Goal: Transaction & Acquisition: Purchase product/service

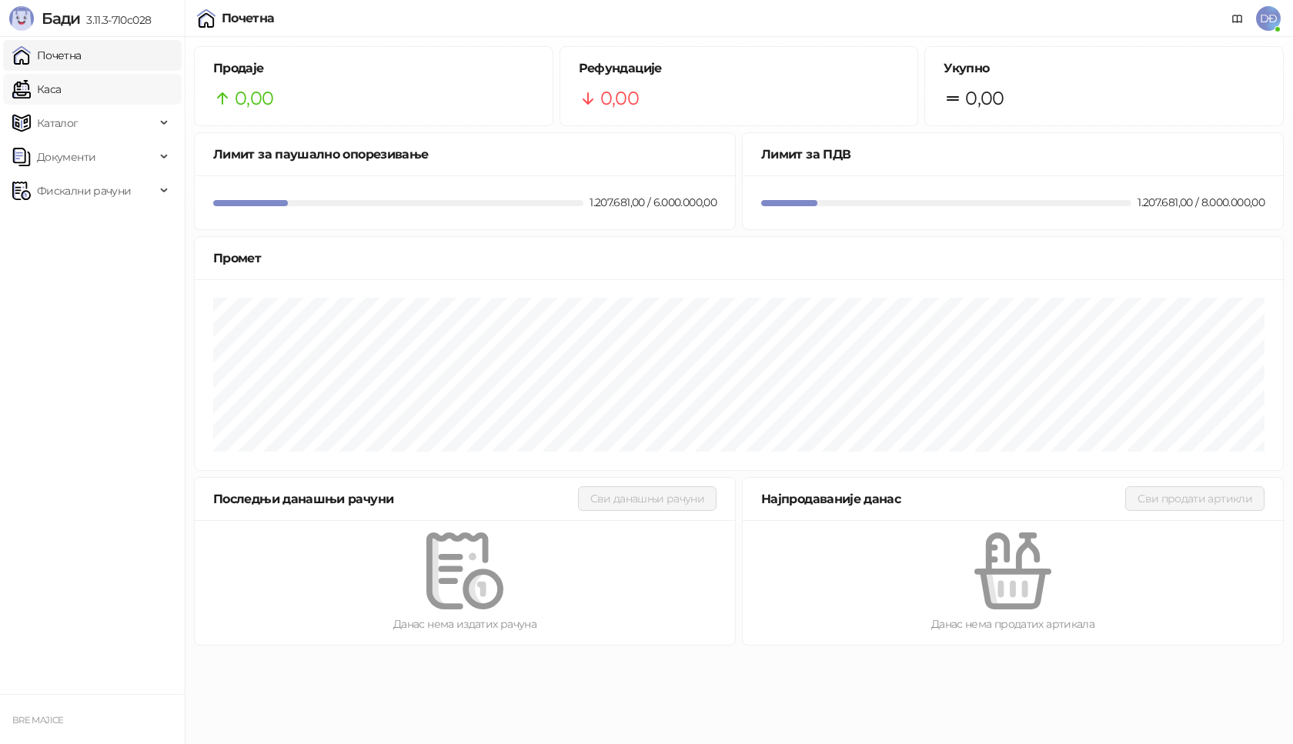
click at [61, 89] on link "Каса" at bounding box center [36, 89] width 48 height 31
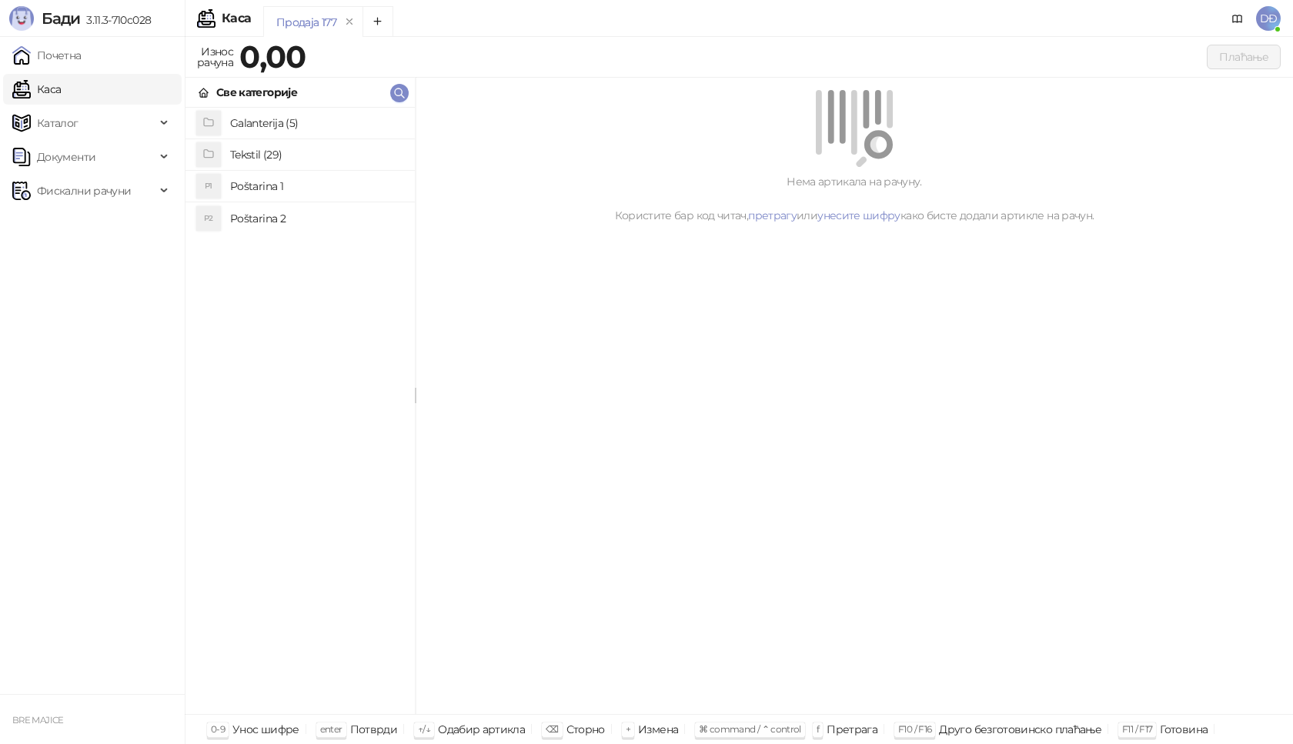
click at [261, 183] on h4 "Poštarina 1" at bounding box center [316, 186] width 172 height 25
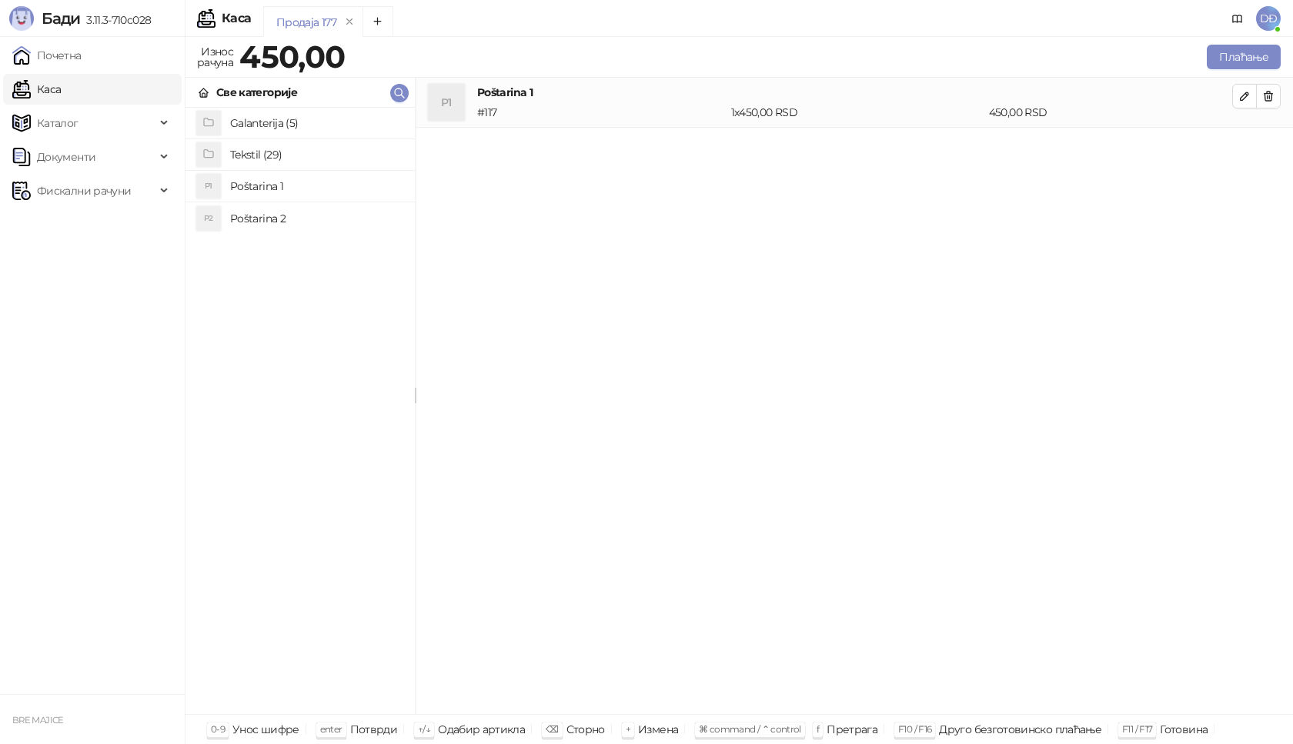
click at [250, 155] on h4 "Tekstil (29)" at bounding box center [316, 154] width 172 height 25
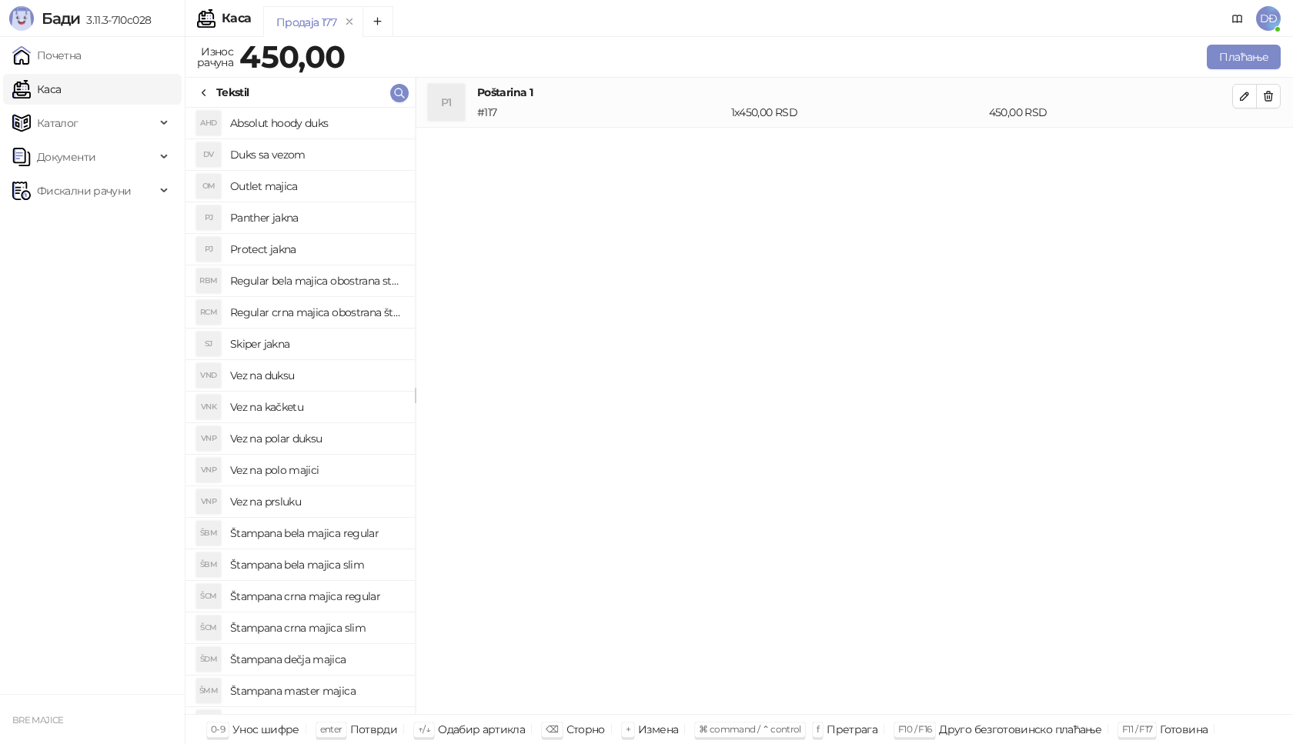
click at [331, 531] on h4 "Štampana bela majica regular" at bounding box center [316, 533] width 172 height 25
click at [1245, 143] on icon "button" at bounding box center [1244, 146] width 8 height 8
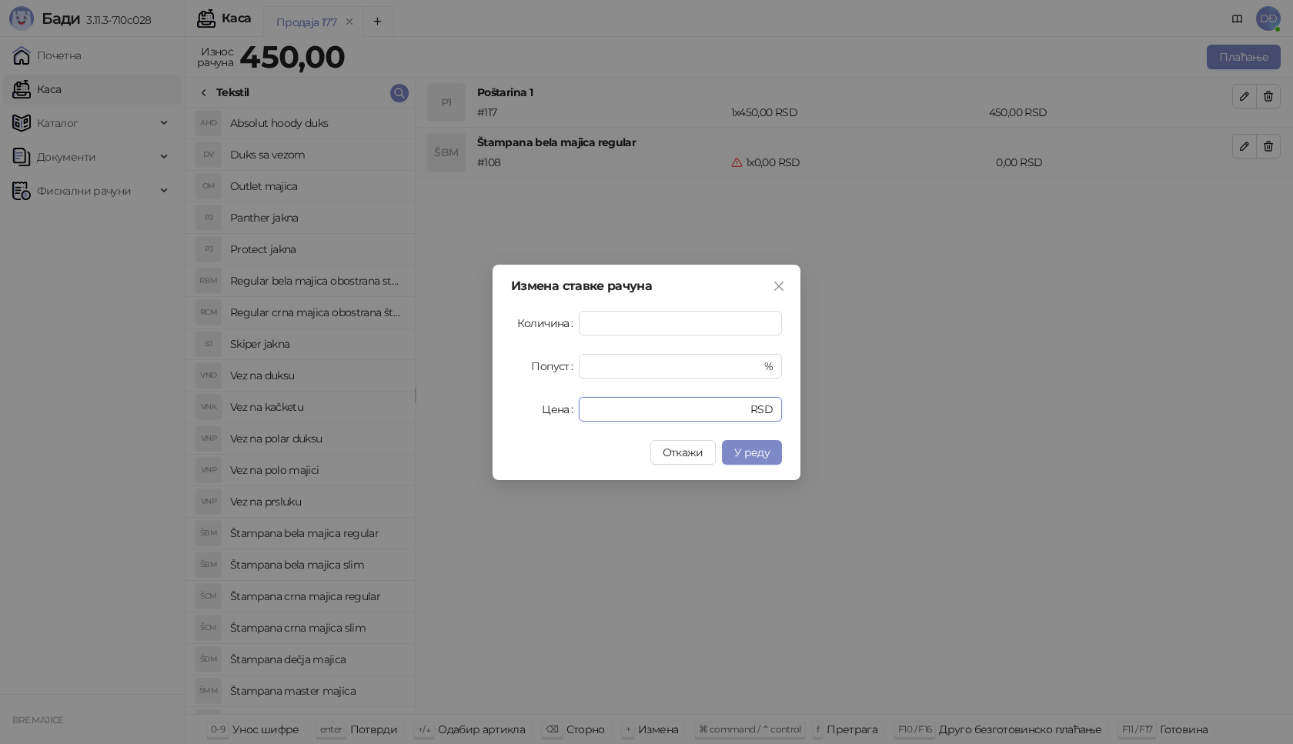
drag, startPoint x: 619, startPoint y: 409, endPoint x: 555, endPoint y: 412, distance: 64.0
click at [558, 412] on div "Цена * RSD" at bounding box center [646, 409] width 271 height 25
type input "****"
click at [762, 458] on span "У реду" at bounding box center [751, 452] width 35 height 14
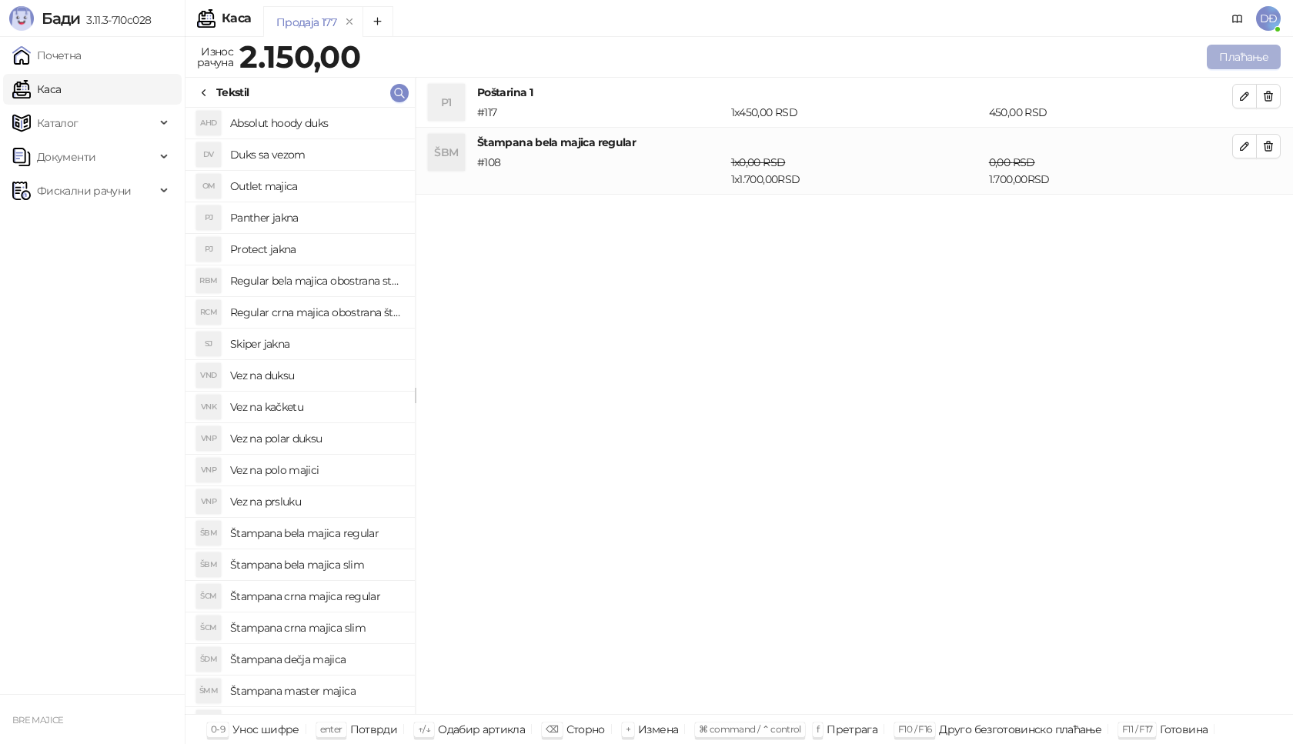
click at [1241, 54] on button "Плаћање" at bounding box center [1243, 57] width 74 height 25
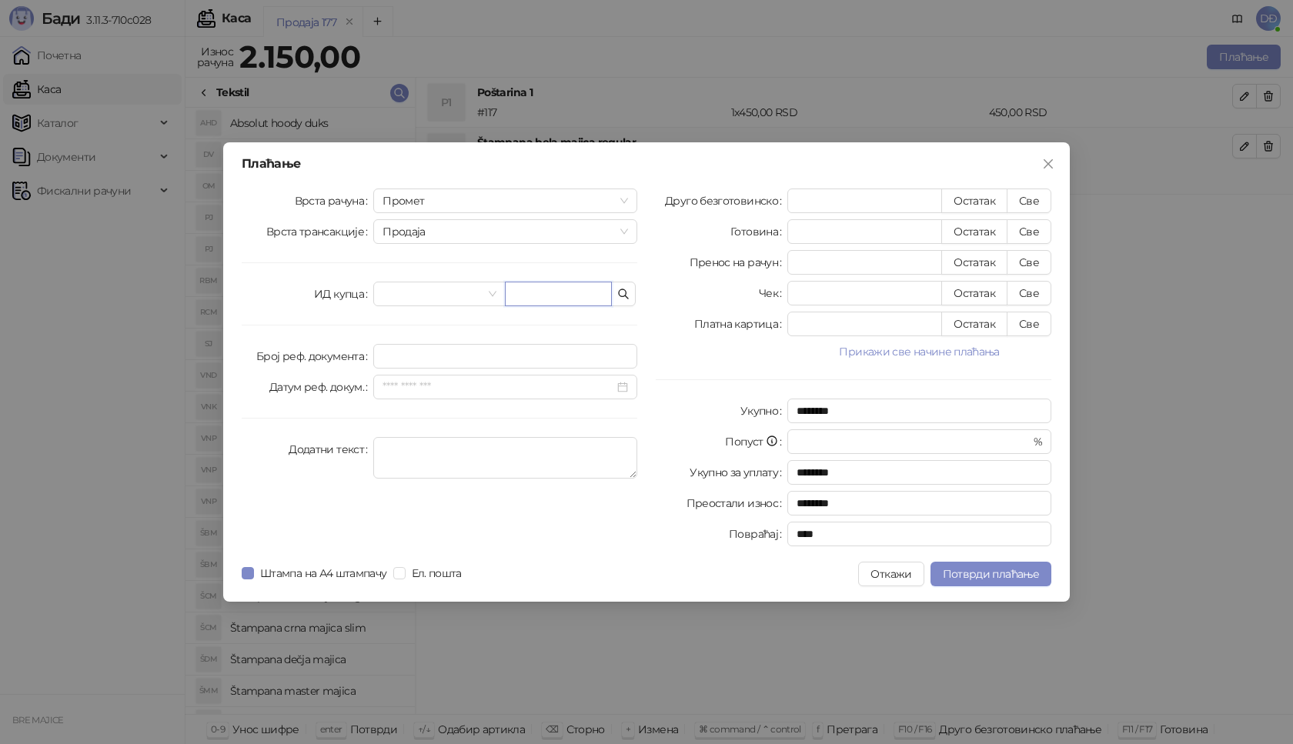
click at [589, 302] on input "text" at bounding box center [558, 294] width 107 height 25
paste input "**********"
type input "**********"
click at [1039, 198] on button "Све" at bounding box center [1028, 200] width 45 height 25
type input "****"
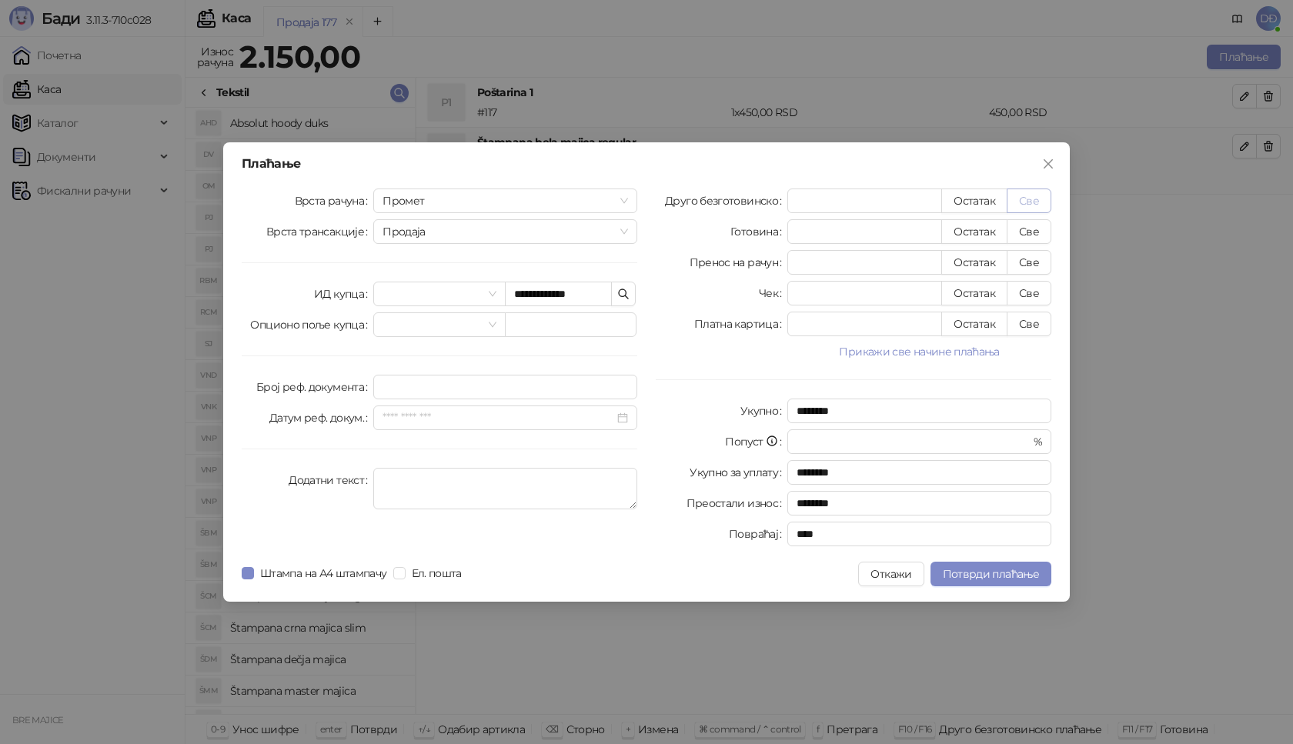
type input "****"
click at [972, 574] on span "Потврди плаћање" at bounding box center [990, 574] width 96 height 14
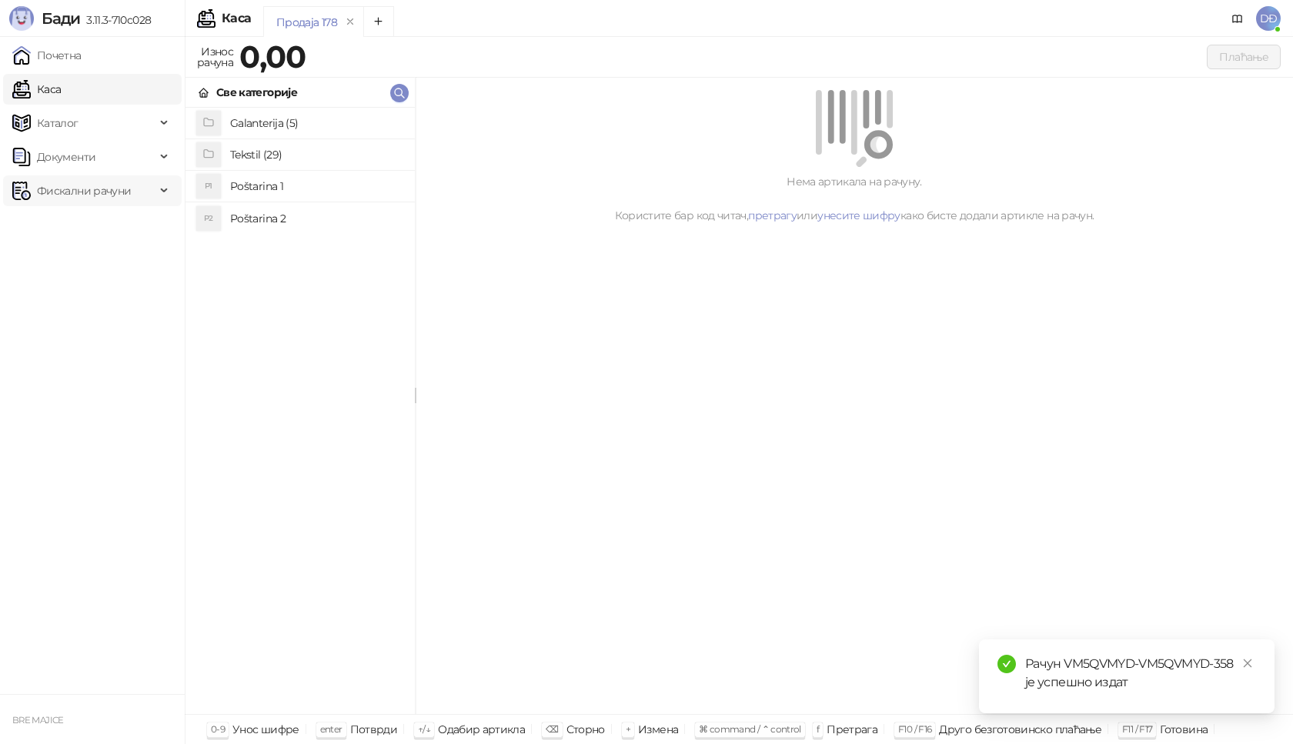
click at [103, 189] on span "Фискални рачуни" at bounding box center [84, 190] width 94 height 31
drag, startPoint x: 93, startPoint y: 220, endPoint x: 166, endPoint y: 122, distance: 122.6
click at [93, 221] on link "Издати рачуни" at bounding box center [69, 224] width 103 height 31
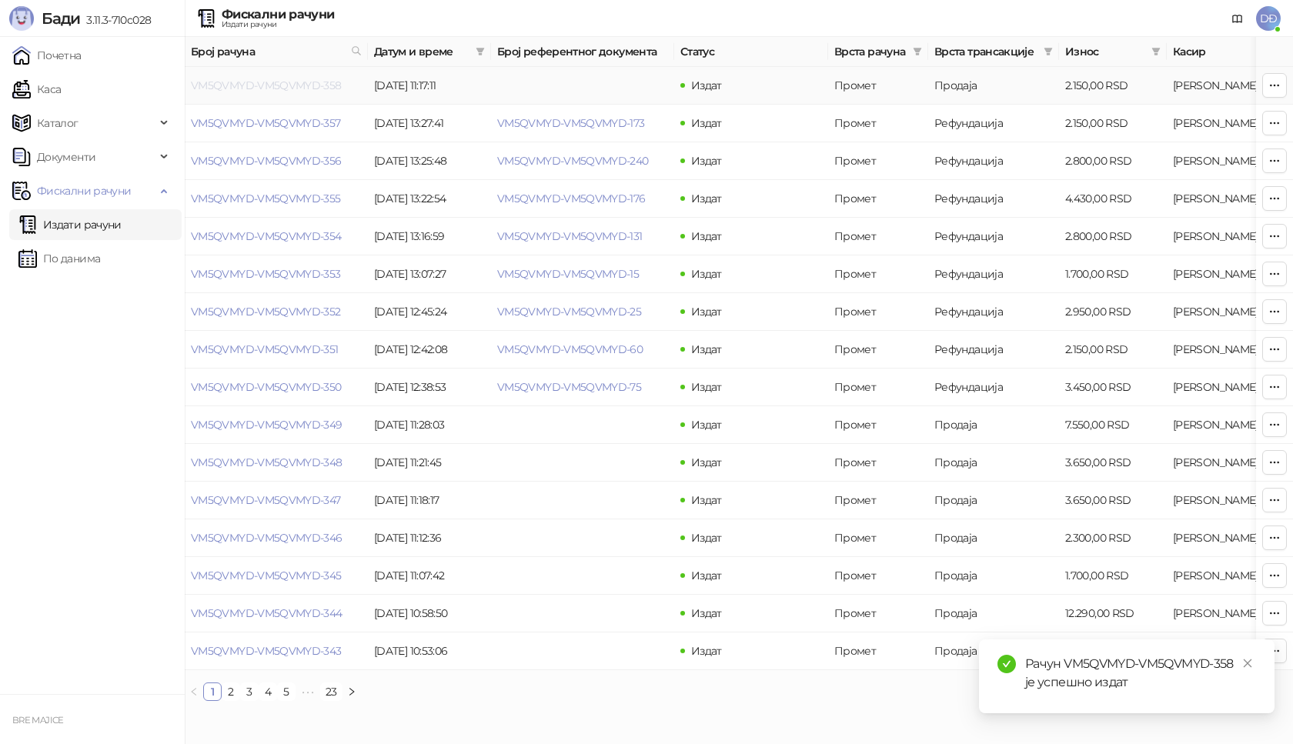
click at [242, 82] on link "VM5QVMYD-VM5QVMYD-358" at bounding box center [266, 85] width 151 height 14
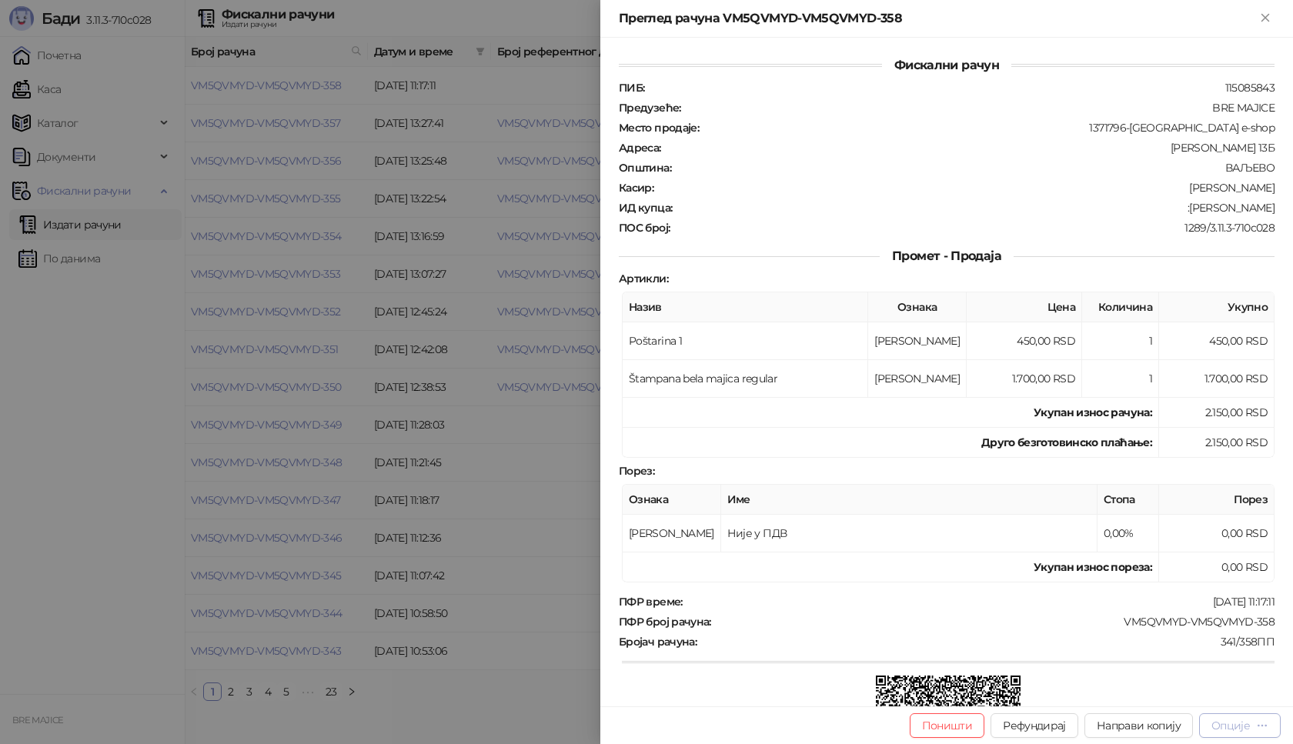
click at [1228, 728] on div "Опције" at bounding box center [1230, 726] width 38 height 14
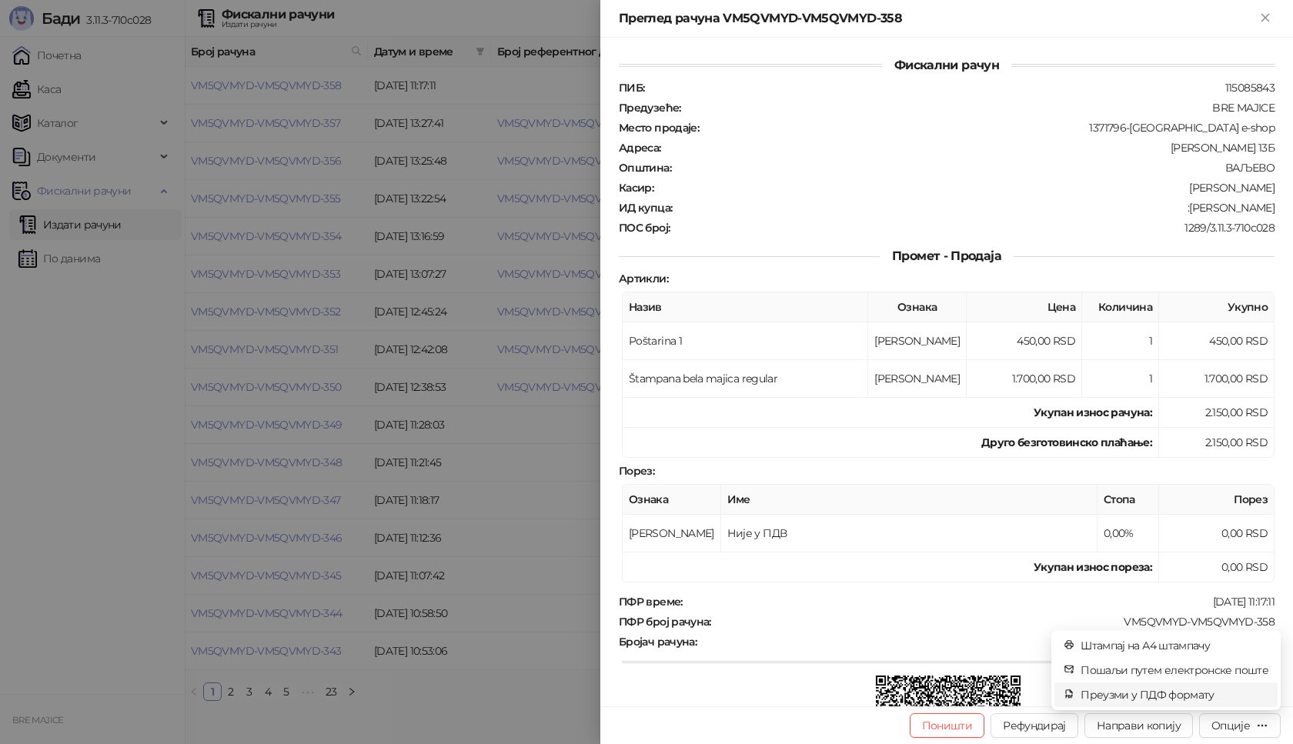
click at [1178, 691] on span "Преузми у ПДФ формату" at bounding box center [1174, 694] width 188 height 17
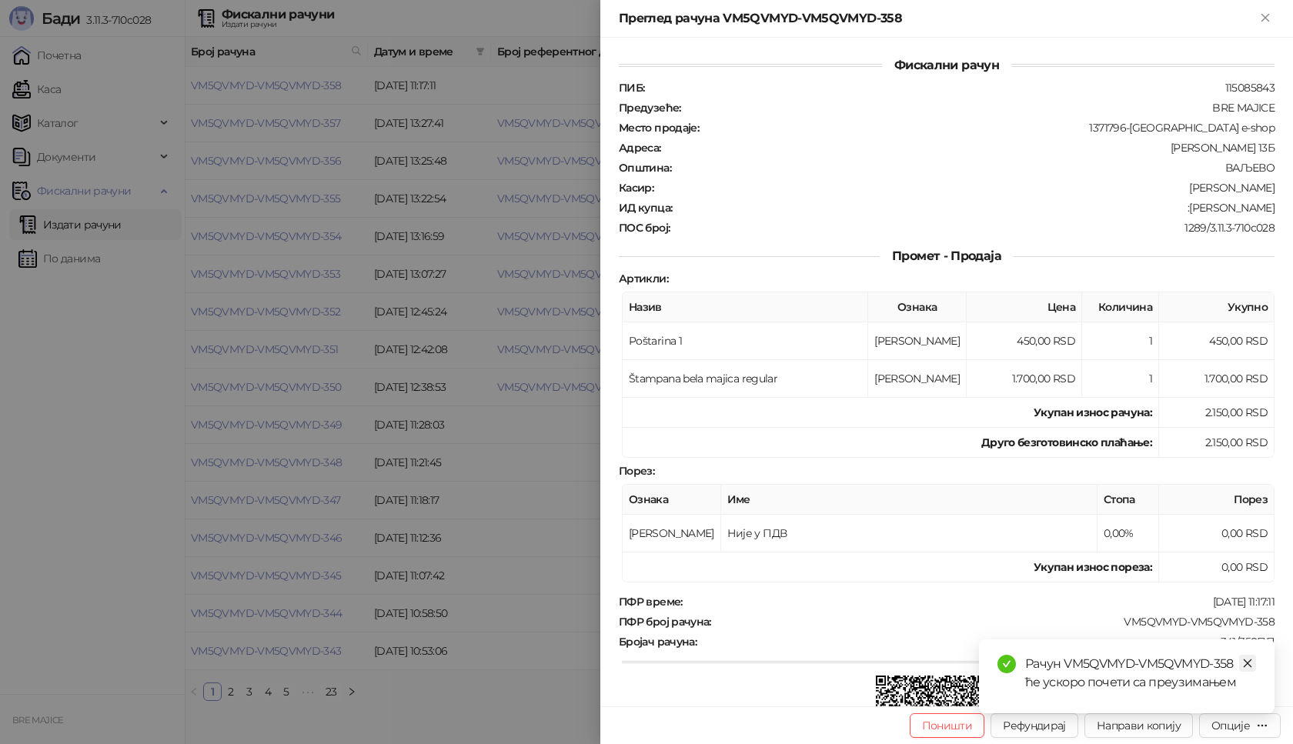
click at [1249, 660] on icon "close" at bounding box center [1247, 663] width 11 height 11
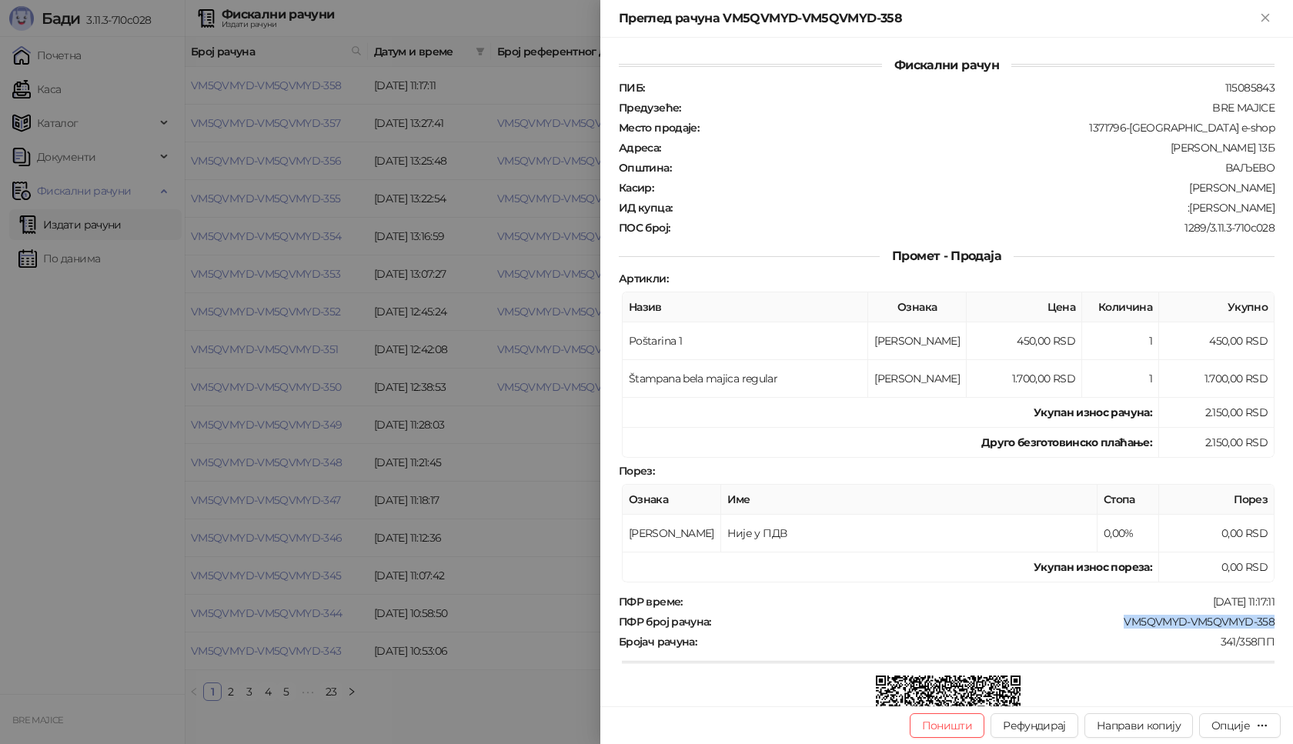
drag, startPoint x: 1268, startPoint y: 622, endPoint x: 1114, endPoint y: 619, distance: 153.9
click at [1114, 619] on div "Фискални рачун ПИБ : 115085843 Предузеће : BRE MAJICE Место продаје : 1371796-B…" at bounding box center [946, 372] width 692 height 669
copy div "VM5QVMYD-VM5QVMYD-358"
drag, startPoint x: 1262, startPoint y: 208, endPoint x: 1195, endPoint y: 207, distance: 67.0
click at [1195, 207] on div ":Pesovic Dejan" at bounding box center [974, 208] width 602 height 14
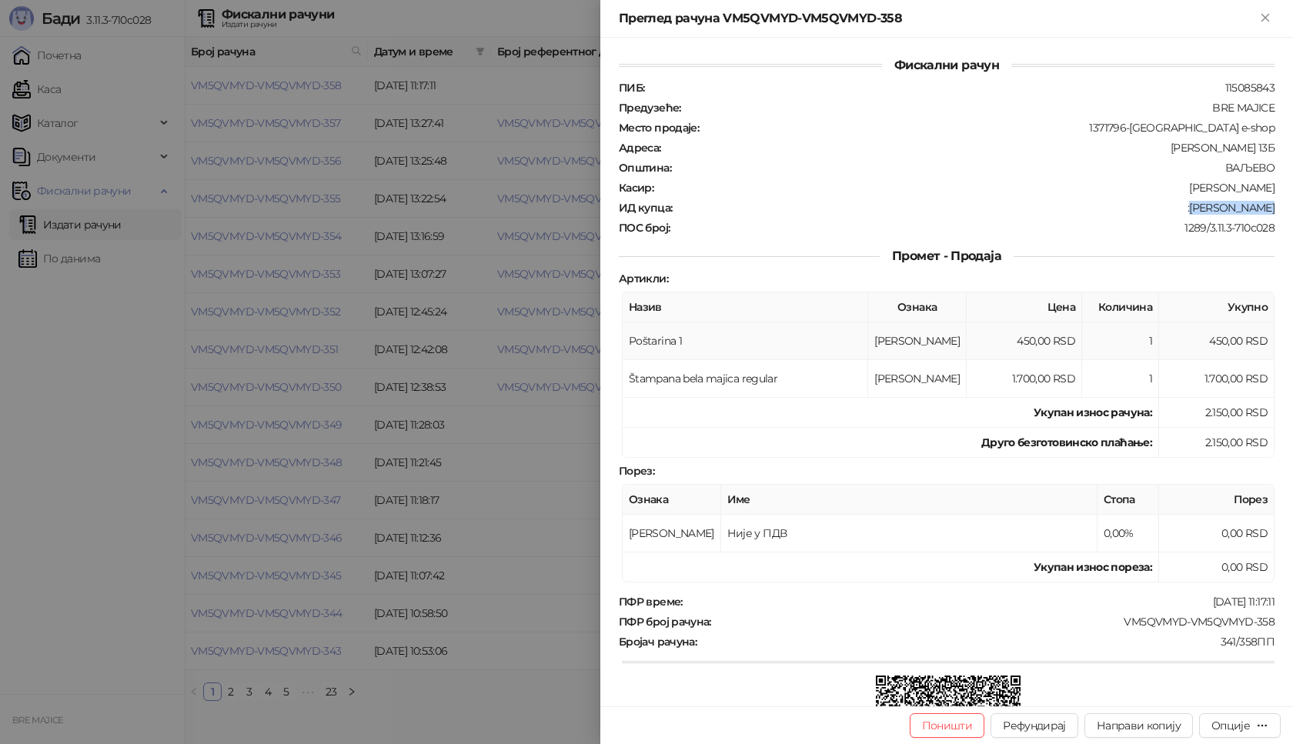
copy div "Pesovic Dejan"
click at [1263, 17] on icon "Close" at bounding box center [1264, 17] width 7 height 7
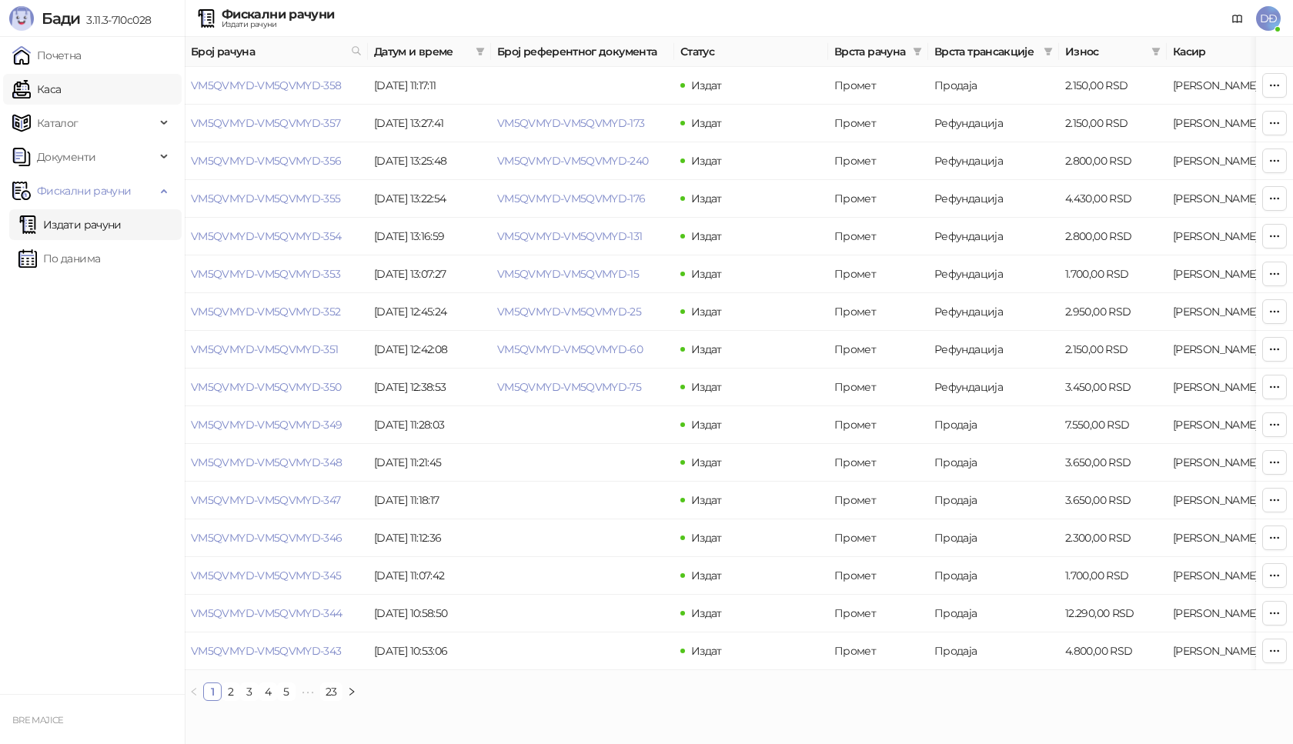
click at [56, 88] on link "Каса" at bounding box center [36, 89] width 48 height 31
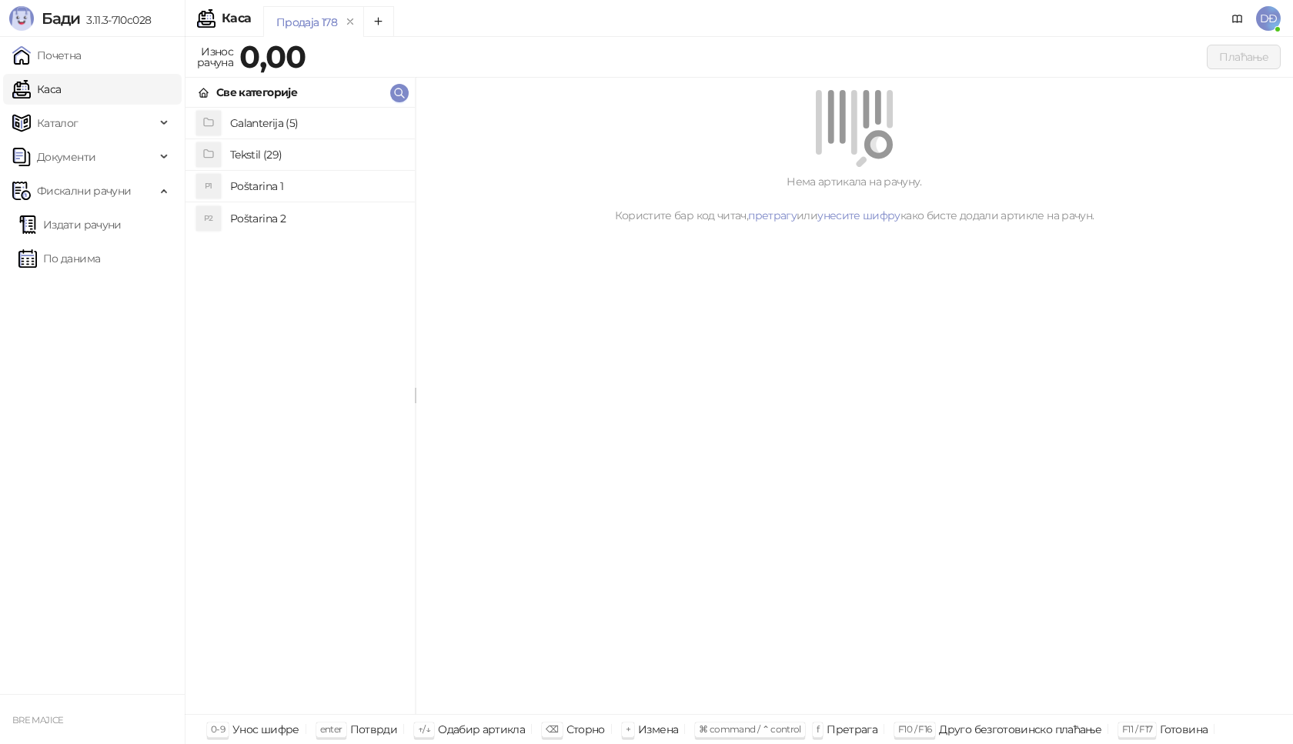
click at [242, 186] on h4 "Poštarina 1" at bounding box center [316, 186] width 172 height 25
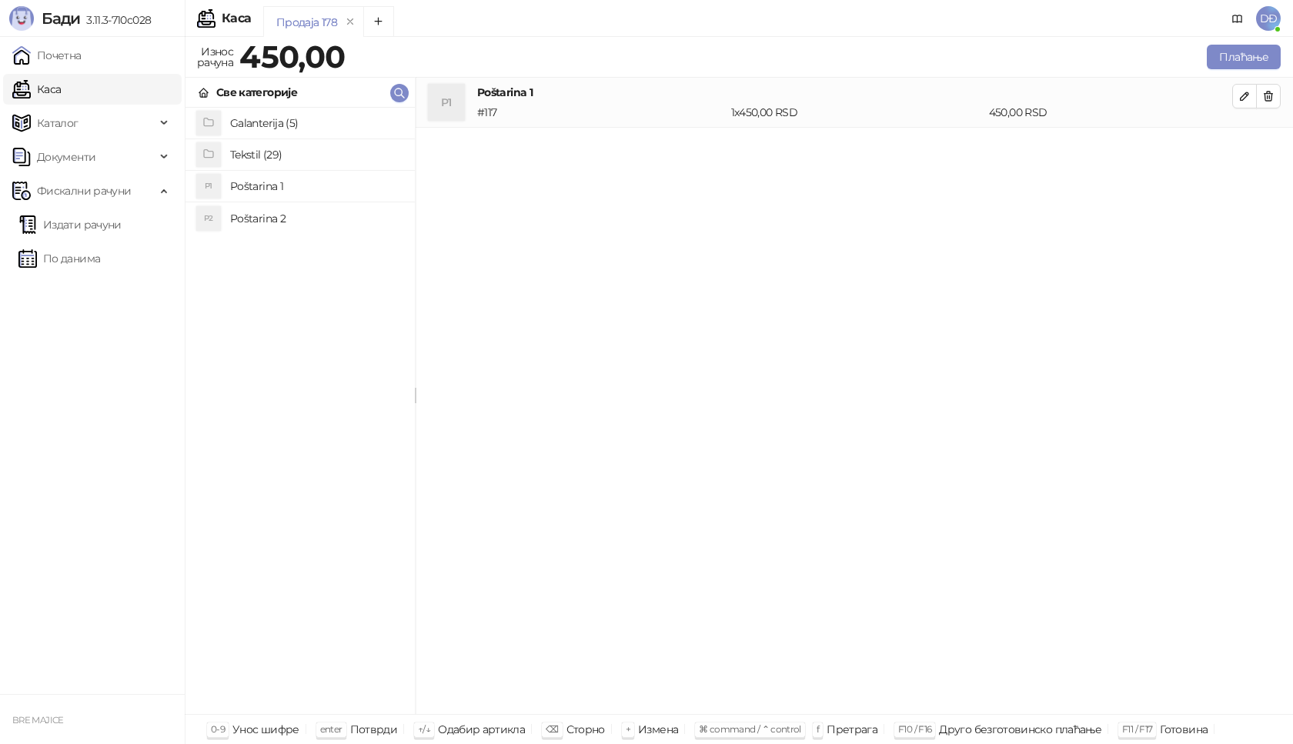
click at [249, 155] on h4 "Tekstil (29)" at bounding box center [316, 154] width 172 height 25
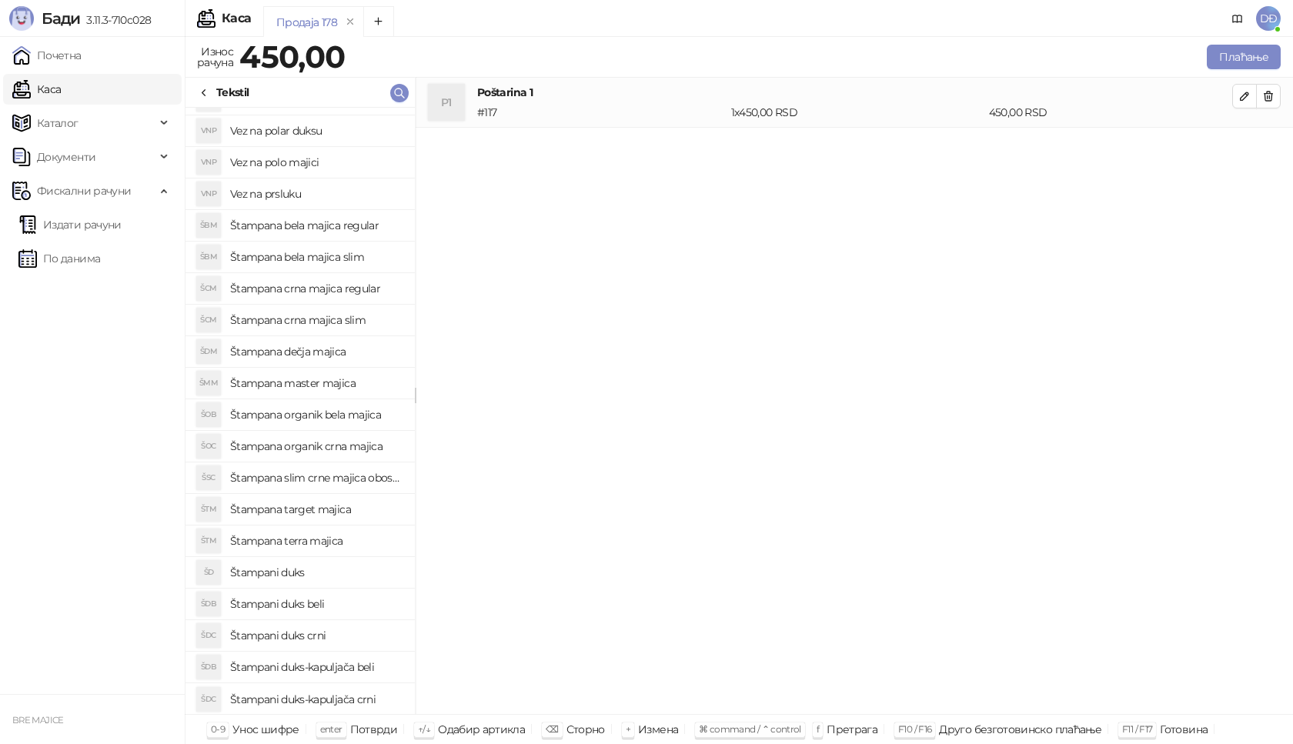
scroll to position [309, 0]
click at [304, 569] on h4 "Štampani duks" at bounding box center [316, 571] width 172 height 25
click at [1239, 148] on icon "button" at bounding box center [1244, 146] width 12 height 12
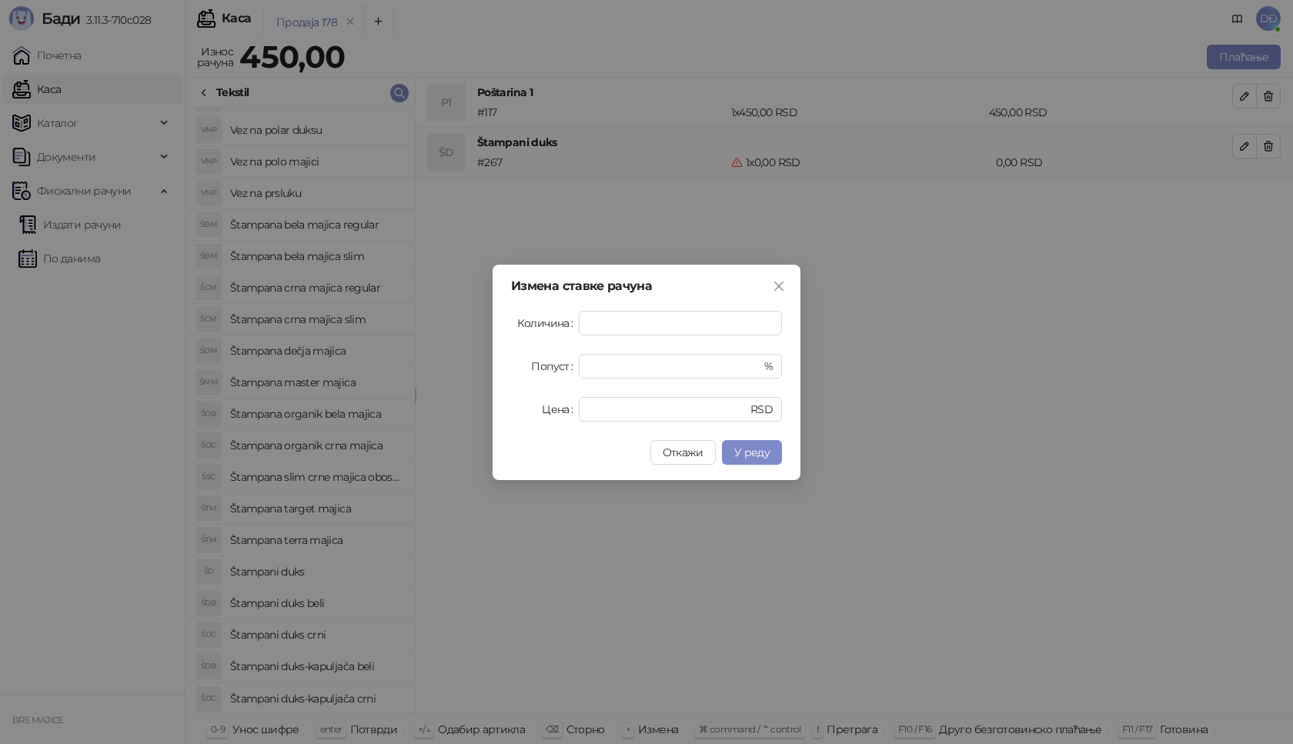
click at [779, 289] on icon "close" at bounding box center [778, 286] width 12 height 12
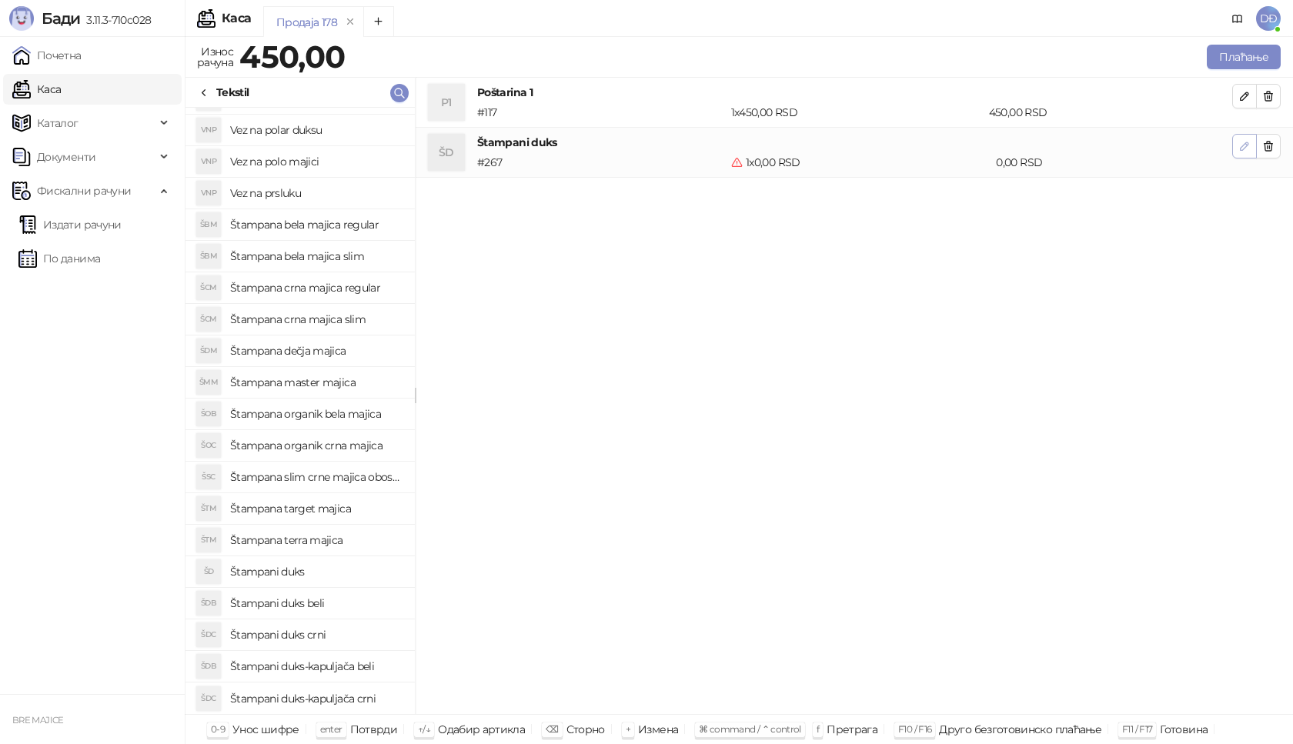
click at [1246, 148] on icon "button" at bounding box center [1244, 146] width 12 height 12
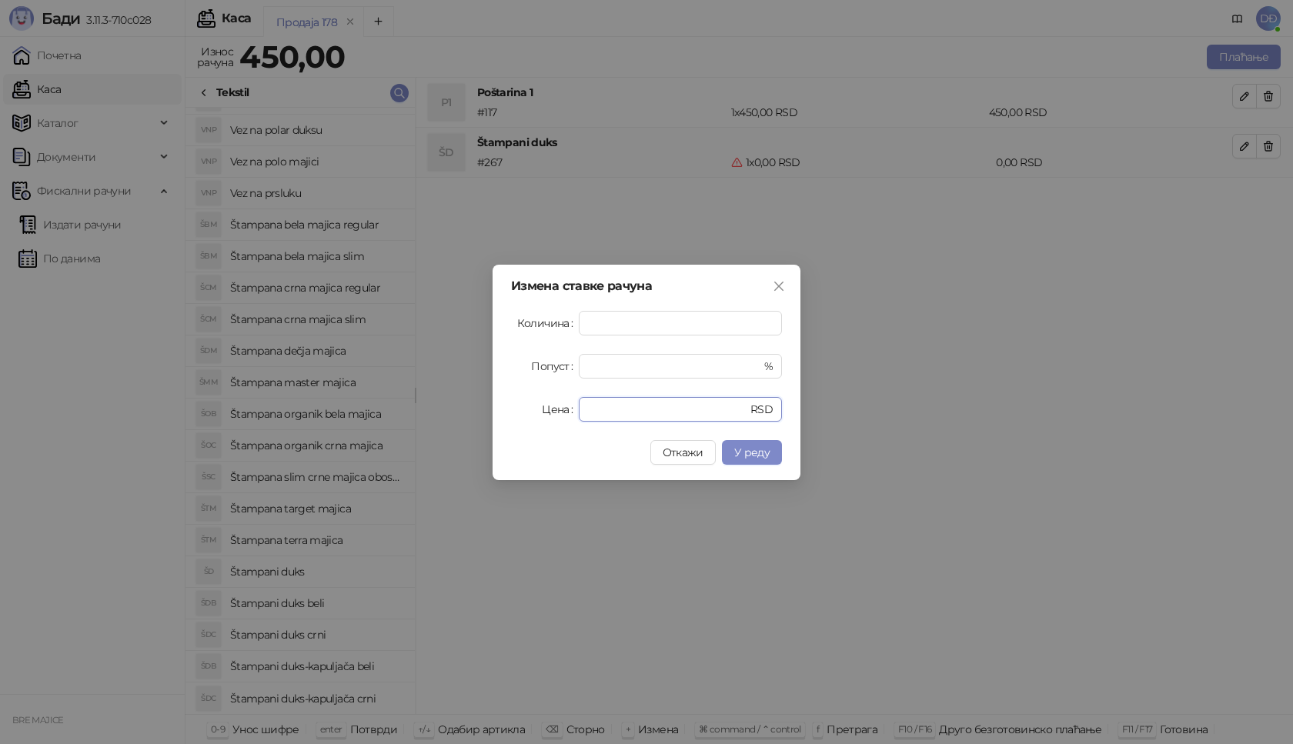
drag, startPoint x: 598, startPoint y: 409, endPoint x: 552, endPoint y: 410, distance: 45.4
click at [552, 410] on div "Цена * RSD" at bounding box center [646, 409] width 271 height 25
click at [749, 459] on button "У реду" at bounding box center [752, 452] width 60 height 25
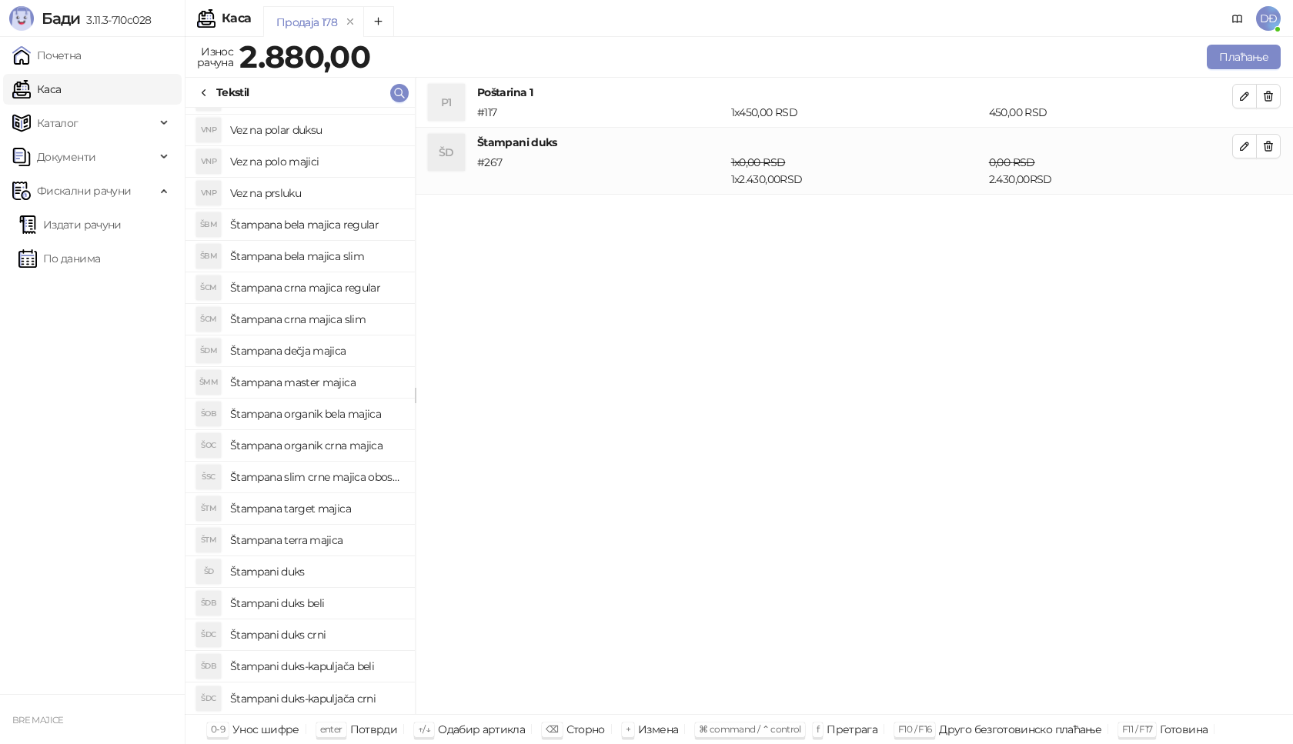
click at [360, 567] on h4 "Štampani duks" at bounding box center [316, 571] width 172 height 25
click at [1253, 210] on button "button" at bounding box center [1244, 213] width 25 height 25
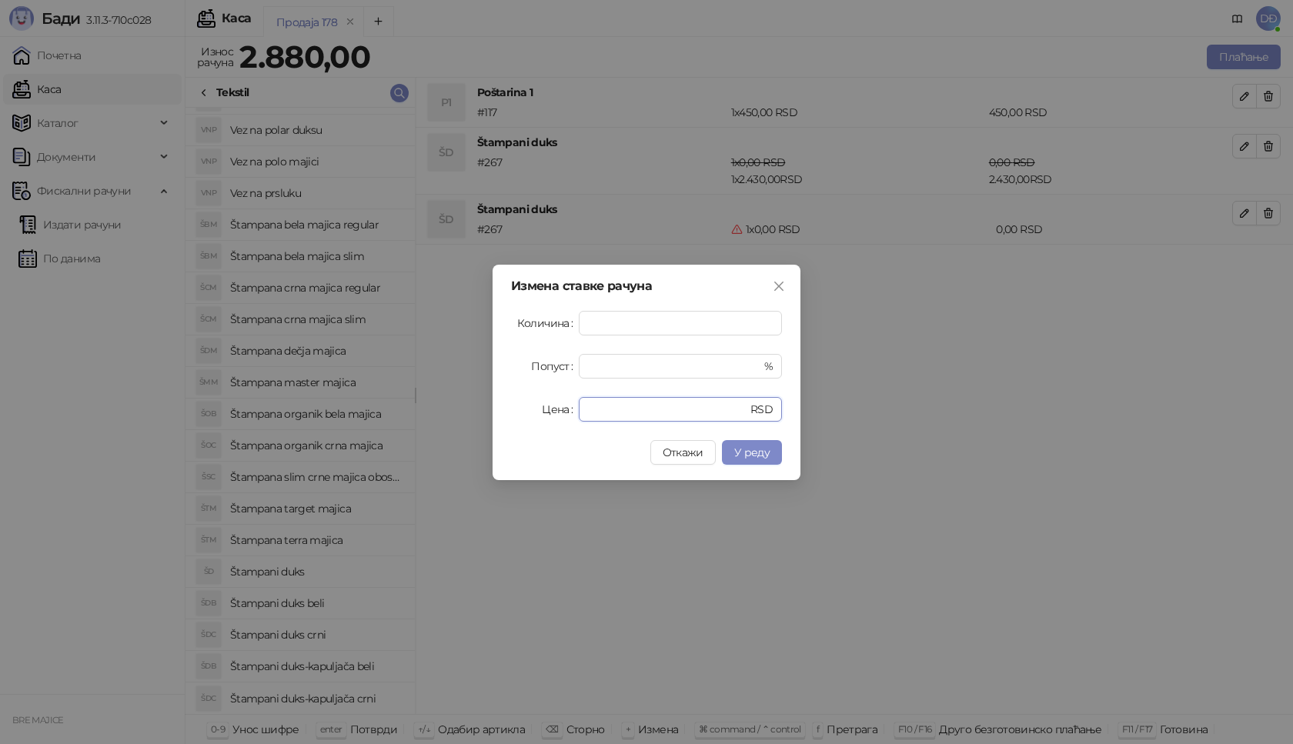
drag, startPoint x: 610, startPoint y: 409, endPoint x: 545, endPoint y: 415, distance: 64.9
click at [545, 415] on div "Цена * RSD" at bounding box center [646, 409] width 271 height 25
type input "****"
click at [752, 452] on span "У реду" at bounding box center [751, 452] width 35 height 14
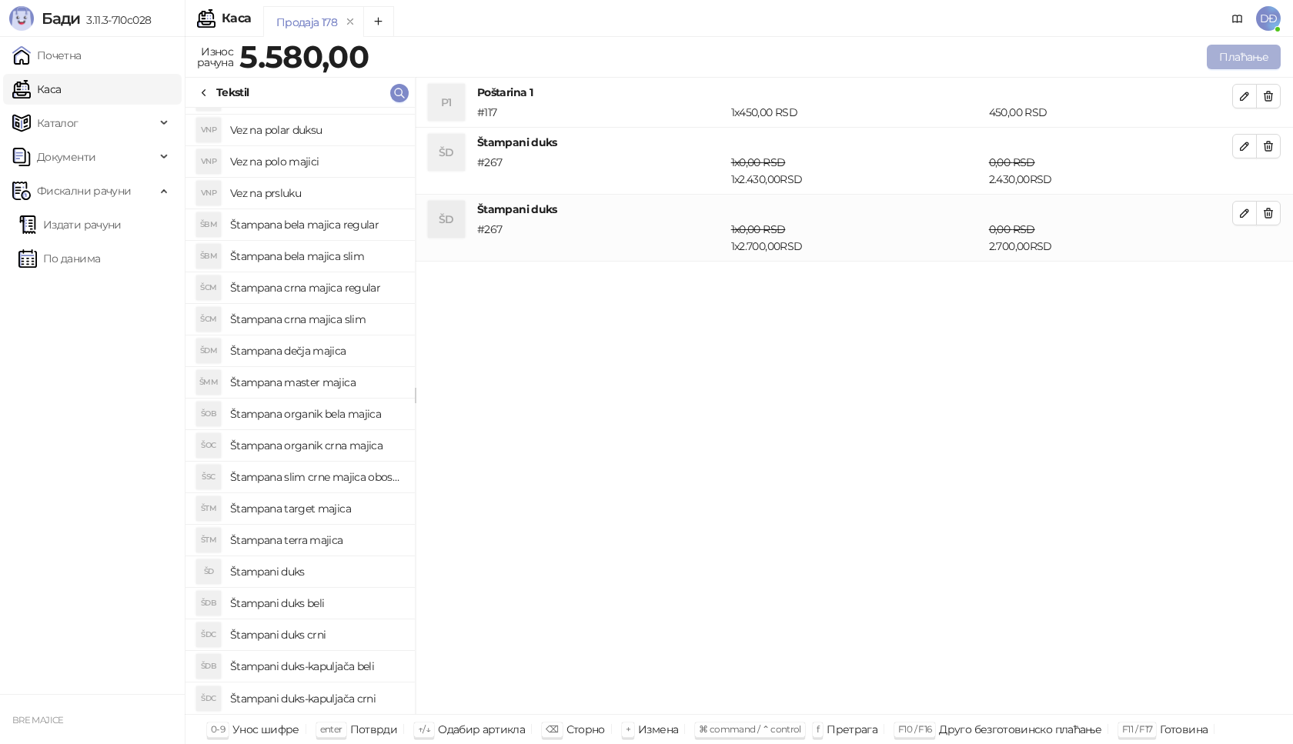
click at [1243, 55] on button "Плаћање" at bounding box center [1243, 57] width 74 height 25
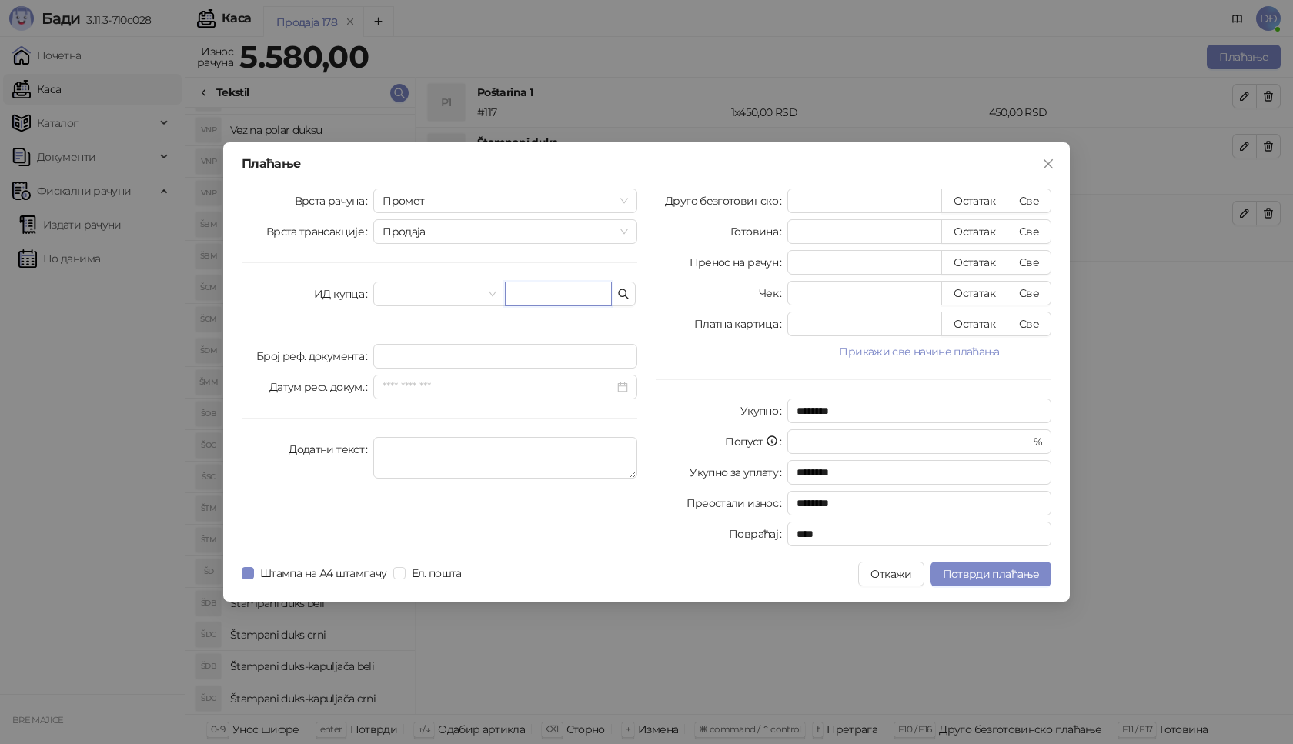
click at [549, 300] on input "text" at bounding box center [558, 294] width 107 height 25
click at [538, 295] on input "**********" at bounding box center [558, 294] width 107 height 25
click at [540, 299] on input "**********" at bounding box center [558, 294] width 107 height 25
click at [535, 292] on input "**********" at bounding box center [558, 294] width 107 height 25
click at [540, 289] on input "**********" at bounding box center [558, 294] width 107 height 25
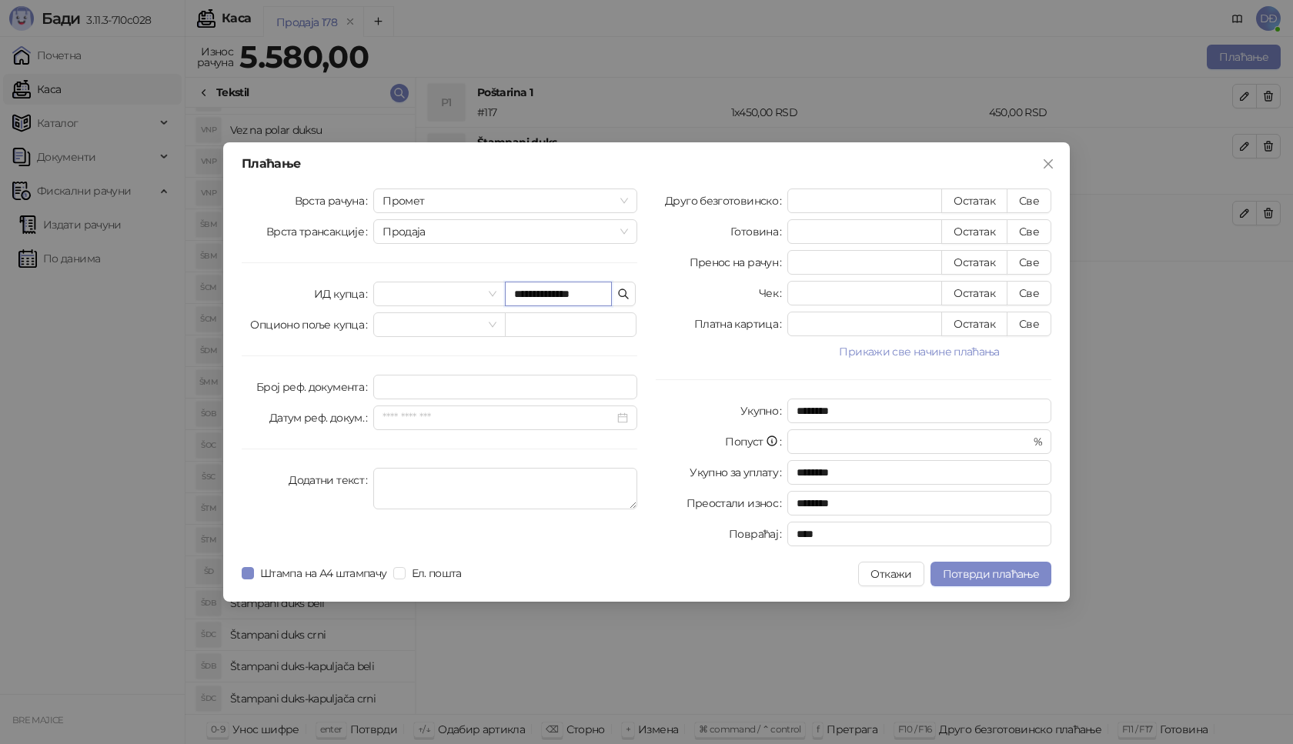
click at [542, 294] on input "**********" at bounding box center [558, 294] width 107 height 25
drag, startPoint x: 545, startPoint y: 293, endPoint x: 537, endPoint y: 295, distance: 7.8
click at [537, 295] on input "**********" at bounding box center [558, 294] width 107 height 25
type input "**********"
click at [1027, 202] on button "Све" at bounding box center [1028, 200] width 45 height 25
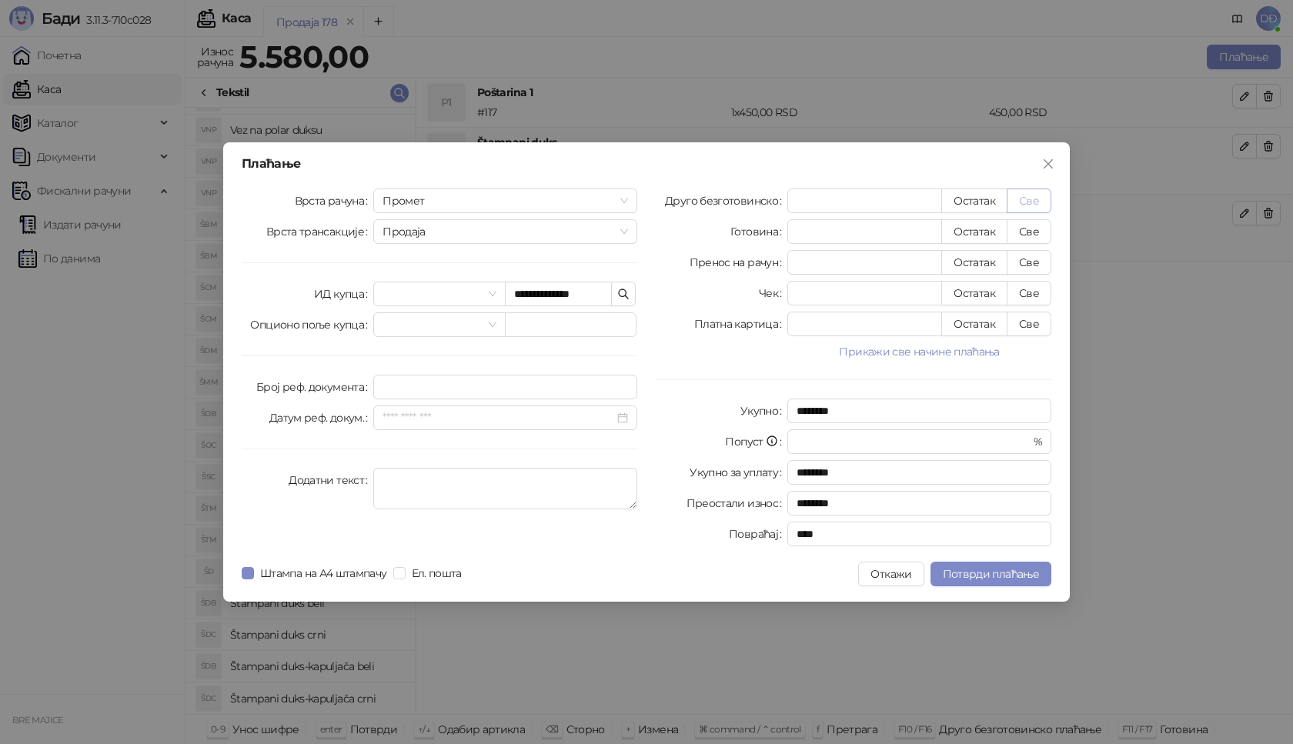
type input "****"
click at [986, 574] on span "Потврди плаћање" at bounding box center [990, 574] width 96 height 14
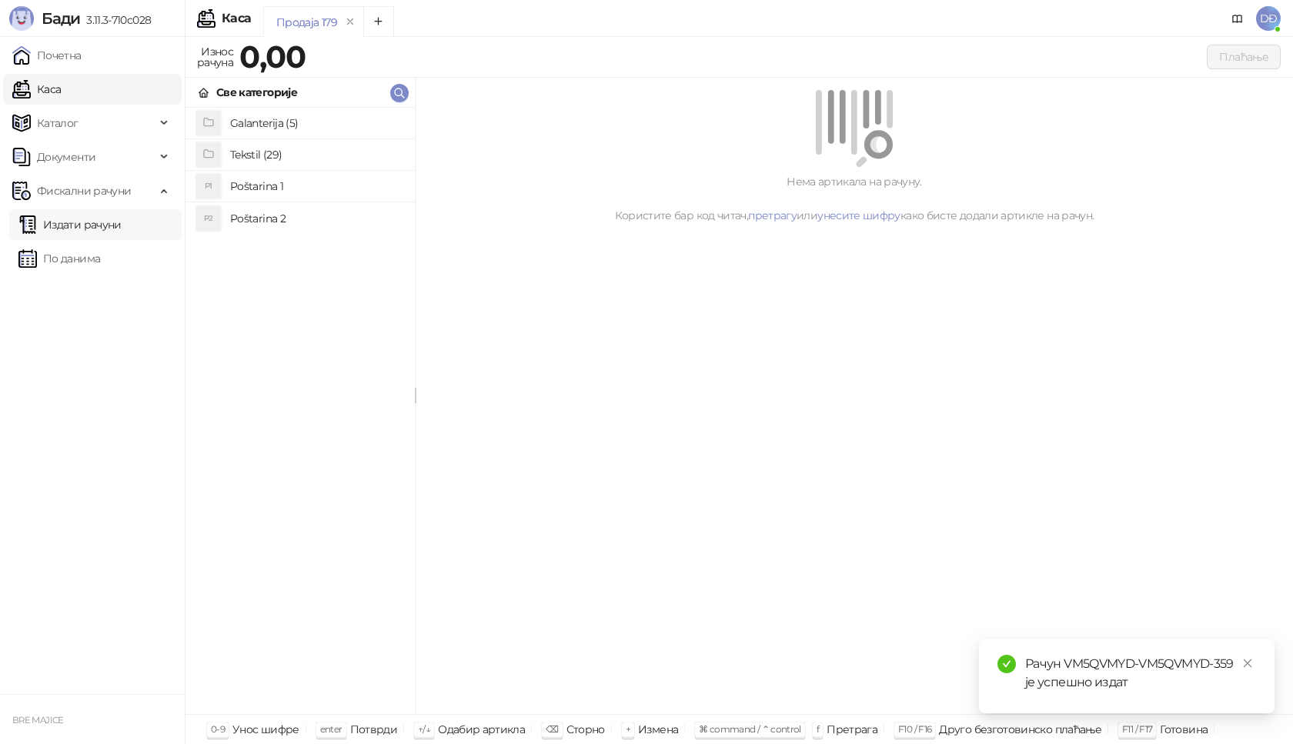
click at [122, 227] on link "Издати рачуни" at bounding box center [69, 224] width 103 height 31
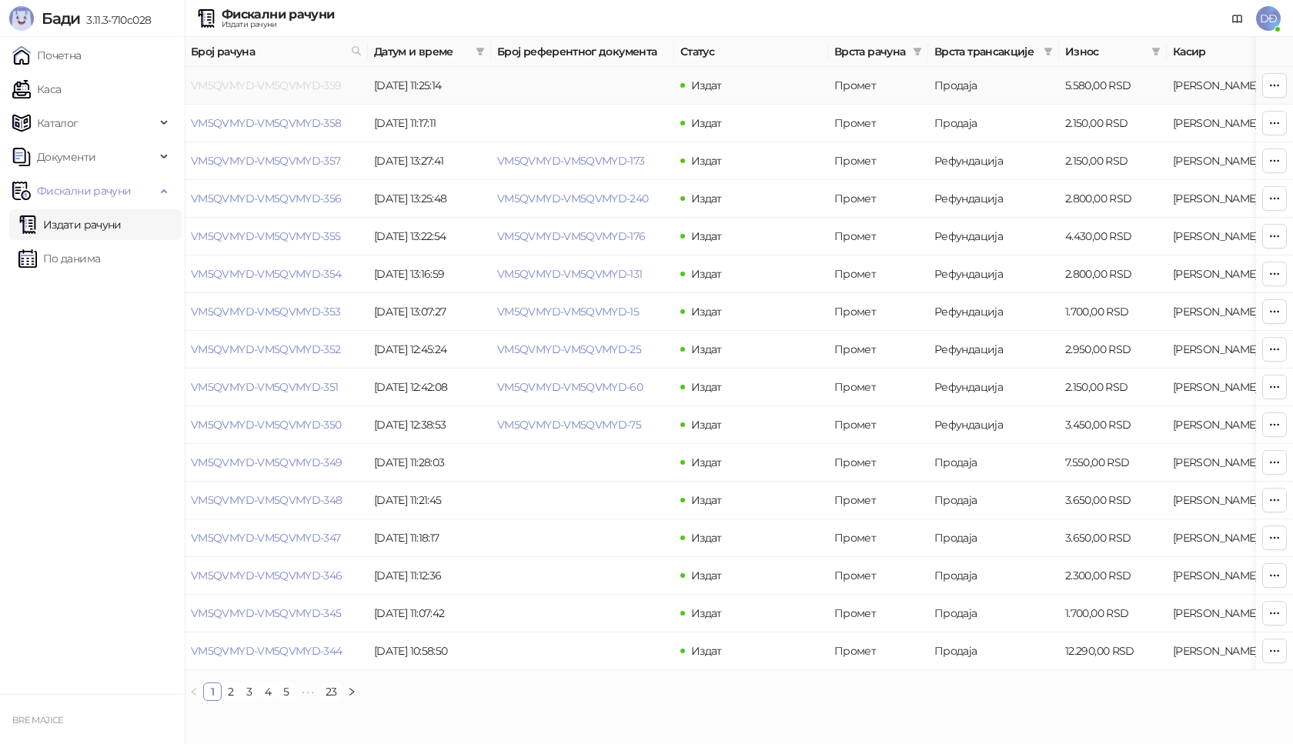
click at [252, 81] on link "VM5QVMYD-VM5QVMYD-359" at bounding box center [266, 85] width 151 height 14
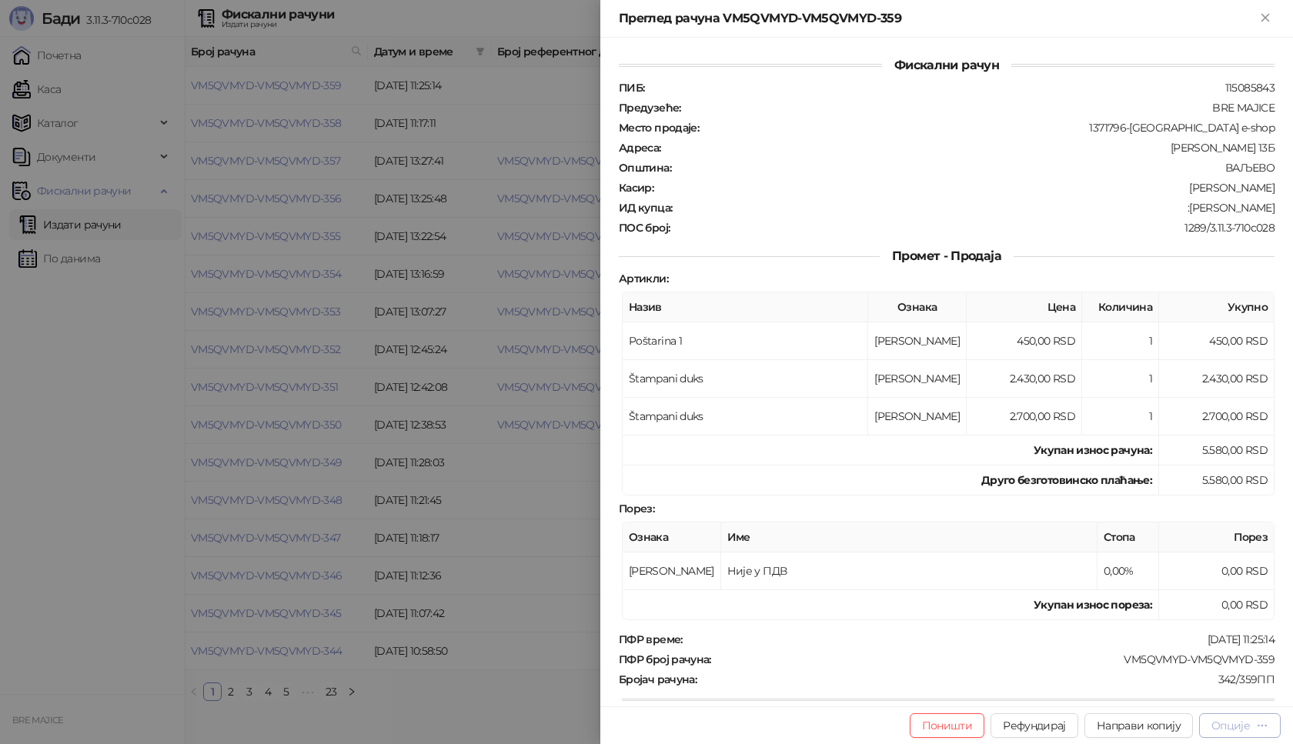
click at [1239, 729] on button "Опције" at bounding box center [1240, 725] width 82 height 25
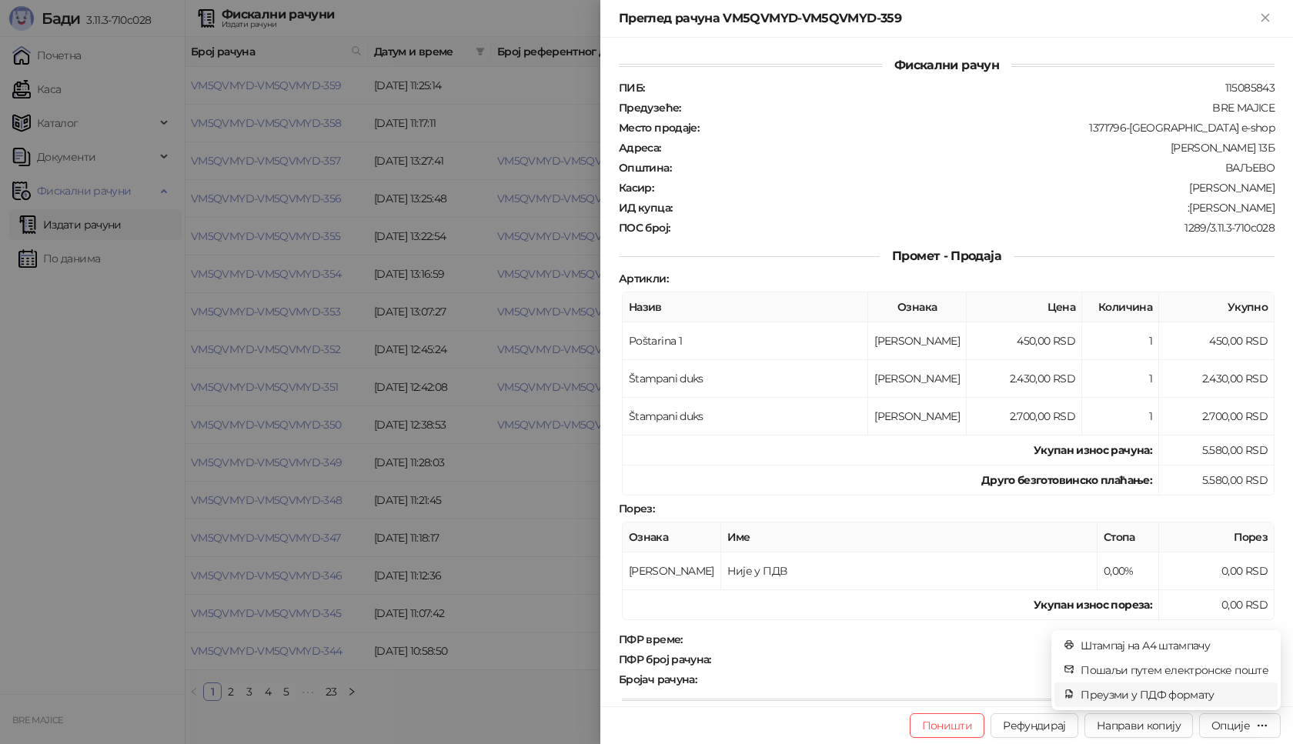
click at [1202, 695] on span "Преузми у ПДФ формату" at bounding box center [1174, 694] width 188 height 17
click at [1246, 662] on icon "close" at bounding box center [1247, 663] width 11 height 11
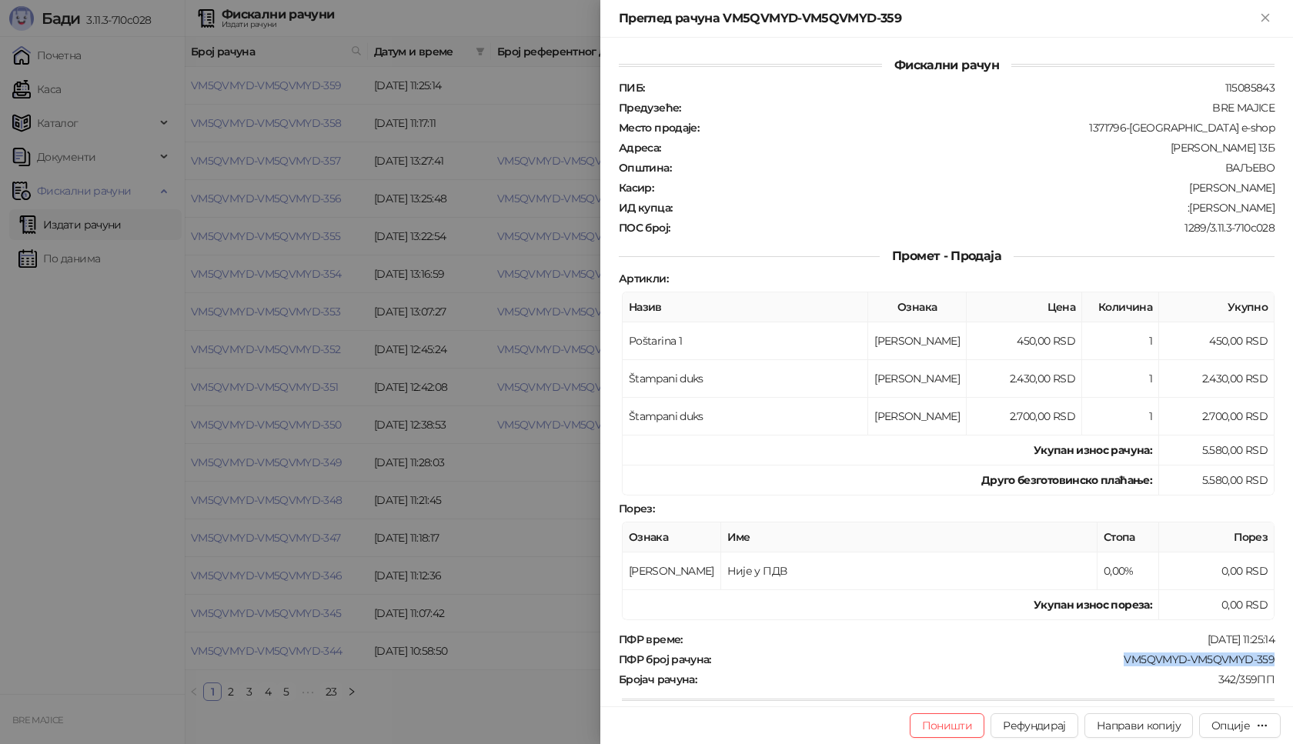
drag, startPoint x: 1265, startPoint y: 658, endPoint x: 1116, endPoint y: 651, distance: 148.6
click at [1114, 659] on div "Фискални рачун ПИБ : 115085843 Предузеће : BRE MAJICE Место продаје : 1371796-B…" at bounding box center [946, 372] width 692 height 669
copy div "VM5QVMYD-VM5QVMYD-359"
drag, startPoint x: 1266, startPoint y: 203, endPoint x: 1190, endPoint y: 209, distance: 75.6
click at [1190, 209] on div "Фискални рачун ПИБ : 115085843 Предузеће : BRE MAJICE Место продаје : 1371796-B…" at bounding box center [946, 372] width 692 height 669
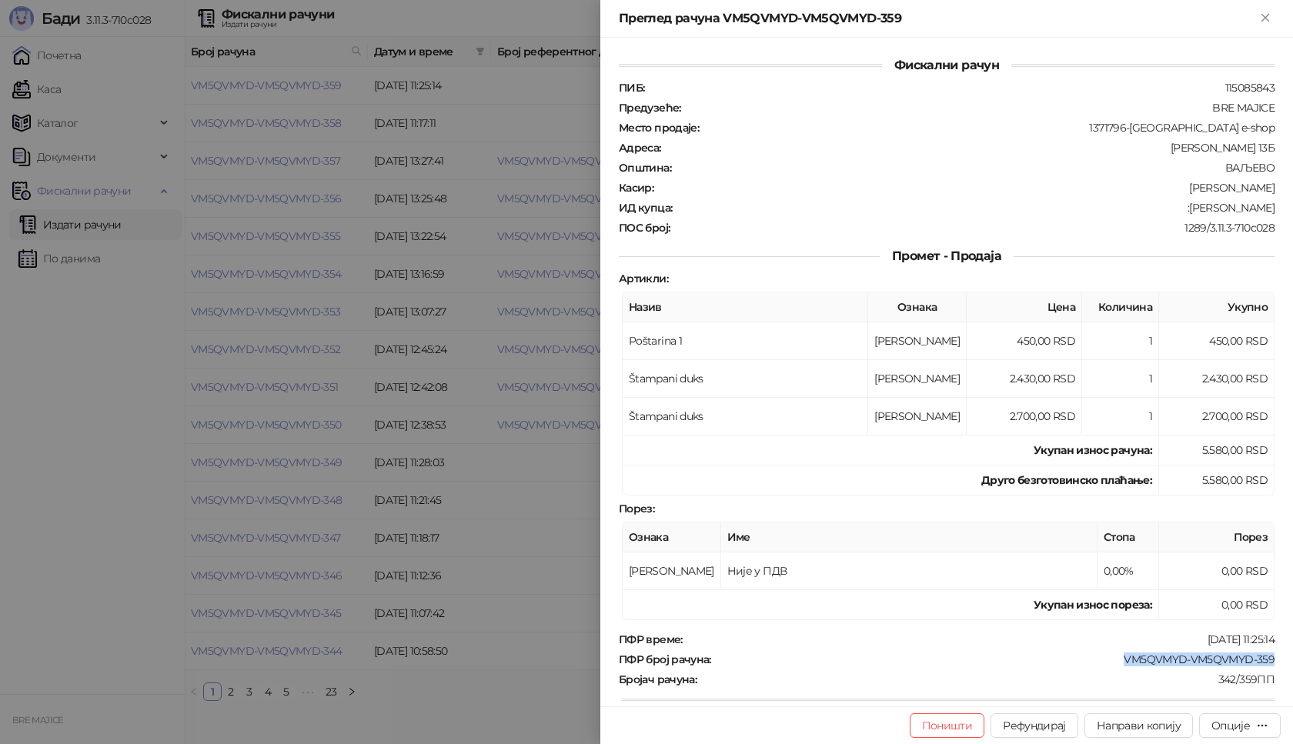
copy div "Aca Djordjevic"
click at [1263, 16] on icon "Close" at bounding box center [1264, 17] width 7 height 7
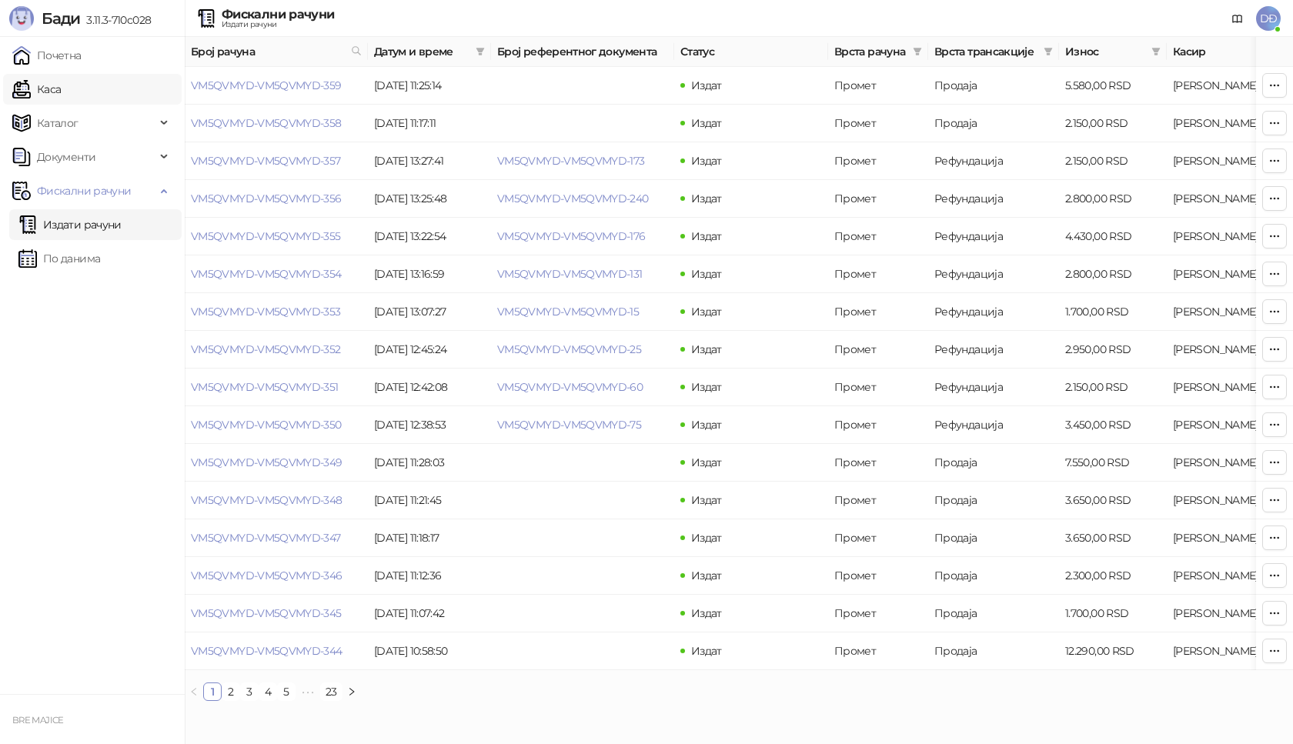
click at [55, 88] on link "Каса" at bounding box center [36, 89] width 48 height 31
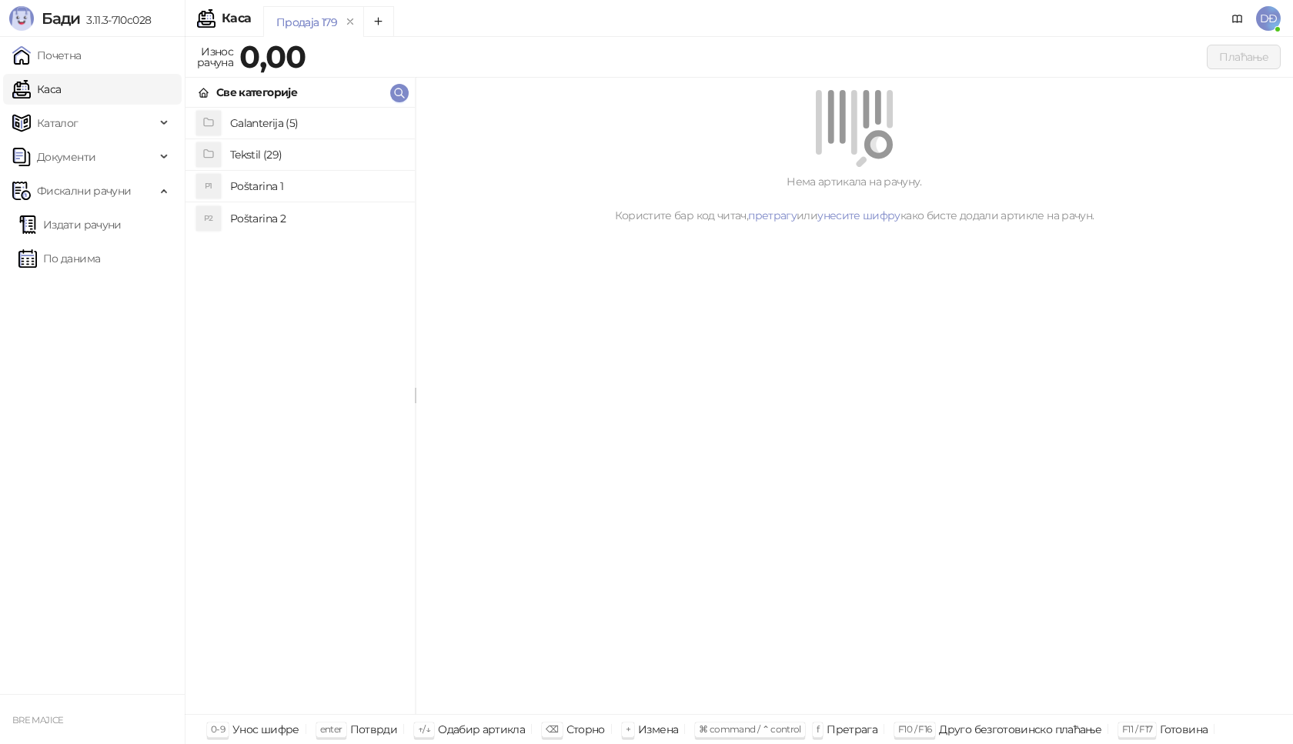
click at [239, 185] on h4 "Poštarina 1" at bounding box center [316, 186] width 172 height 25
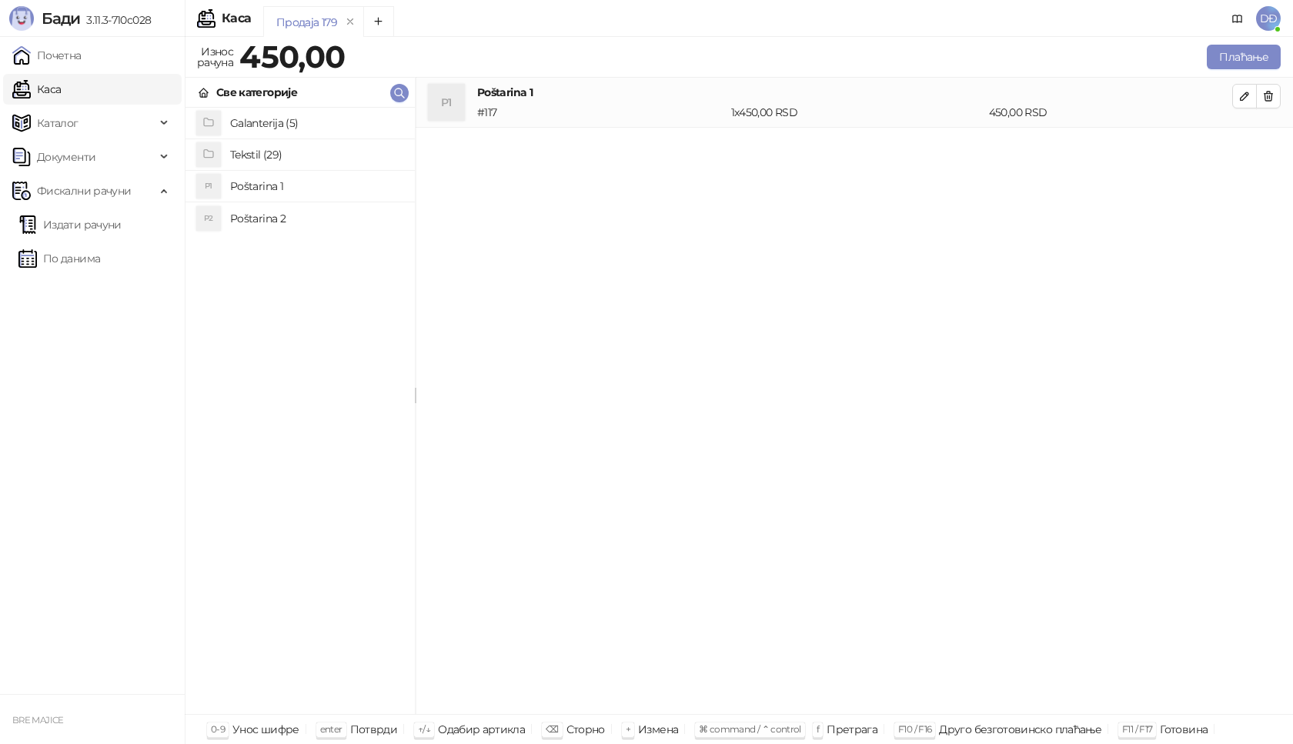
click at [262, 156] on h4 "Tekstil (29)" at bounding box center [316, 154] width 172 height 25
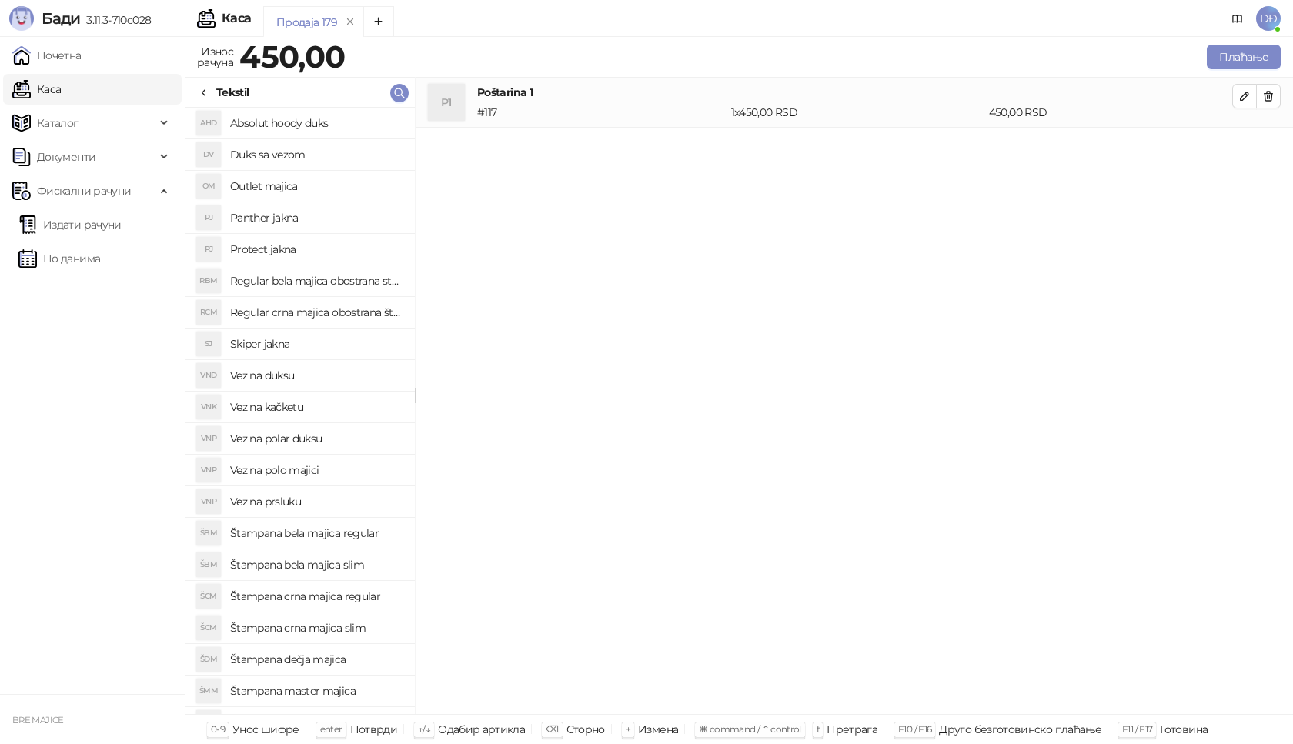
click at [301, 438] on h4 "Vez na polar duksu" at bounding box center [316, 438] width 172 height 25
click at [1246, 148] on icon "button" at bounding box center [1244, 146] width 12 height 12
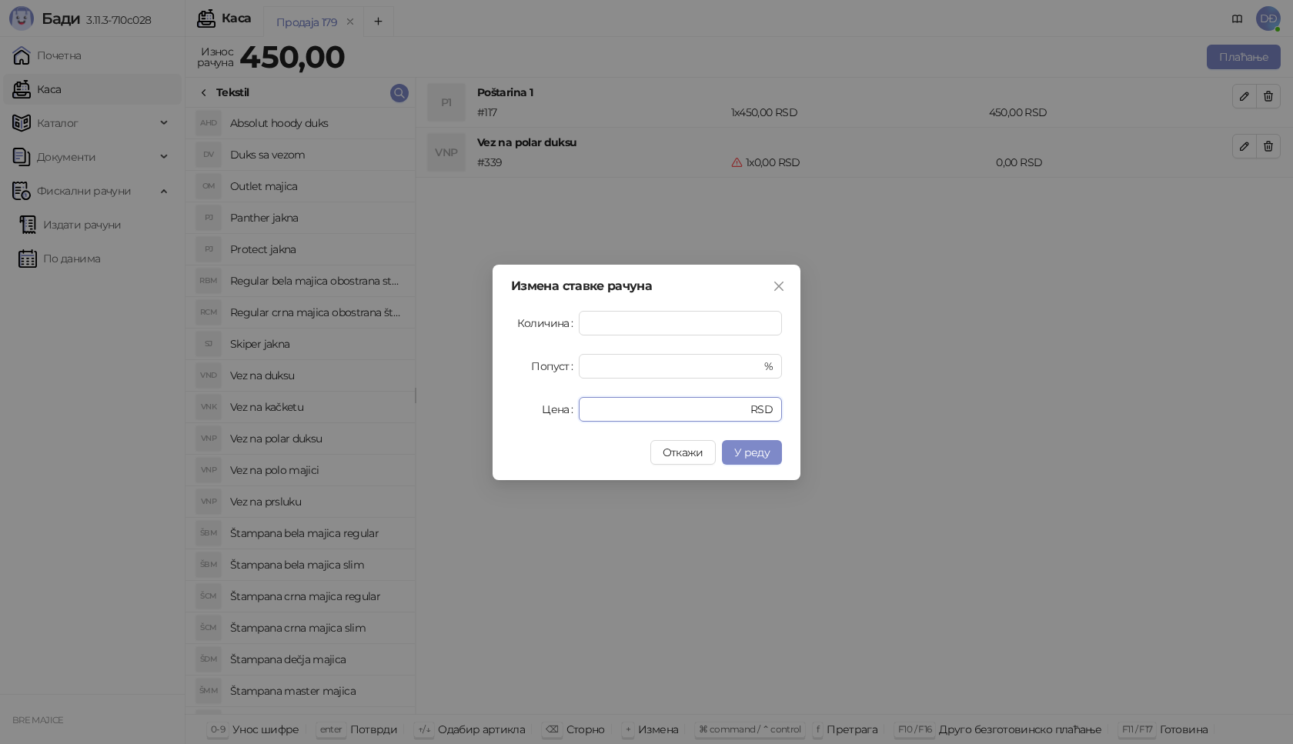
drag, startPoint x: 597, startPoint y: 415, endPoint x: 551, endPoint y: 415, distance: 46.2
click at [551, 415] on div "Цена * RSD" at bounding box center [646, 409] width 271 height 25
type input "****"
click at [747, 450] on span "У реду" at bounding box center [751, 452] width 35 height 14
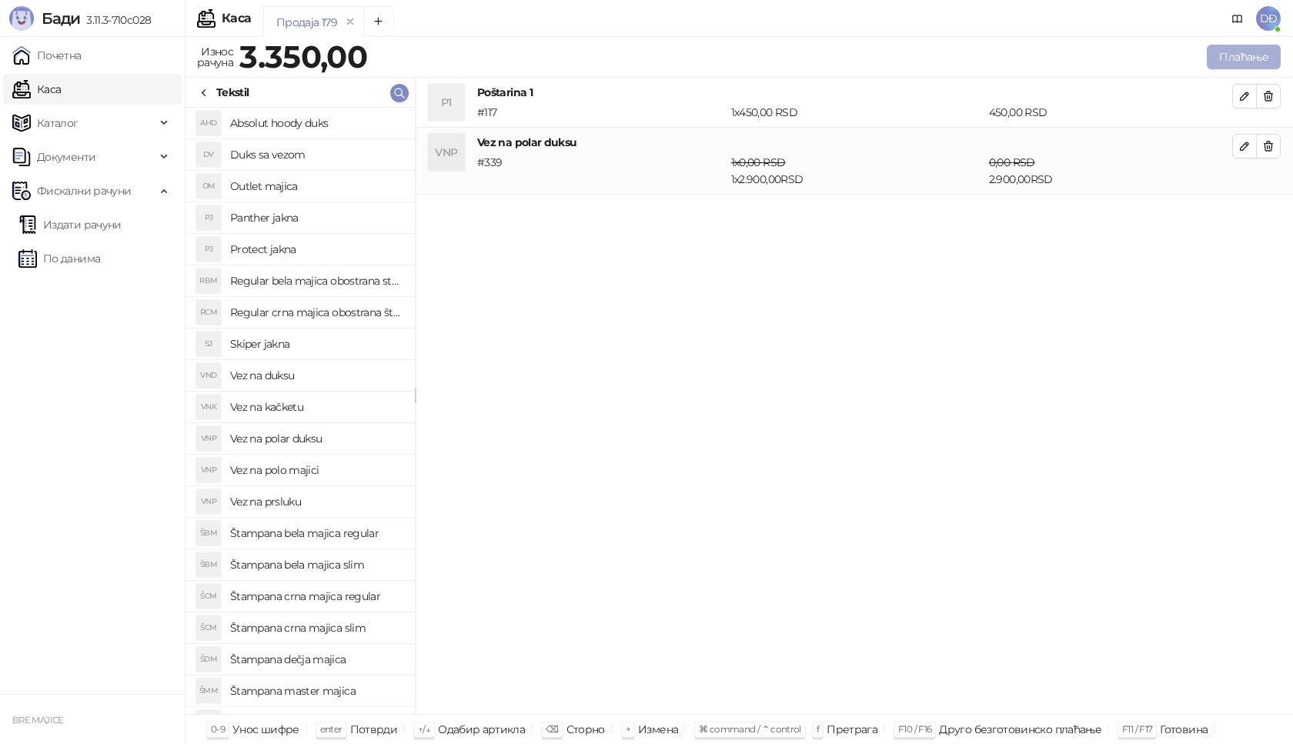
click at [1233, 55] on button "Плаћање" at bounding box center [1243, 57] width 74 height 25
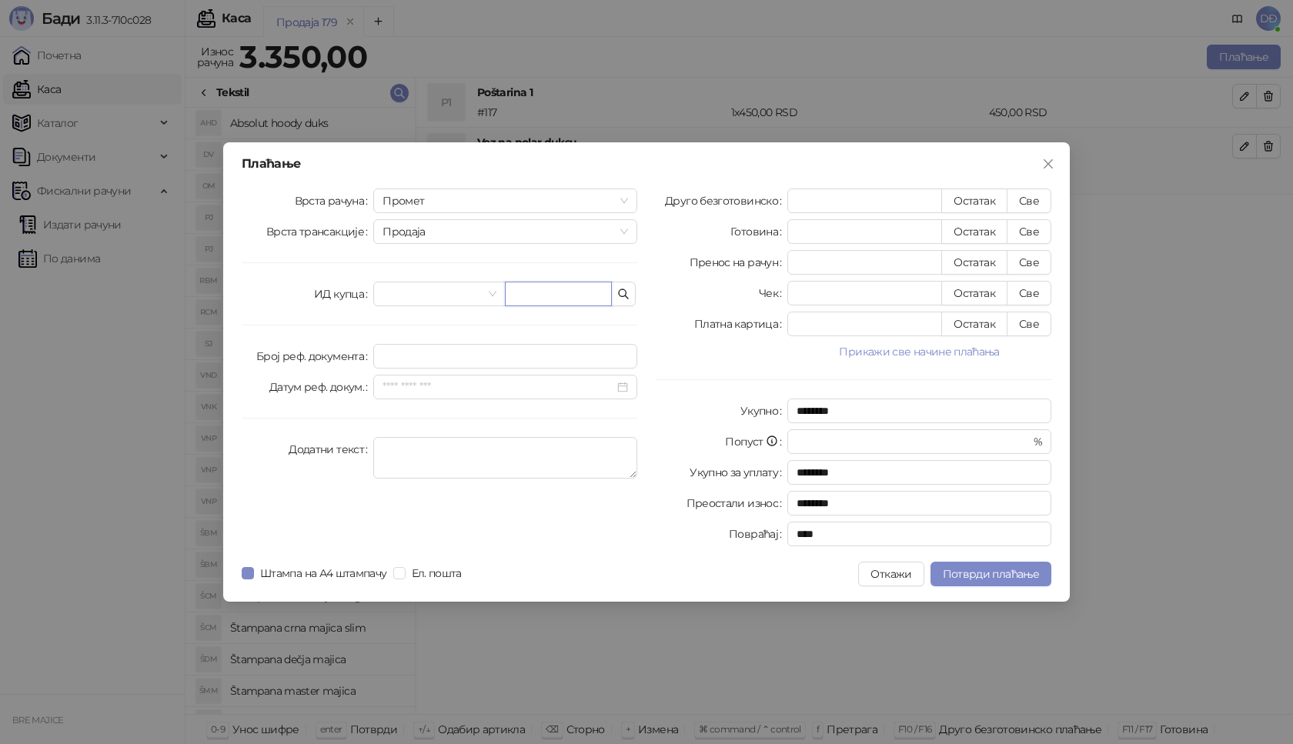
click at [575, 302] on input "text" at bounding box center [558, 294] width 107 height 25
paste input "**********"
type input "**********"
click at [1042, 198] on button "Све" at bounding box center [1028, 200] width 45 height 25
type input "****"
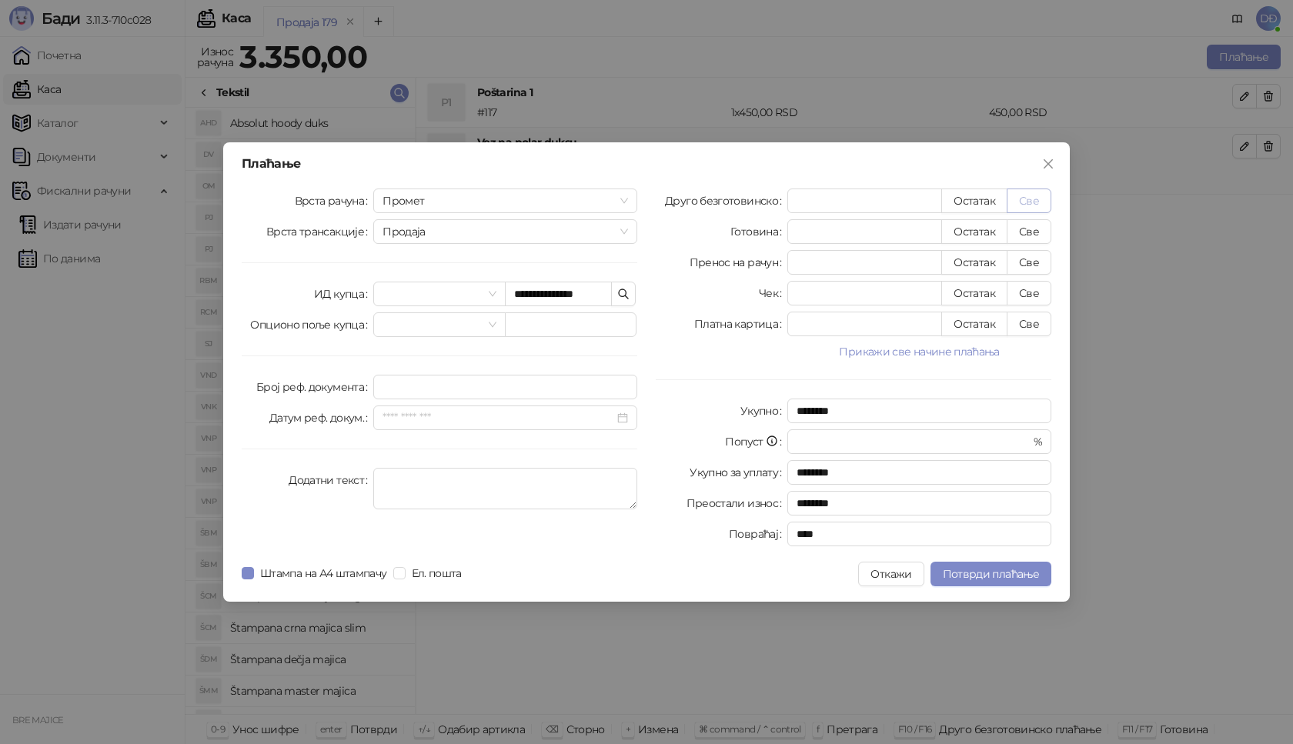
type input "****"
click at [984, 572] on span "Потврди плаћање" at bounding box center [990, 574] width 96 height 14
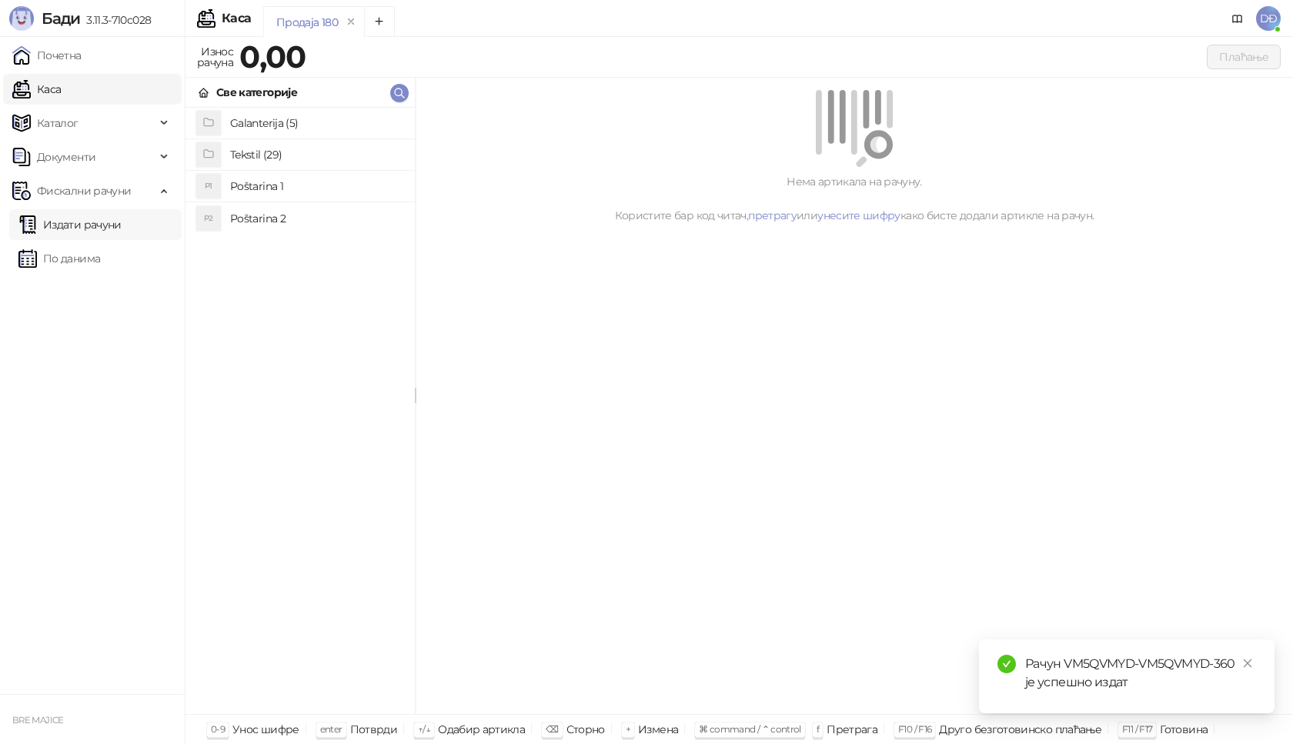
click at [92, 225] on link "Издати рачуни" at bounding box center [69, 224] width 103 height 31
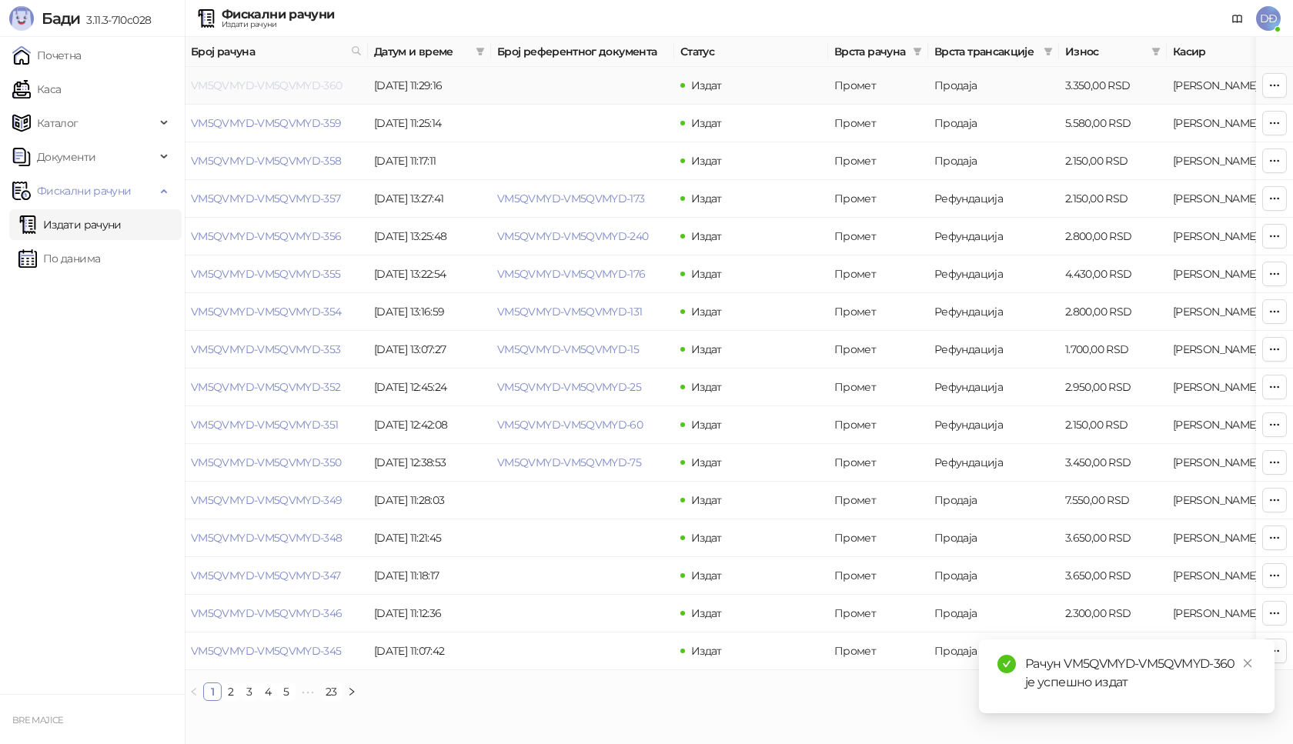
click at [258, 85] on link "VM5QVMYD-VM5QVMYD-360" at bounding box center [267, 85] width 152 height 14
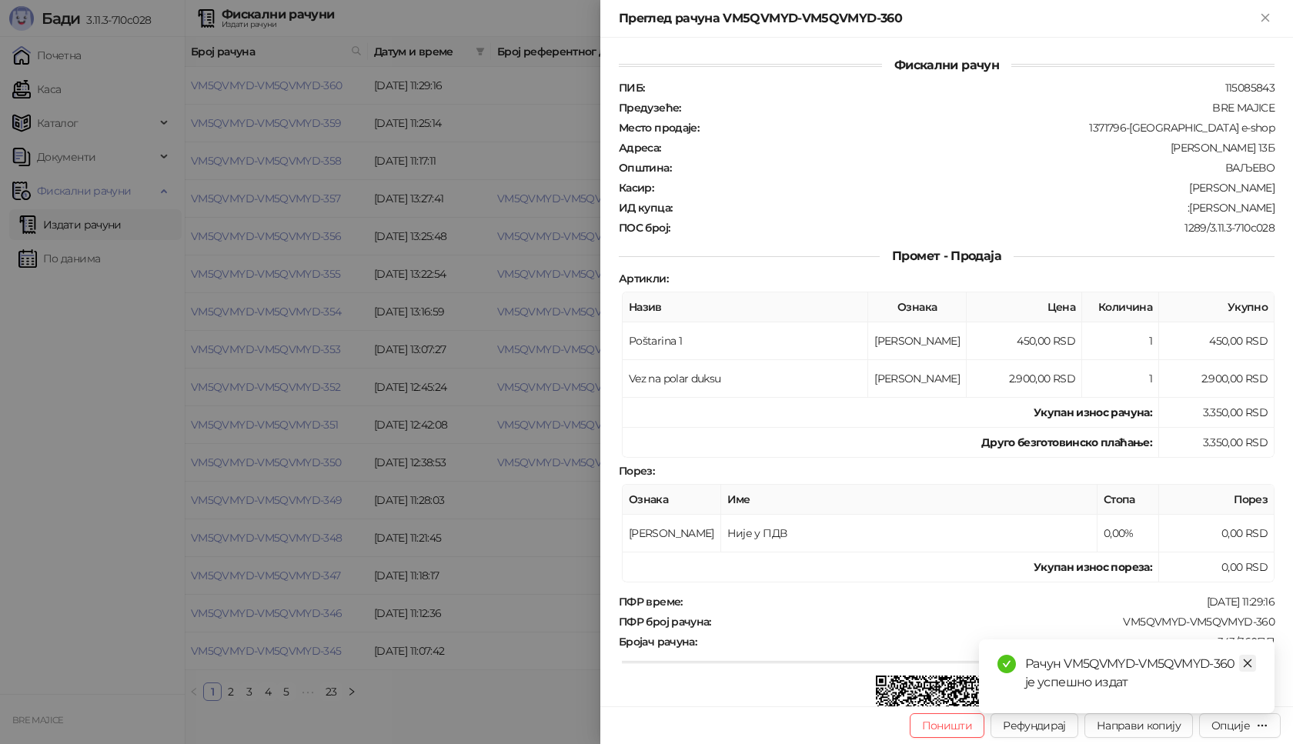
click at [1245, 665] on icon "close" at bounding box center [1247, 663] width 11 height 11
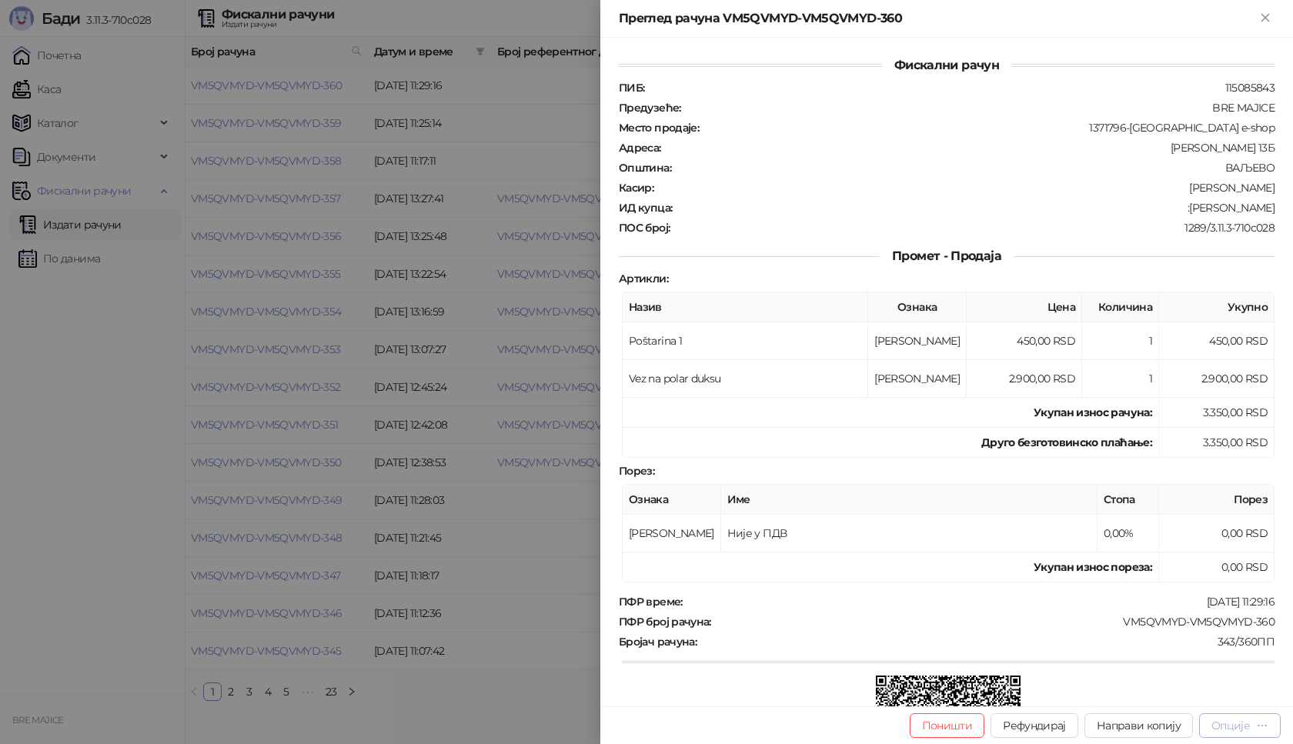
click at [1243, 732] on div "Опције" at bounding box center [1239, 725] width 57 height 15
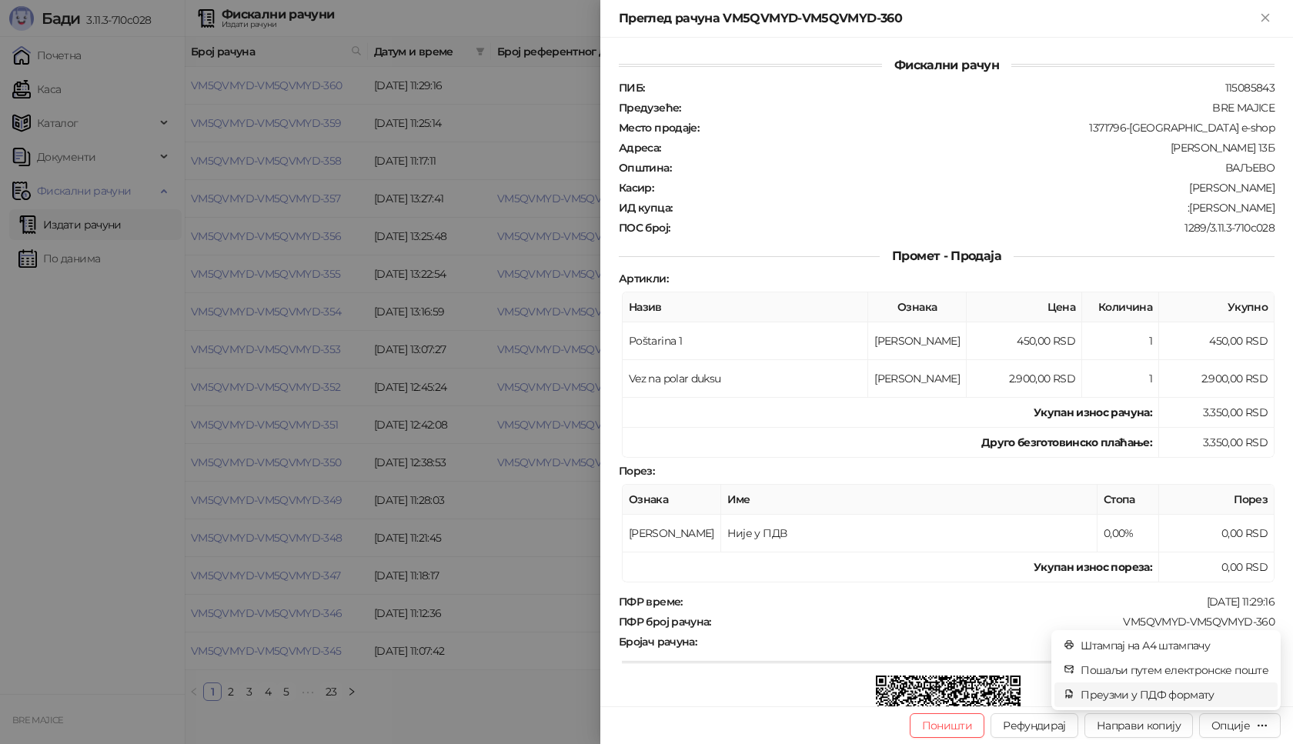
click at [1191, 694] on span "Преузми у ПДФ формату" at bounding box center [1174, 694] width 188 height 17
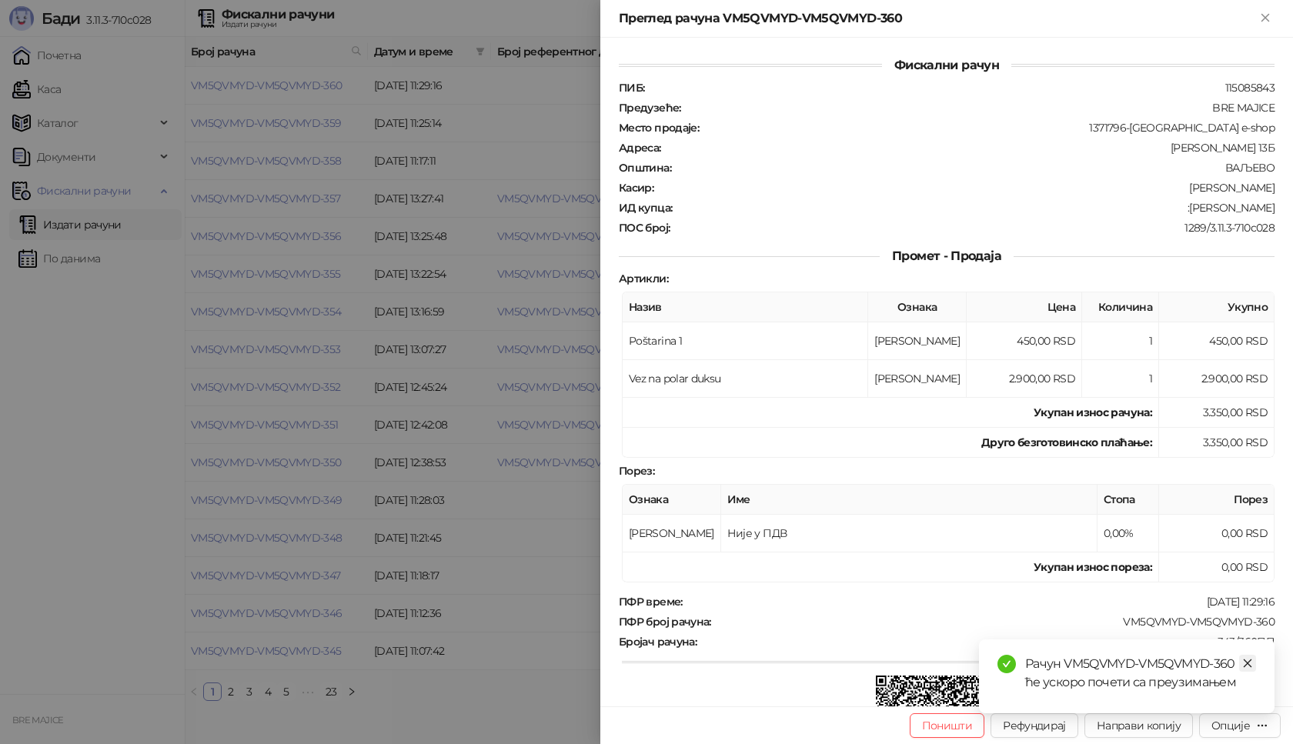
click at [1241, 660] on link "Close" at bounding box center [1247, 663] width 17 height 17
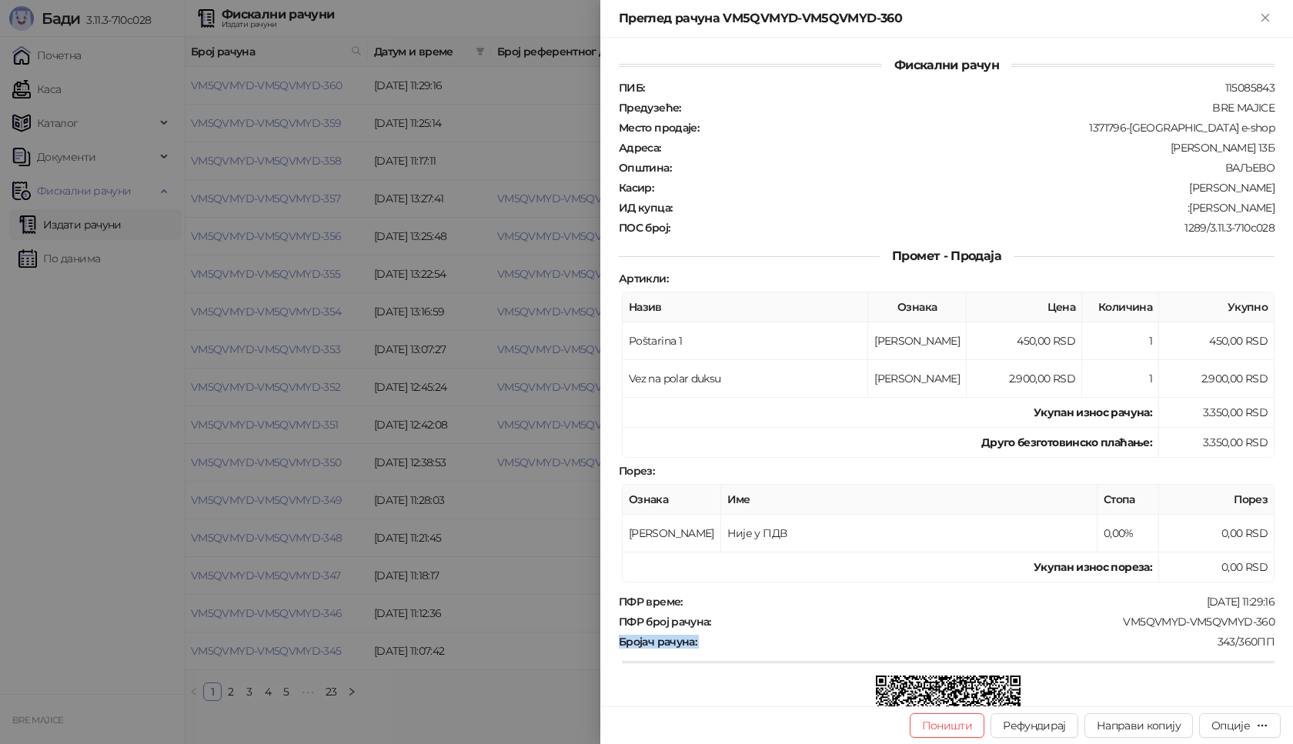
drag, startPoint x: 1270, startPoint y: 622, endPoint x: 1109, endPoint y: 632, distance: 161.1
click at [1109, 632] on div "Фискални рачун ПИБ : 115085843 Предузеће : BRE MAJICE Место продаје : 1371796-B…" at bounding box center [946, 372] width 692 height 669
click at [1140, 625] on div "VM5QVMYD-VM5QVMYD-360" at bounding box center [993, 622] width 563 height 14
drag, startPoint x: 1269, startPoint y: 621, endPoint x: 1106, endPoint y: 633, distance: 163.6
click at [1106, 633] on div "Фискални рачун ПИБ : 115085843 Предузеће : BRE MAJICE Место продаје : 1371796-B…" at bounding box center [946, 372] width 692 height 669
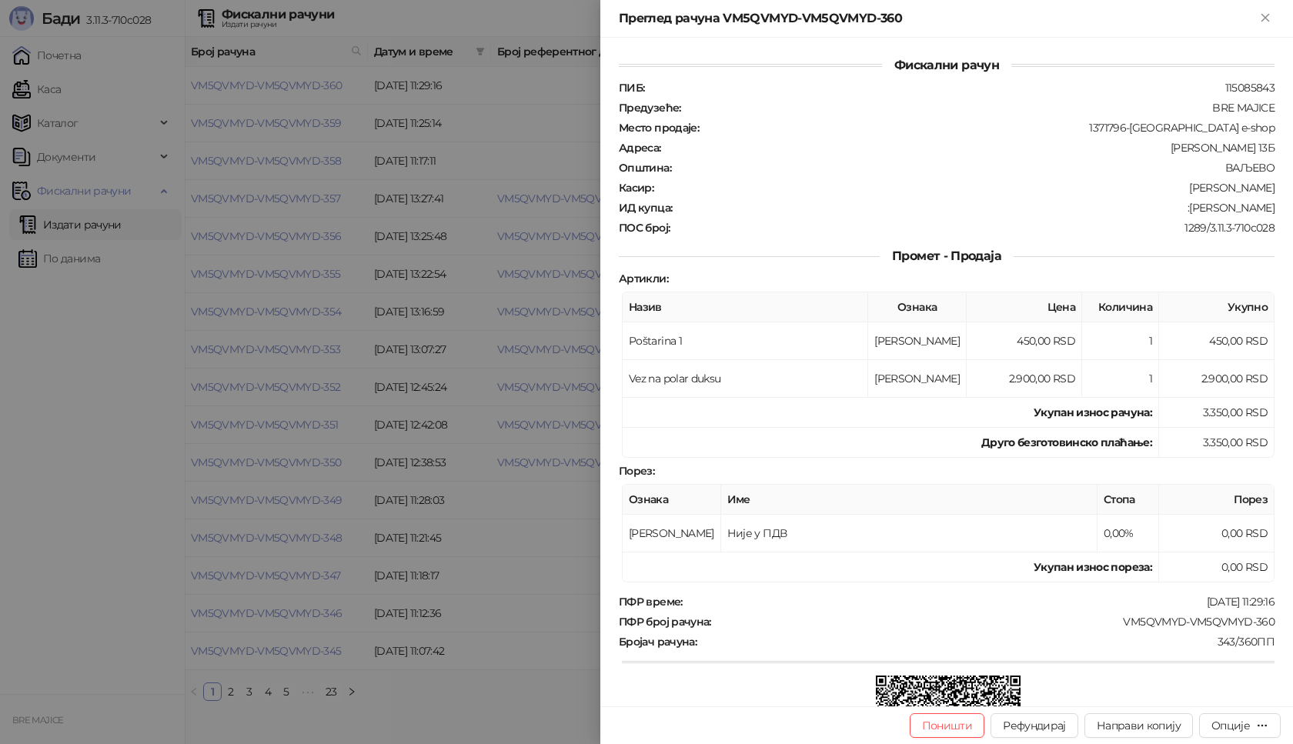
drag, startPoint x: 1062, startPoint y: 615, endPoint x: 1093, endPoint y: 587, distance: 41.4
click at [1062, 598] on div "ПФР време : 02.10.2025 11:29:16 ПФР број рачуна : VM5QVMYD-VM5QVMYD-360 Бројач …" at bounding box center [946, 709] width 662 height 229
click at [957, 631] on div "ПФР време : 02.10.2025 11:29:16 ПФР број рачуна : VM5QVMYD-VM5QVMYD-360 Бројач …" at bounding box center [946, 709] width 662 height 229
click at [925, 631] on div "ПФР време : 02.10.2025 11:29:16 ПФР број рачуна : VM5QVMYD-VM5QVMYD-360 Бројач …" at bounding box center [946, 709] width 662 height 229
click at [1047, 623] on div "VM5QVMYD-VM5QVMYD-360" at bounding box center [993, 622] width 563 height 14
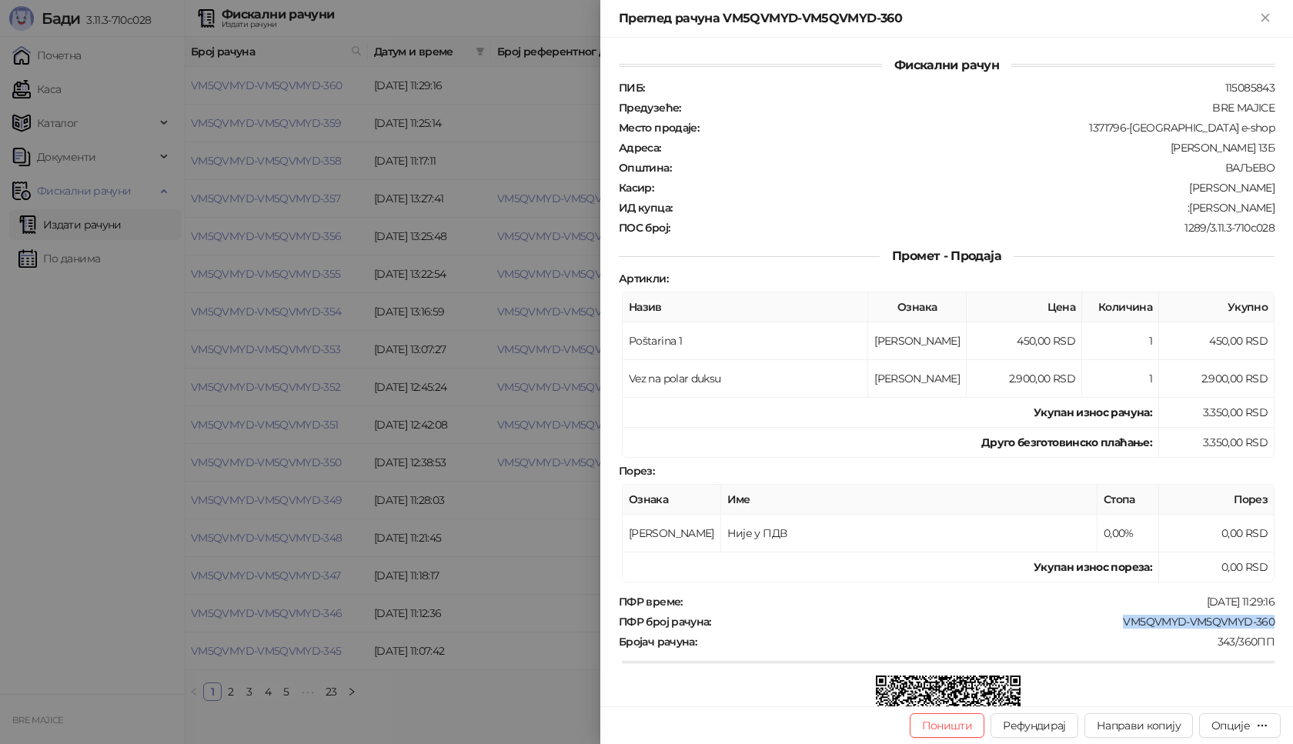
drag, startPoint x: 1265, startPoint y: 622, endPoint x: 1108, endPoint y: 629, distance: 157.1
click at [1108, 629] on div "Фискални рачун ПИБ : 115085843 Предузеће : BRE MAJICE Место продаје : 1371796-B…" at bounding box center [946, 372] width 692 height 669
copy div "VM5QVMYD-VM5QVMYD-360"
drag, startPoint x: 1263, startPoint y: 205, endPoint x: 1186, endPoint y: 208, distance: 77.8
click at [1186, 208] on div "ИД купца : :Milovan Aleksic" at bounding box center [946, 208] width 662 height 14
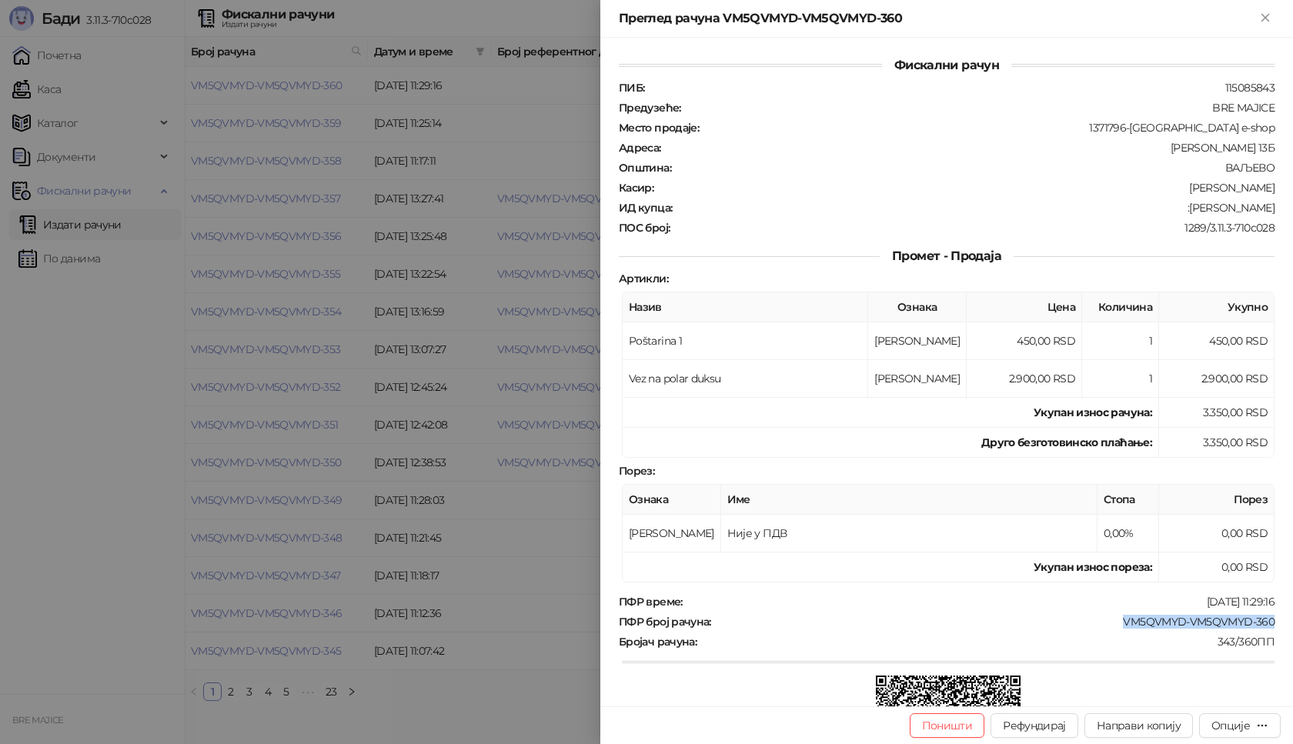
copy div "Milovan Aleksic"
click at [1271, 18] on icon "Close" at bounding box center [1265, 18] width 14 height 14
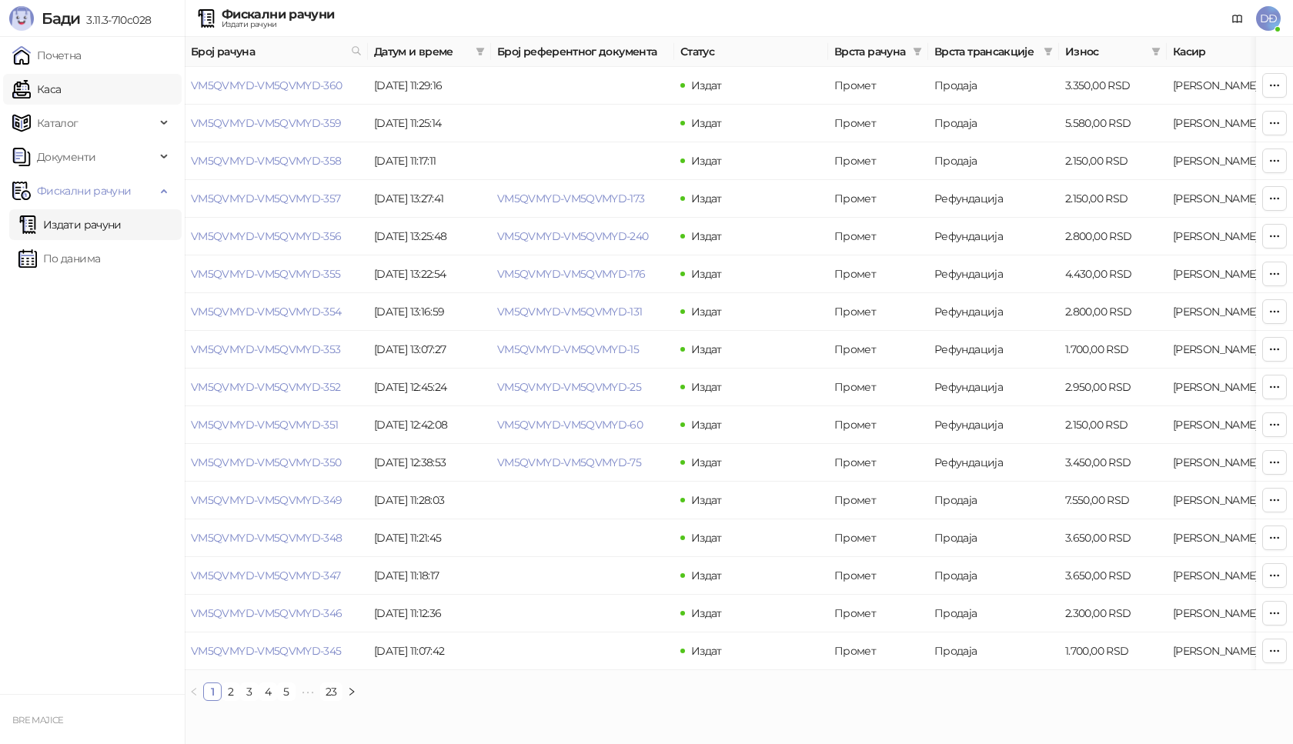
click at [57, 85] on link "Каса" at bounding box center [36, 89] width 48 height 31
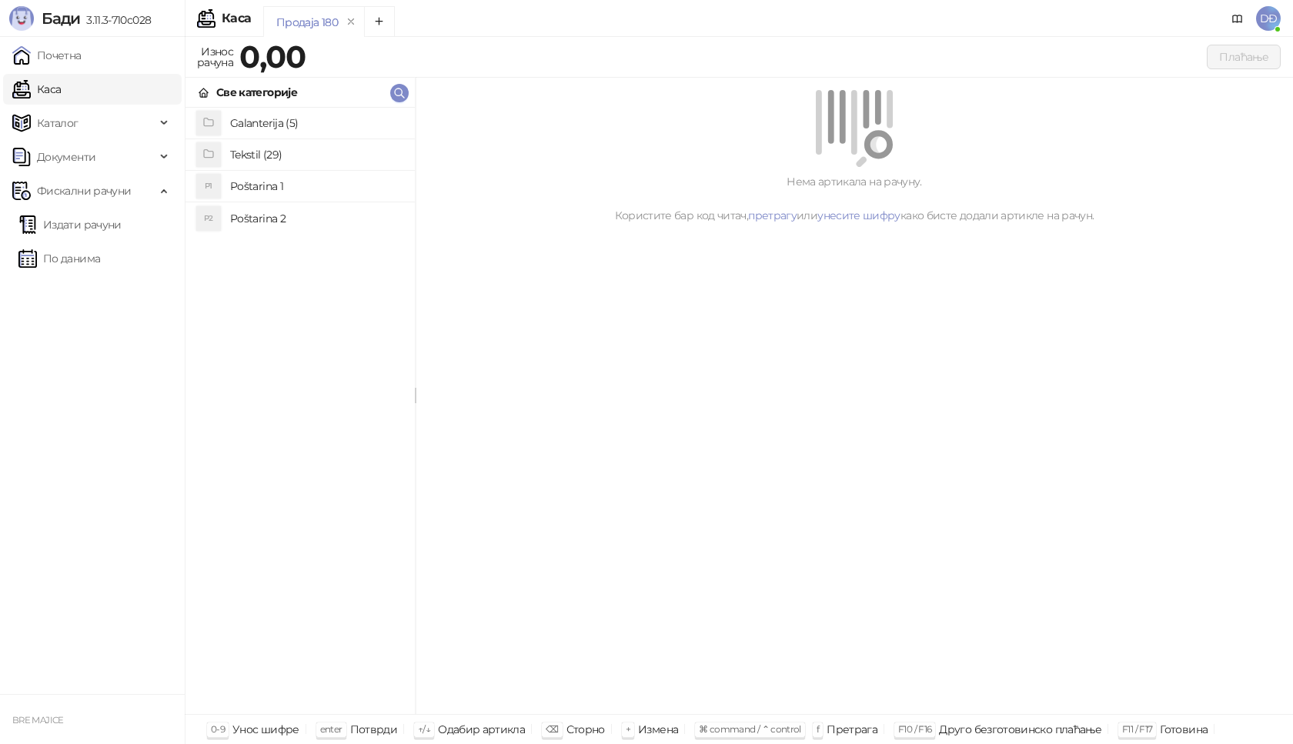
click at [246, 182] on h4 "Poštarina 1" at bounding box center [316, 186] width 172 height 25
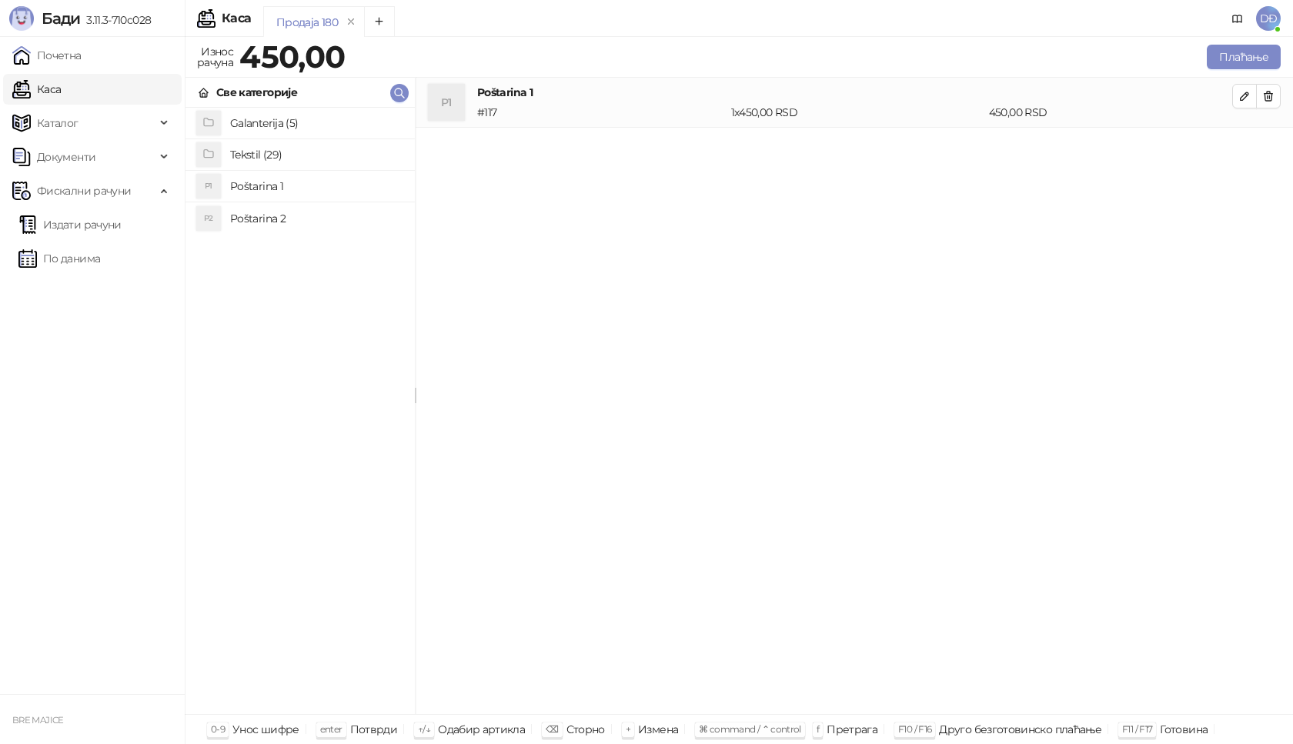
click at [273, 154] on h4 "Tekstil (29)" at bounding box center [316, 154] width 172 height 25
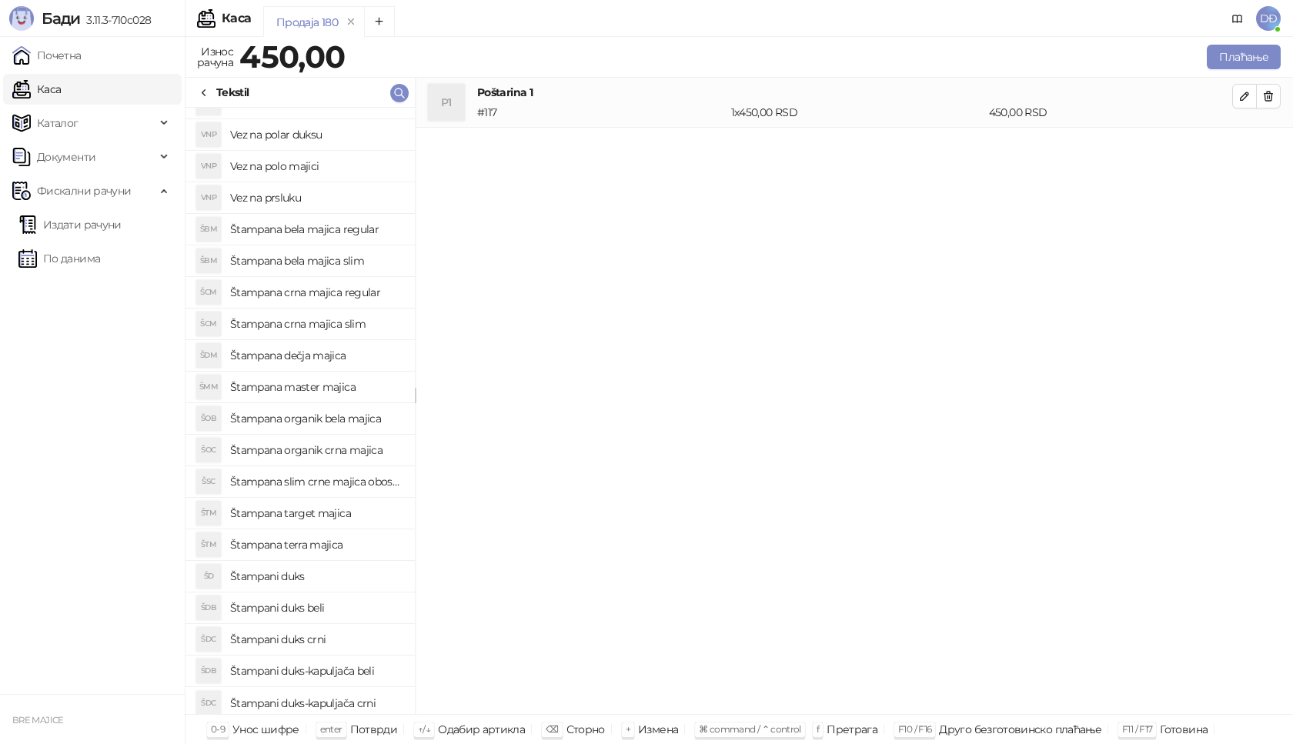
scroll to position [309, 0]
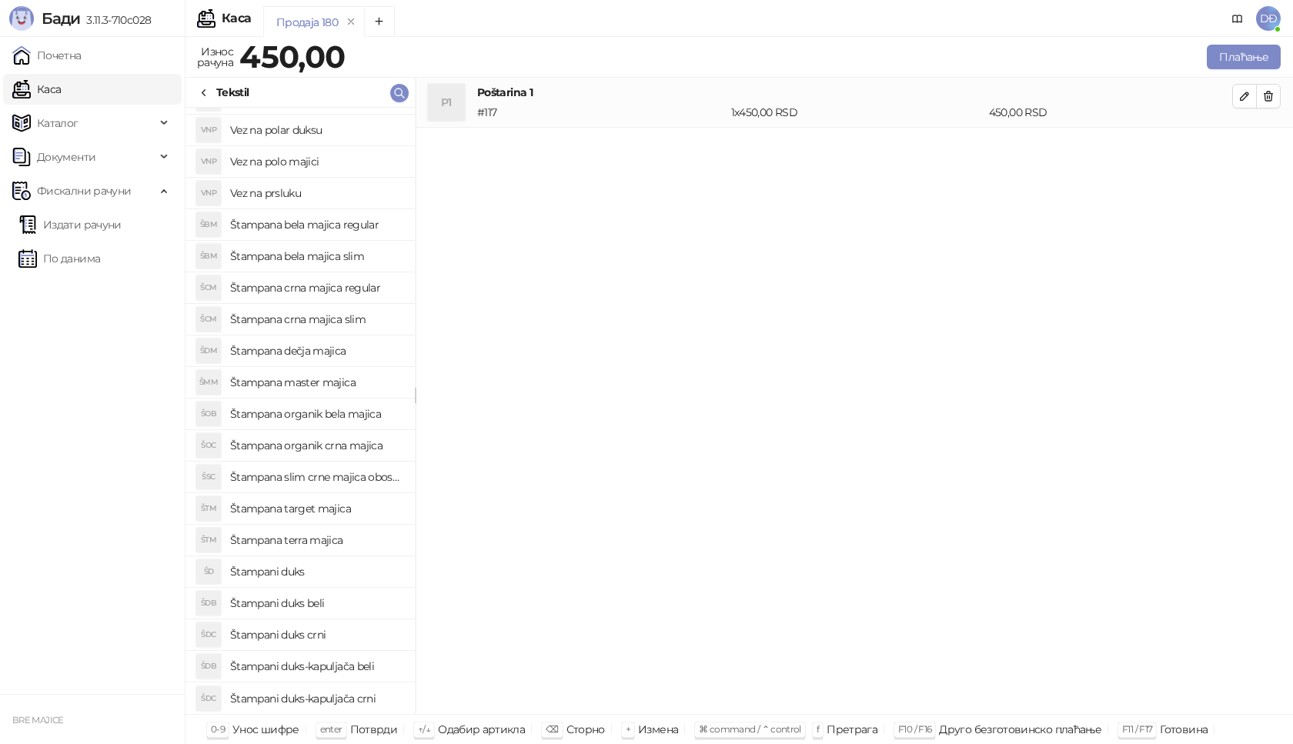
click at [287, 568] on h4 "Štampani duks" at bounding box center [316, 571] width 172 height 25
click at [1244, 147] on icon "button" at bounding box center [1244, 146] width 12 height 12
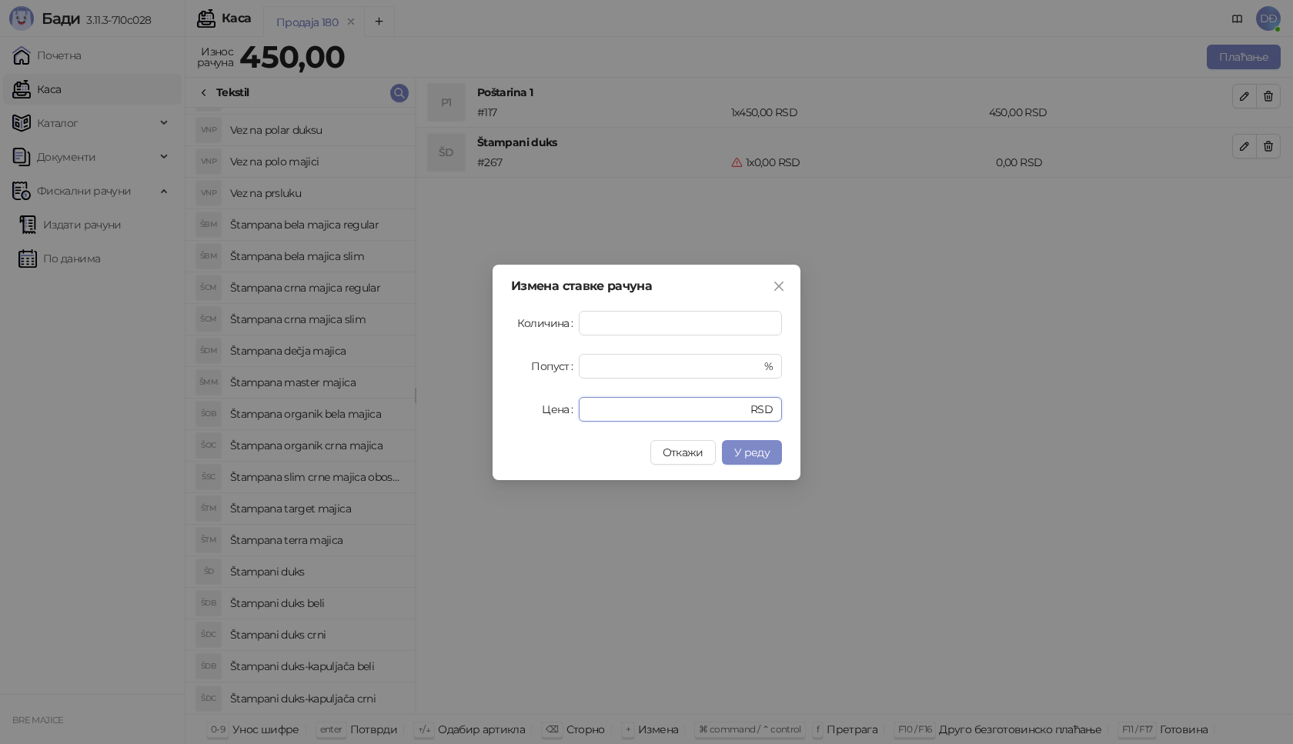
drag, startPoint x: 618, startPoint y: 403, endPoint x: 547, endPoint y: 412, distance: 71.3
click at [547, 412] on div "Цена * RSD" at bounding box center [646, 409] width 271 height 25
type input "****"
click at [754, 449] on span "У реду" at bounding box center [751, 452] width 35 height 14
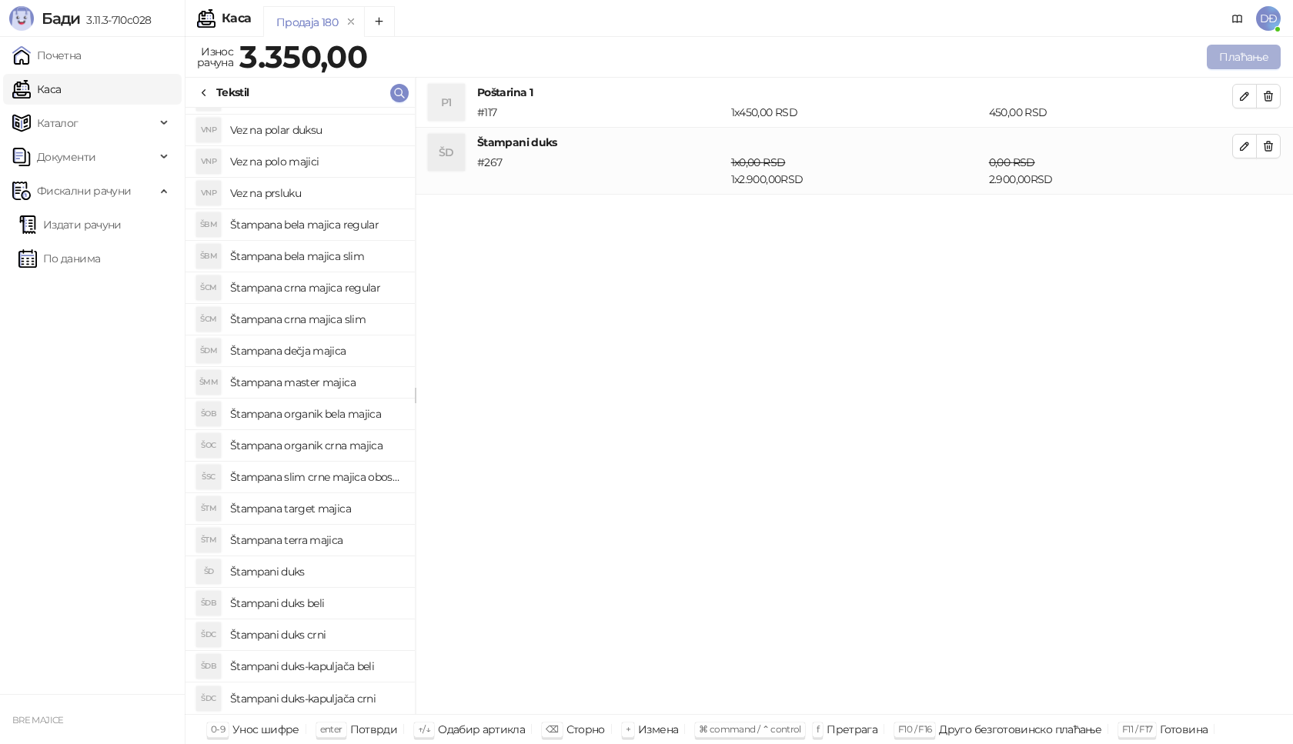
click at [1255, 58] on button "Плаћање" at bounding box center [1243, 57] width 74 height 25
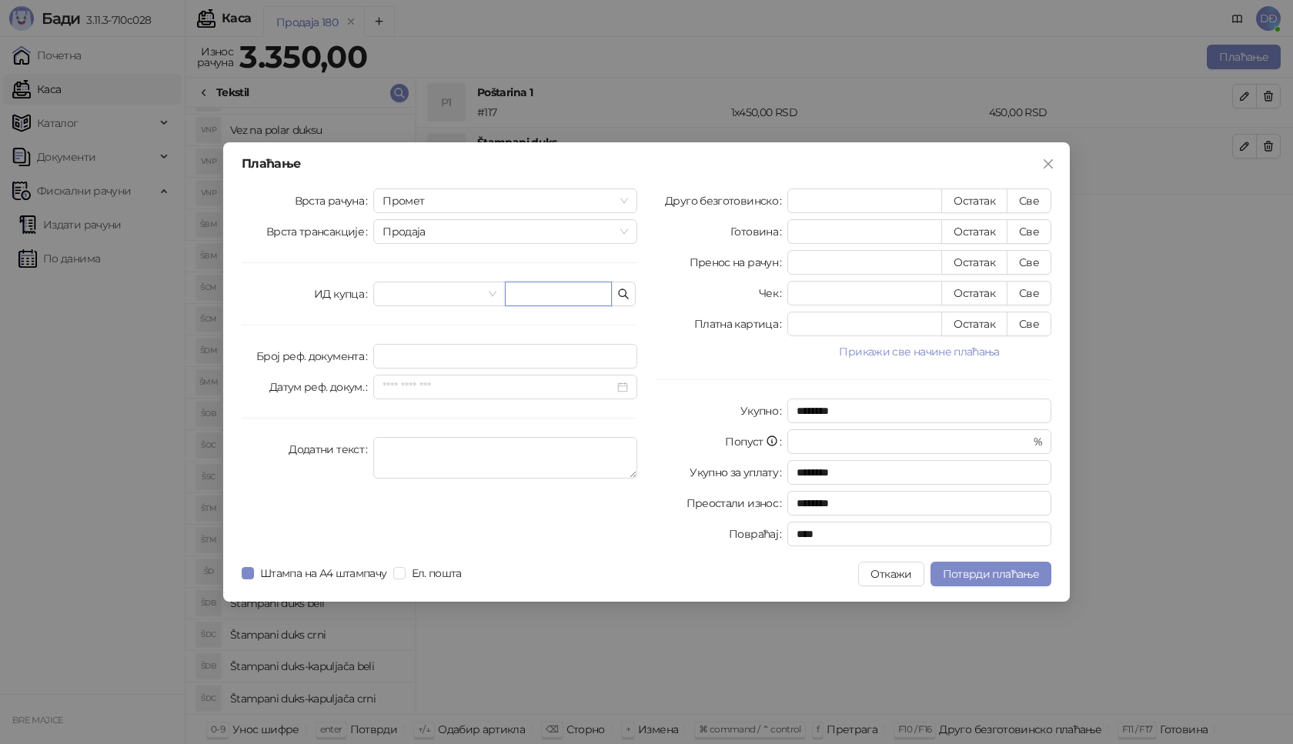
click at [584, 297] on input "text" at bounding box center [558, 294] width 107 height 25
paste input "**********"
type input "**********"
click at [1030, 196] on button "Све" at bounding box center [1028, 200] width 45 height 25
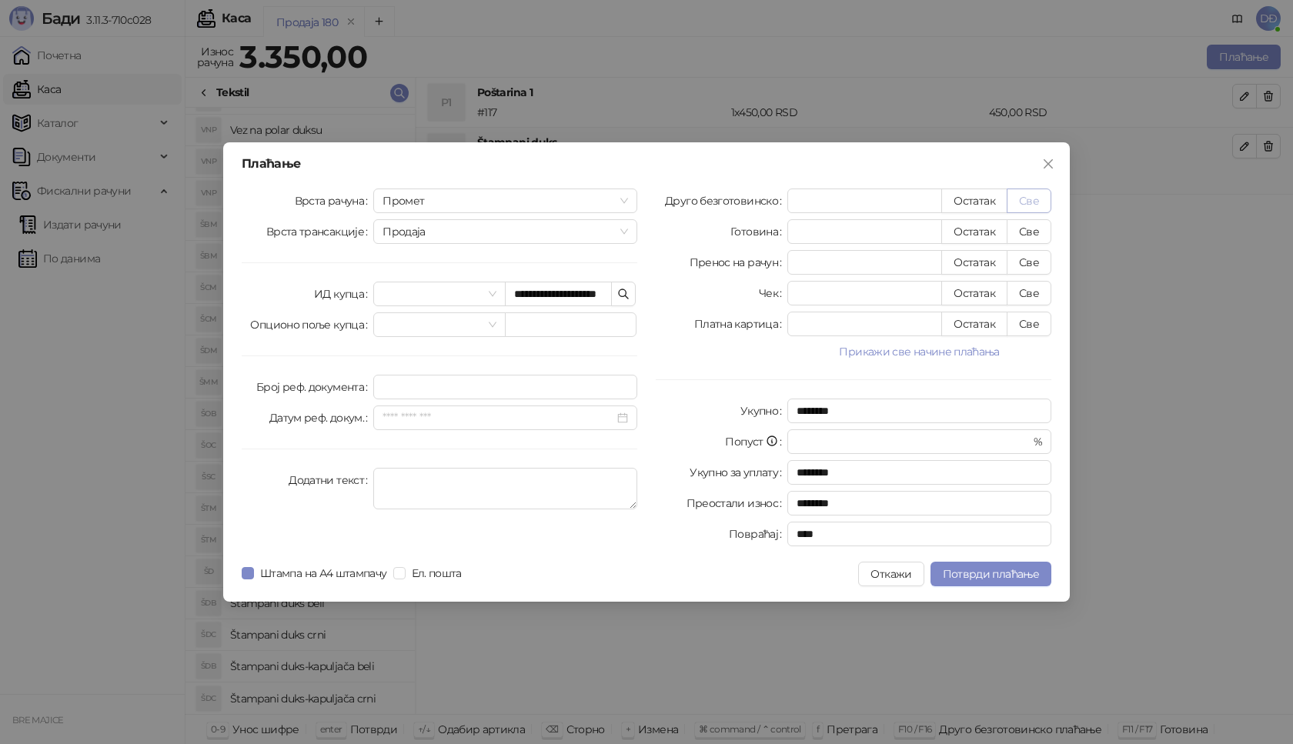
type input "****"
click at [970, 572] on span "Потврди плаћање" at bounding box center [990, 574] width 96 height 14
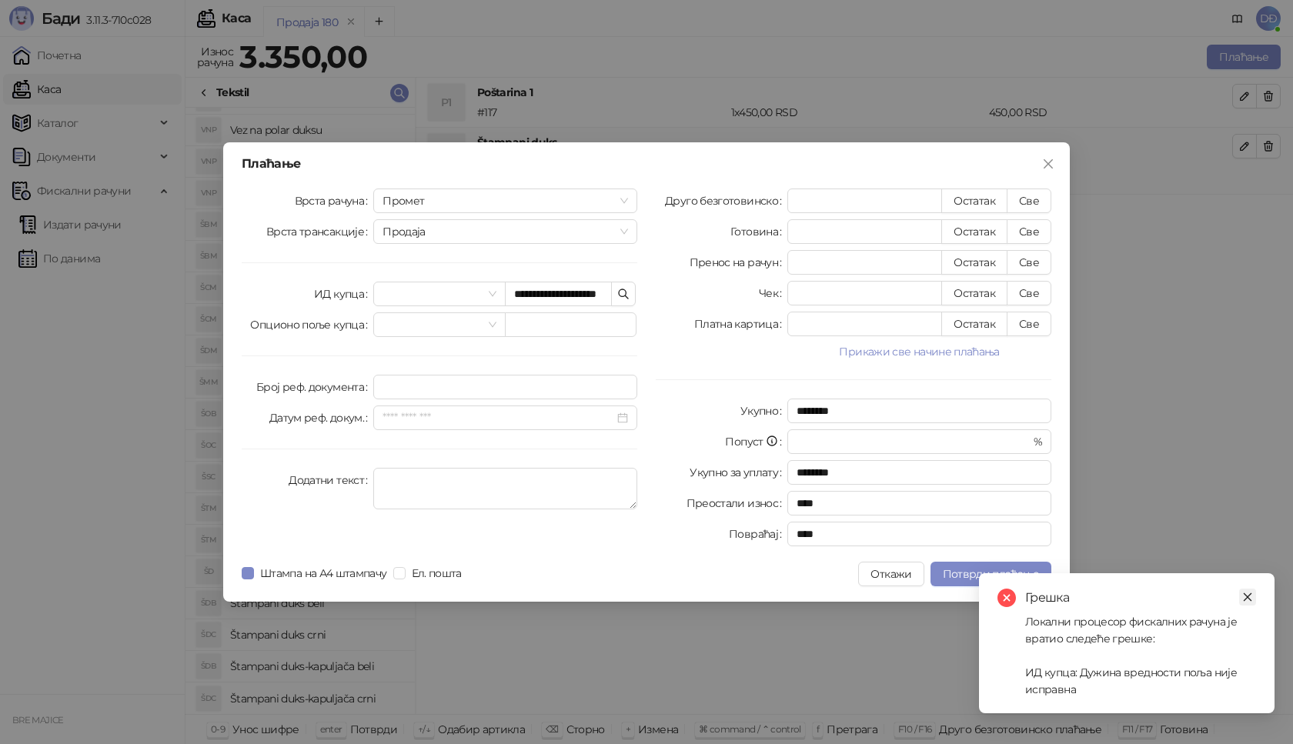
click at [1245, 595] on icon "close" at bounding box center [1247, 597] width 8 height 8
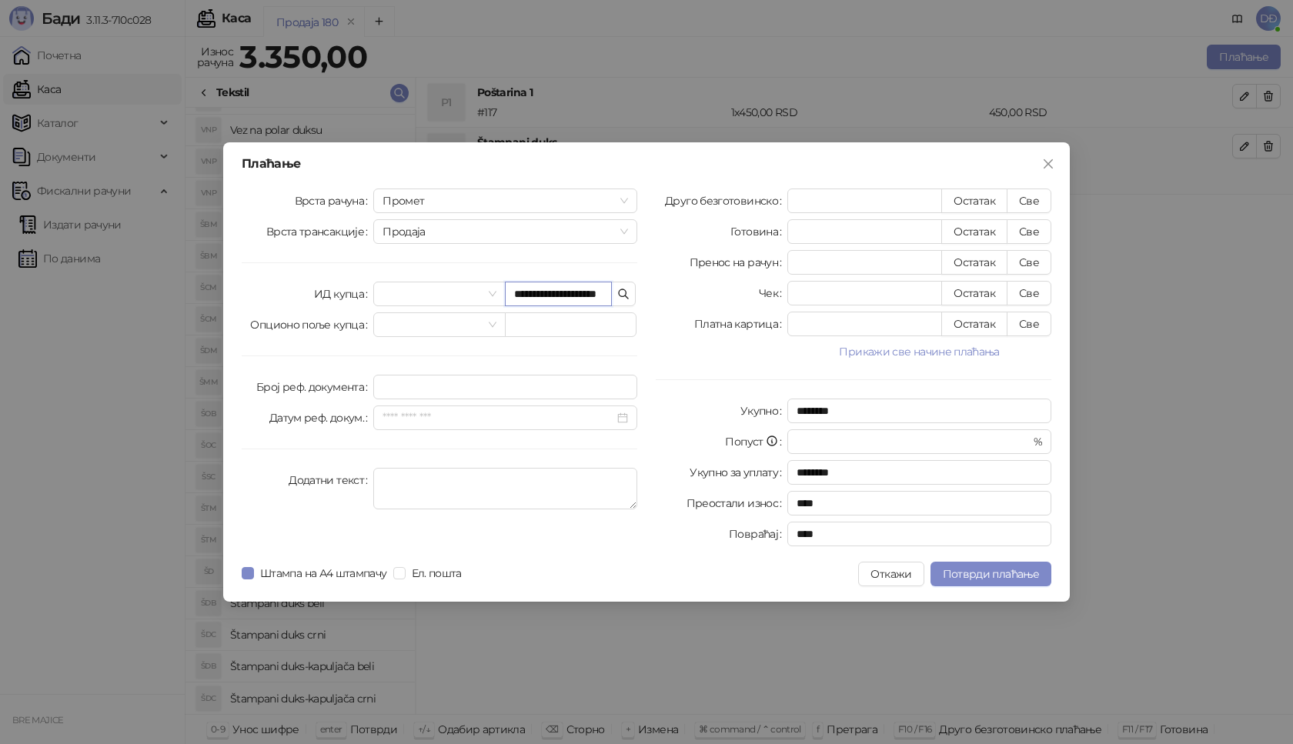
click at [546, 293] on input "**********" at bounding box center [558, 294] width 107 height 25
click at [982, 566] on button "Потврди плаћање" at bounding box center [990, 574] width 121 height 25
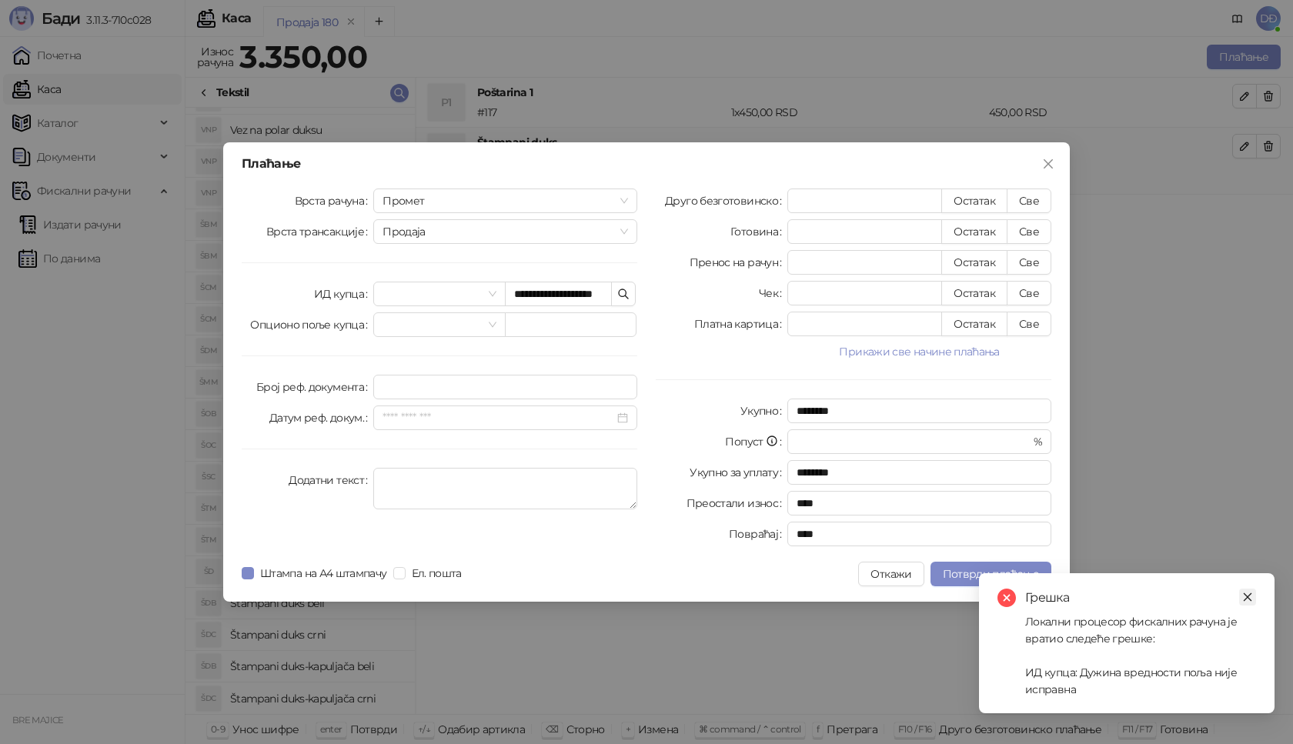
click at [1247, 599] on icon "close" at bounding box center [1247, 597] width 11 height 11
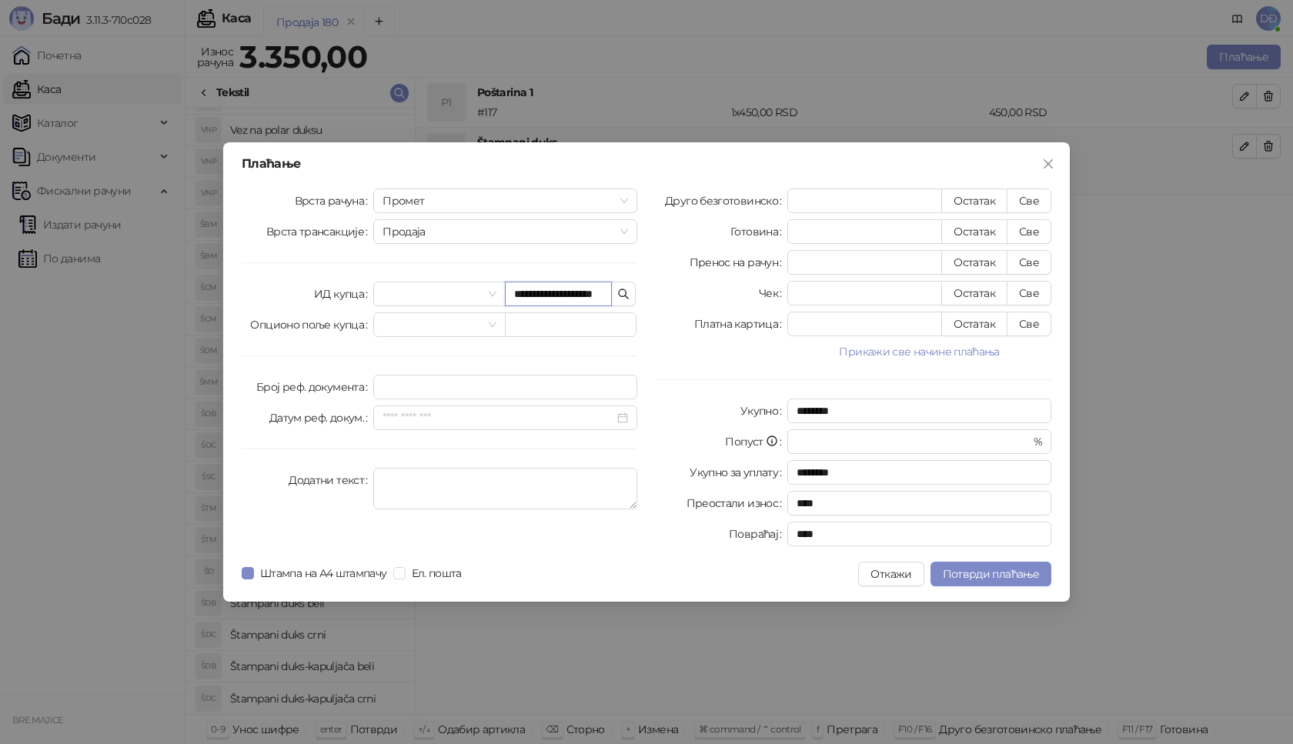
click at [545, 292] on input "**********" at bounding box center [558, 294] width 107 height 25
type input "**********"
click at [962, 569] on span "Потврди плаћање" at bounding box center [990, 574] width 96 height 14
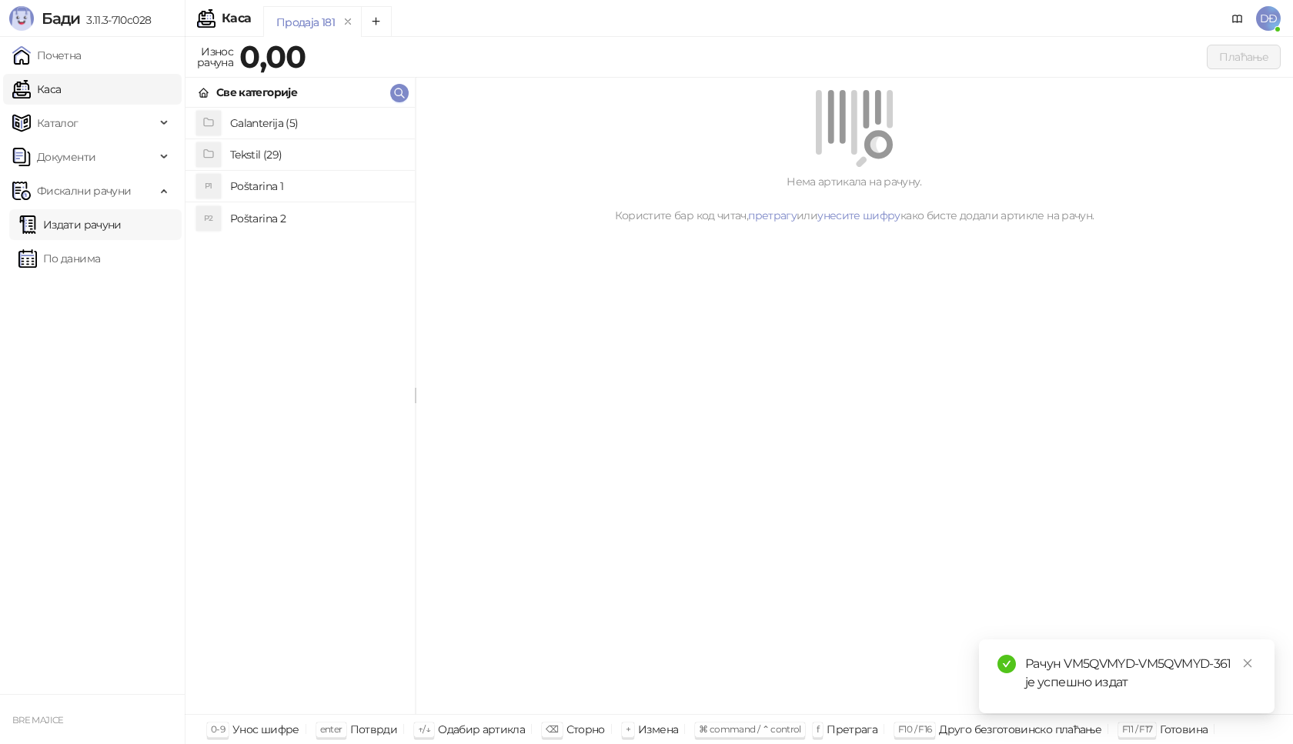
click at [105, 229] on link "Издати рачуни" at bounding box center [69, 224] width 103 height 31
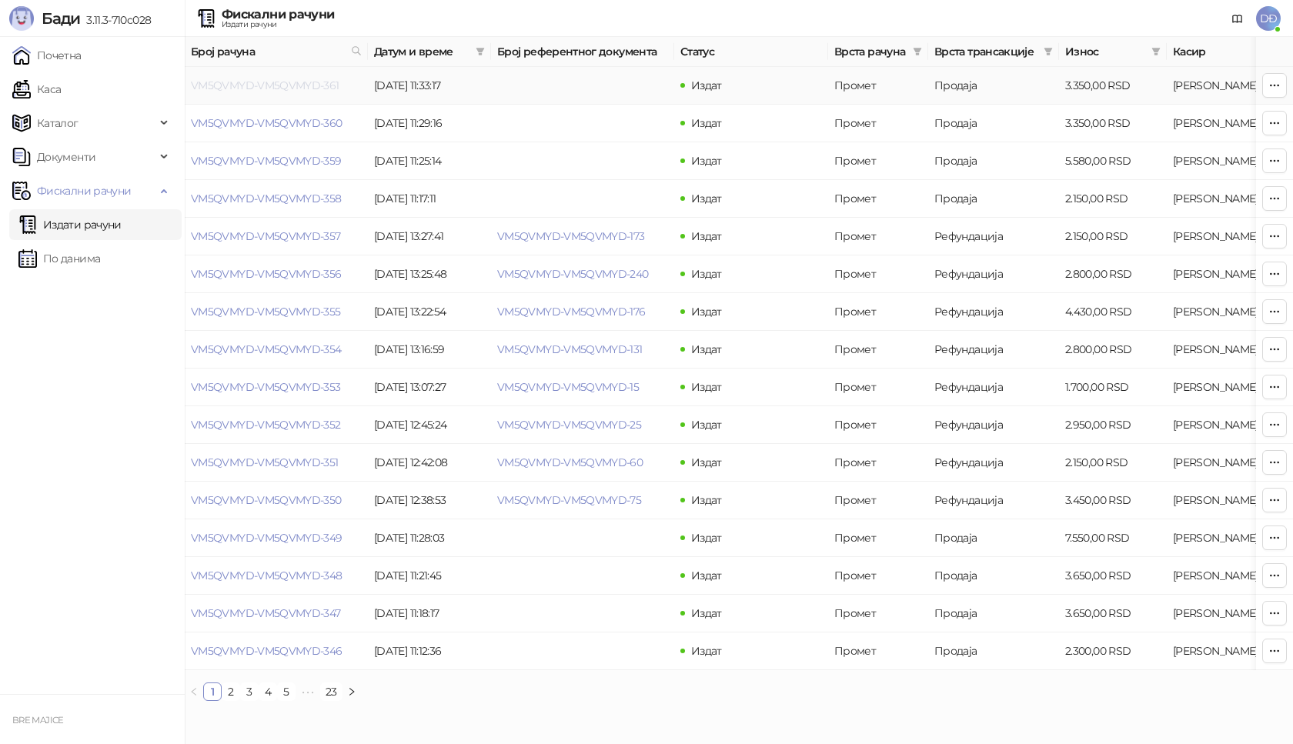
click at [274, 86] on link "VM5QVMYD-VM5QVMYD-361" at bounding box center [265, 85] width 148 height 14
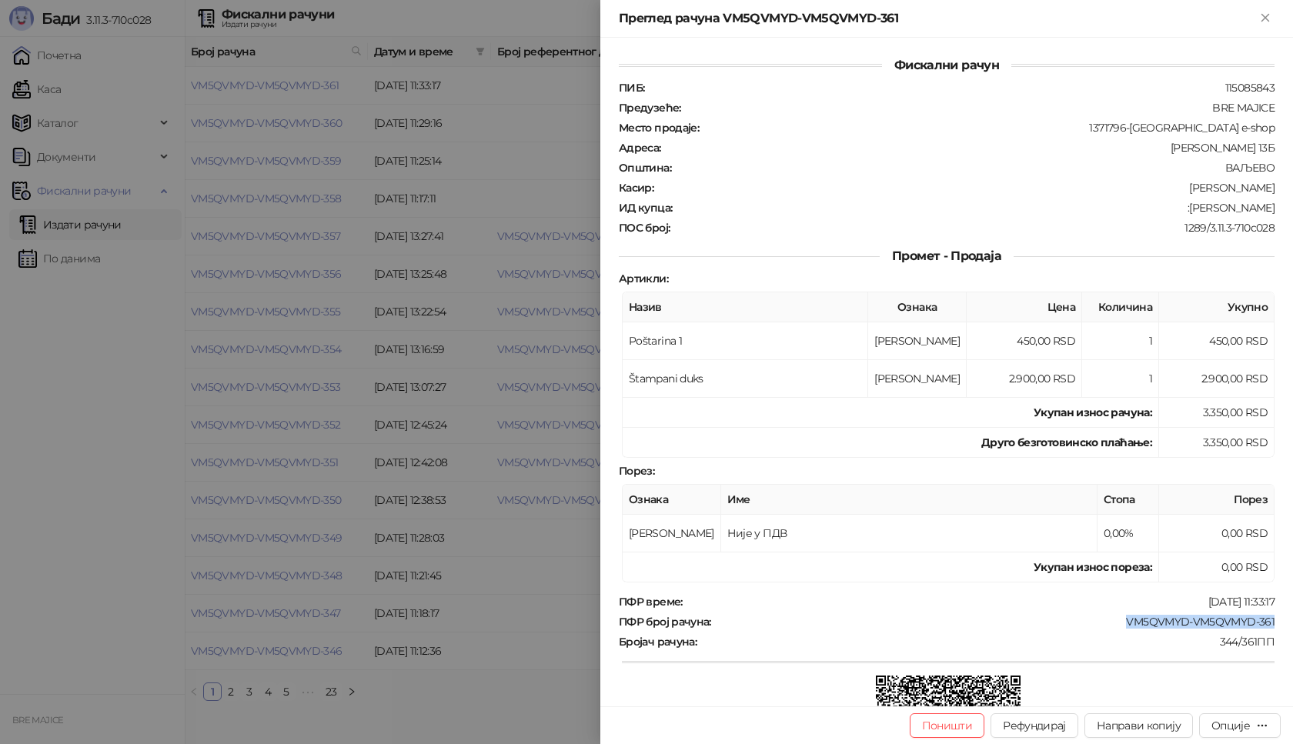
drag, startPoint x: 1268, startPoint y: 625, endPoint x: 1116, endPoint y: 623, distance: 152.3
click at [1116, 623] on div "Фискални рачун ПИБ : 115085843 Предузеће : BRE MAJICE Место продаје : 1371796-B…" at bounding box center [946, 372] width 692 height 669
drag, startPoint x: 1134, startPoint y: 645, endPoint x: 1135, endPoint y: 652, distance: 7.7
click at [1134, 648] on div "344/361ПП" at bounding box center [987, 642] width 578 height 14
click at [1236, 723] on div "Опције" at bounding box center [1230, 726] width 38 height 14
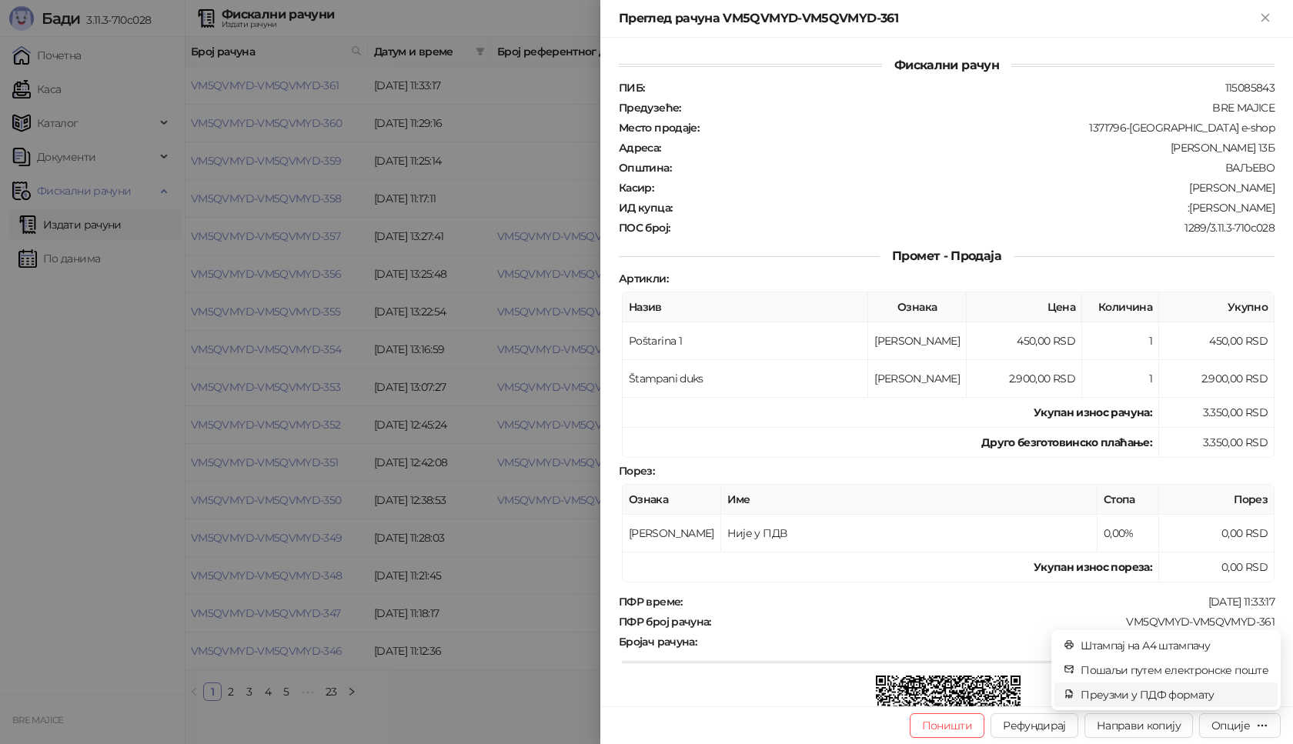
click at [1200, 699] on span "Преузми у ПДФ формату" at bounding box center [1174, 694] width 188 height 17
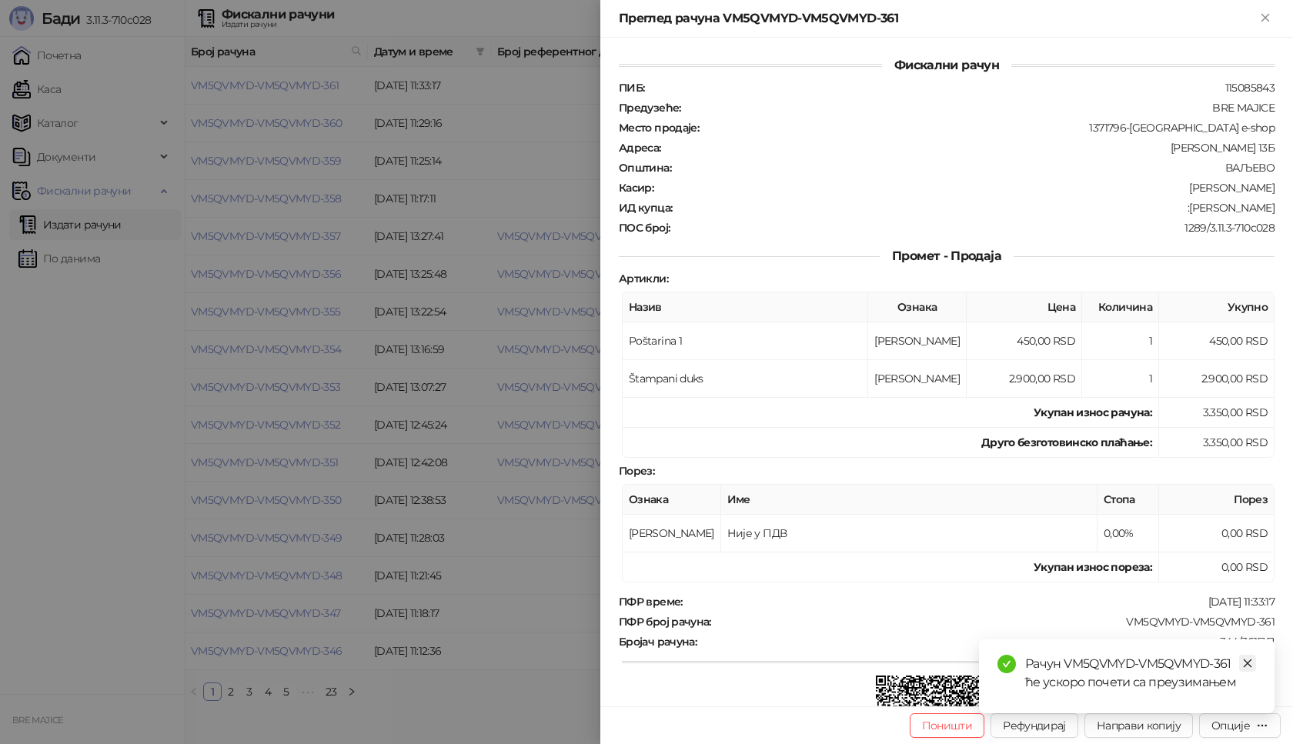
click at [1246, 664] on icon "close" at bounding box center [1247, 663] width 11 height 11
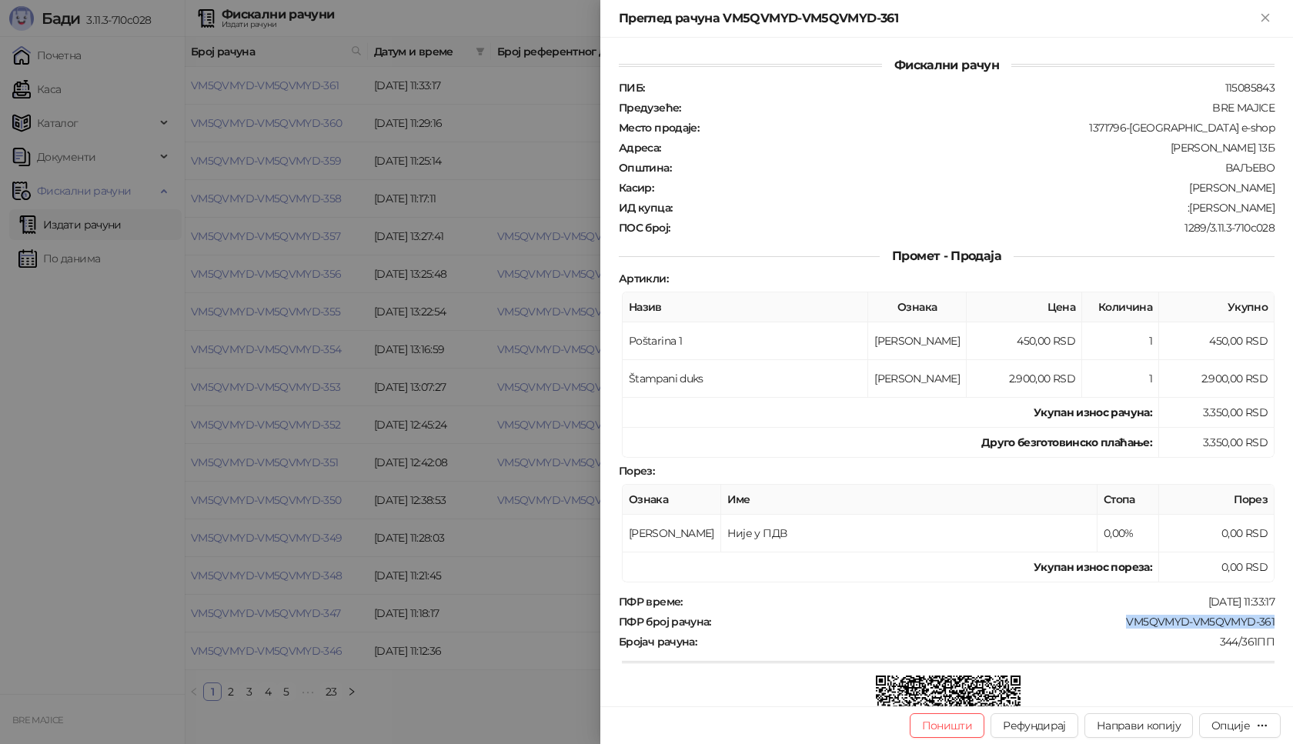
drag, startPoint x: 1237, startPoint y: 625, endPoint x: 1108, endPoint y: 623, distance: 129.3
click at [1108, 623] on div "Фискални рачун ПИБ : 115085843 Предузеће : BRE MAJICE Место продаје : 1371796-B…" at bounding box center [946, 372] width 692 height 669
copy div "VM5QVMYD-VM5QVMYD-361"
drag, startPoint x: 1256, startPoint y: 204, endPoint x: 1168, endPoint y: 212, distance: 88.9
click at [1168, 212] on div ":Aleksdra Simonovic" at bounding box center [974, 208] width 602 height 14
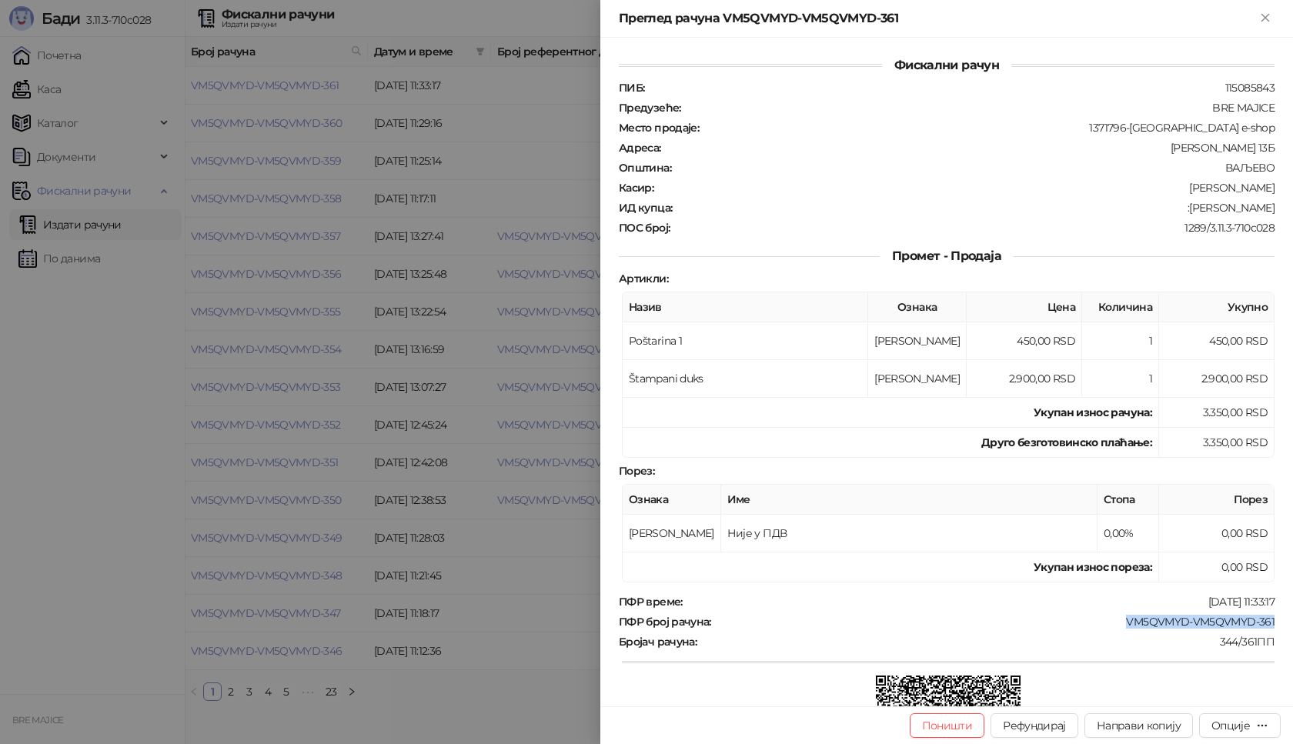
copy div "Aleksdra Simonovic"
click at [1252, 24] on div "Преглед рачуна VM5QVMYD-VM5QVMYD-361" at bounding box center [937, 18] width 637 height 18
click at [1265, 12] on icon "Close" at bounding box center [1265, 18] width 14 height 14
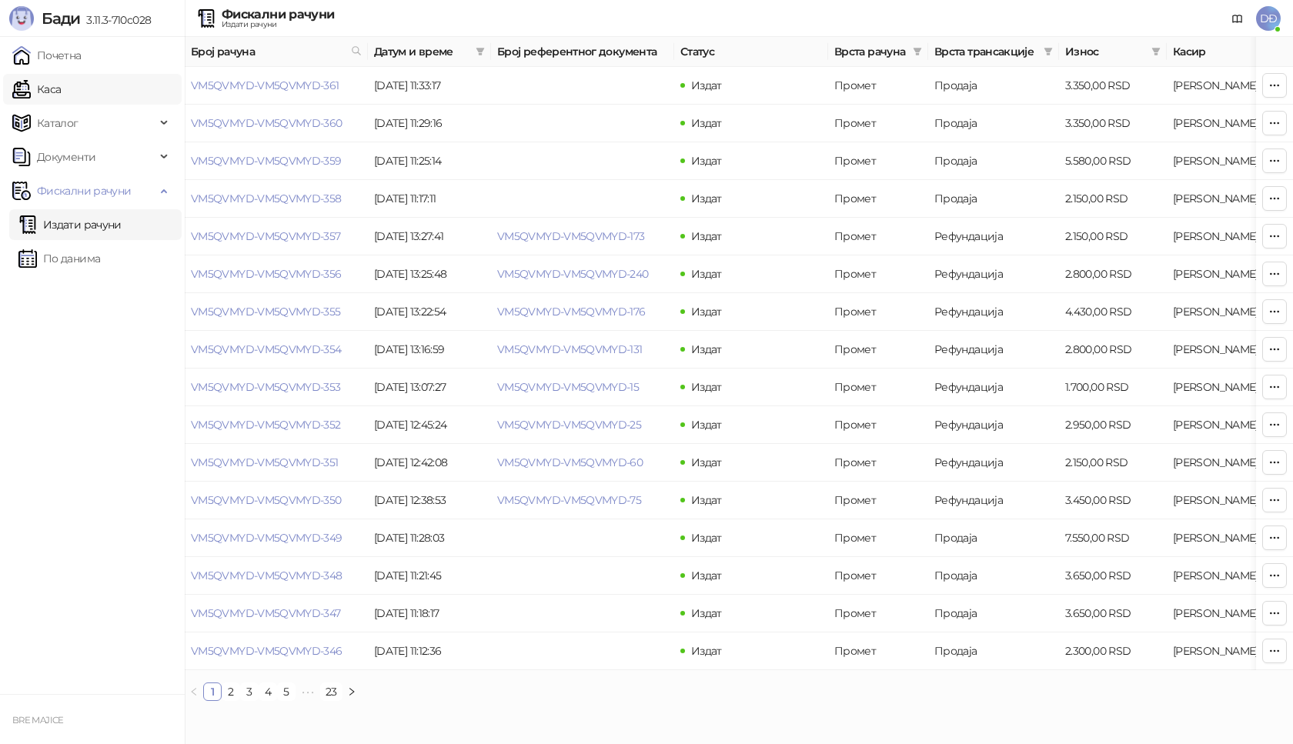
click at [47, 89] on link "Каса" at bounding box center [36, 89] width 48 height 31
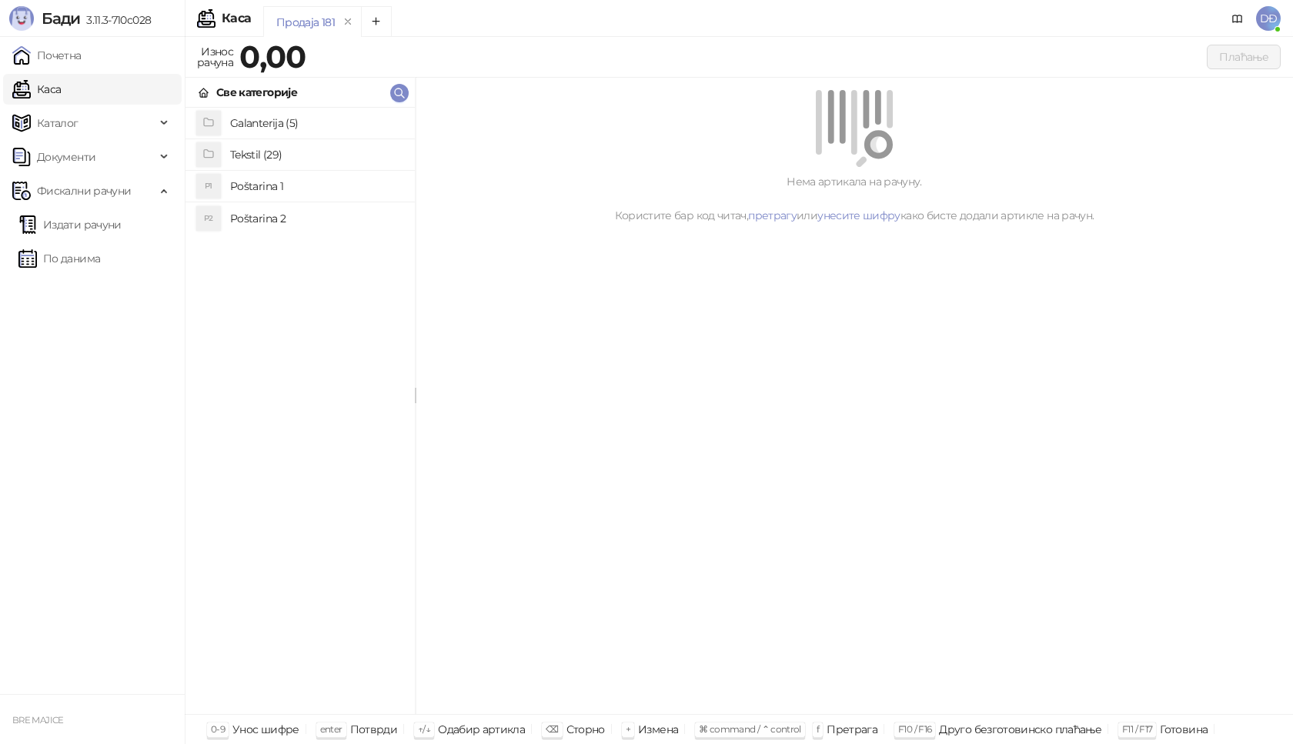
click at [249, 185] on h4 "Poštarina 1" at bounding box center [316, 186] width 172 height 25
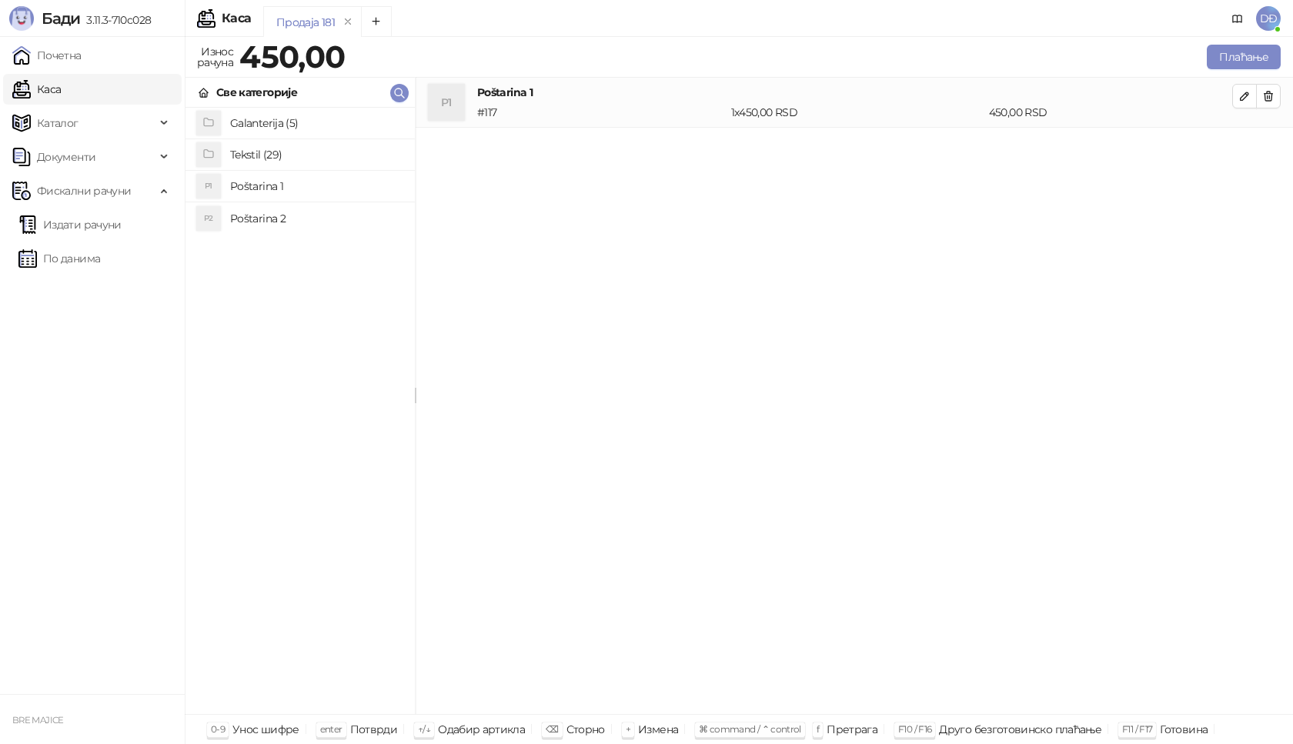
click at [253, 150] on h4 "Tekstil (29)" at bounding box center [316, 154] width 172 height 25
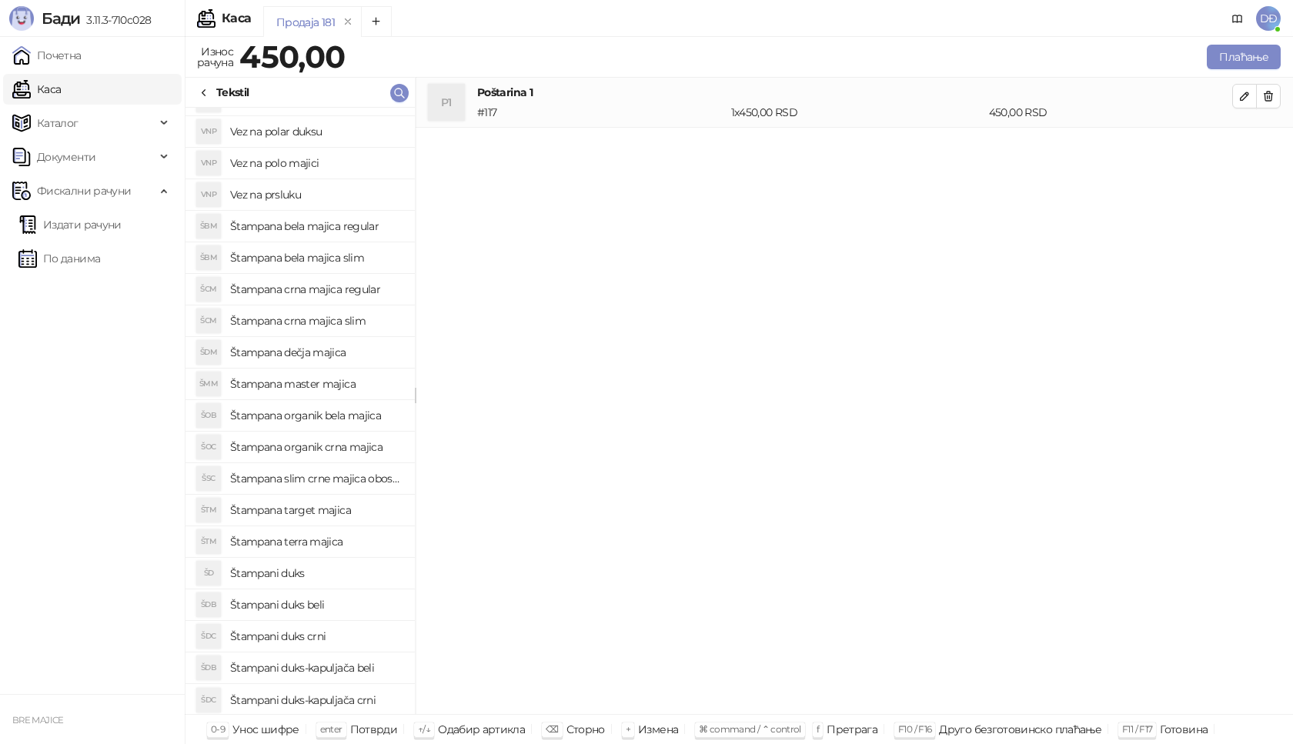
scroll to position [308, 0]
click at [322, 474] on h4 "Štampana slim crne majica obostrano" at bounding box center [316, 477] width 172 height 25
click at [1245, 149] on icon "button" at bounding box center [1244, 146] width 12 height 12
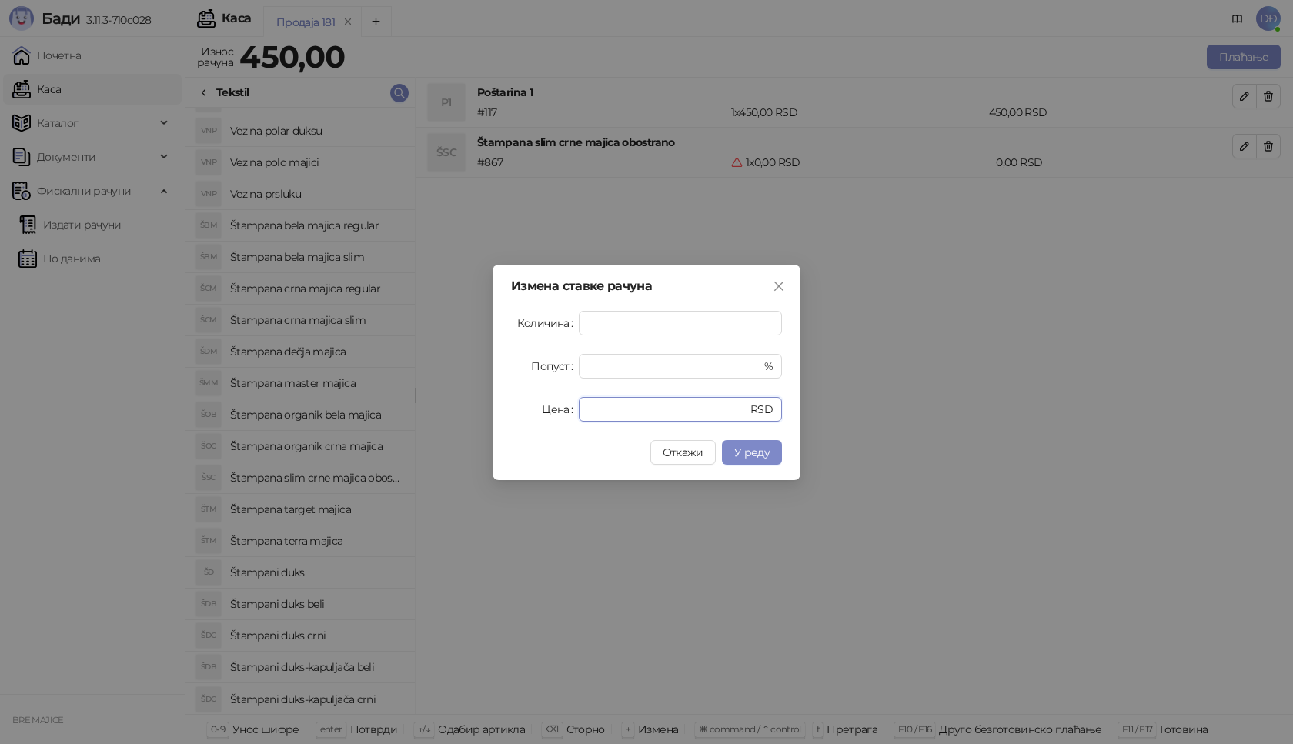
drag, startPoint x: 595, startPoint y: 410, endPoint x: 573, endPoint y: 413, distance: 22.5
click at [573, 413] on div "Цена * RSD" at bounding box center [646, 409] width 271 height 25
type input "****"
click at [766, 459] on button "У реду" at bounding box center [752, 452] width 60 height 25
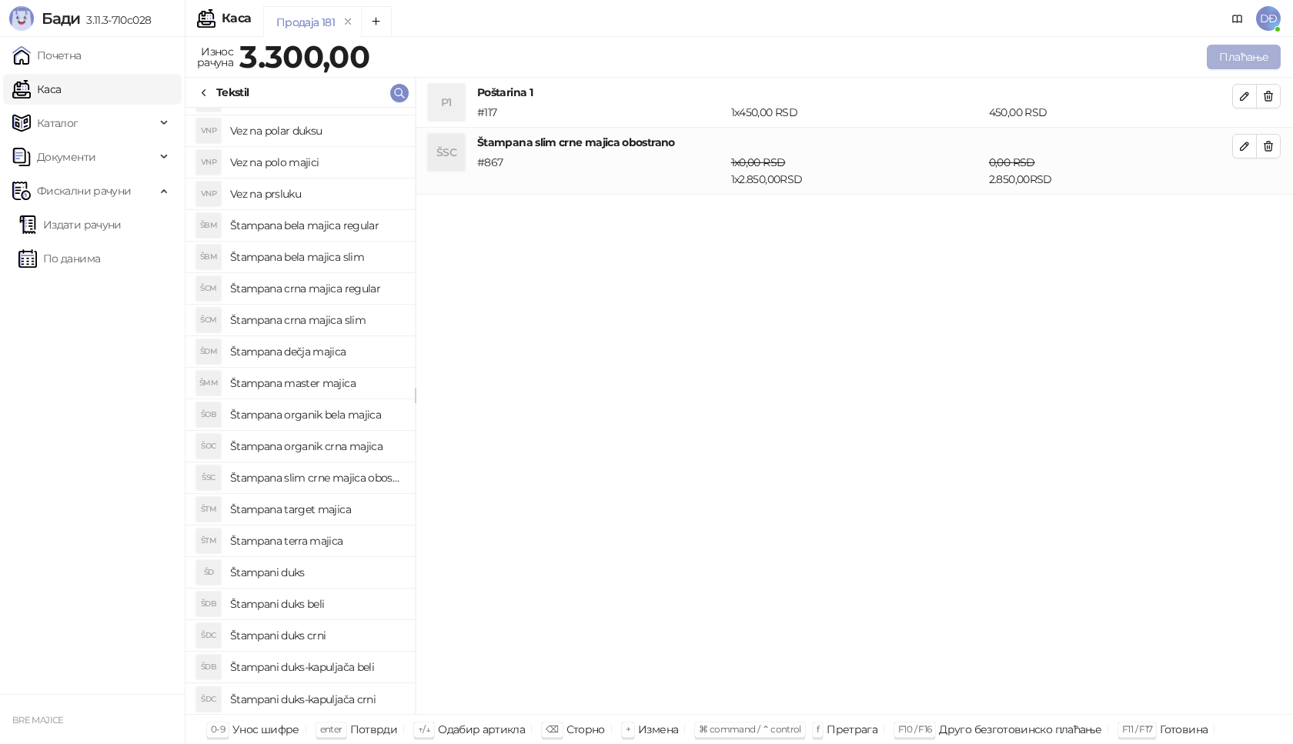
click at [1233, 58] on button "Плаћање" at bounding box center [1243, 57] width 74 height 25
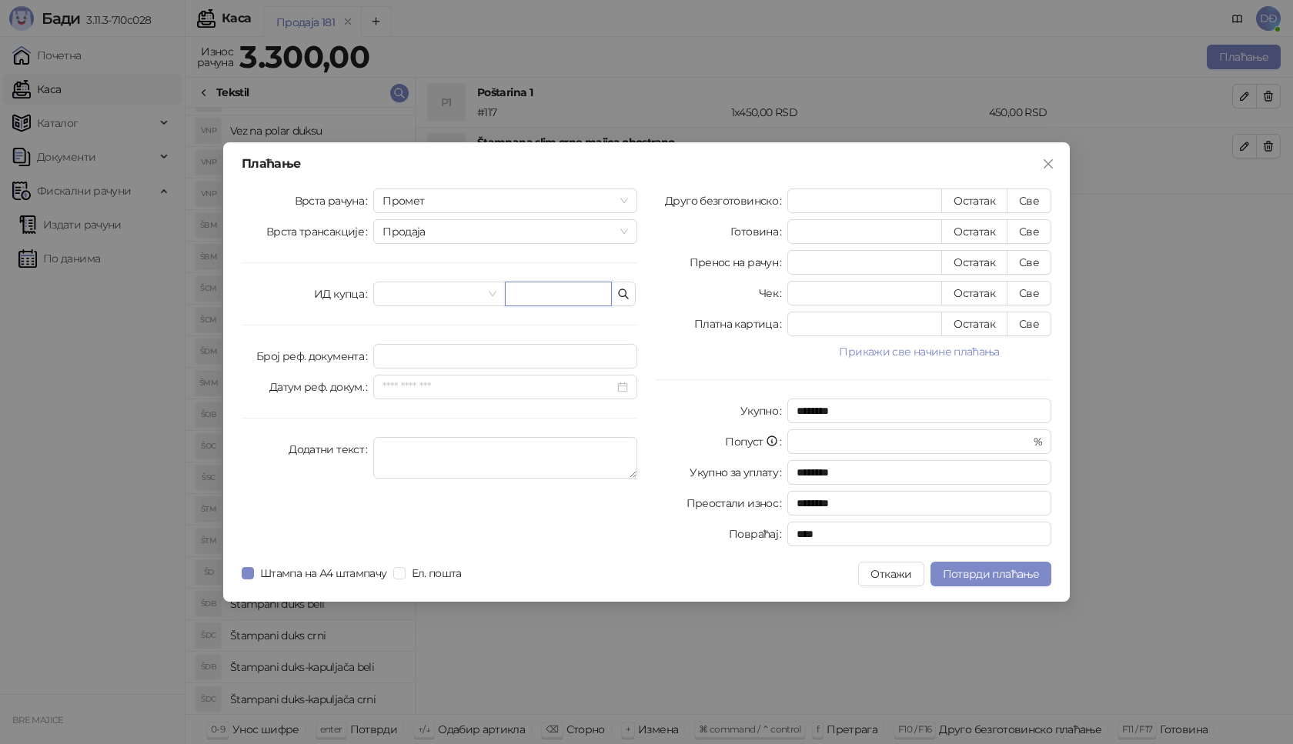
click at [565, 297] on input "text" at bounding box center [558, 294] width 107 height 25
paste input "**********"
click at [515, 295] on input "**********" at bounding box center [558, 294] width 107 height 25
click at [545, 295] on input "**********" at bounding box center [558, 294] width 107 height 25
type input "**********"
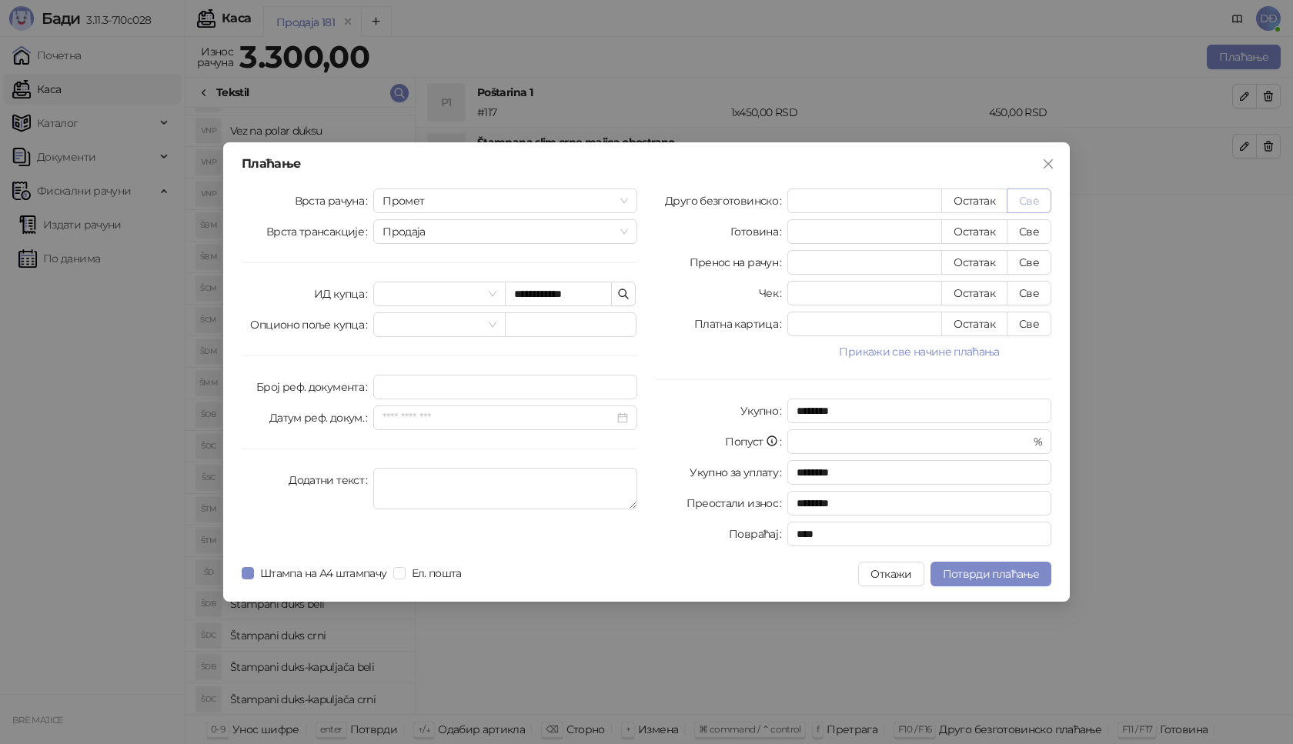
click at [1029, 201] on button "Све" at bounding box center [1028, 200] width 45 height 25
type input "****"
click at [993, 573] on span "Потврди плаћање" at bounding box center [990, 574] width 96 height 14
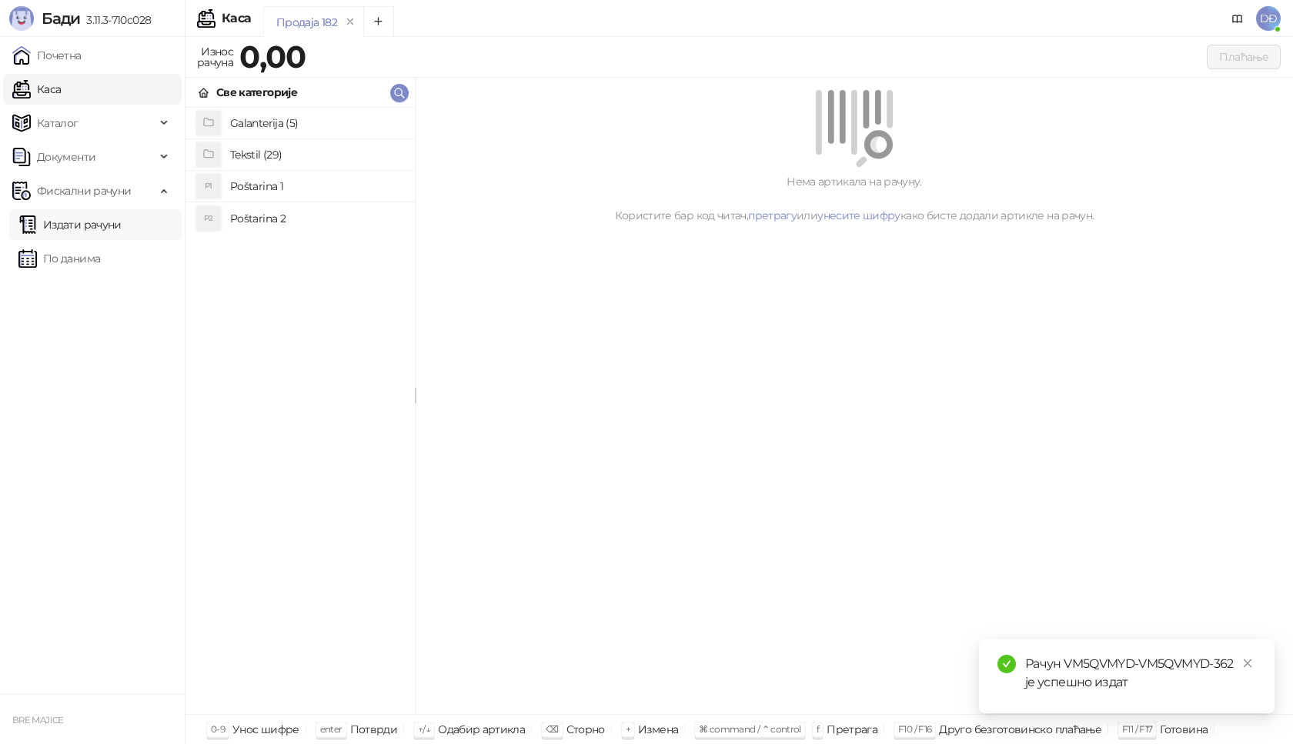
click at [122, 225] on link "Издати рачуни" at bounding box center [69, 224] width 103 height 31
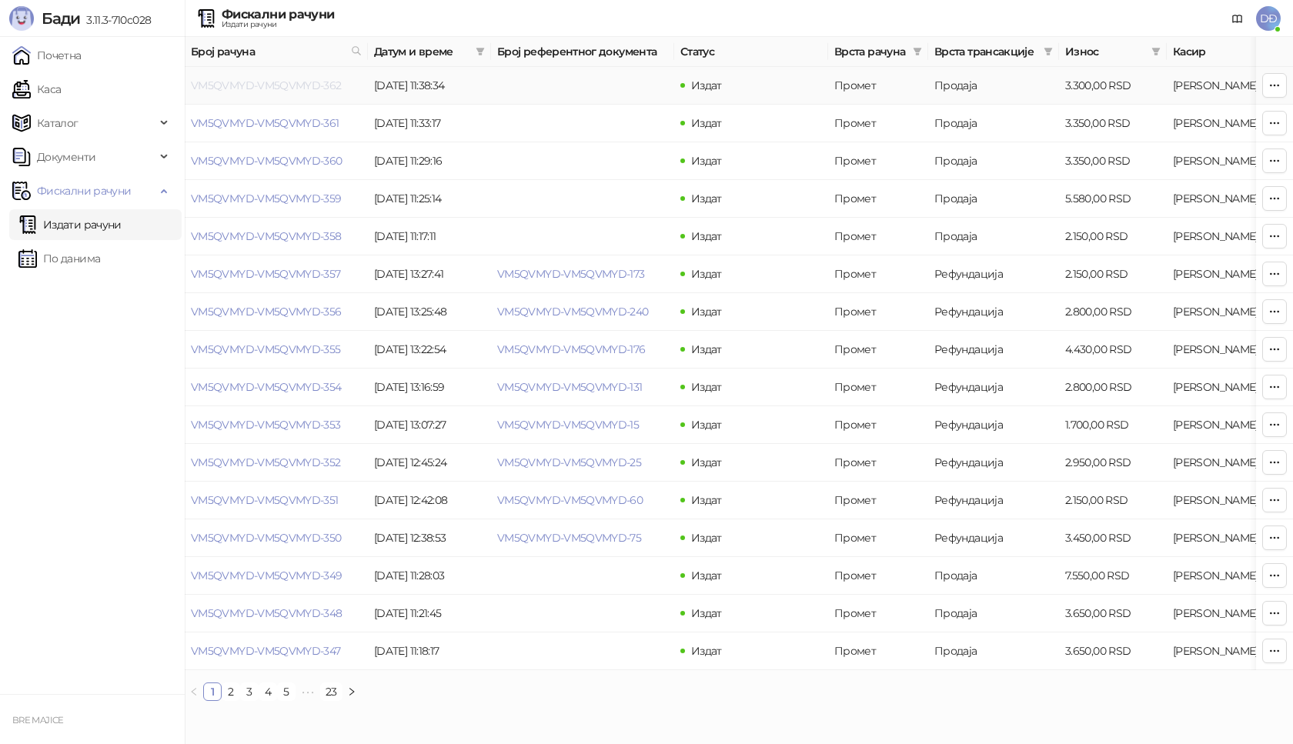
click at [250, 85] on link "VM5QVMYD-VM5QVMYD-362" at bounding box center [266, 85] width 151 height 14
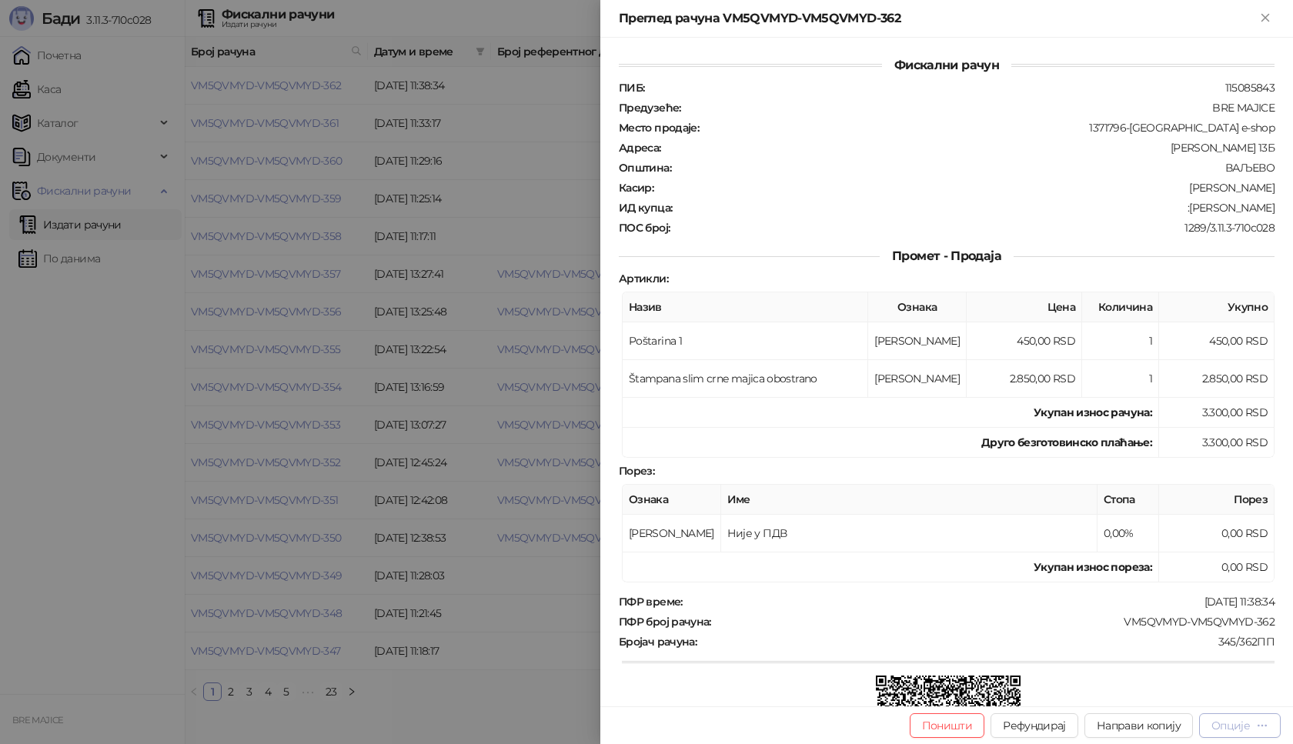
click at [1226, 726] on div "Опције" at bounding box center [1230, 726] width 38 height 14
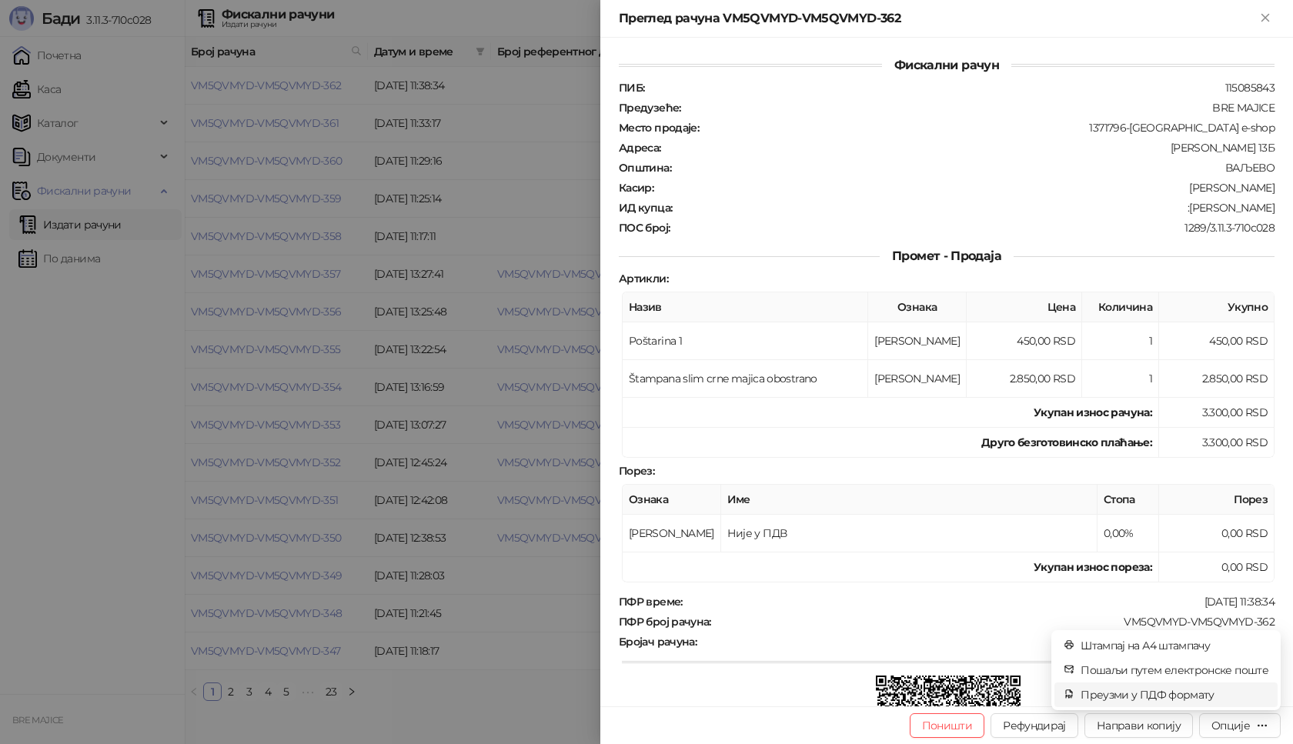
click at [1192, 694] on span "Преузми у ПДФ формату" at bounding box center [1174, 694] width 188 height 17
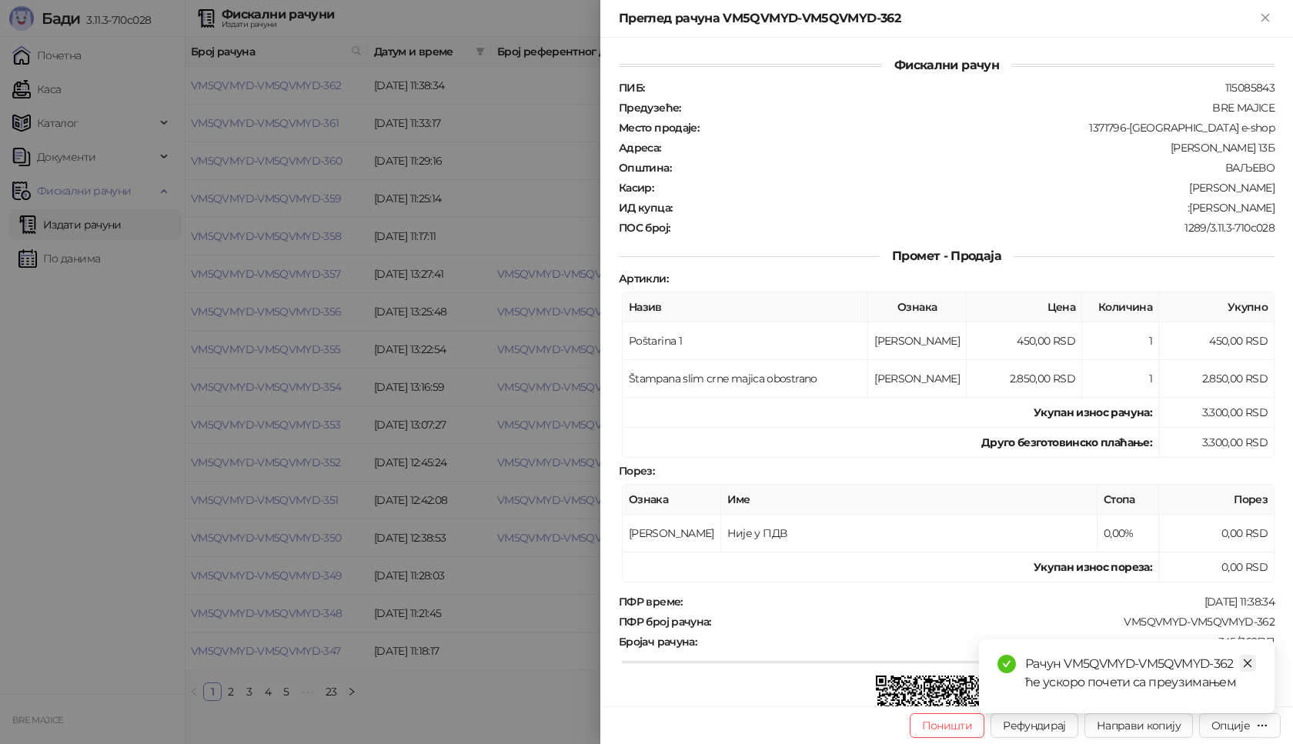
click at [1248, 668] on icon "close" at bounding box center [1247, 663] width 11 height 11
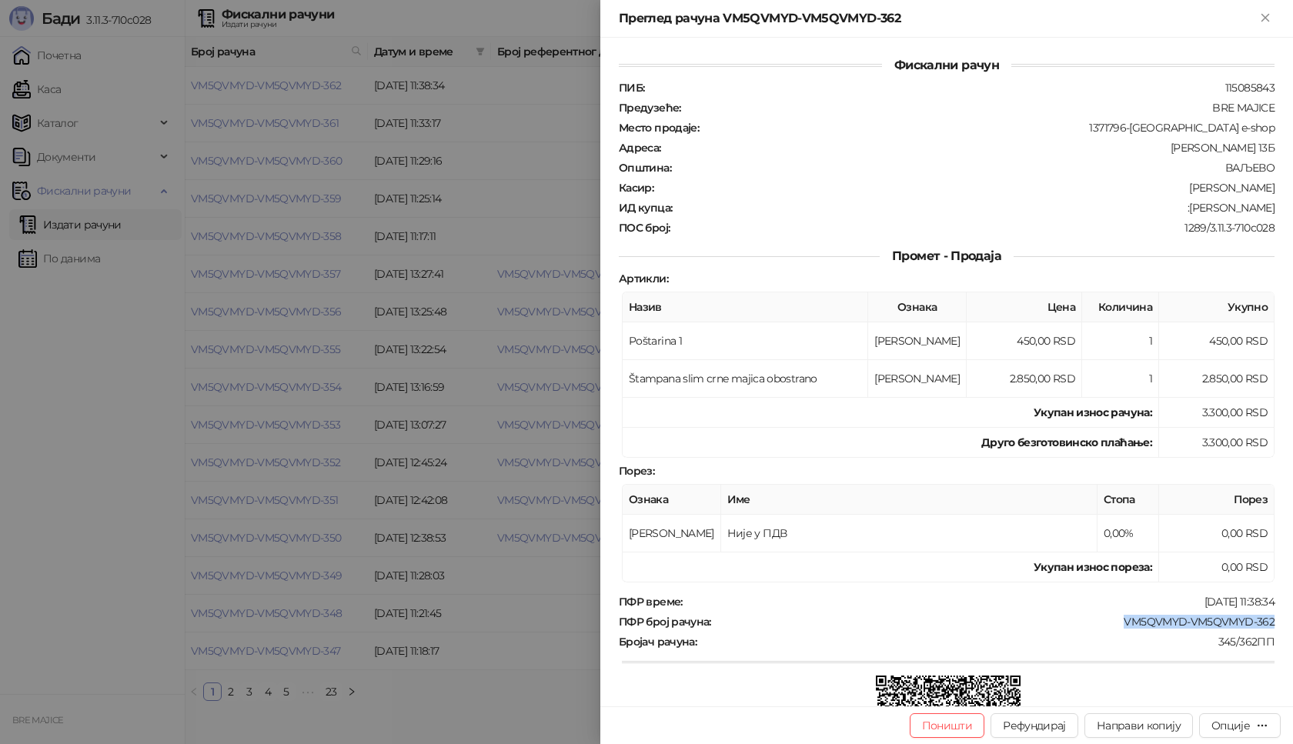
drag, startPoint x: 1268, startPoint y: 620, endPoint x: 1108, endPoint y: 623, distance: 160.1
click at [1109, 623] on div "Фискални рачун ПИБ : 115085843 Предузеће : BRE MAJICE Место продаје : 1371796-B…" at bounding box center [946, 372] width 692 height 669
copy div "VM5QVMYD-VM5QVMYD-362"
drag, startPoint x: 1262, startPoint y: 208, endPoint x: 1203, endPoint y: 211, distance: 58.6
click at [1203, 211] on div ":Čurlić Dejan" at bounding box center [974, 208] width 602 height 14
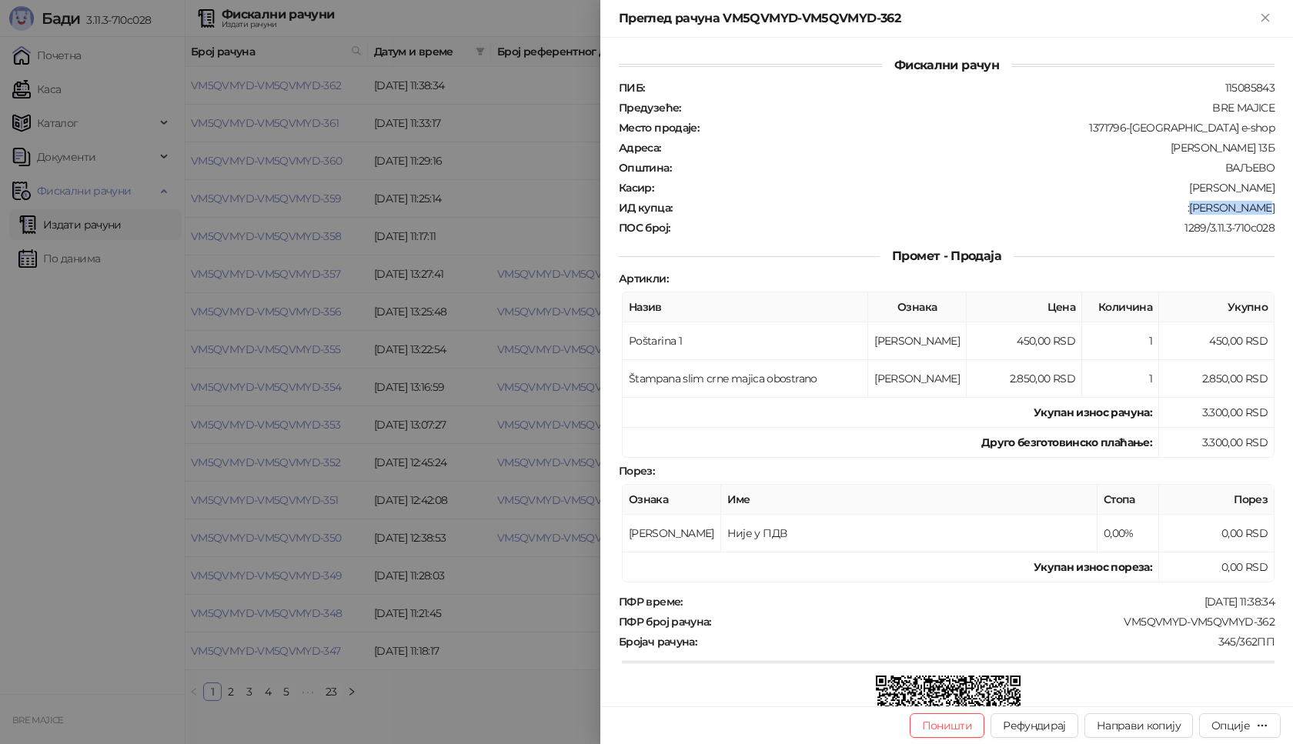
copy div "Čurlić Dejan"
click at [1265, 14] on icon "Close" at bounding box center [1265, 18] width 14 height 14
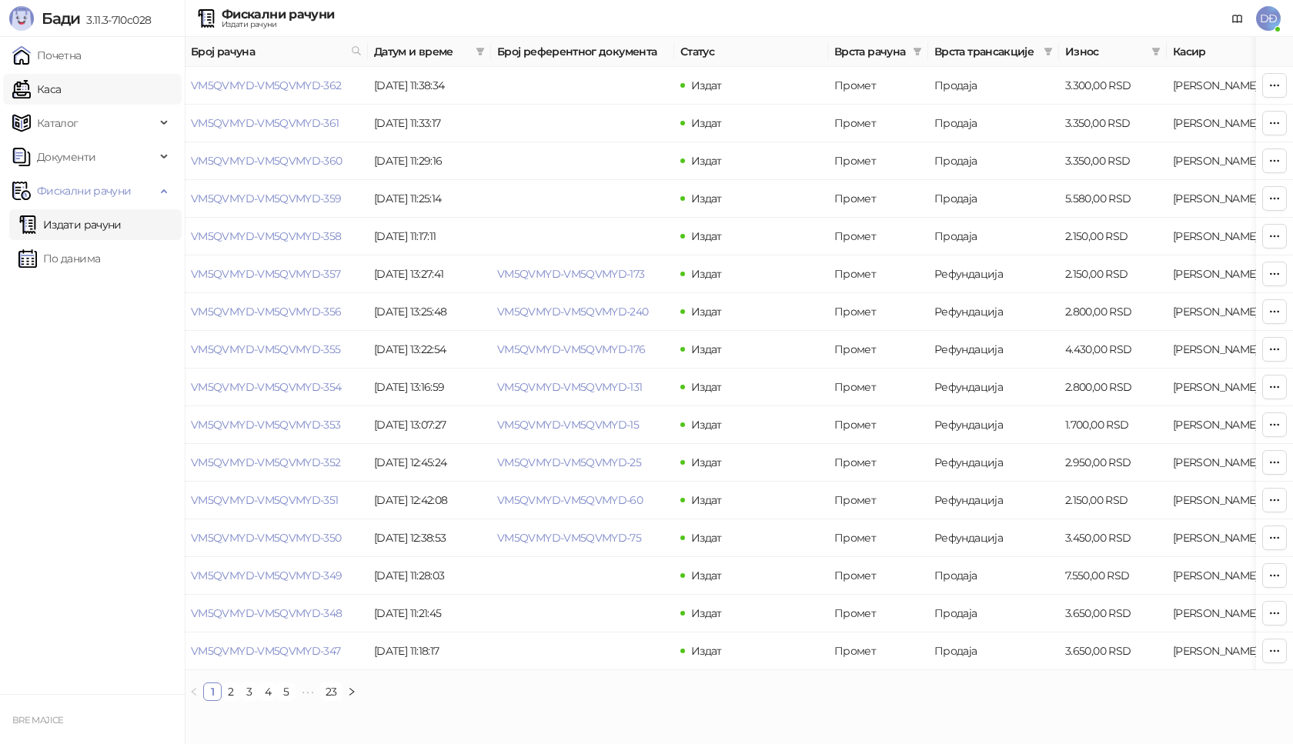
click at [43, 89] on link "Каса" at bounding box center [36, 89] width 48 height 31
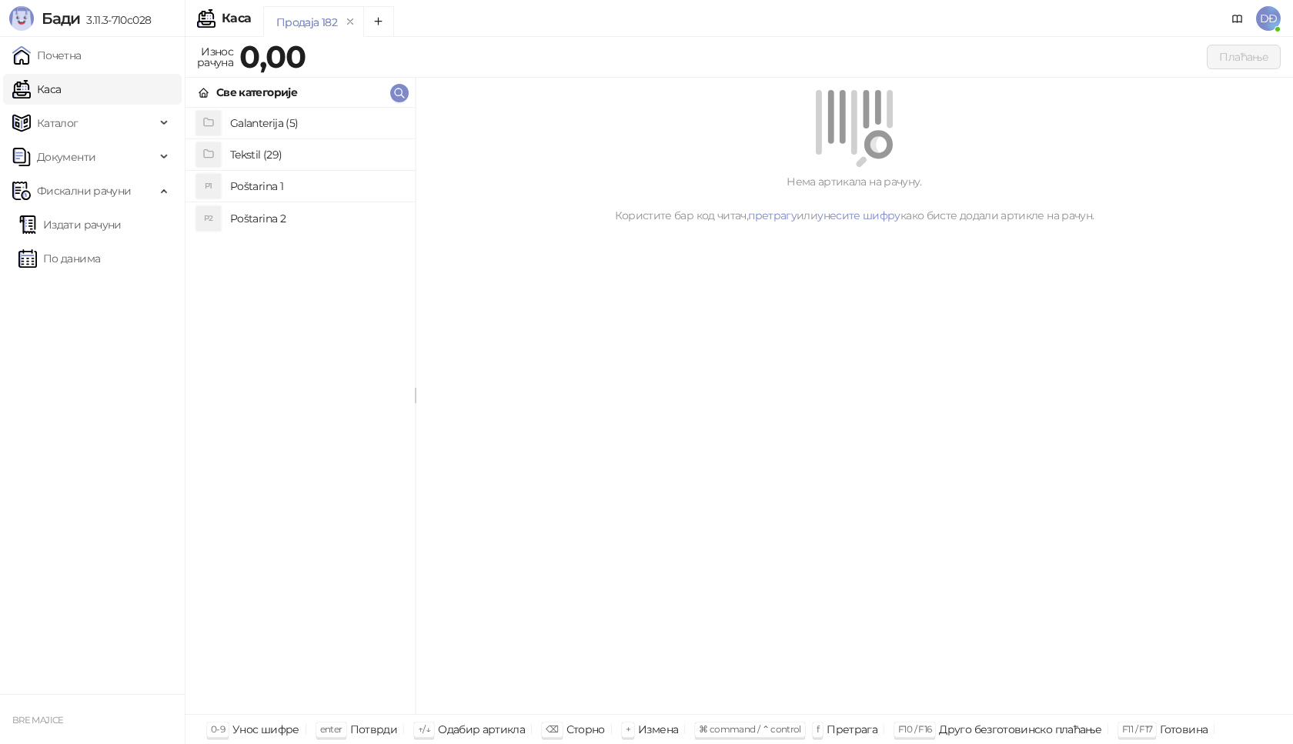
click at [267, 182] on h4 "Poštarina 1" at bounding box center [316, 186] width 172 height 25
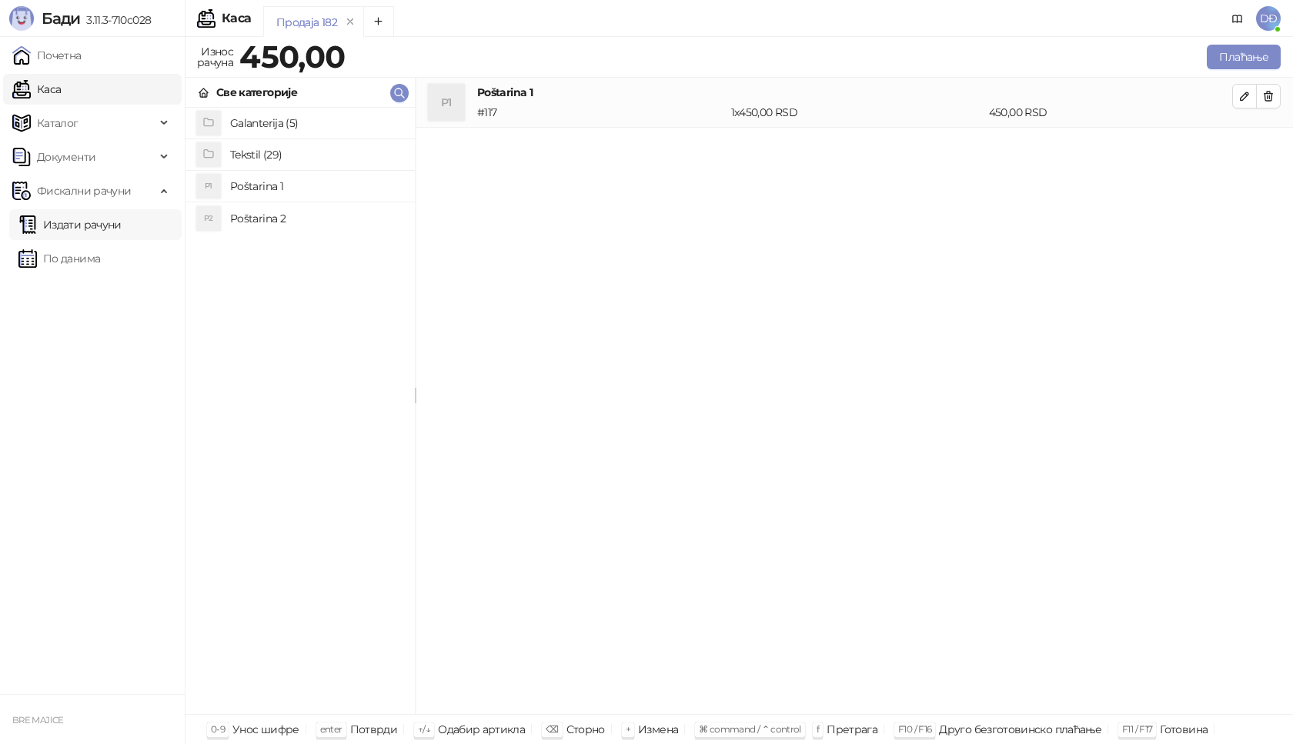
click at [112, 227] on link "Издати рачуни" at bounding box center [69, 224] width 103 height 31
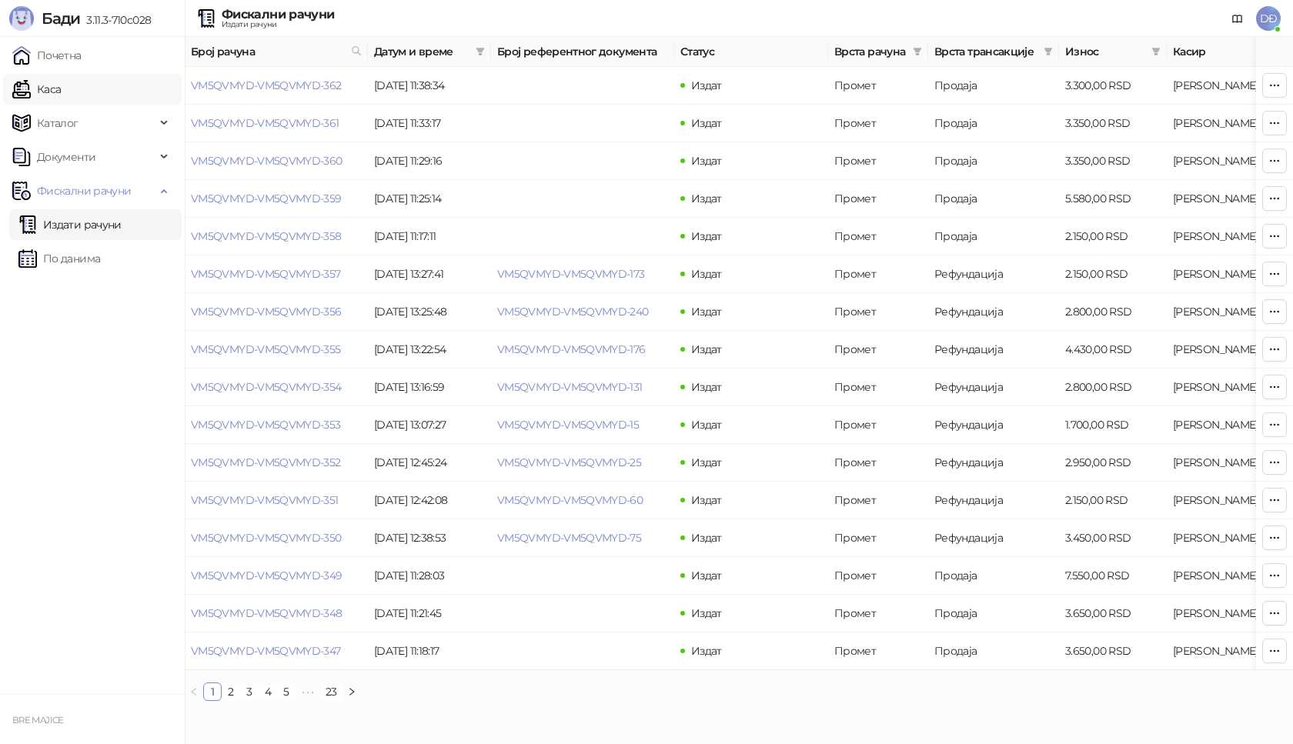
click at [61, 88] on link "Каса" at bounding box center [36, 89] width 48 height 31
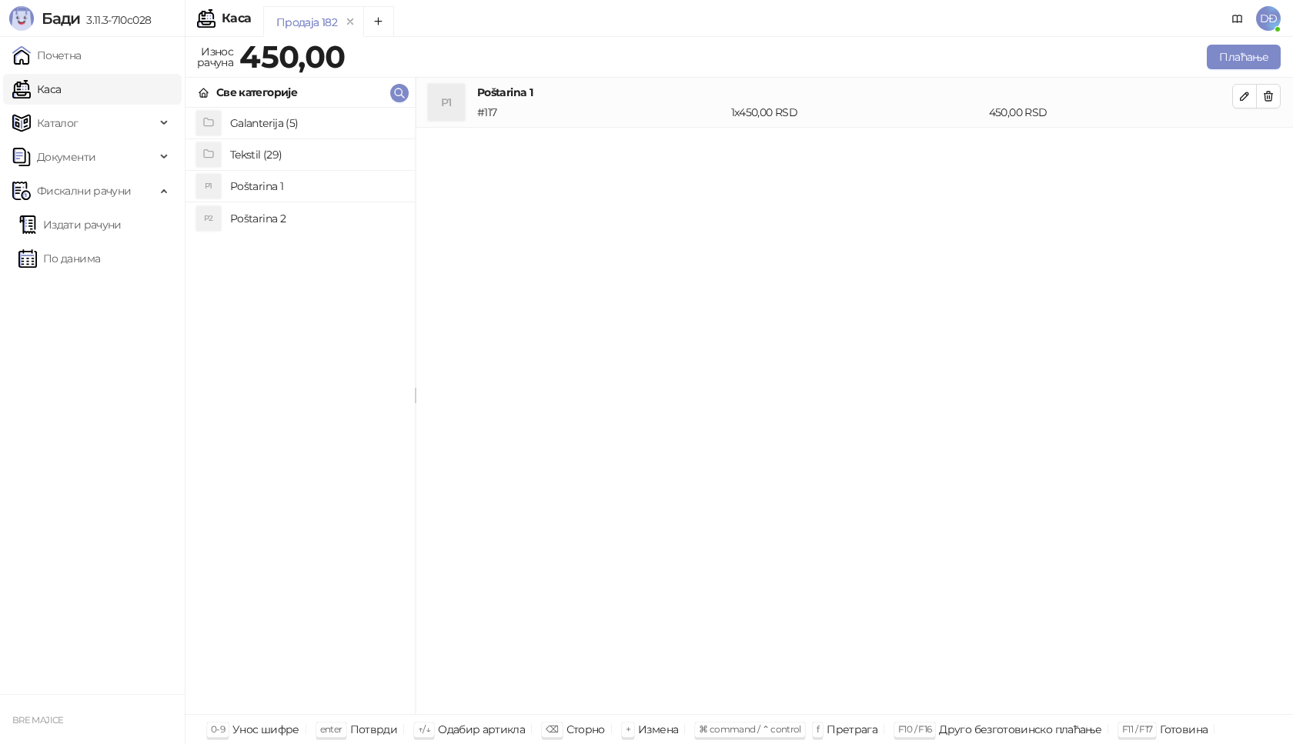
click at [276, 152] on h4 "Tekstil (29)" at bounding box center [316, 154] width 172 height 25
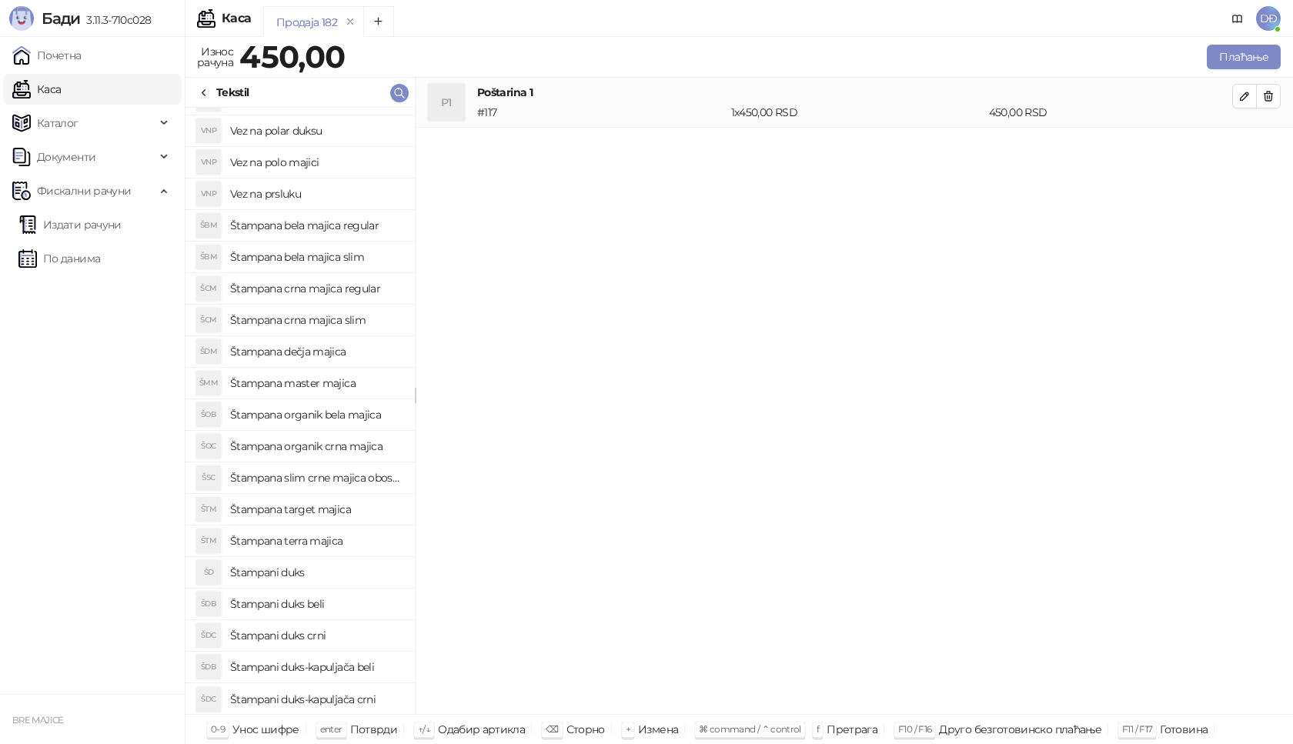
scroll to position [309, 0]
click at [368, 697] on h4 "Štampani duks-kapuljača crni" at bounding box center [316, 698] width 172 height 25
click at [1243, 145] on icon "button" at bounding box center [1244, 146] width 8 height 8
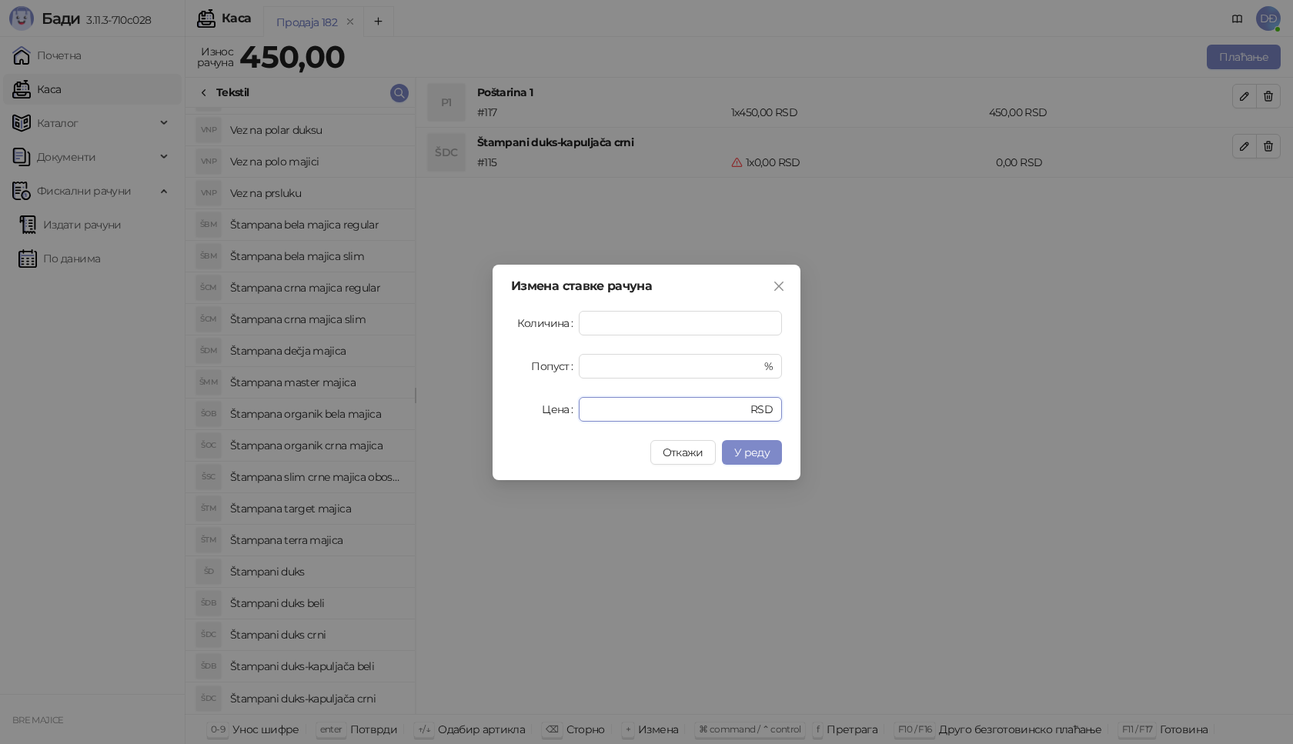
drag, startPoint x: 605, startPoint y: 409, endPoint x: 541, endPoint y: 416, distance: 64.3
click at [542, 416] on div "Цена * RSD" at bounding box center [646, 409] width 271 height 25
type input "****"
click at [756, 455] on span "У реду" at bounding box center [751, 452] width 35 height 14
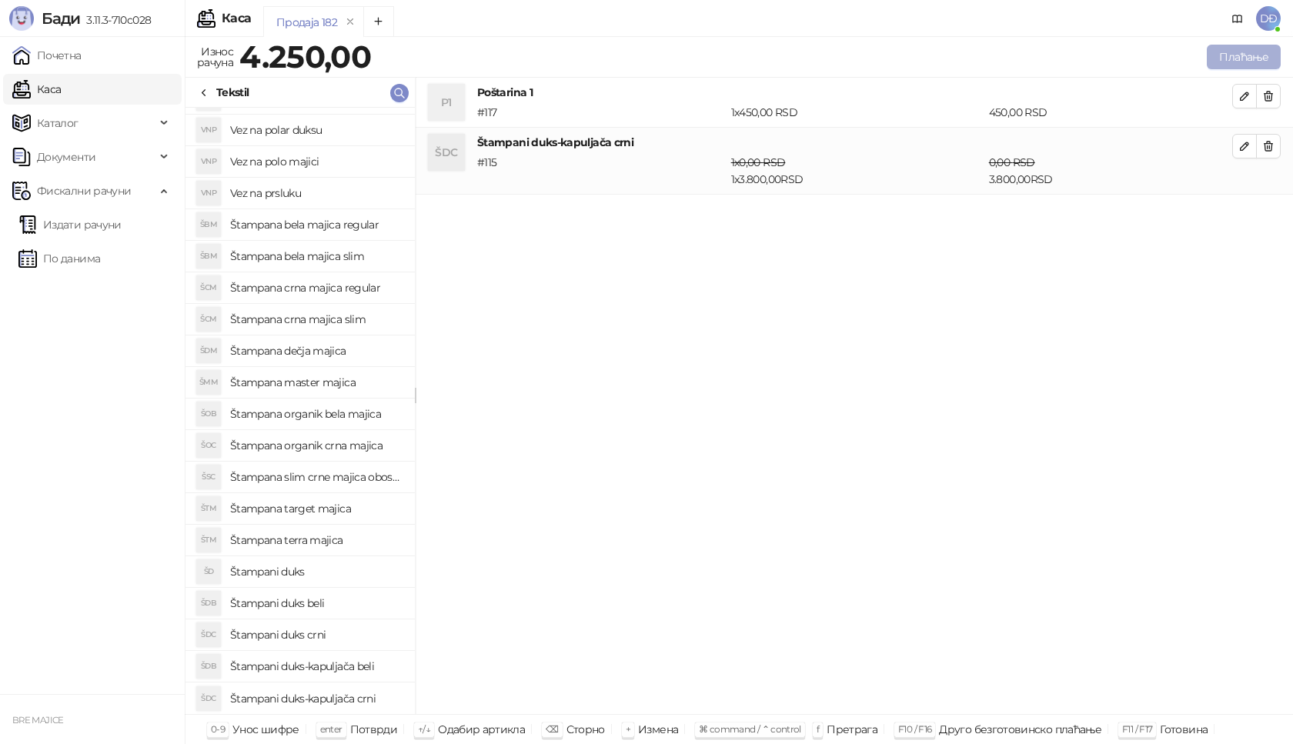
click at [1247, 51] on button "Плаћање" at bounding box center [1243, 57] width 74 height 25
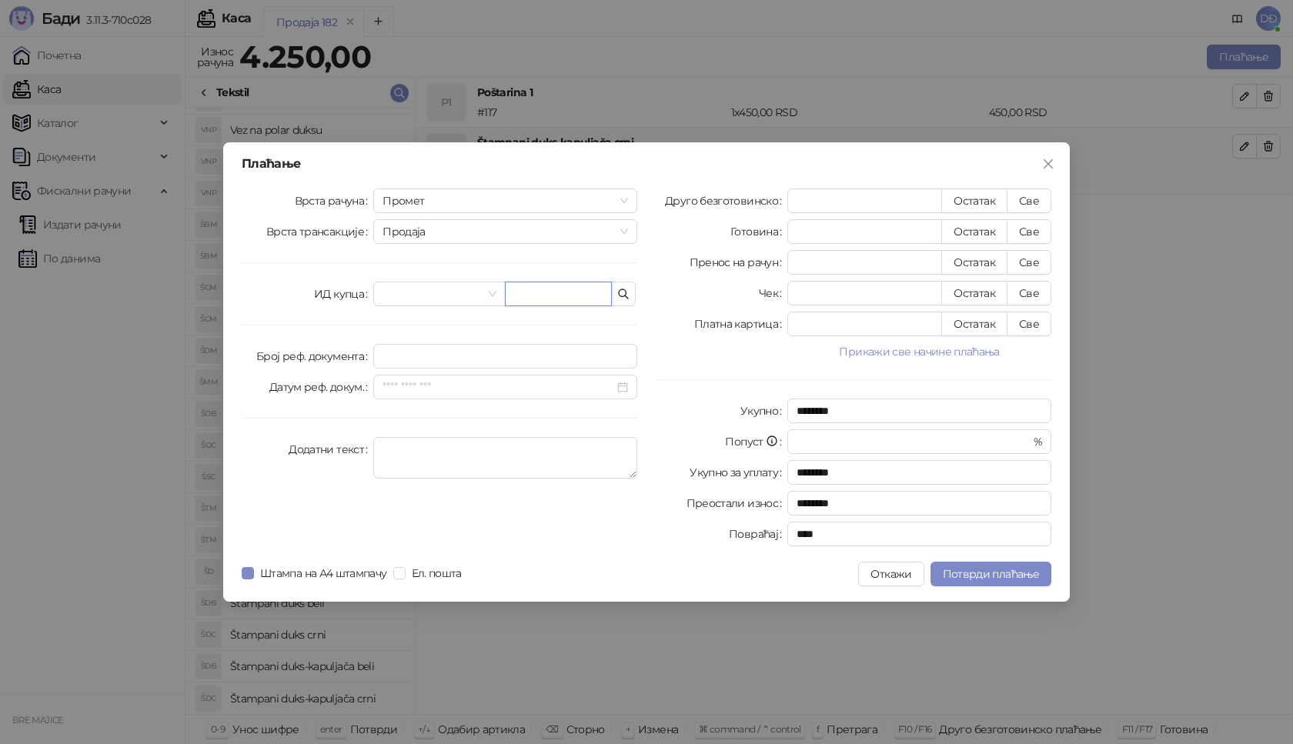
click at [550, 292] on input "text" at bounding box center [558, 294] width 107 height 25
paste input "**********"
type input "**********"
click at [1028, 199] on button "Све" at bounding box center [1028, 200] width 45 height 25
type input "****"
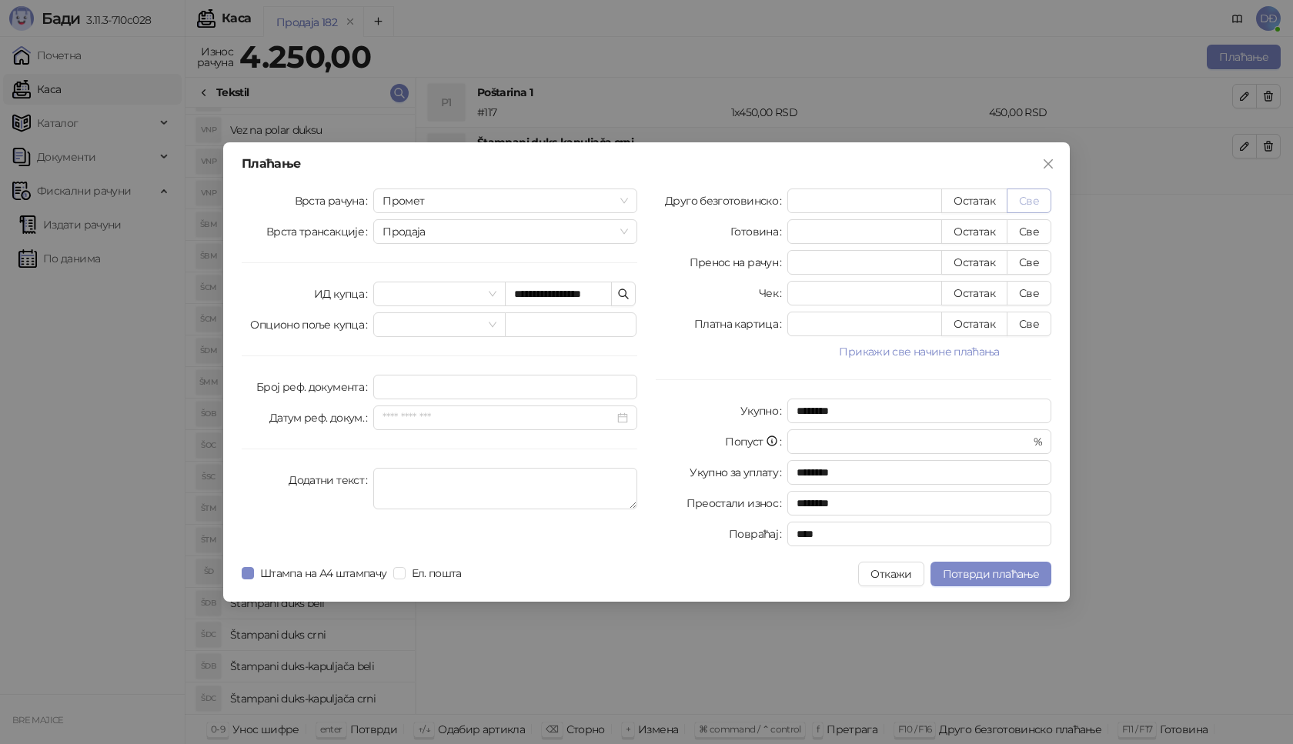
type input "****"
click at [1000, 571] on span "Потврди плаћање" at bounding box center [990, 574] width 96 height 14
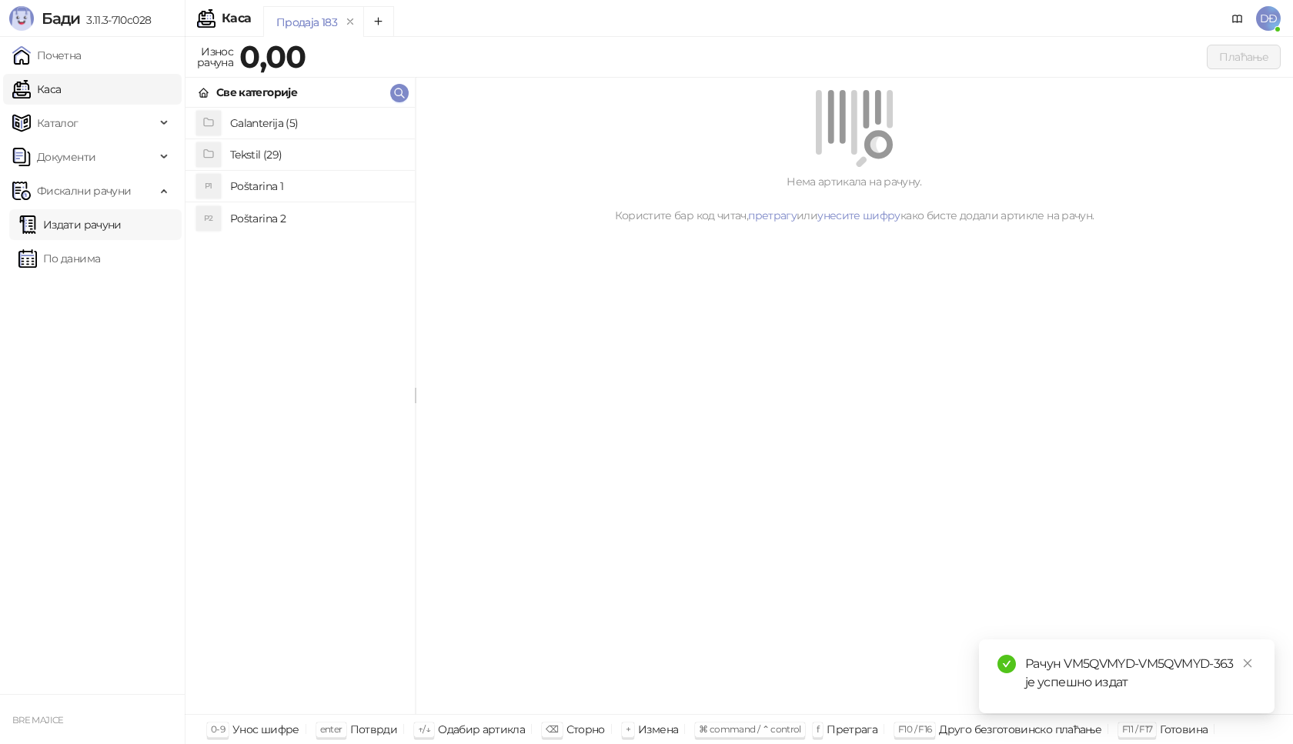
click at [102, 224] on link "Издати рачуни" at bounding box center [69, 224] width 103 height 31
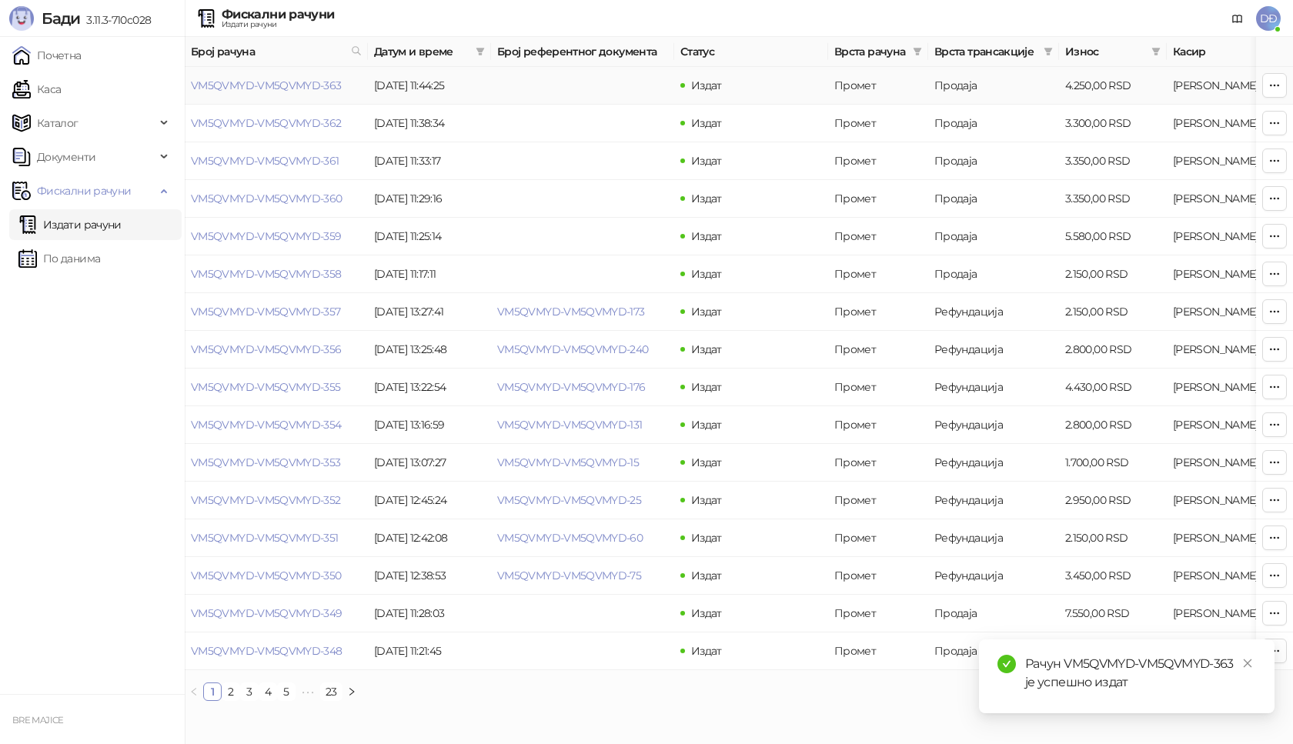
click at [256, 82] on link "VM5QVMYD-VM5QVMYD-363" at bounding box center [266, 85] width 151 height 14
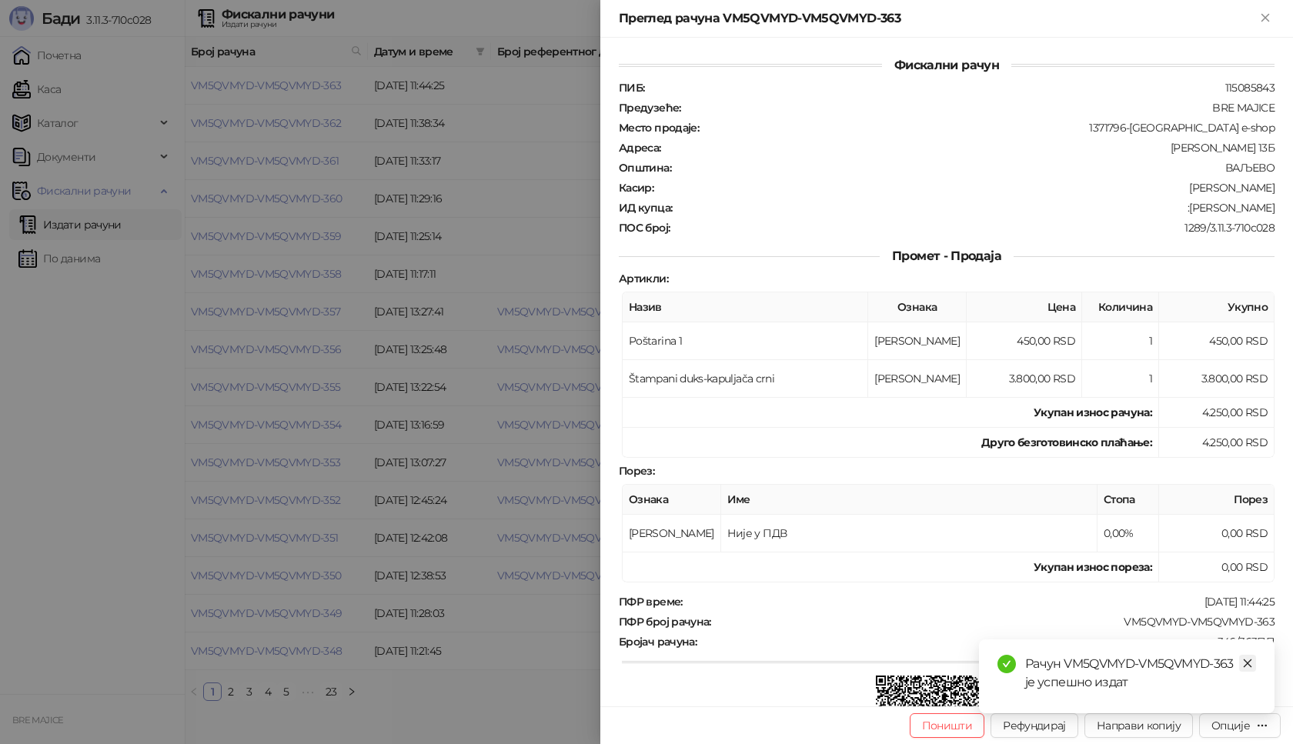
click at [1253, 663] on link "Close" at bounding box center [1247, 663] width 17 height 17
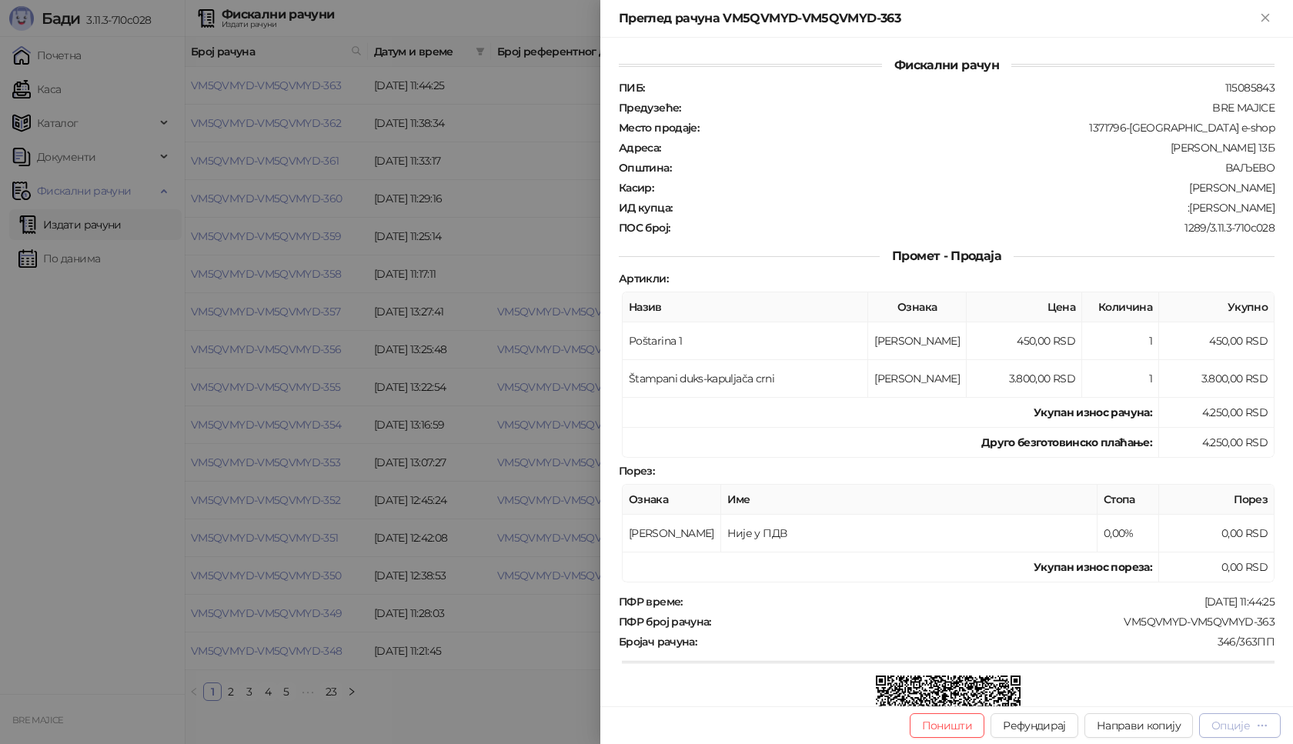
click at [1255, 728] on div "Опције" at bounding box center [1239, 725] width 57 height 15
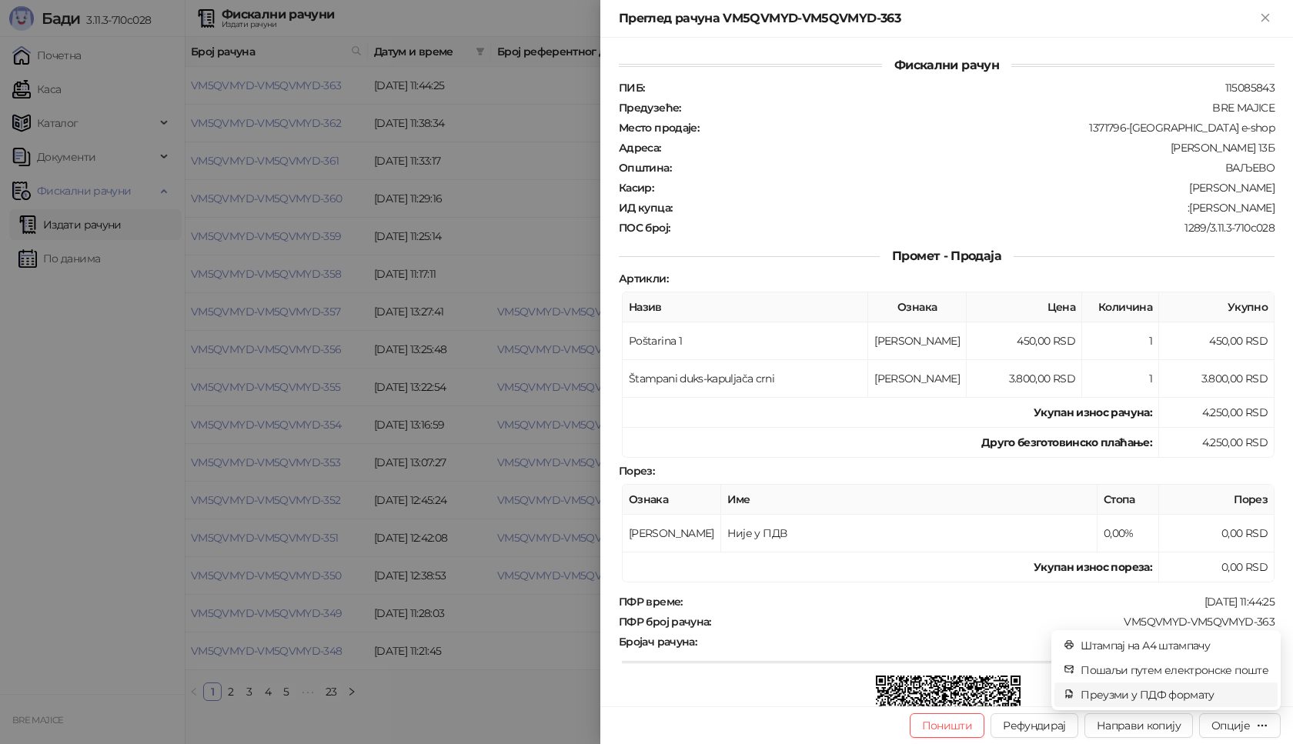
click at [1195, 695] on span "Преузми у ПДФ формату" at bounding box center [1174, 694] width 188 height 17
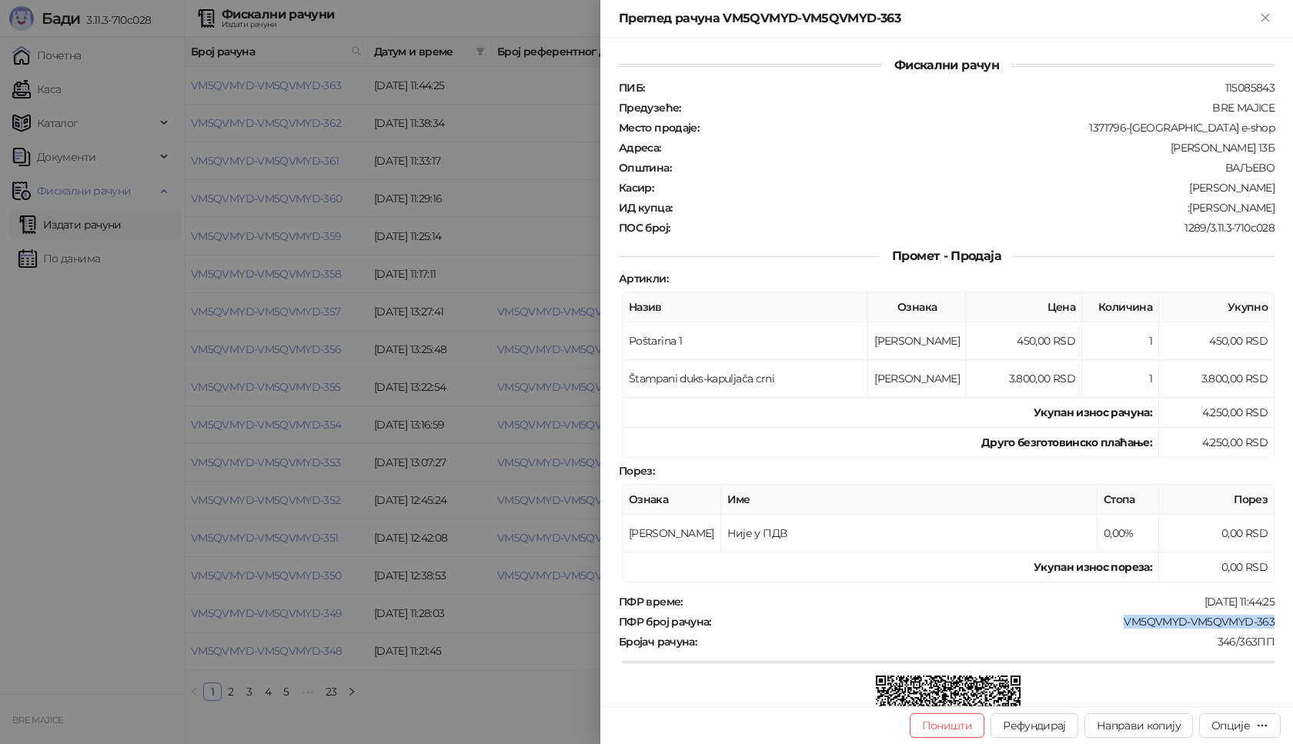
drag, startPoint x: 1229, startPoint y: 623, endPoint x: 1109, endPoint y: 625, distance: 119.3
click at [1109, 625] on div "Фискални рачун ПИБ : 115085843 Предузеће : BRE MAJICE Место продаје : 1371796-B…" at bounding box center [946, 372] width 692 height 669
drag, startPoint x: 1259, startPoint y: 208, endPoint x: 1182, endPoint y: 209, distance: 77.7
click at [1182, 209] on div "Фискални рачун ПИБ : 115085843 Предузеће : BRE MAJICE Место продаје : 1371796-B…" at bounding box center [946, 372] width 692 height 669
click at [1262, 16] on icon "Close" at bounding box center [1265, 18] width 14 height 14
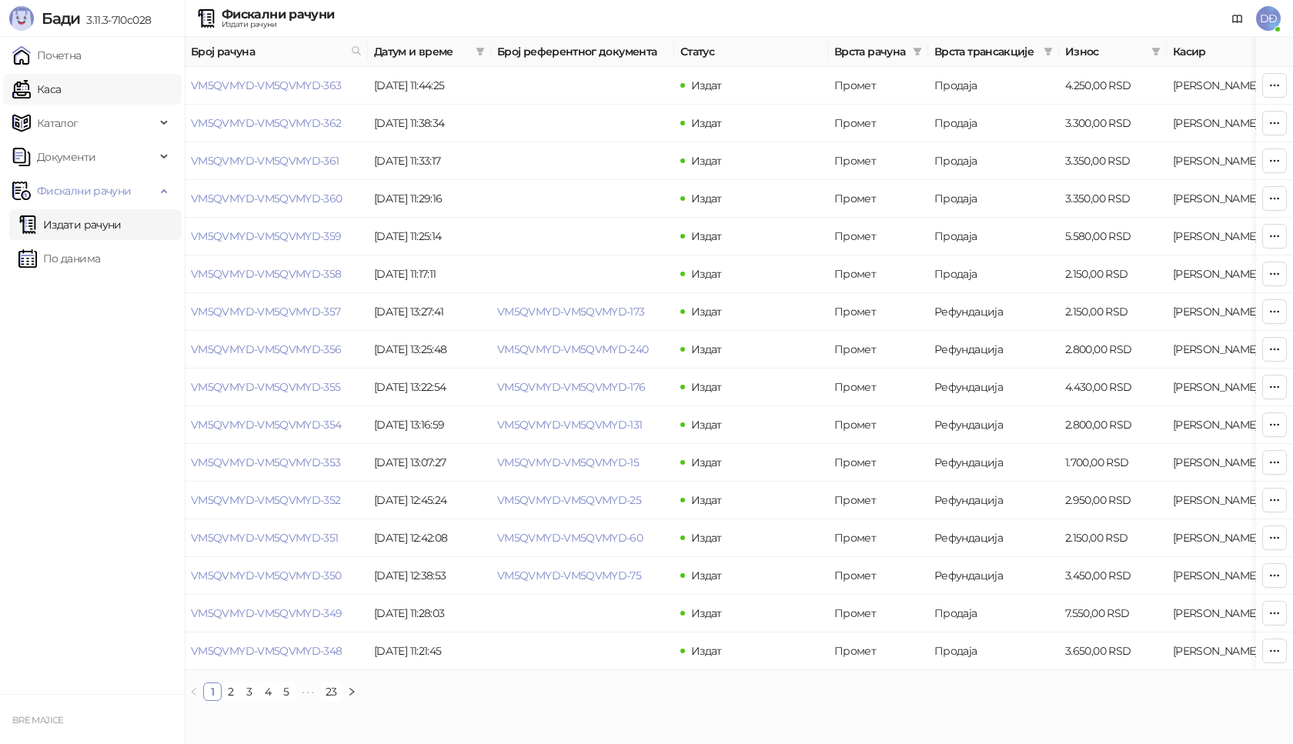
click at [61, 89] on link "Каса" at bounding box center [36, 89] width 48 height 31
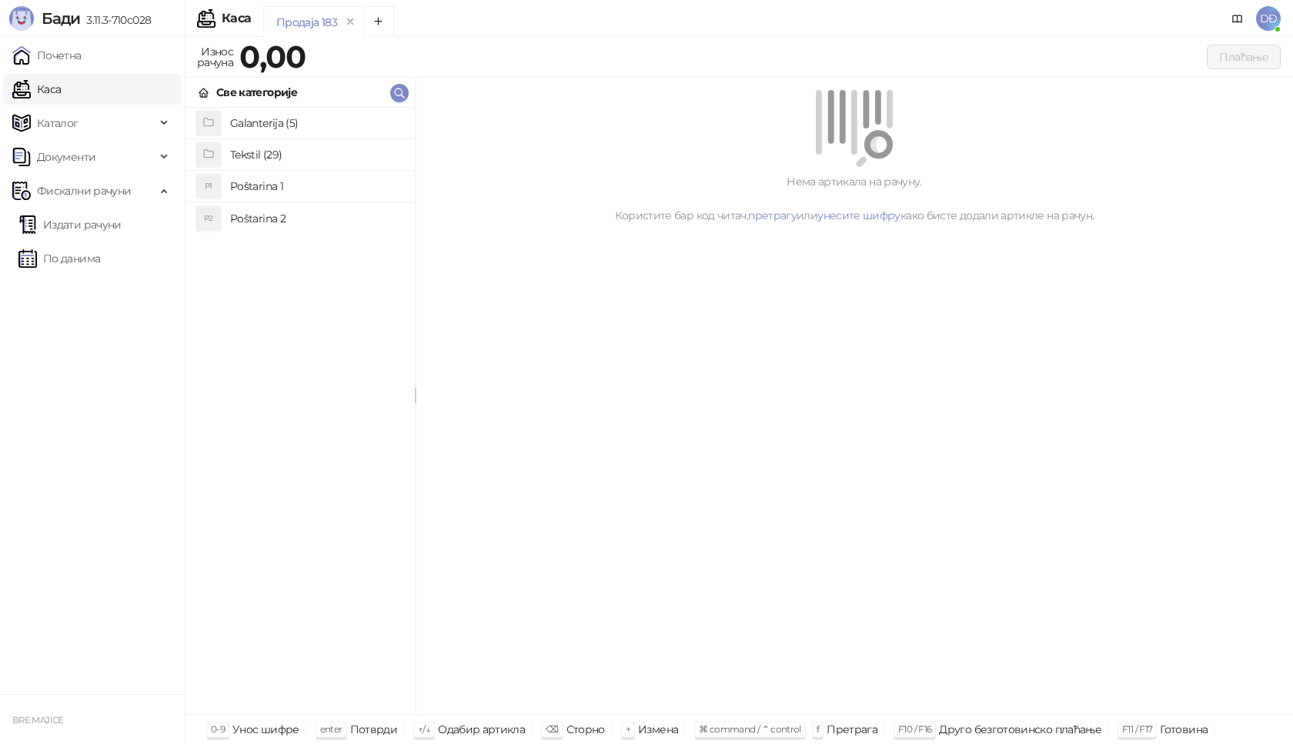
click at [274, 185] on h4 "Poštarina 1" at bounding box center [316, 186] width 172 height 25
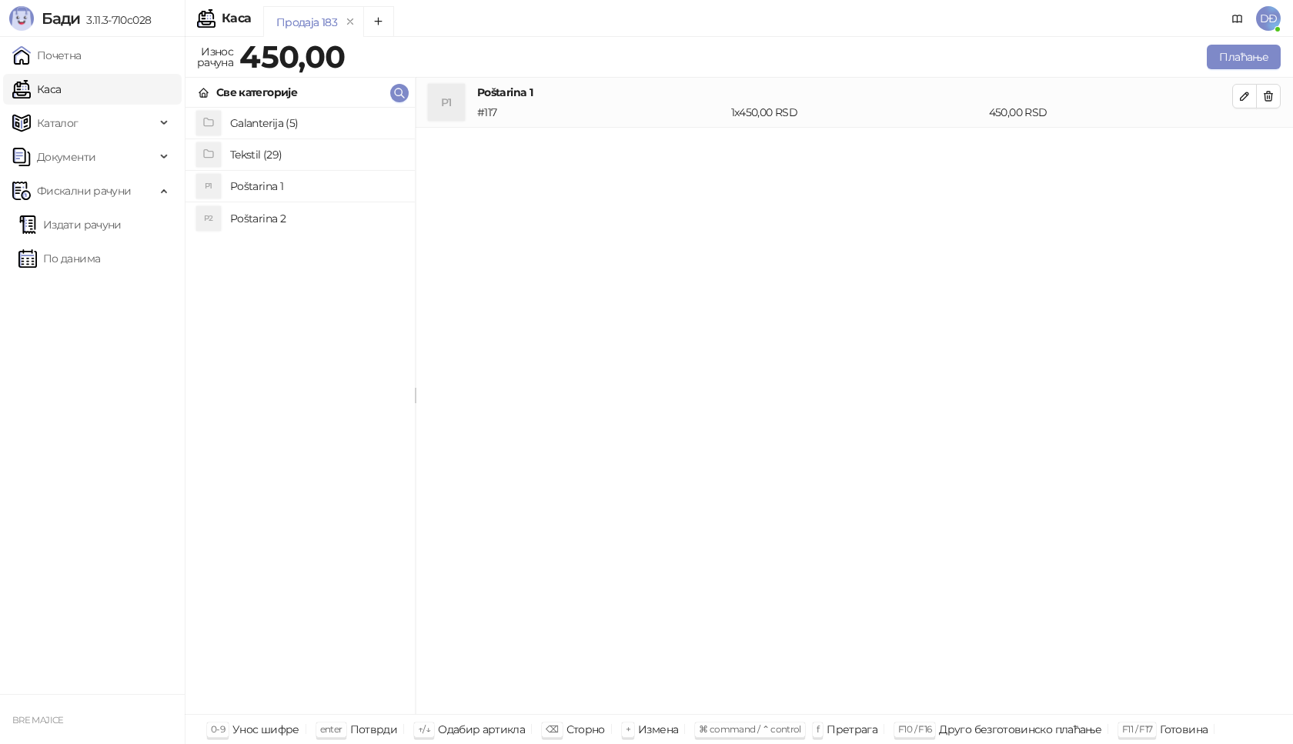
click at [272, 149] on h4 "Tekstil (29)" at bounding box center [316, 154] width 172 height 25
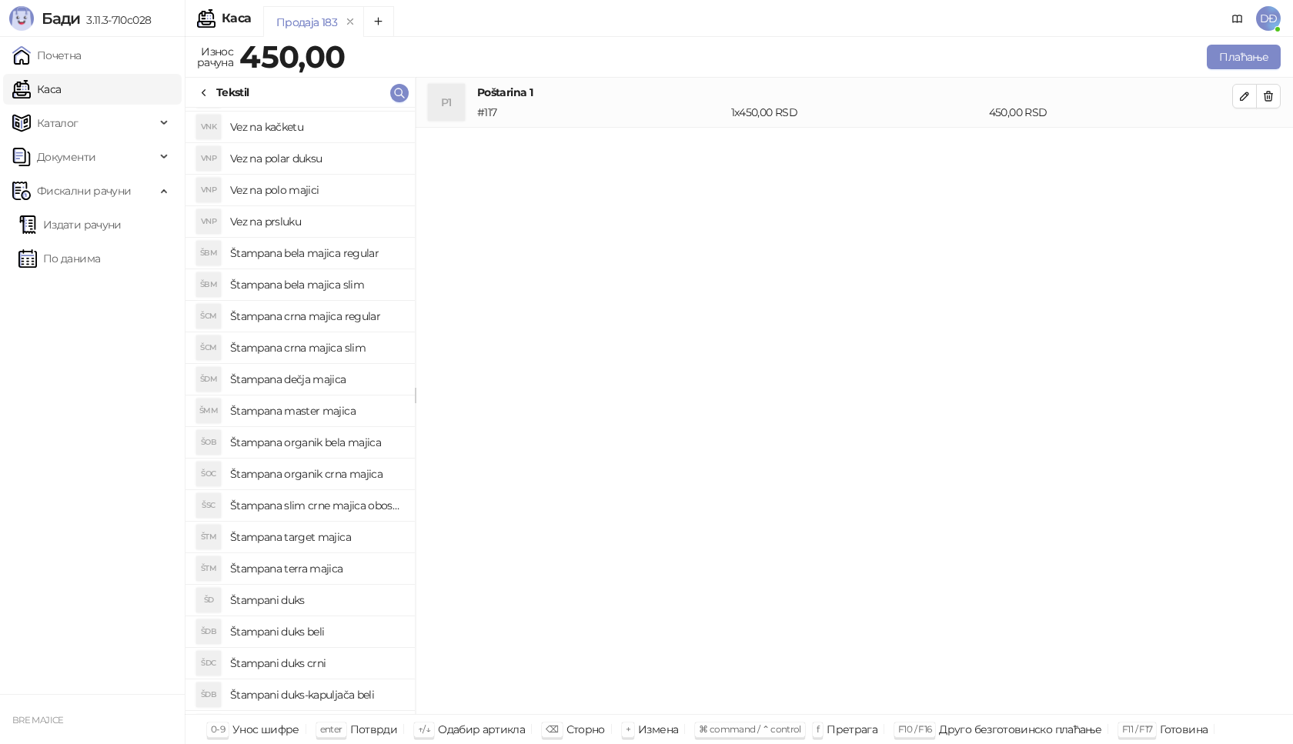
scroll to position [309, 0]
click at [335, 702] on h4 "Štampani duks-kapuljača crni" at bounding box center [316, 698] width 172 height 25
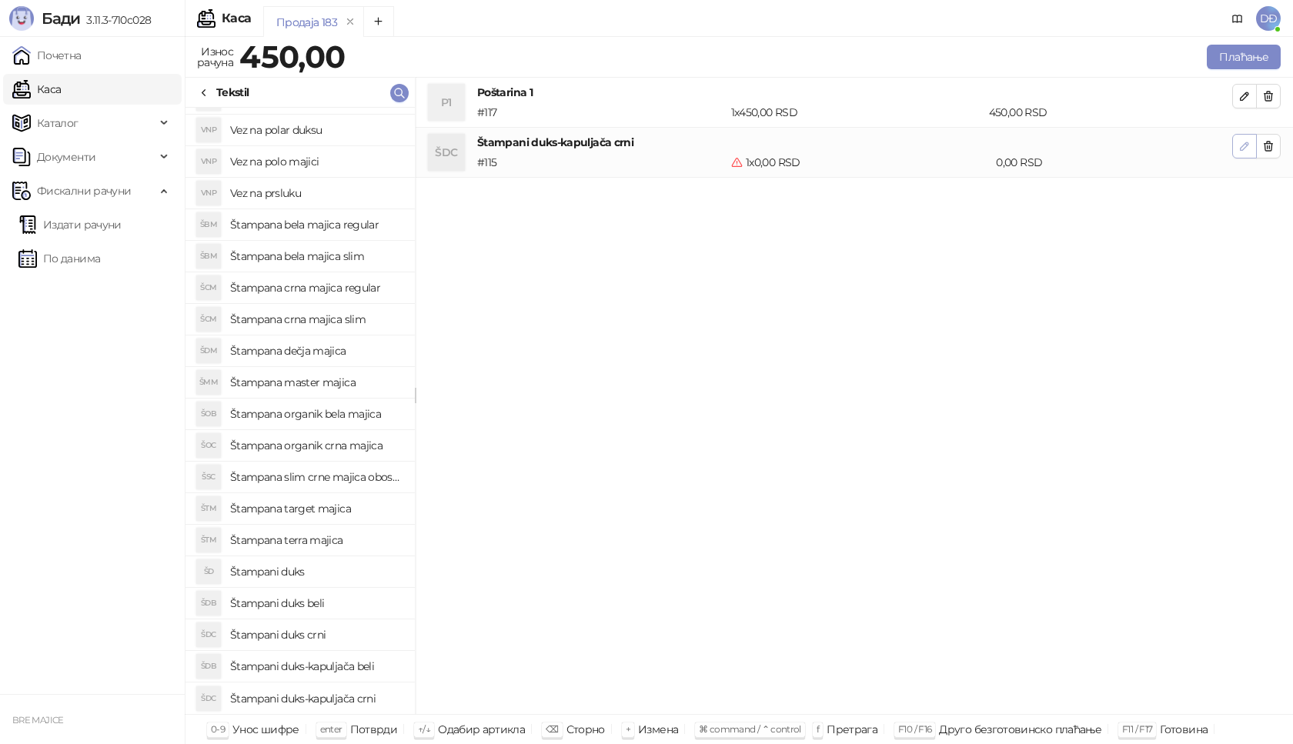
click at [1236, 153] on button "button" at bounding box center [1244, 146] width 25 height 25
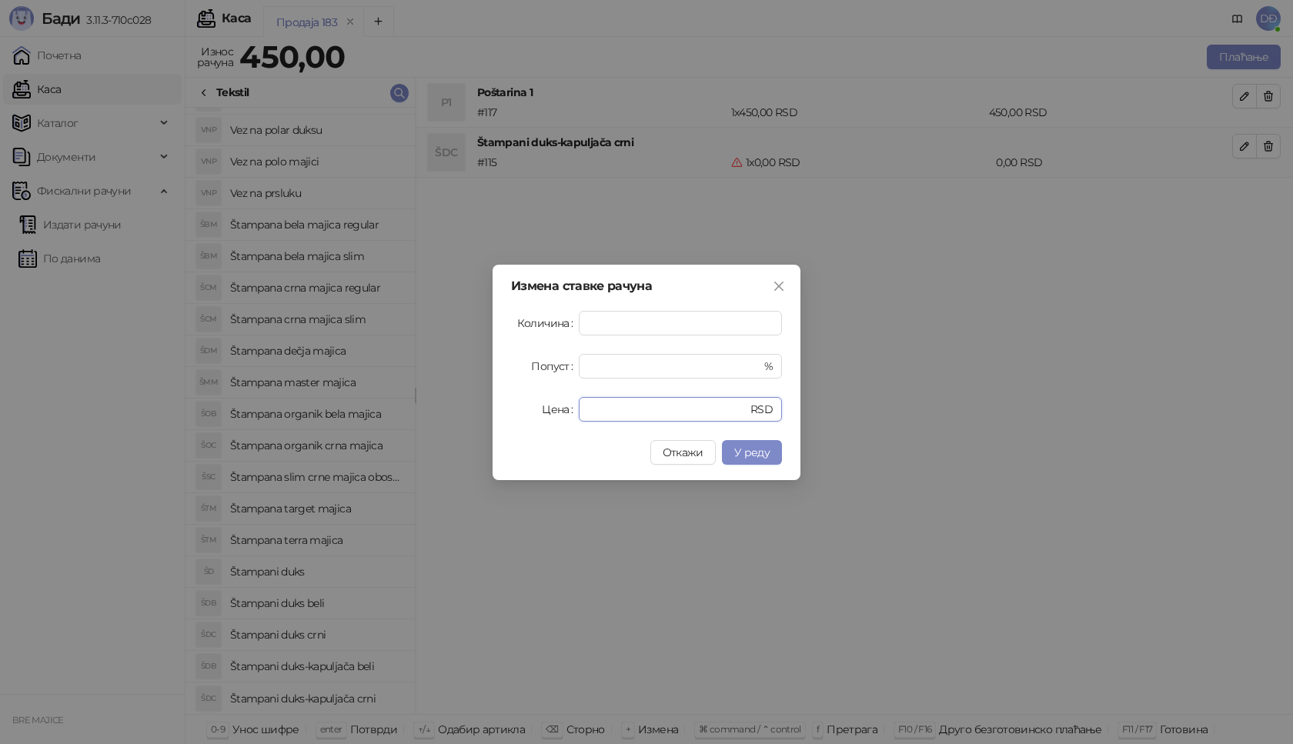
drag, startPoint x: 599, startPoint y: 405, endPoint x: 559, endPoint y: 416, distance: 41.6
click at [559, 416] on div "Цена * RSD" at bounding box center [646, 409] width 271 height 25
type input "*"
type input "****"
click at [746, 461] on button "У реду" at bounding box center [752, 452] width 60 height 25
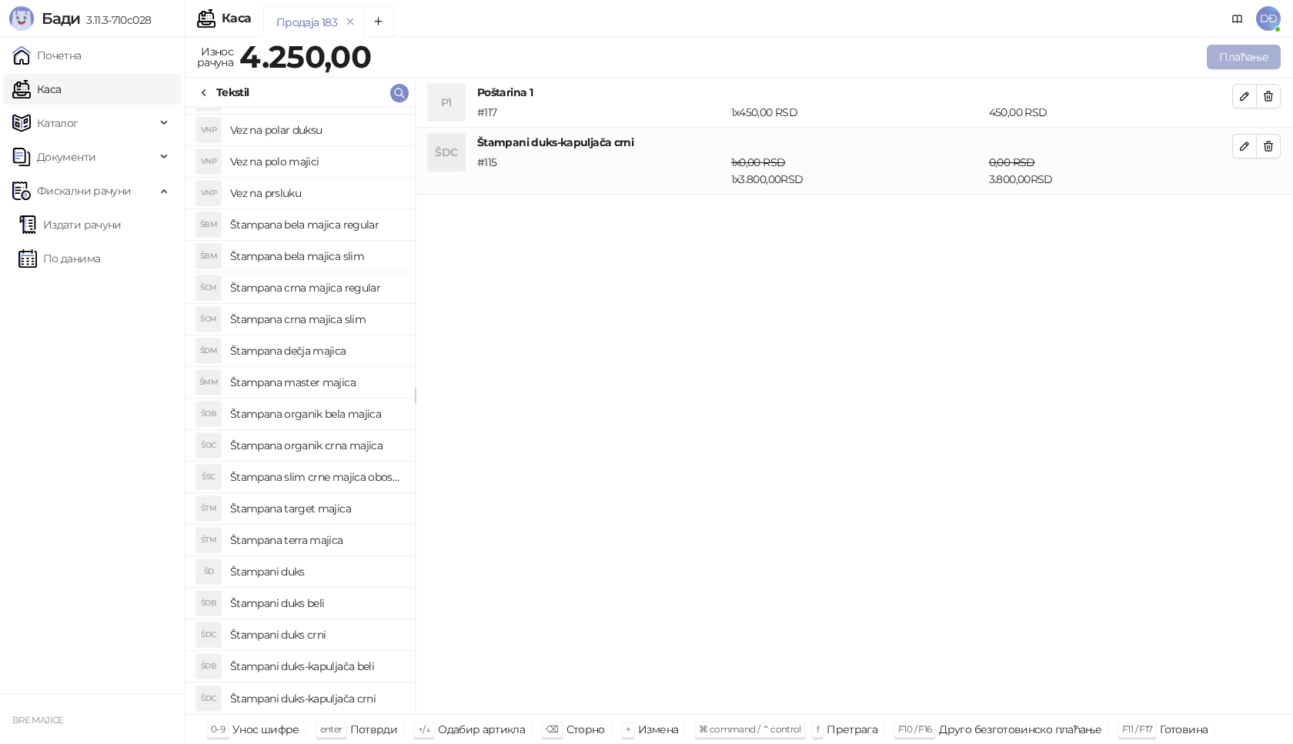
click at [1247, 59] on button "Плаћање" at bounding box center [1243, 57] width 74 height 25
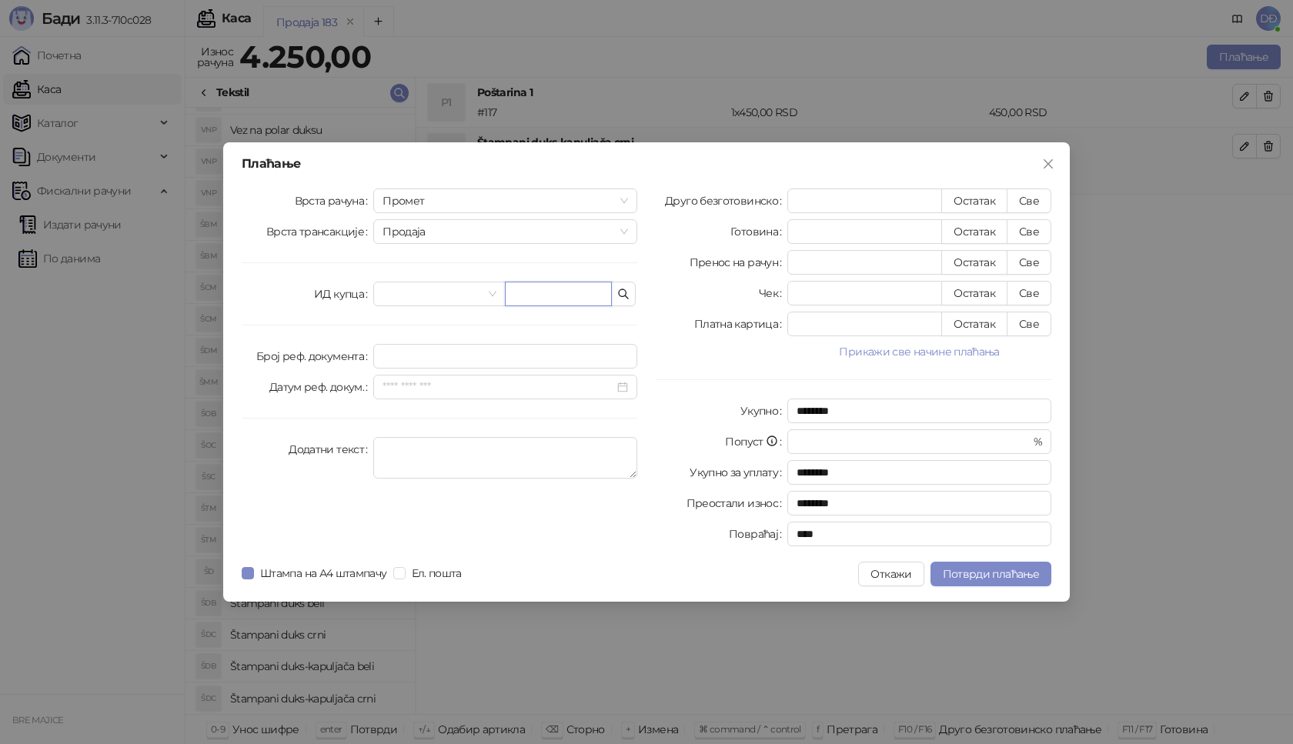
click at [514, 289] on input "text" at bounding box center [558, 294] width 107 height 25
paste input "**********"
type input "**********"
click at [1027, 203] on button "Све" at bounding box center [1028, 200] width 45 height 25
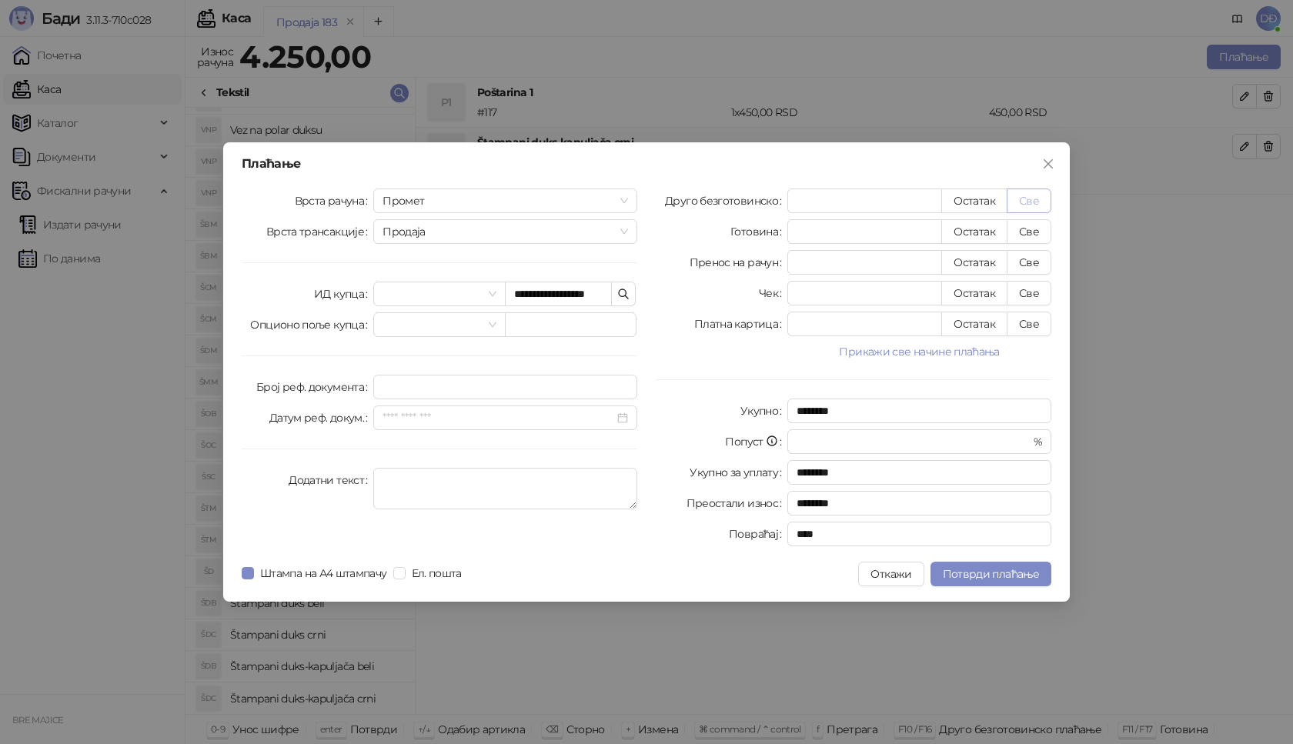
type input "****"
click at [999, 572] on span "Потврди плаћање" at bounding box center [990, 574] width 96 height 14
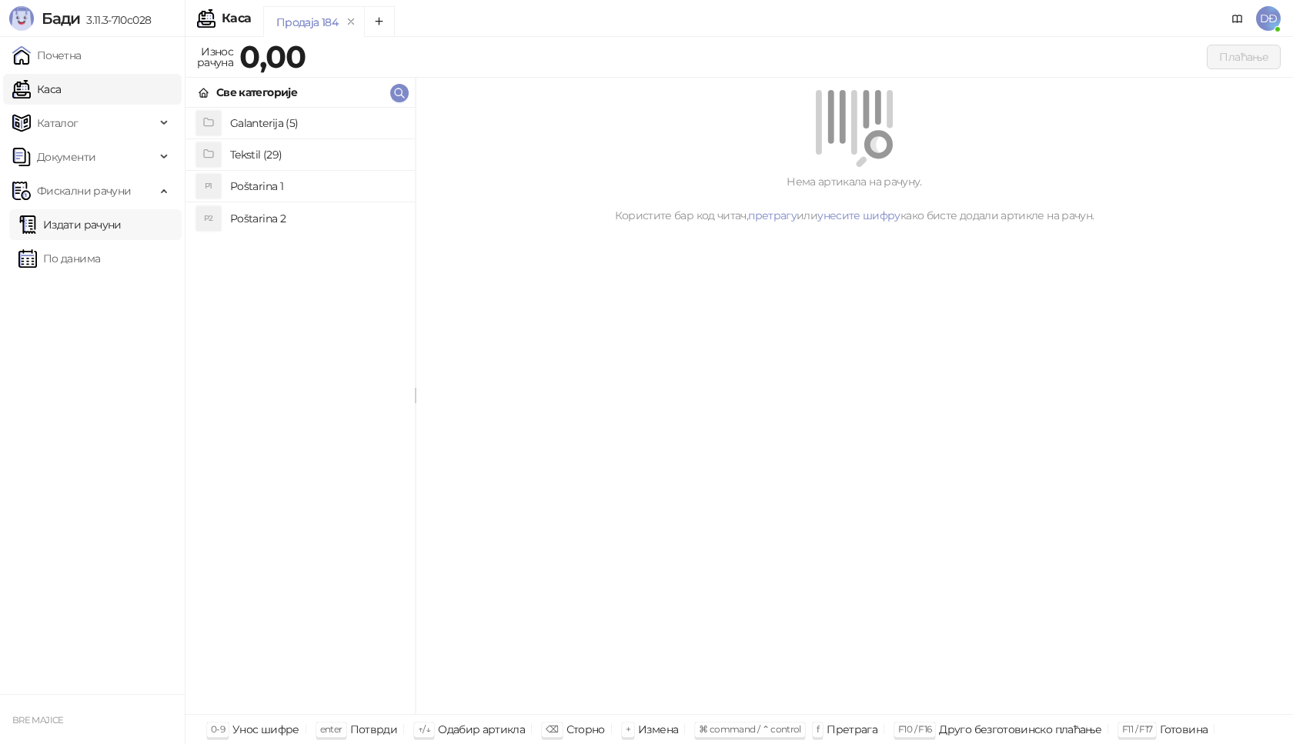
click at [99, 223] on link "Издати рачуни" at bounding box center [69, 224] width 103 height 31
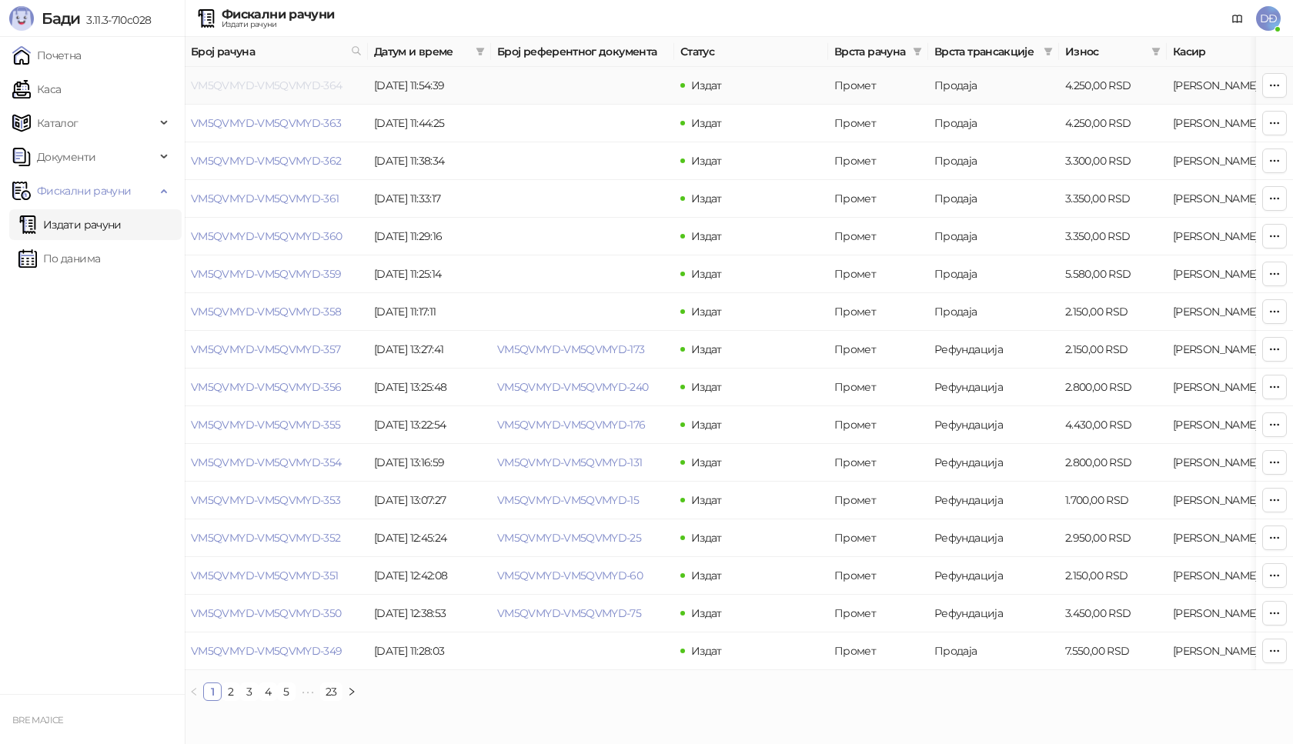
click at [275, 87] on link "VM5QVMYD-VM5QVMYD-364" at bounding box center [267, 85] width 152 height 14
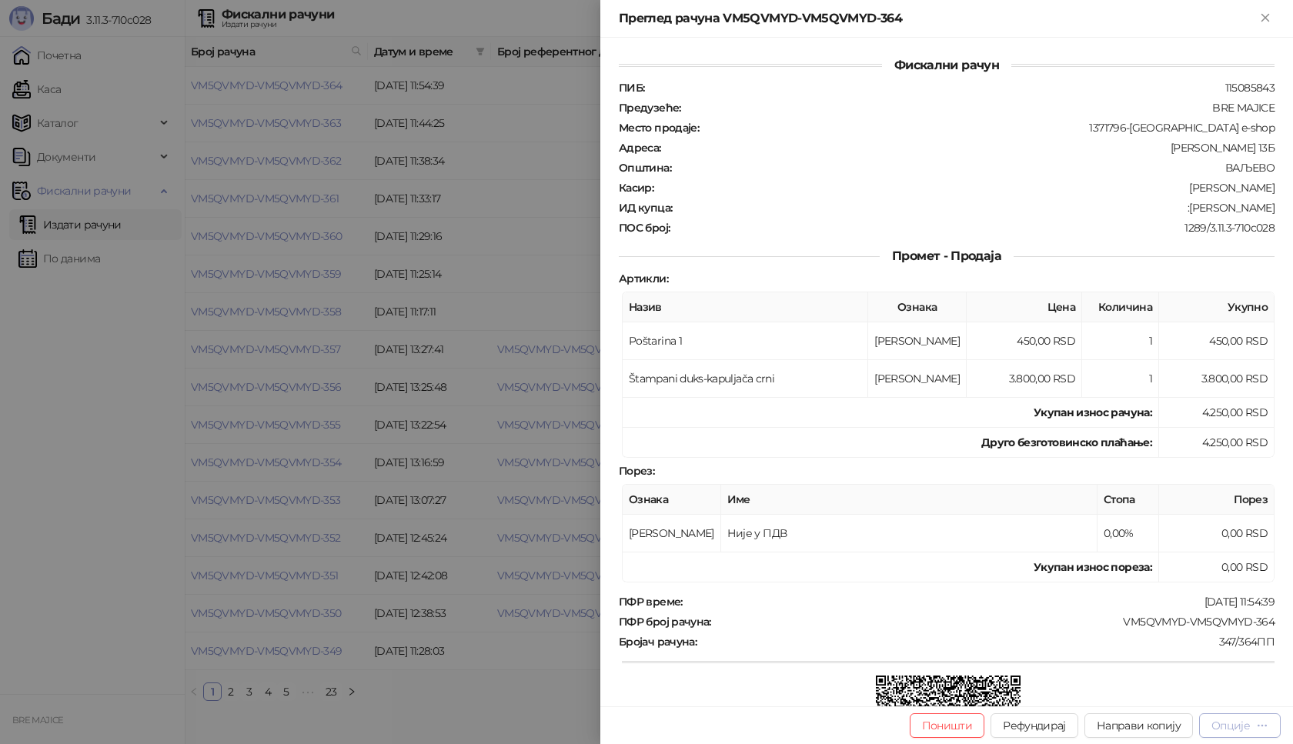
click at [1232, 727] on div "Опције" at bounding box center [1230, 726] width 38 height 14
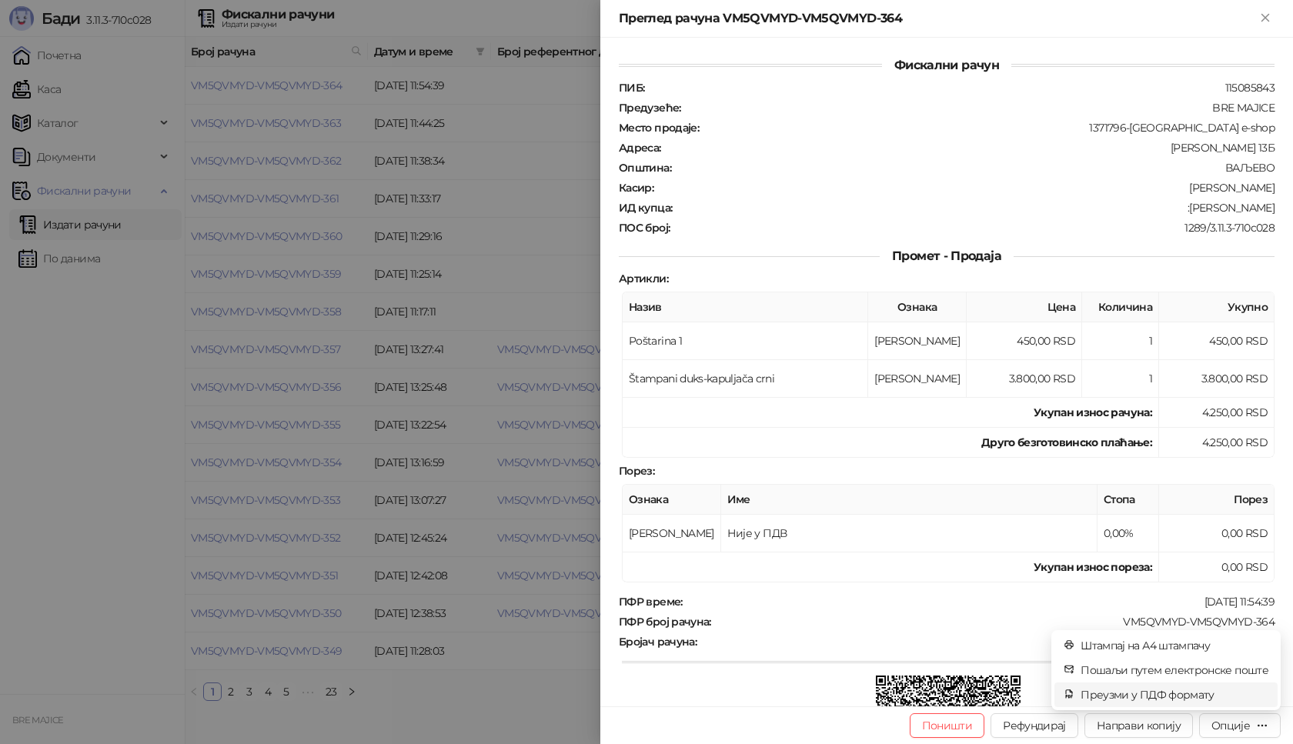
click at [1180, 693] on span "Преузми у ПДФ формату" at bounding box center [1174, 694] width 188 height 17
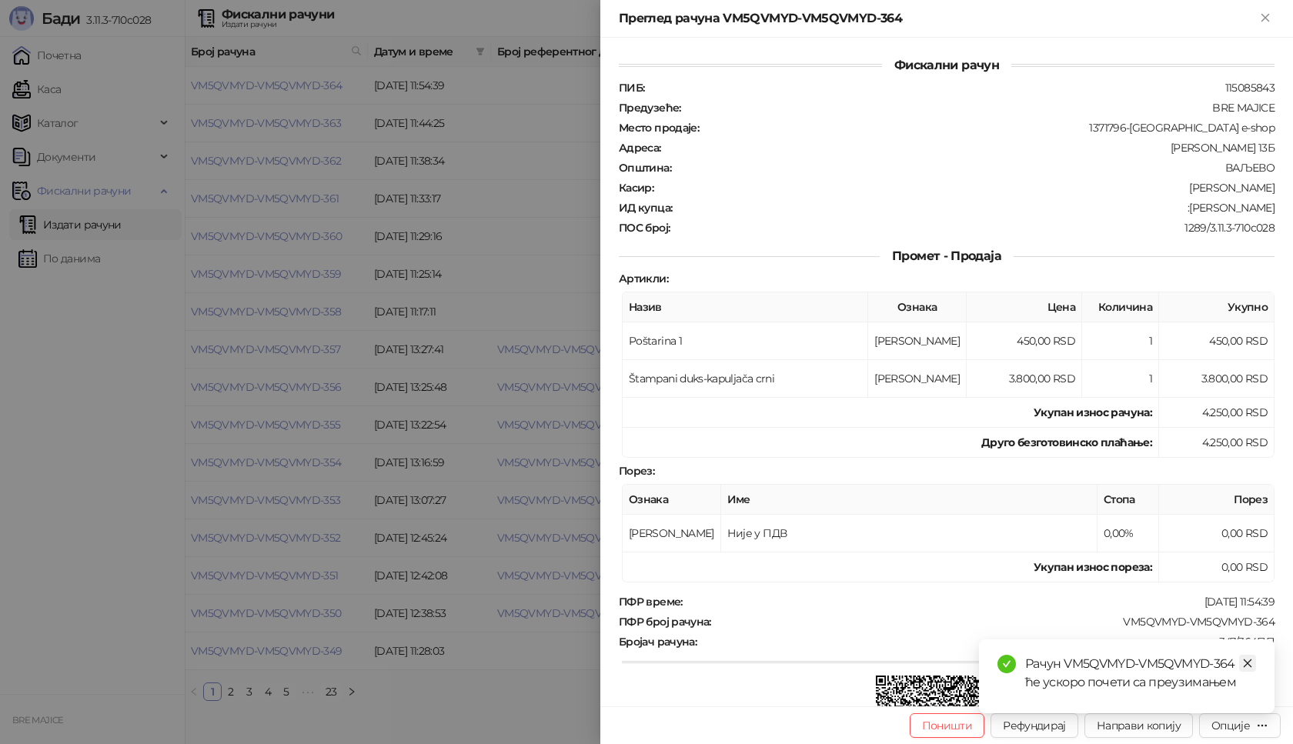
click at [1245, 663] on icon "close" at bounding box center [1247, 663] width 11 height 11
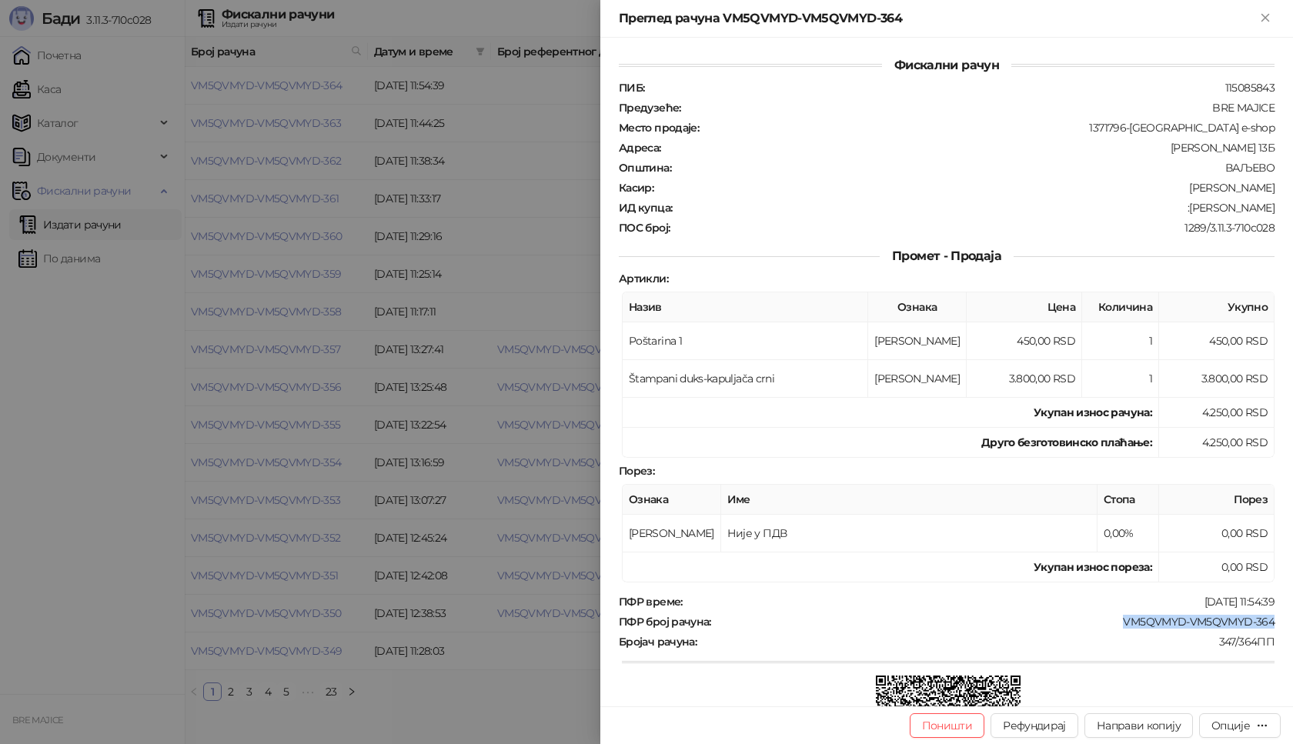
drag, startPoint x: 1263, startPoint y: 619, endPoint x: 1110, endPoint y: 627, distance: 153.3
click at [1110, 627] on div "ПФР број рачуна : VM5QVMYD-VM5QVMYD-364" at bounding box center [946, 622] width 662 height 14
drag, startPoint x: 1267, startPoint y: 205, endPoint x: 1166, endPoint y: 215, distance: 102.0
click at [1166, 215] on div "Фискални рачун ПИБ : 115085843 Предузеће : BRE MAJICE Место продаје : 1371796-B…" at bounding box center [946, 372] width 692 height 669
click at [1263, 12] on icon "Close" at bounding box center [1265, 18] width 14 height 14
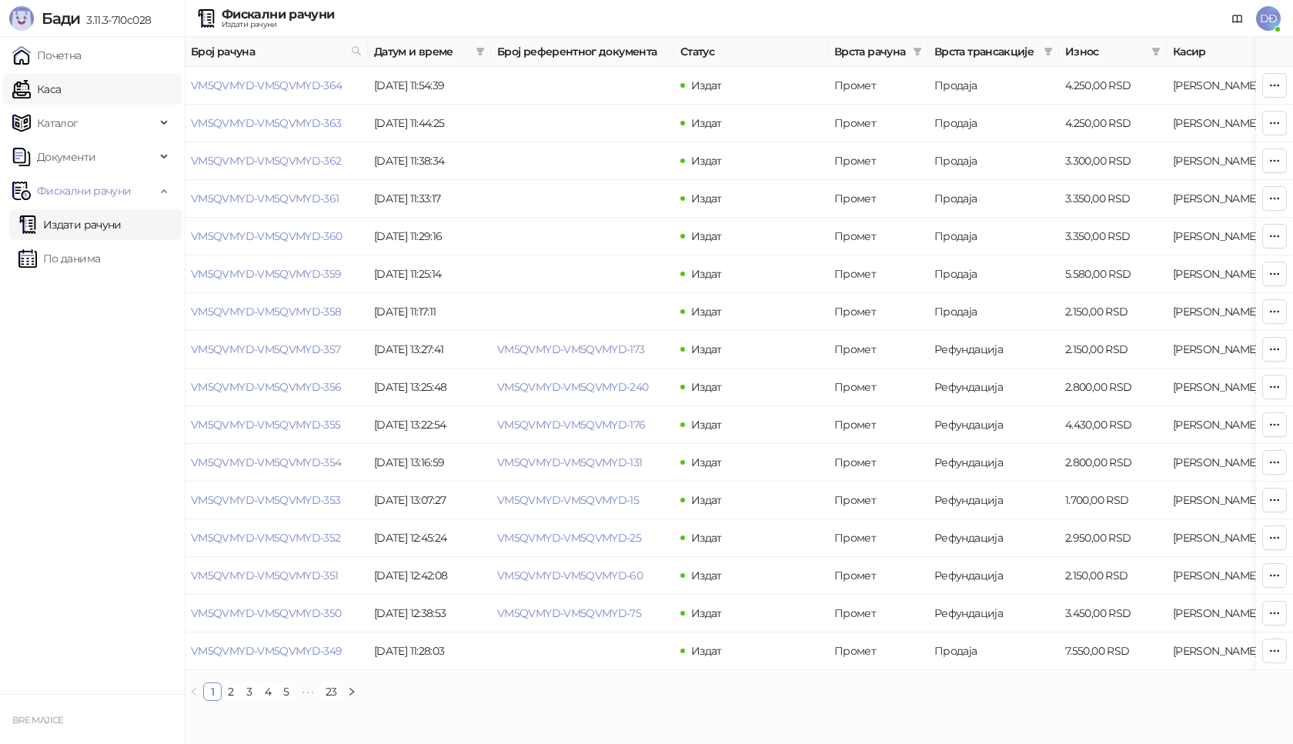
click at [56, 83] on link "Каса" at bounding box center [36, 89] width 48 height 31
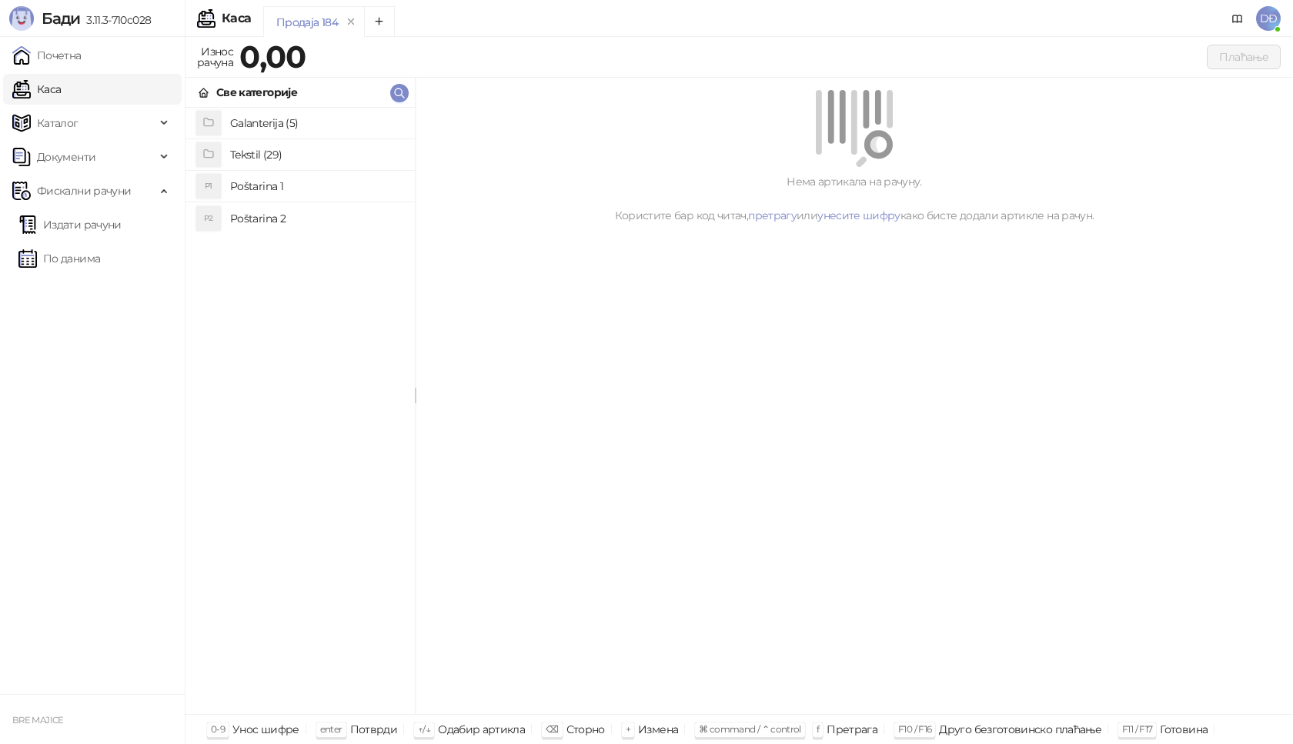
click at [268, 158] on h4 "Tekstil (29)" at bounding box center [316, 154] width 172 height 25
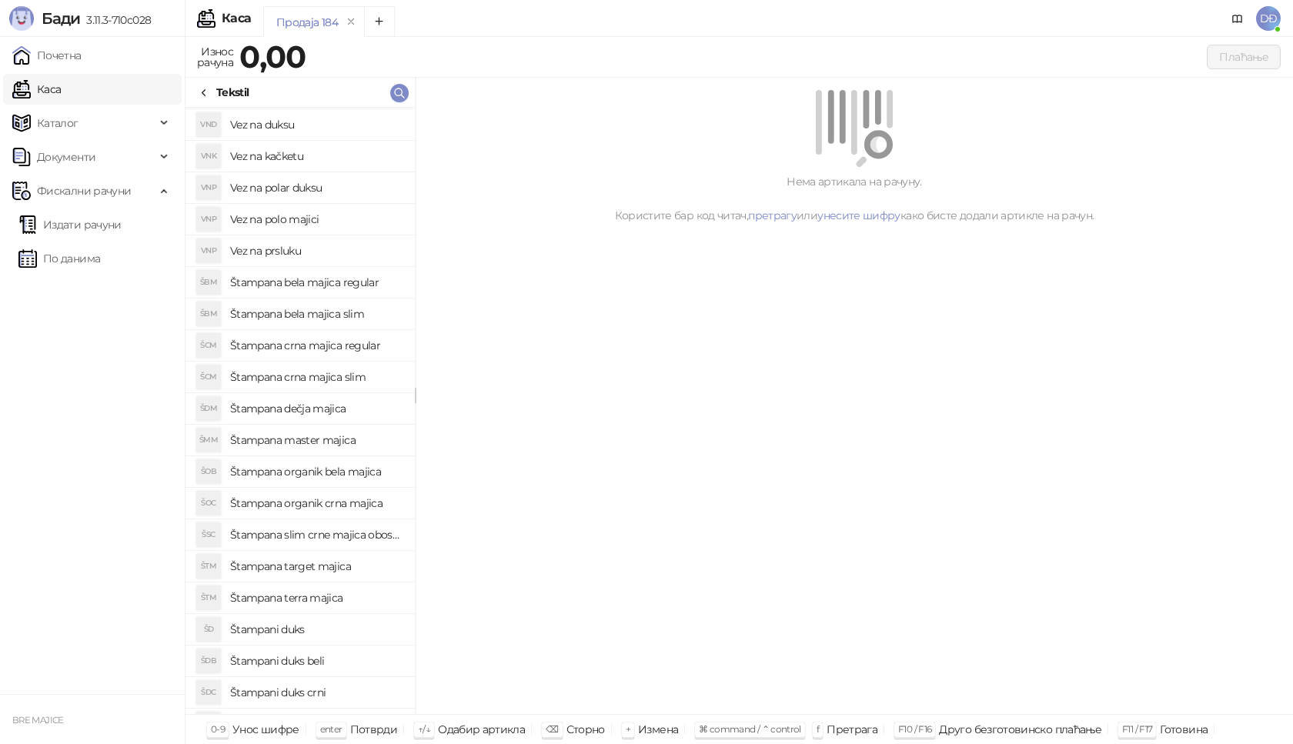
scroll to position [309, 0]
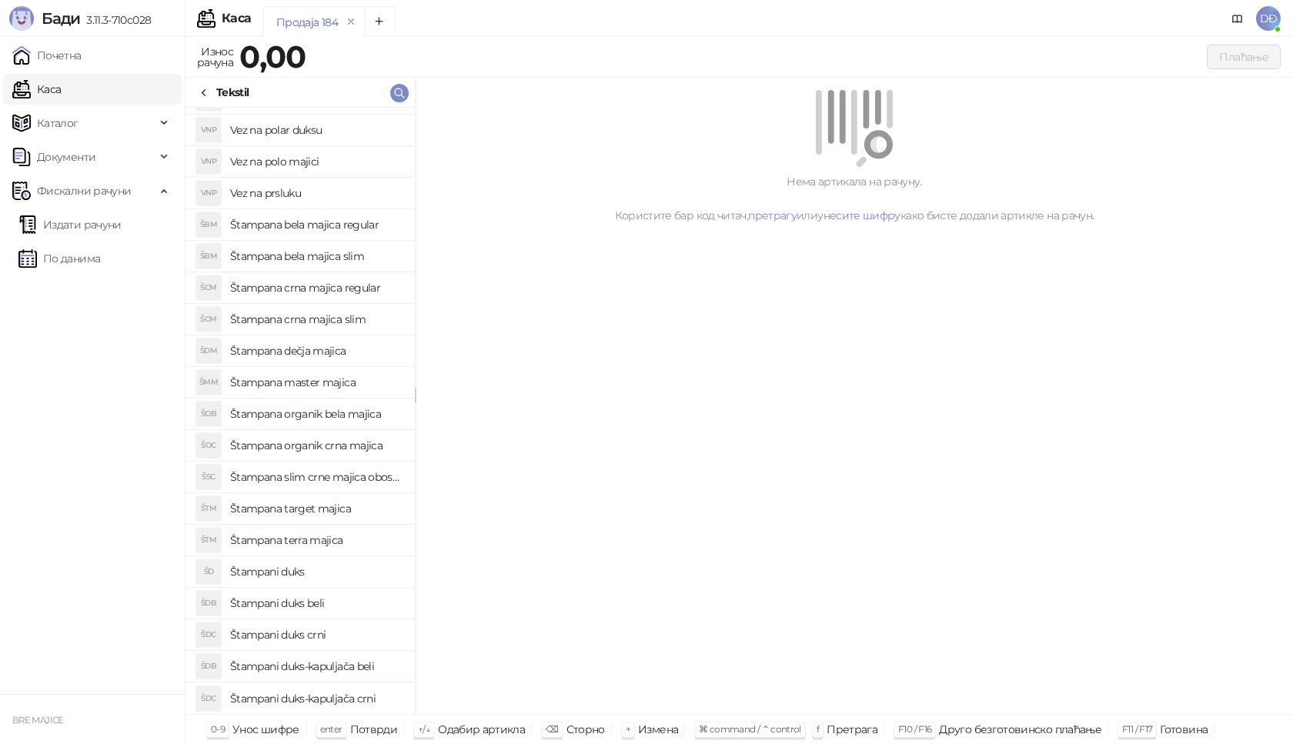
click at [350, 670] on h4 "Štampani duks-kapuljača beli" at bounding box center [316, 666] width 172 height 25
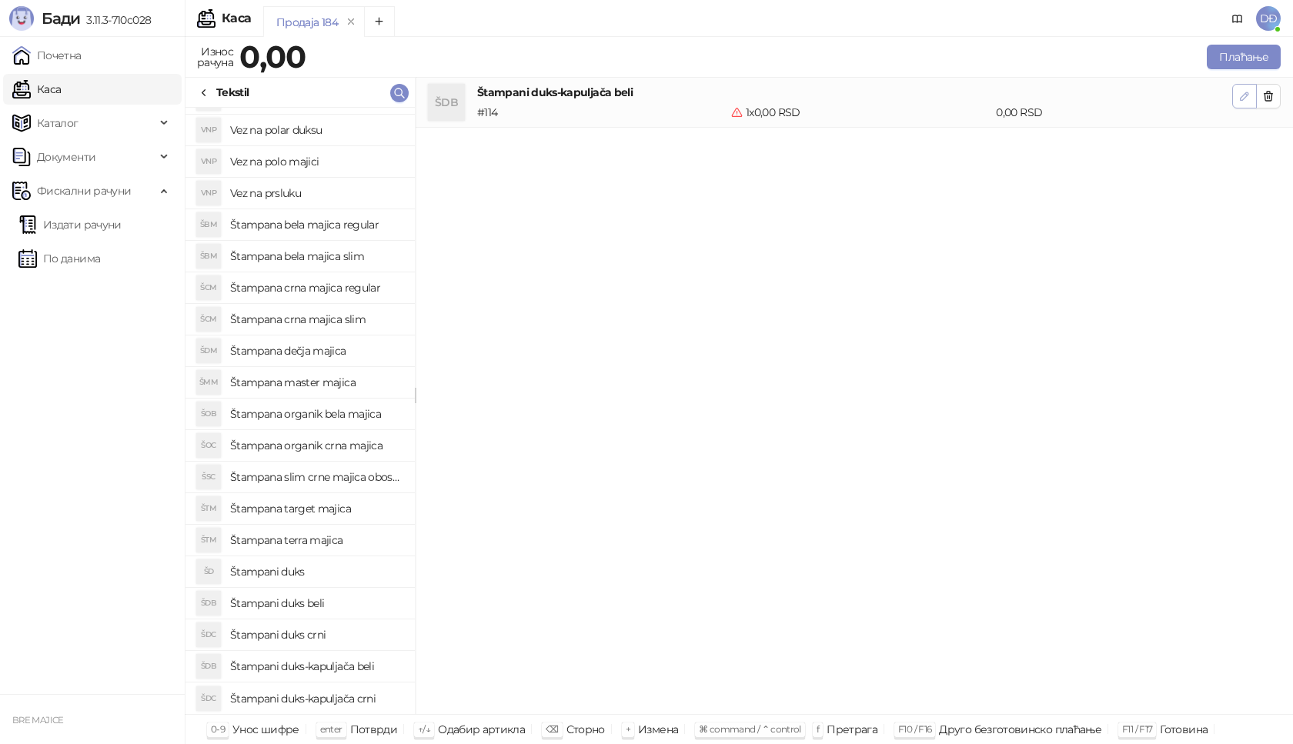
click at [1244, 95] on icon "button" at bounding box center [1244, 96] width 12 height 12
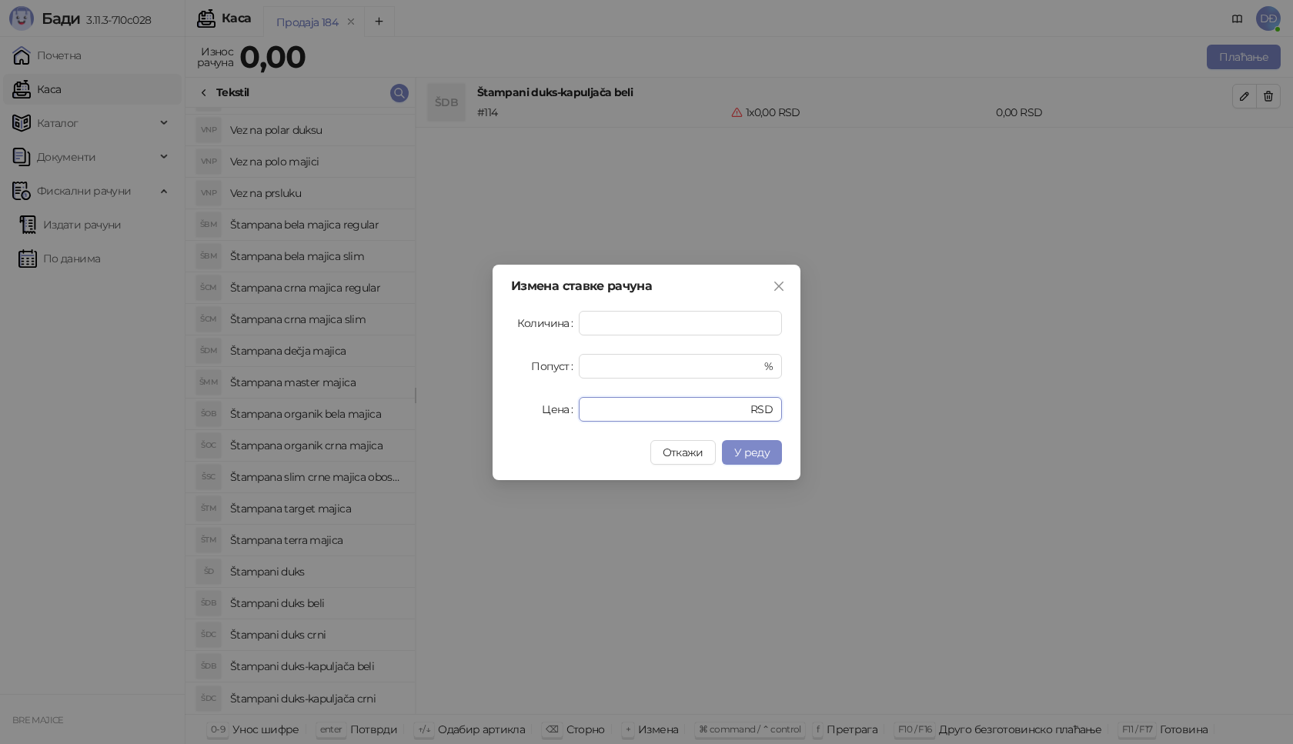
drag, startPoint x: 597, startPoint y: 402, endPoint x: 555, endPoint y: 417, distance: 44.8
click at [555, 417] on div "Цена * RSD" at bounding box center [646, 409] width 271 height 25
click at [764, 450] on span "У реду" at bounding box center [751, 452] width 35 height 14
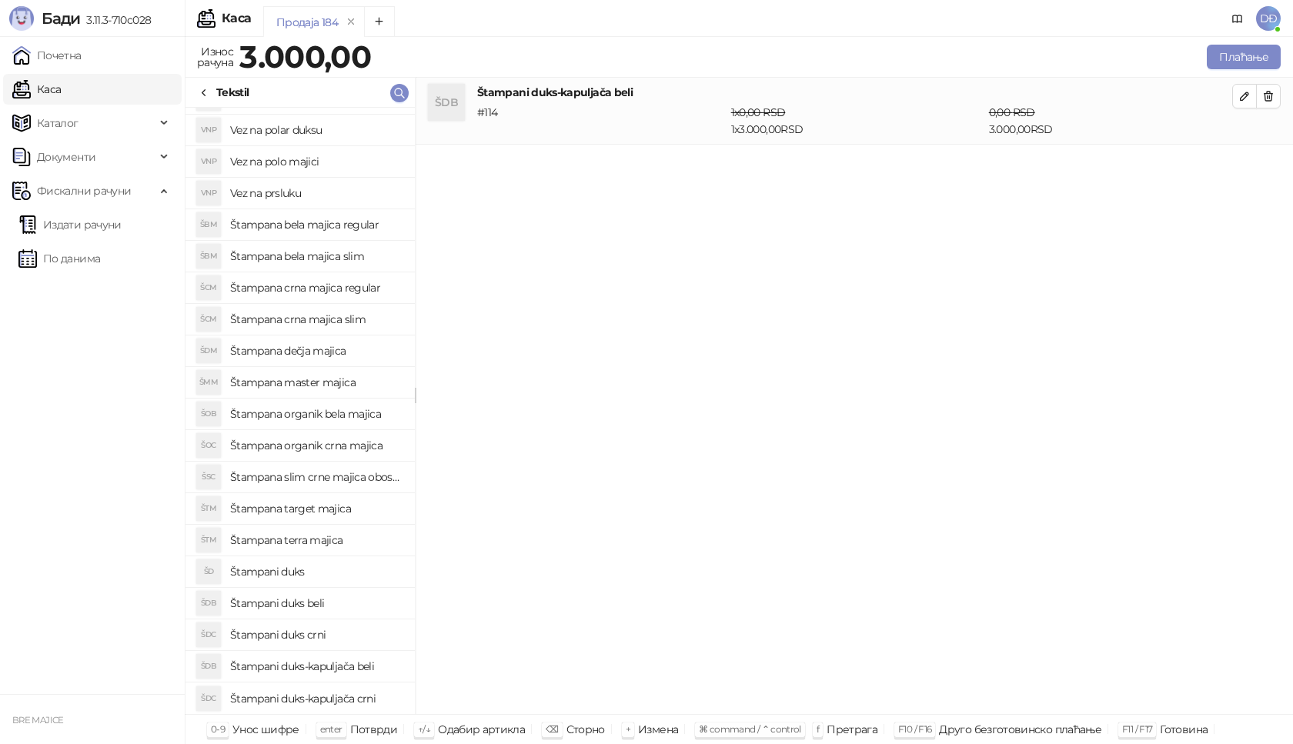
click at [355, 696] on h4 "Štampani duks-kapuljača crni" at bounding box center [316, 698] width 172 height 25
click at [1253, 162] on button "button" at bounding box center [1244, 163] width 25 height 25
type input "*"
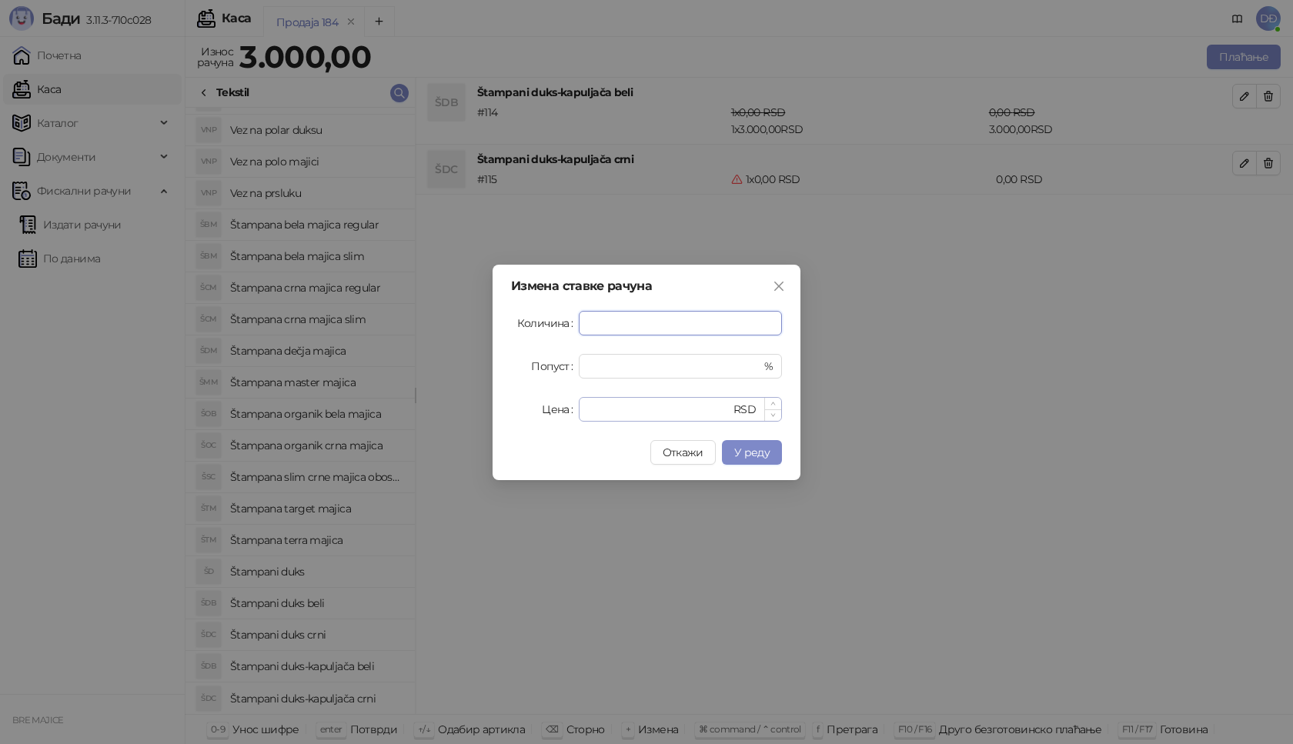
type input "*"
drag, startPoint x: 604, startPoint y: 414, endPoint x: 565, endPoint y: 409, distance: 39.6
click at [565, 409] on div "Цена * RSD" at bounding box center [646, 409] width 271 height 25
type input "****"
click at [746, 450] on span "У реду" at bounding box center [751, 452] width 35 height 14
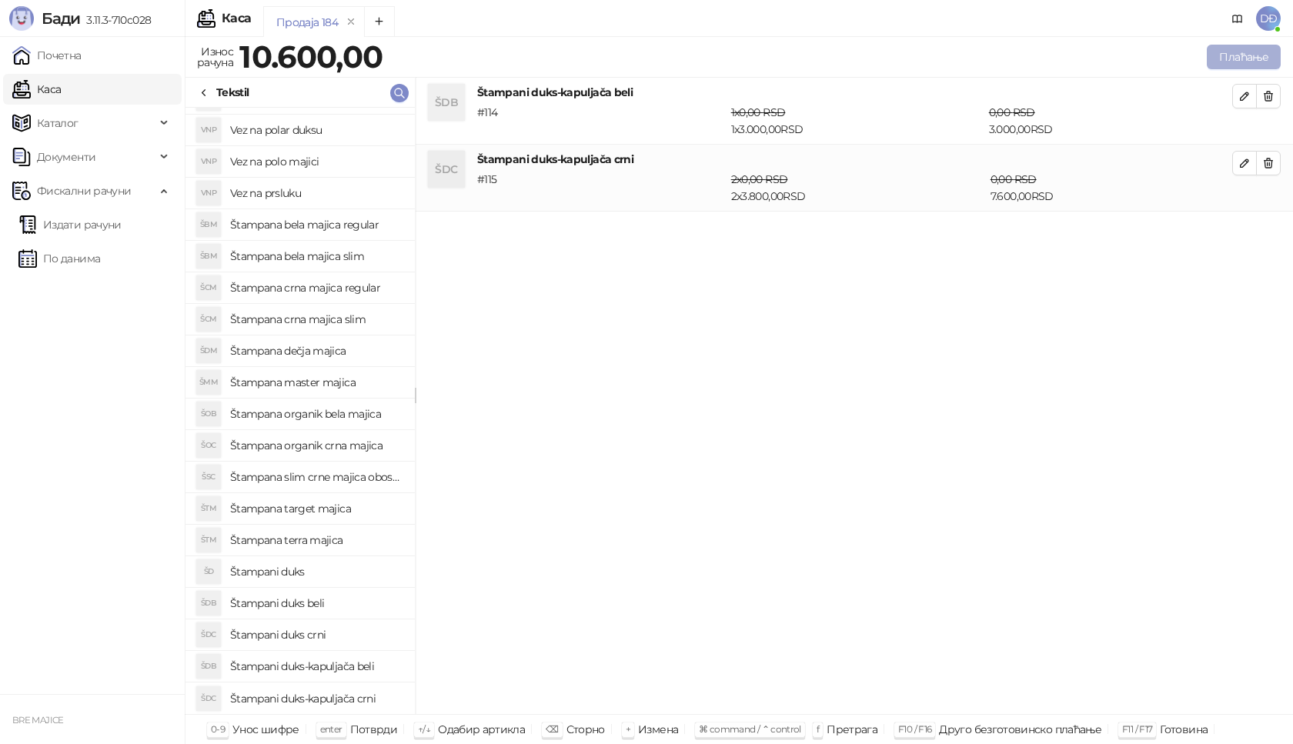
click at [1248, 58] on button "Плаћање" at bounding box center [1243, 57] width 74 height 25
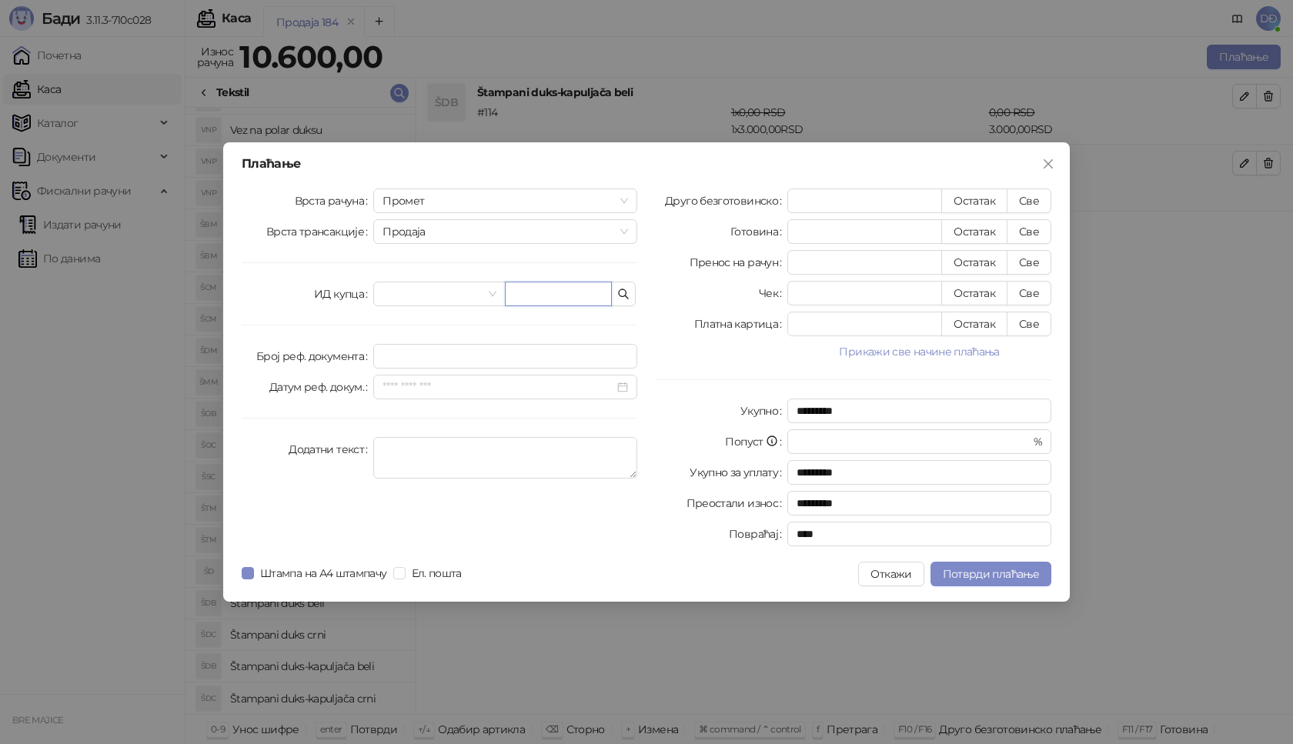
click at [577, 289] on input "text" at bounding box center [558, 294] width 107 height 25
paste input "**********"
type input "**********"
click at [1025, 202] on button "Све" at bounding box center [1028, 200] width 45 height 25
type input "*****"
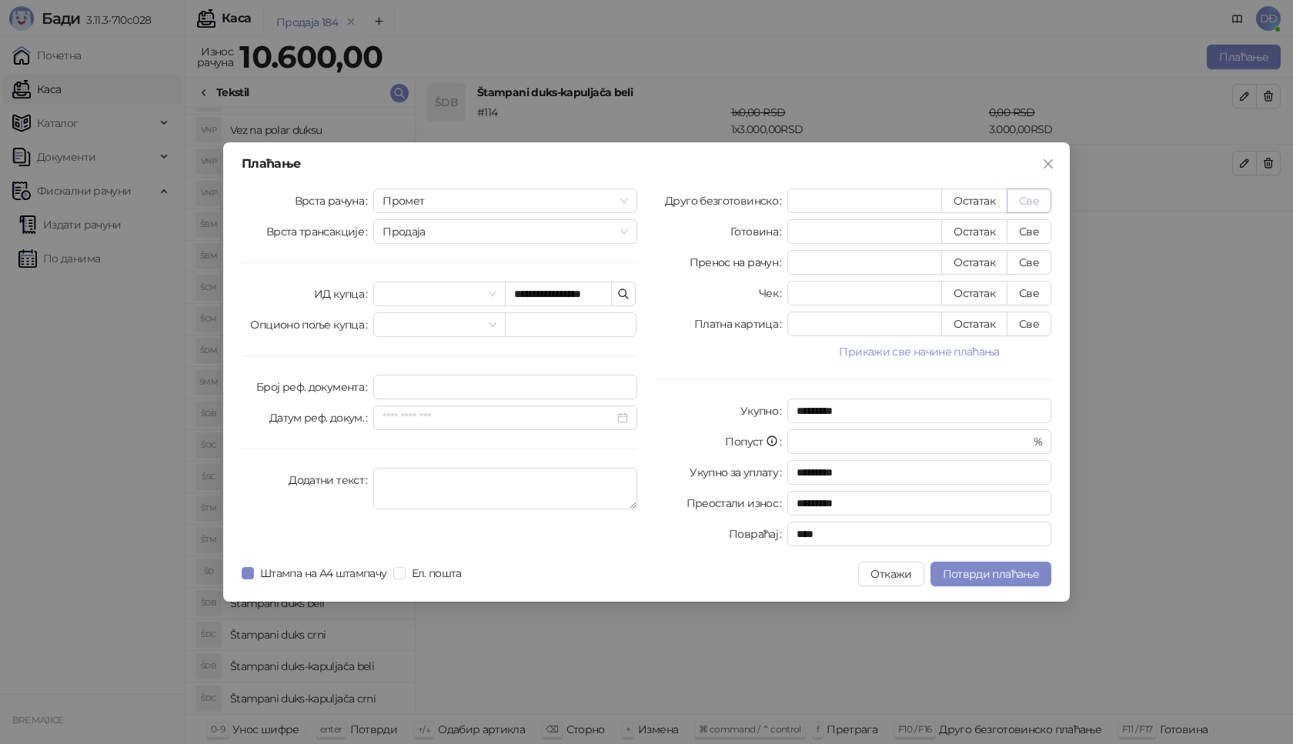
type input "****"
click at [999, 581] on button "Потврди плаћање" at bounding box center [990, 574] width 121 height 25
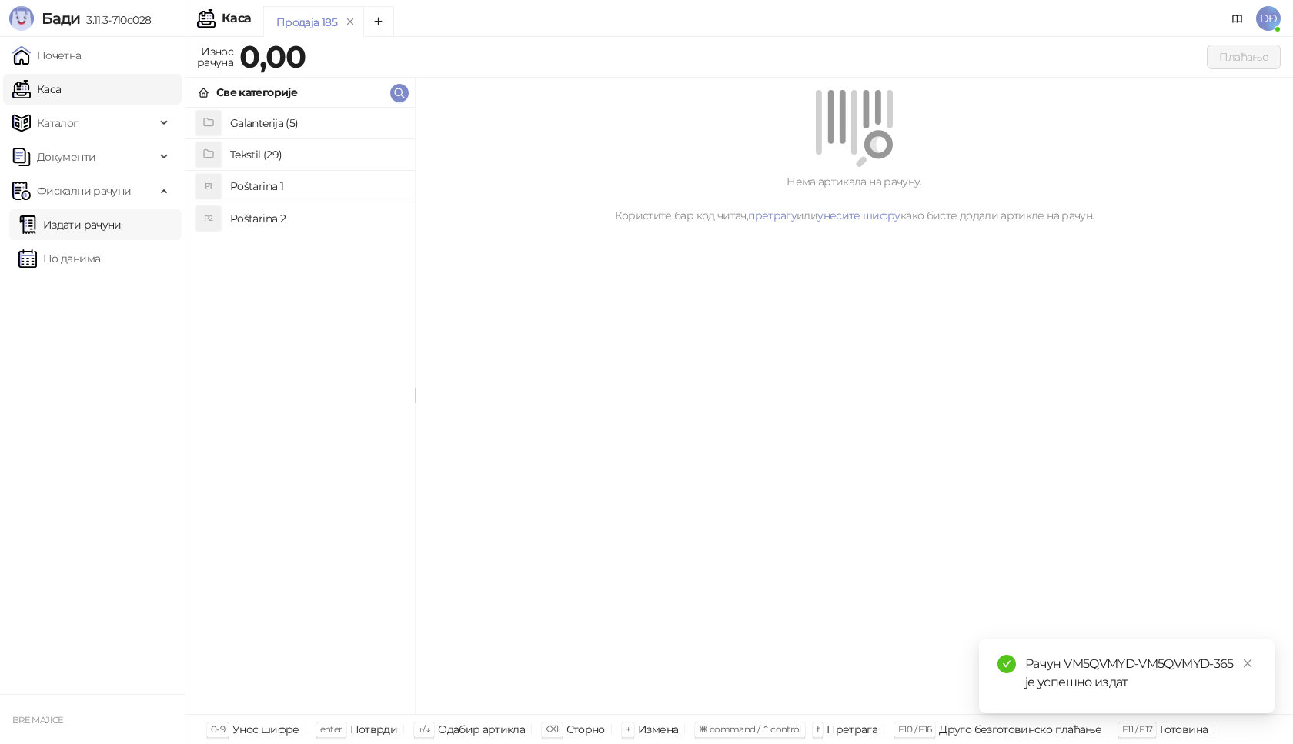
click at [102, 229] on link "Издати рачуни" at bounding box center [69, 224] width 103 height 31
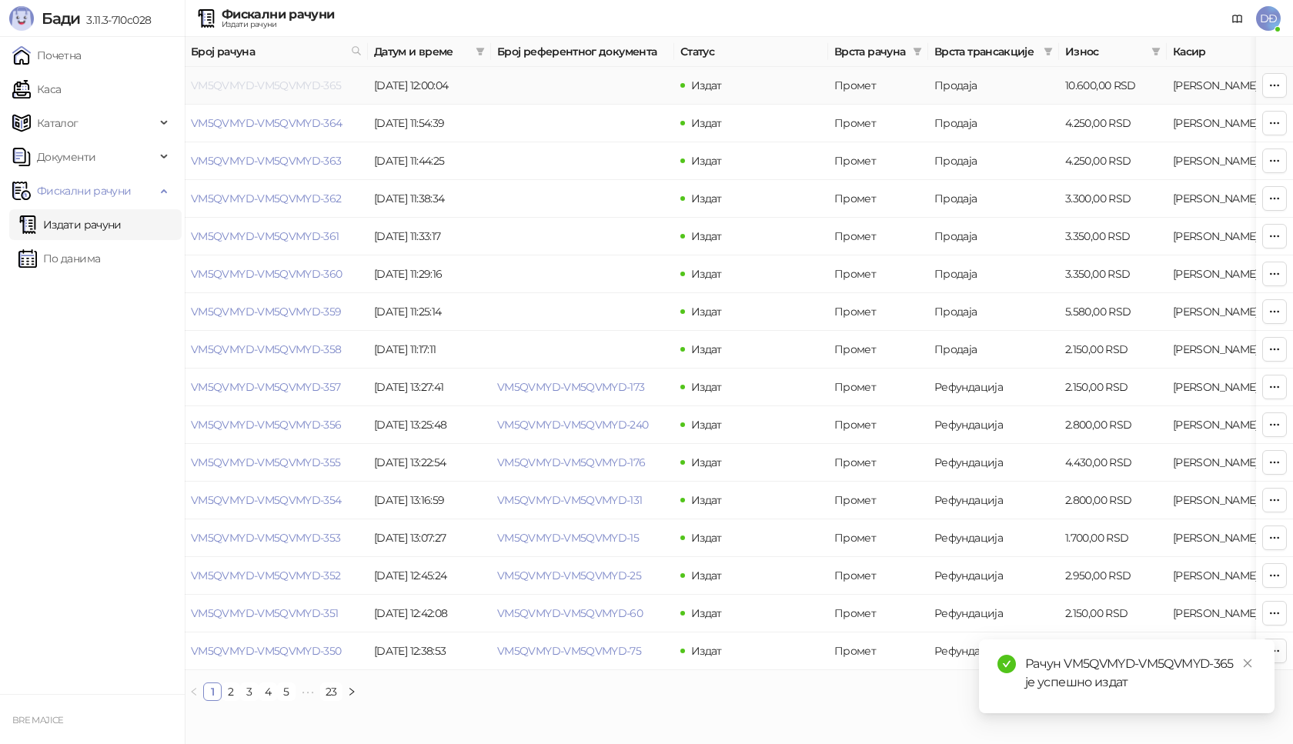
click at [257, 85] on link "VM5QVMYD-VM5QVMYD-365" at bounding box center [266, 85] width 151 height 14
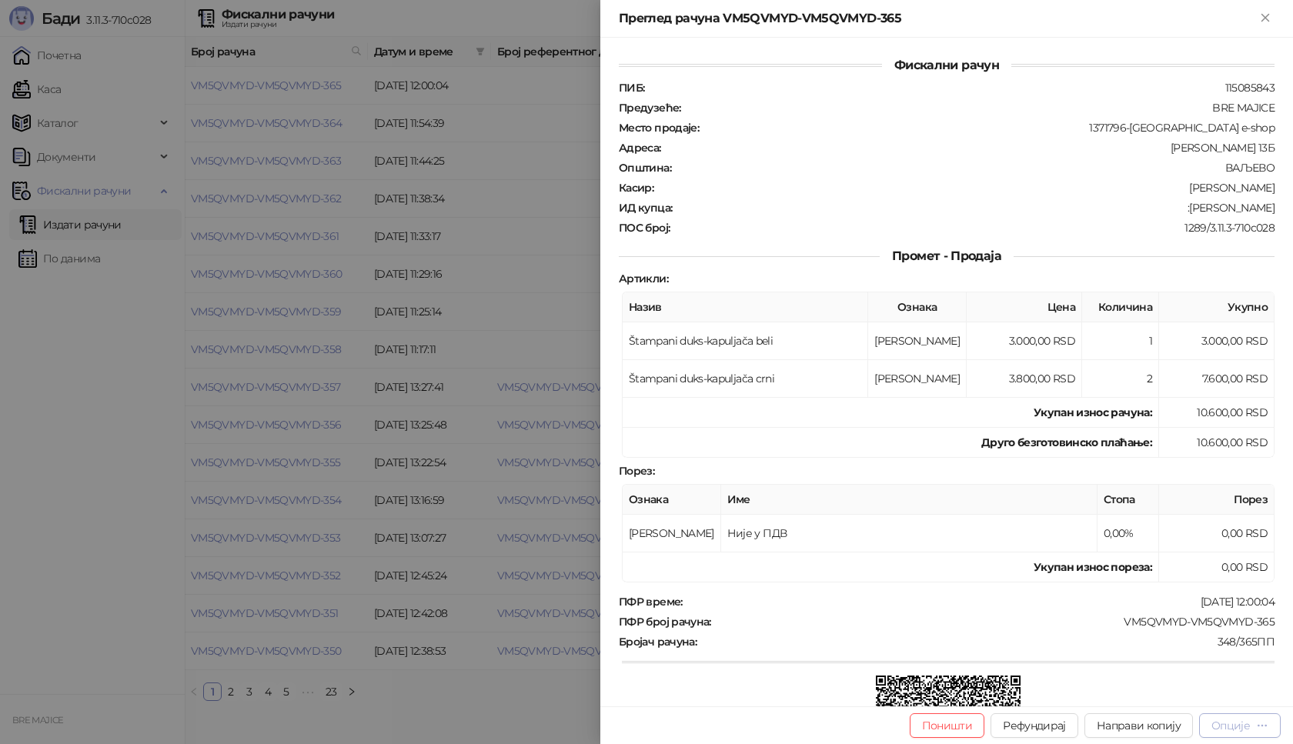
click at [1249, 732] on div "Опције" at bounding box center [1230, 726] width 38 height 14
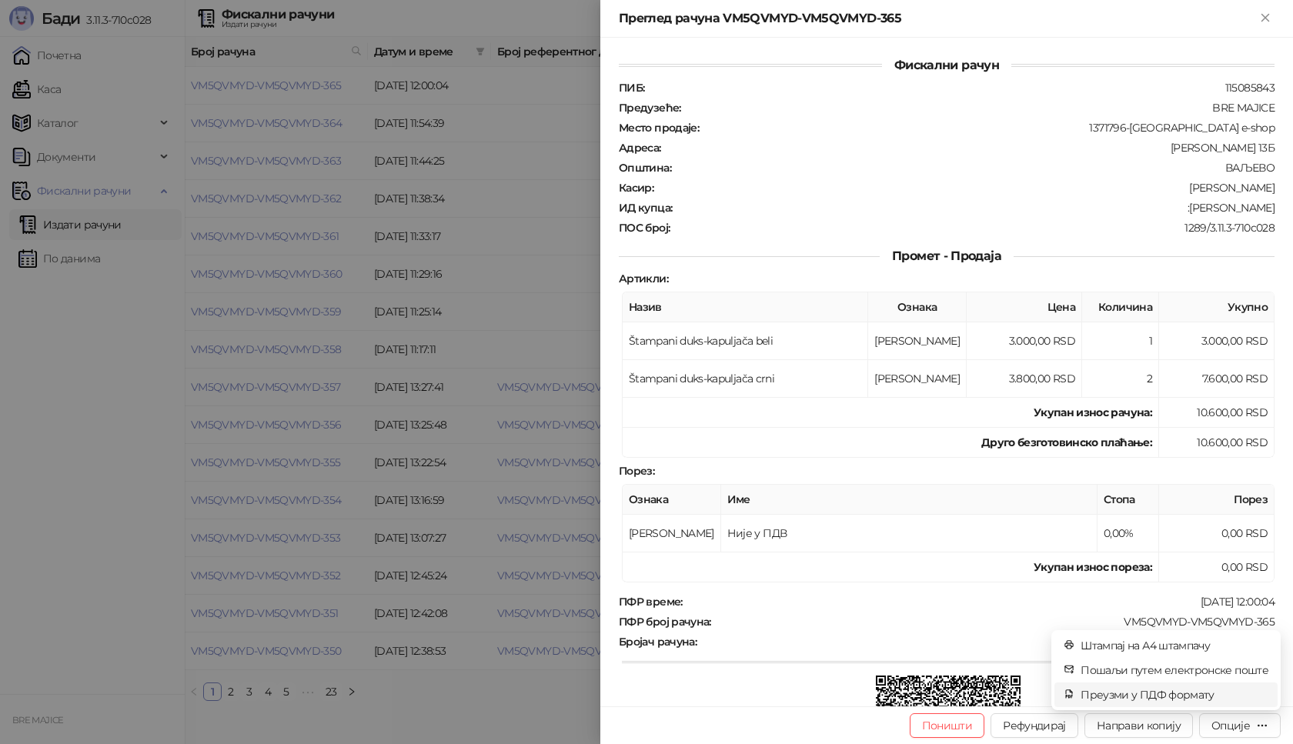
click at [1194, 695] on span "Преузми у ПДФ формату" at bounding box center [1174, 694] width 188 height 17
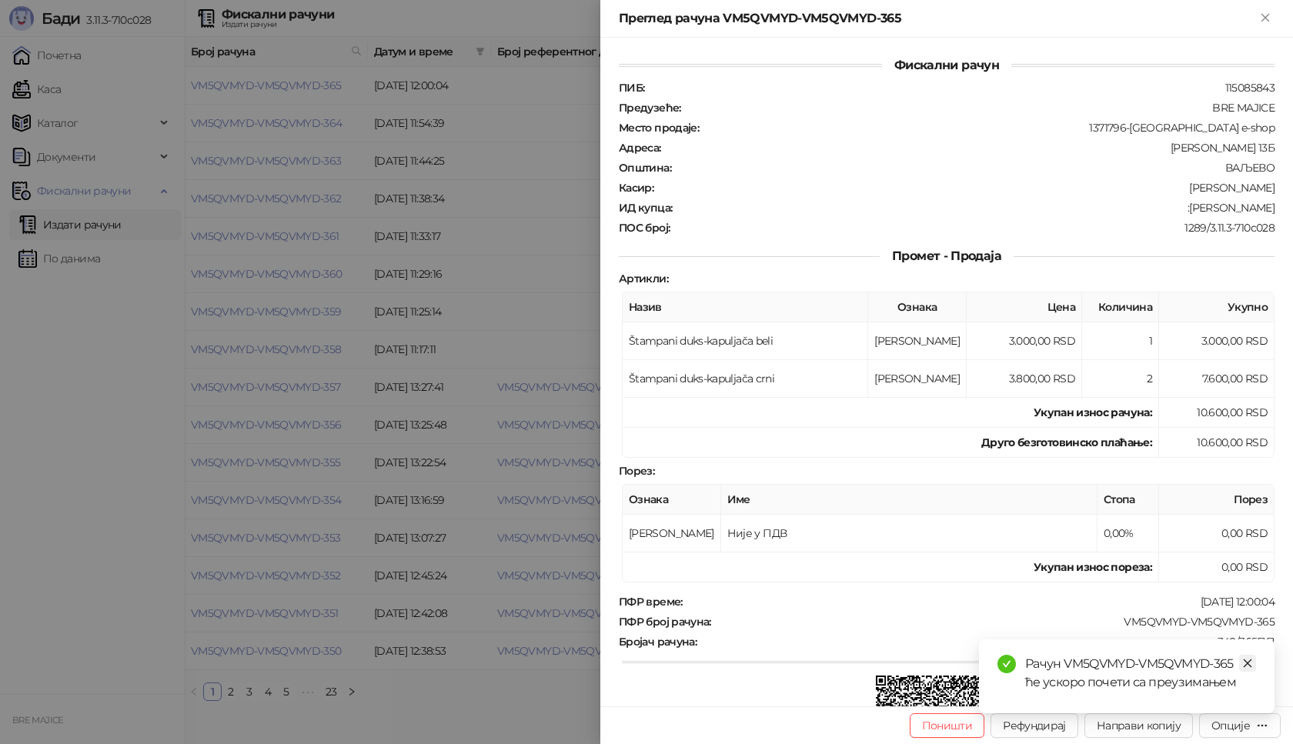
click at [1248, 666] on icon "close" at bounding box center [1247, 663] width 11 height 11
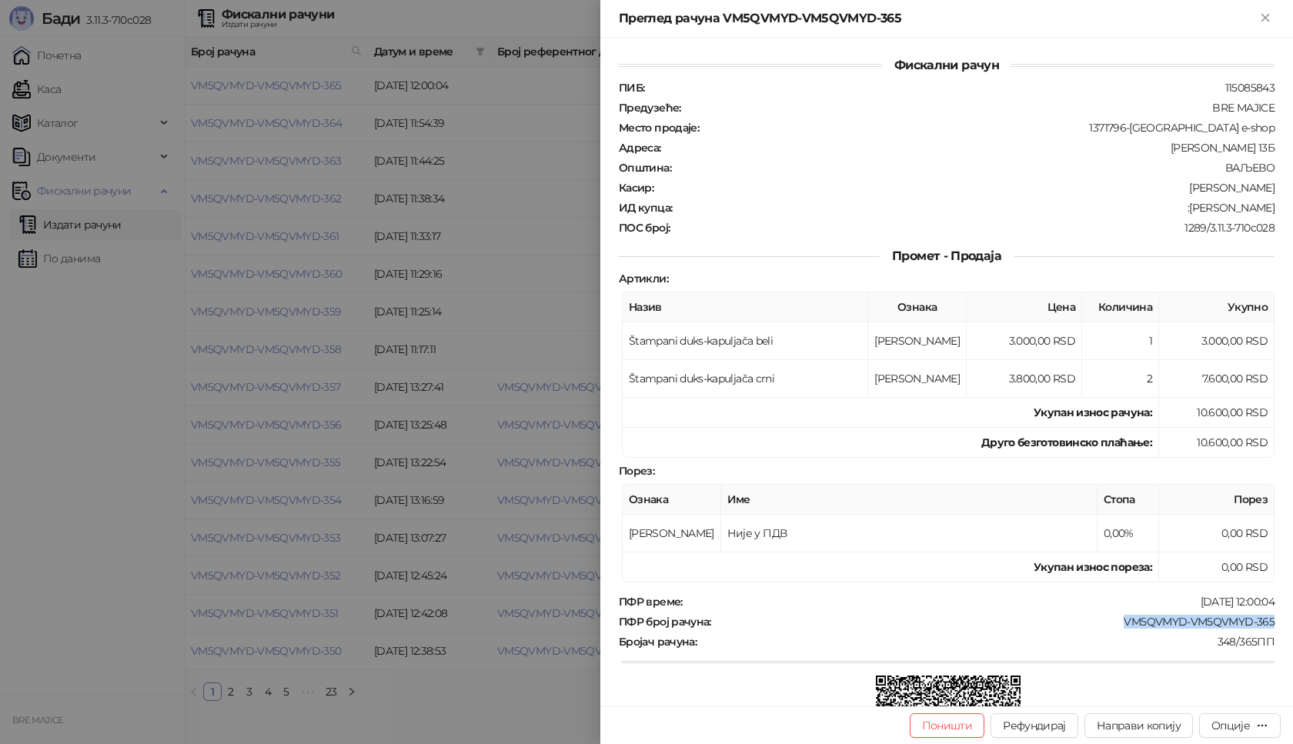
drag, startPoint x: 1269, startPoint y: 625, endPoint x: 1113, endPoint y: 621, distance: 156.2
click at [1112, 624] on div "Фискални рачун ПИБ : 115085843 Предузеће : BRE MAJICE Место продаје : 1371796-B…" at bounding box center [946, 372] width 692 height 669
drag, startPoint x: 1267, startPoint y: 212, endPoint x: 1183, endPoint y: 211, distance: 83.9
click at [1183, 211] on div "Фискални рачун ПИБ : 115085843 Предузеће : BRE MAJICE Место продаје : 1371796-B…" at bounding box center [946, 372] width 692 height 669
click at [1265, 15] on icon "Close" at bounding box center [1265, 18] width 14 height 14
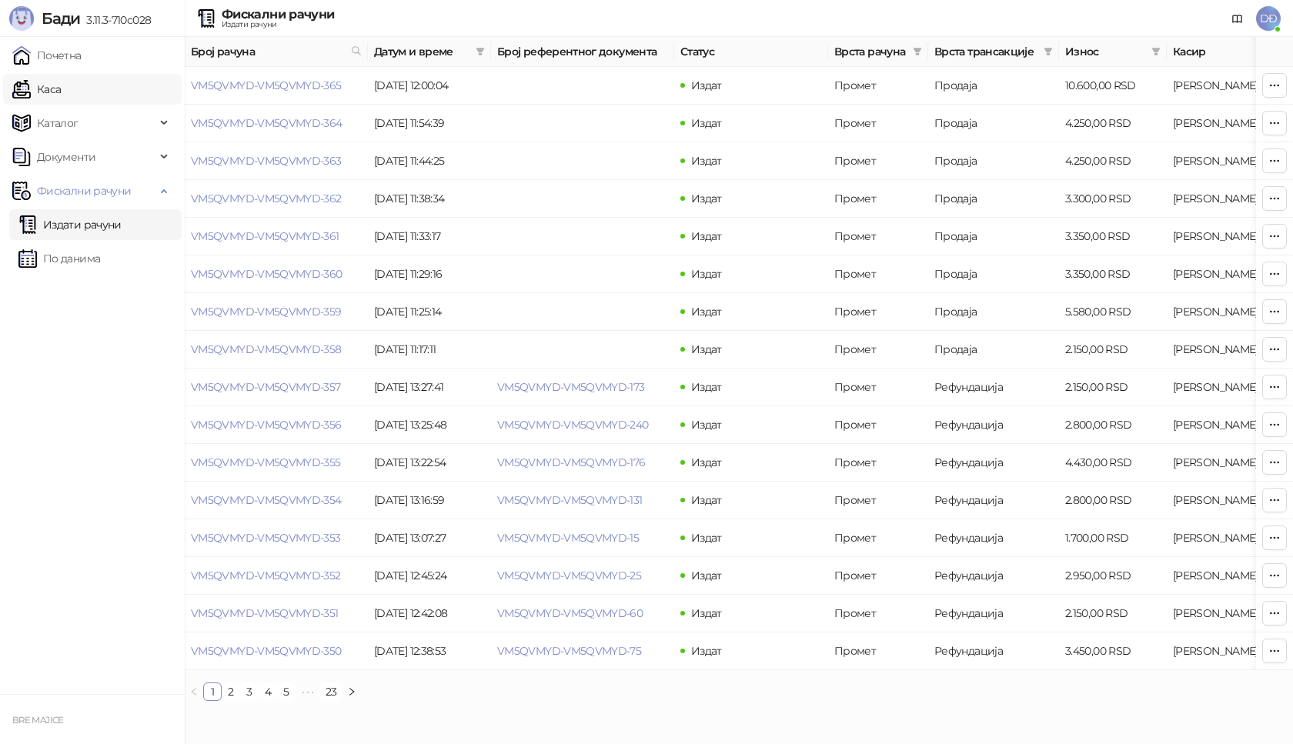
click at [54, 88] on link "Каса" at bounding box center [36, 89] width 48 height 31
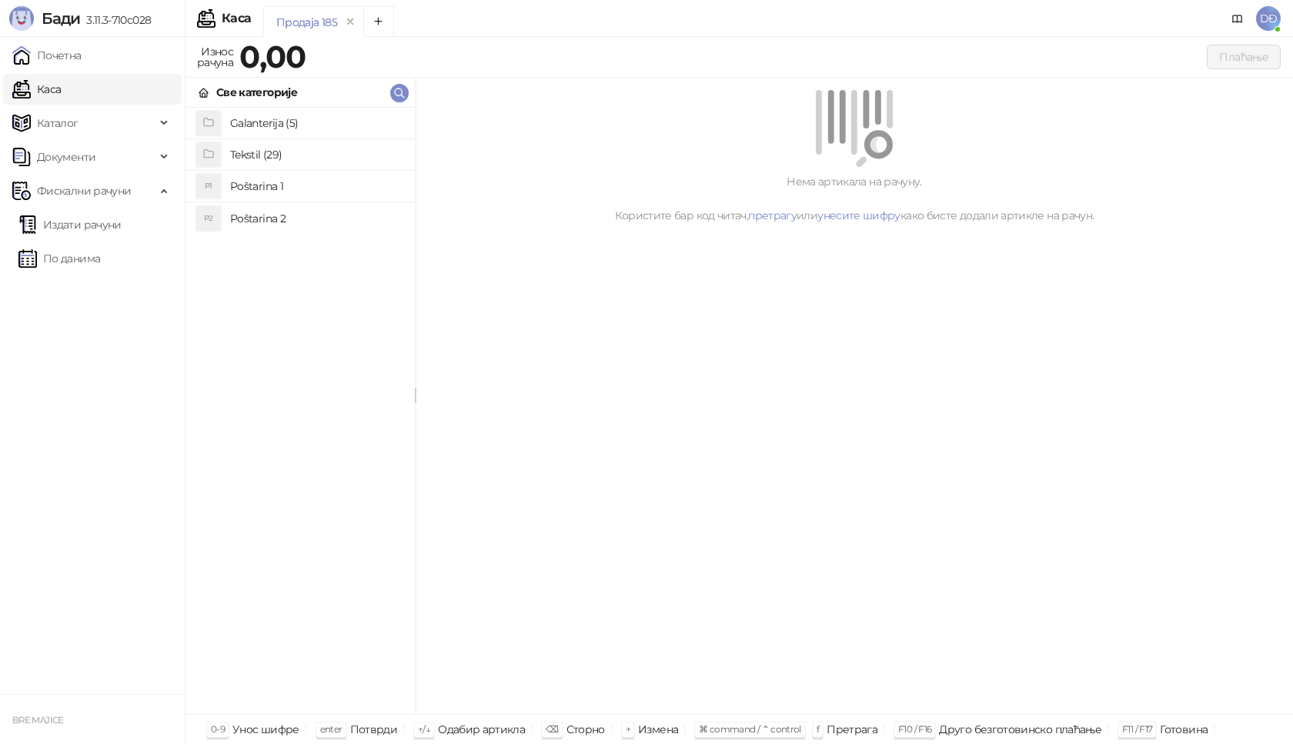
click at [258, 185] on h4 "Poštarina 1" at bounding box center [316, 186] width 172 height 25
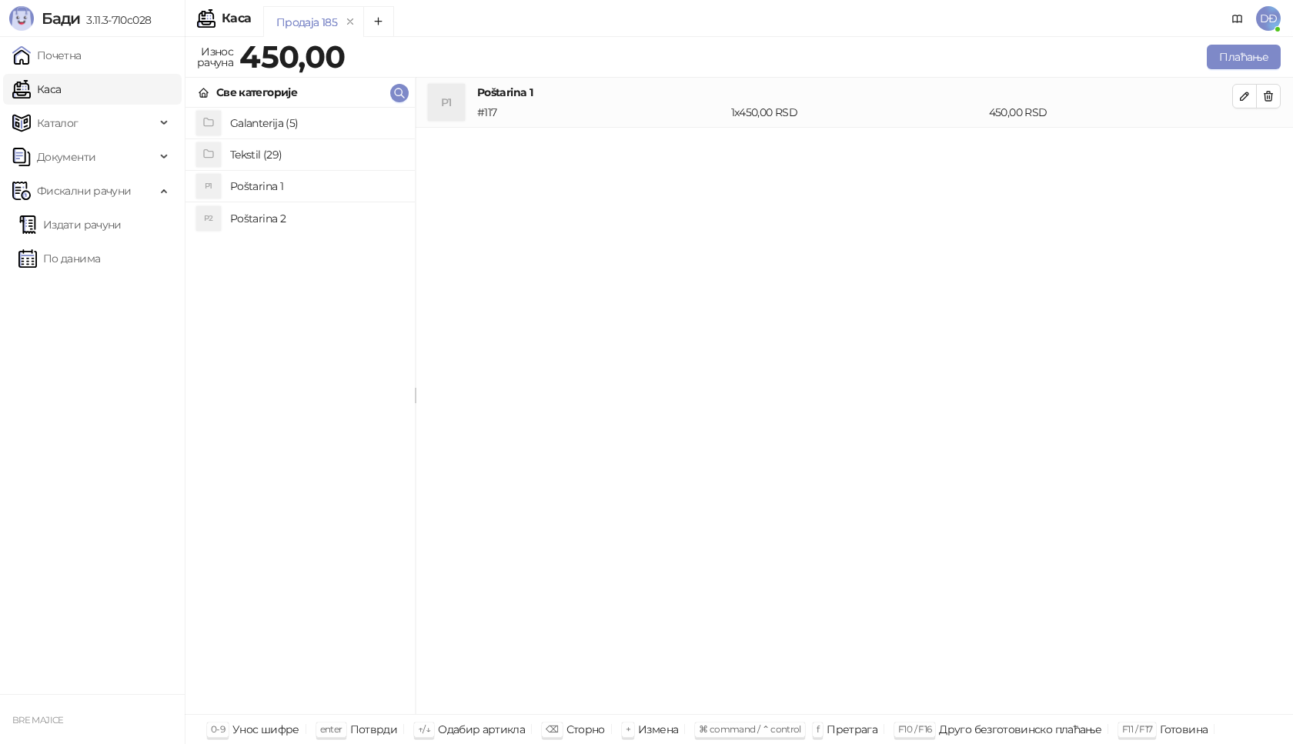
click at [255, 150] on h4 "Tekstil (29)" at bounding box center [316, 154] width 172 height 25
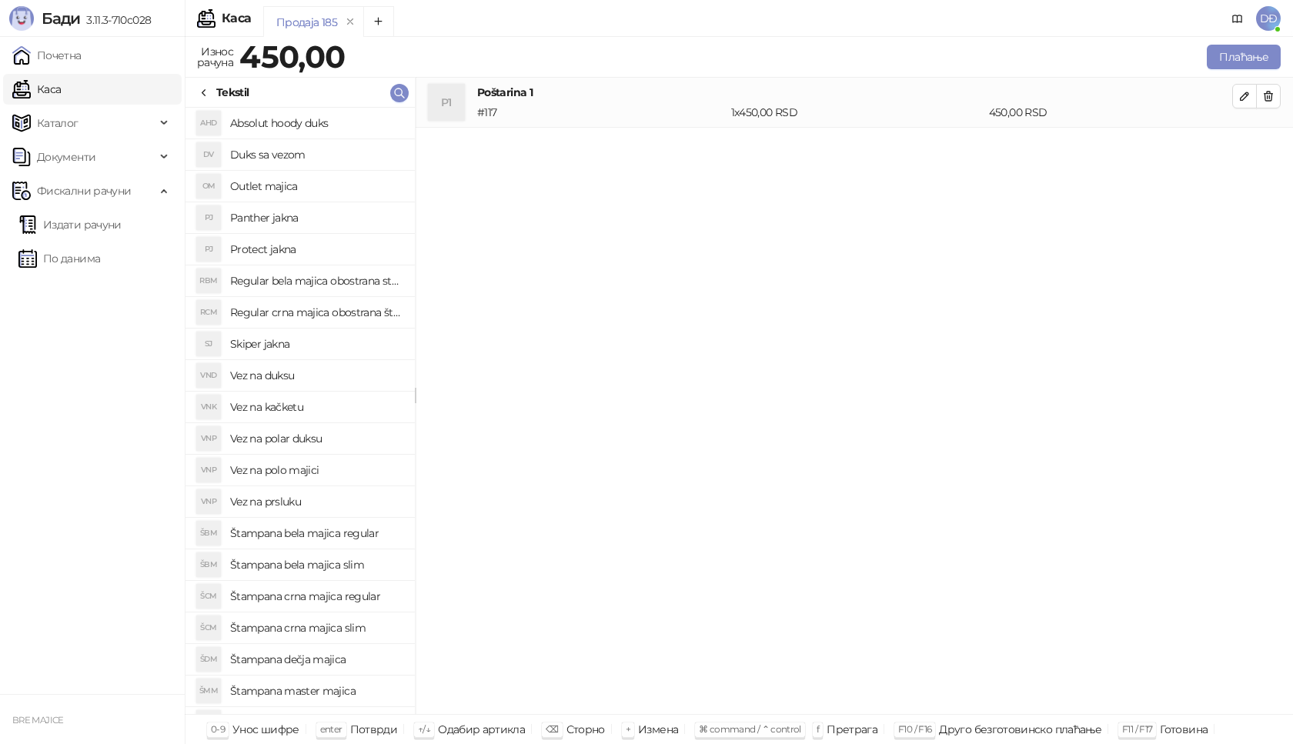
click at [344, 602] on h4 "Štampana crna majica regular" at bounding box center [316, 596] width 172 height 25
click at [1241, 138] on button "button" at bounding box center [1244, 146] width 25 height 25
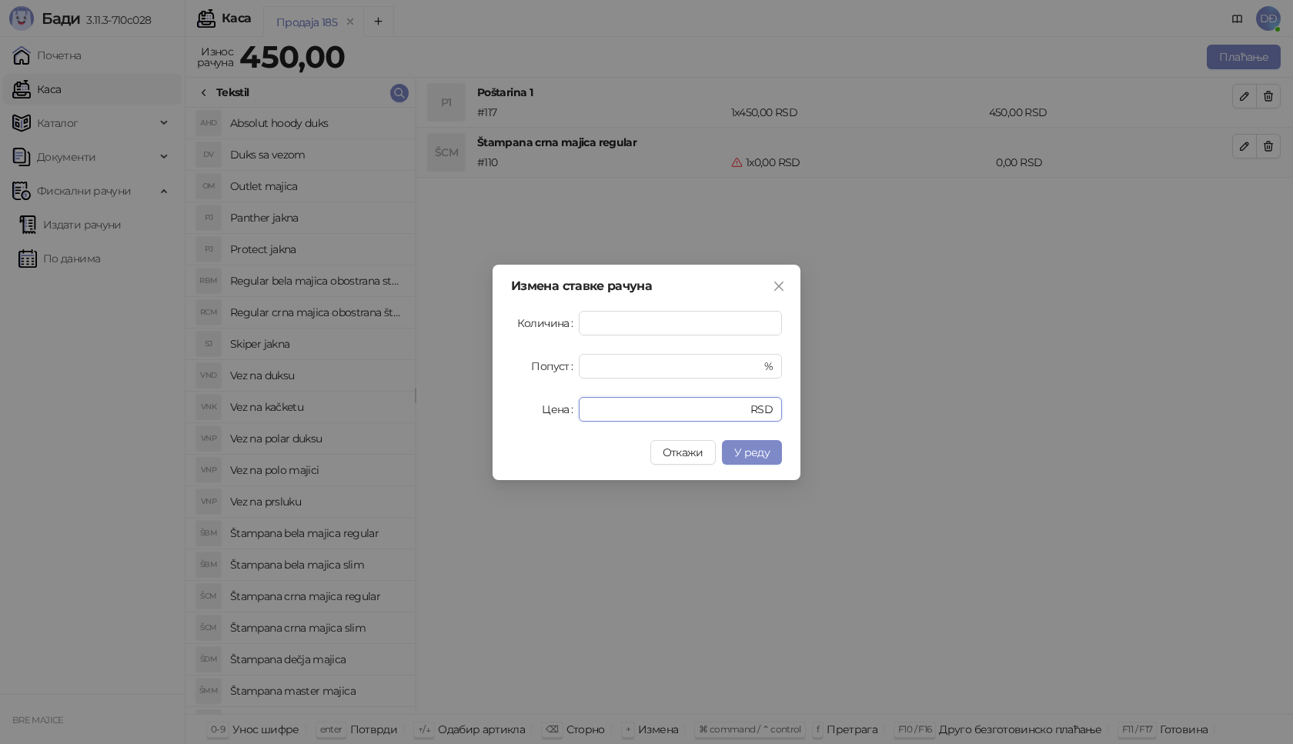
drag, startPoint x: 622, startPoint y: 401, endPoint x: 542, endPoint y: 405, distance: 80.9
click at [549, 409] on div "Цена * RSD" at bounding box center [646, 409] width 271 height 25
type input "****"
click at [772, 443] on button "У реду" at bounding box center [752, 452] width 60 height 25
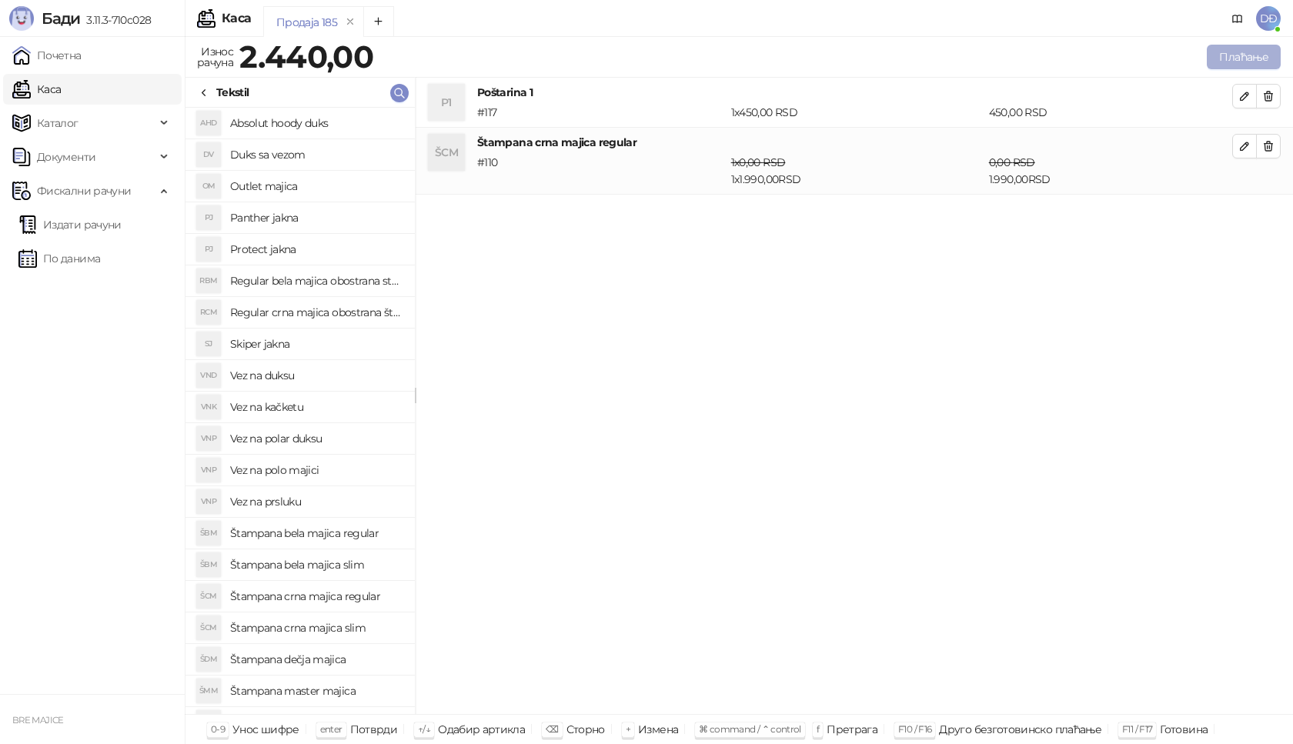
click at [1232, 58] on button "Плаћање" at bounding box center [1243, 57] width 74 height 25
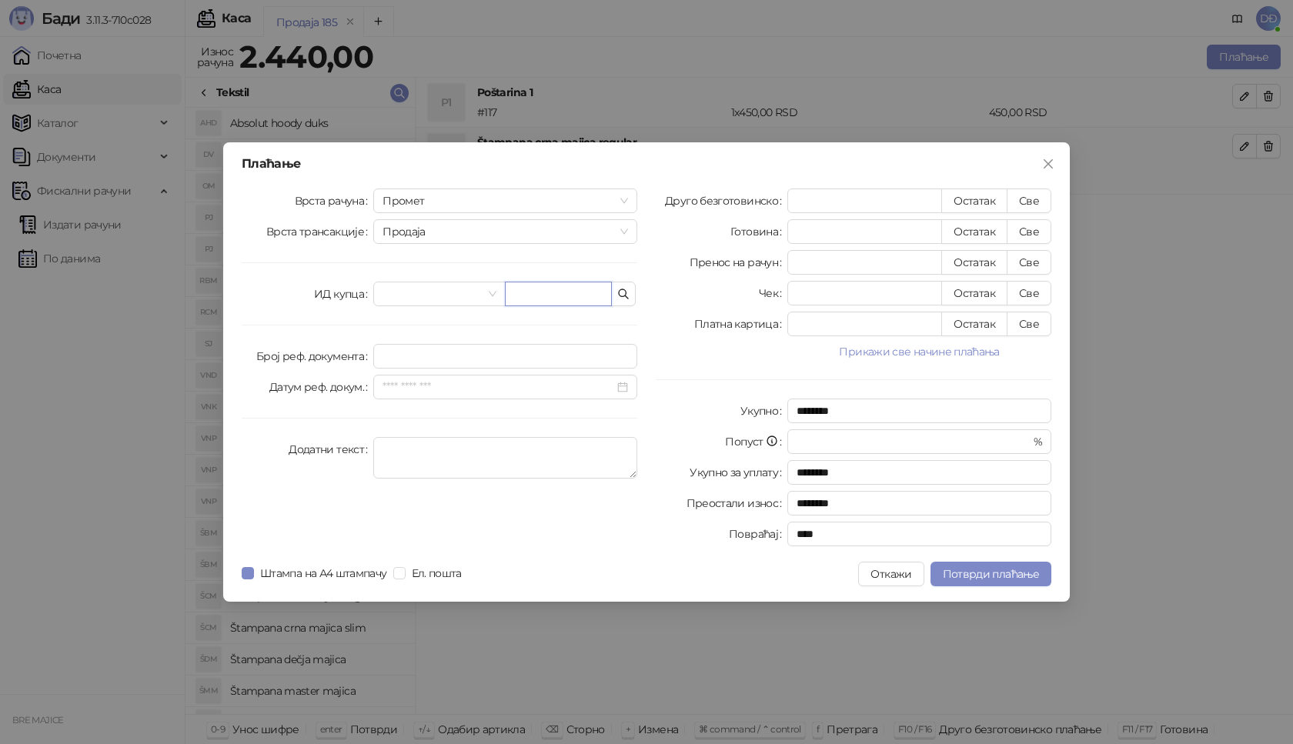
click at [551, 298] on input "text" at bounding box center [558, 294] width 107 height 25
paste input "**********"
type input "**********"
click at [1036, 199] on button "Све" at bounding box center [1028, 200] width 45 height 25
type input "****"
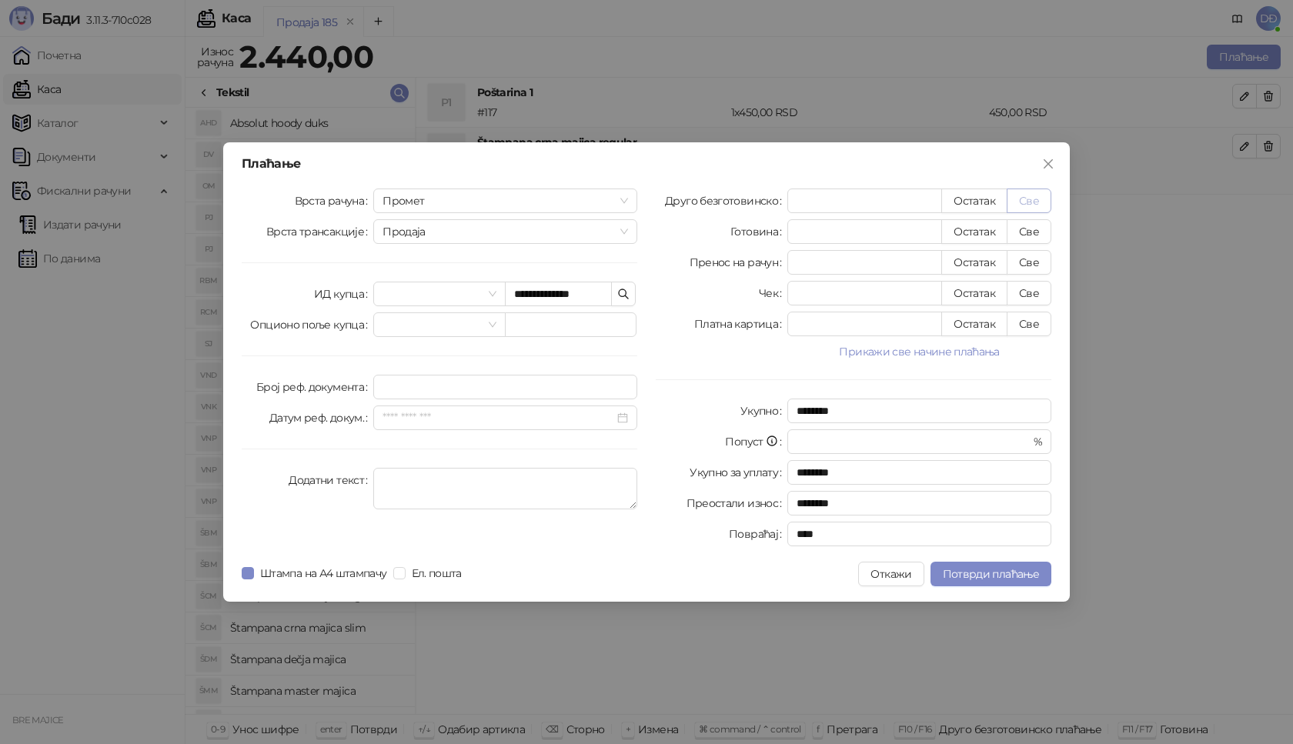
type input "****"
click at [963, 574] on span "Потврди плаћање" at bounding box center [990, 574] width 96 height 14
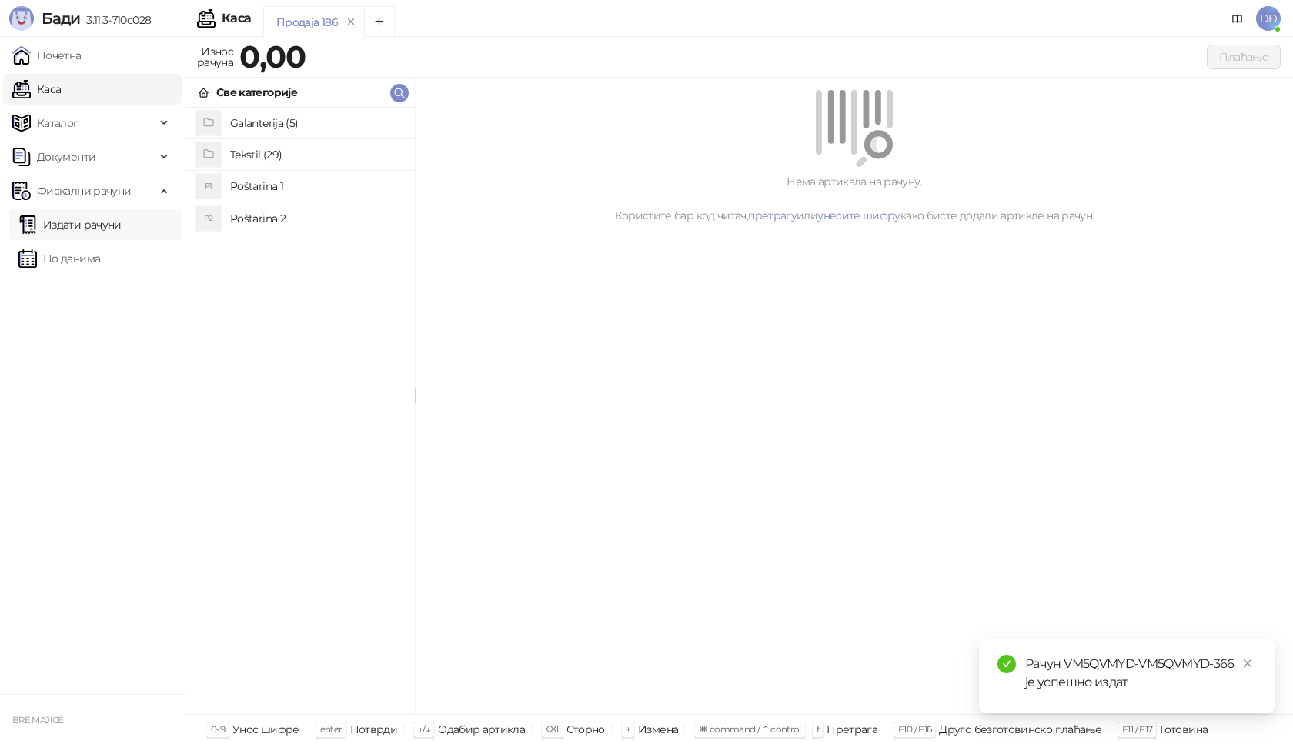
click at [117, 223] on link "Издати рачуни" at bounding box center [69, 224] width 103 height 31
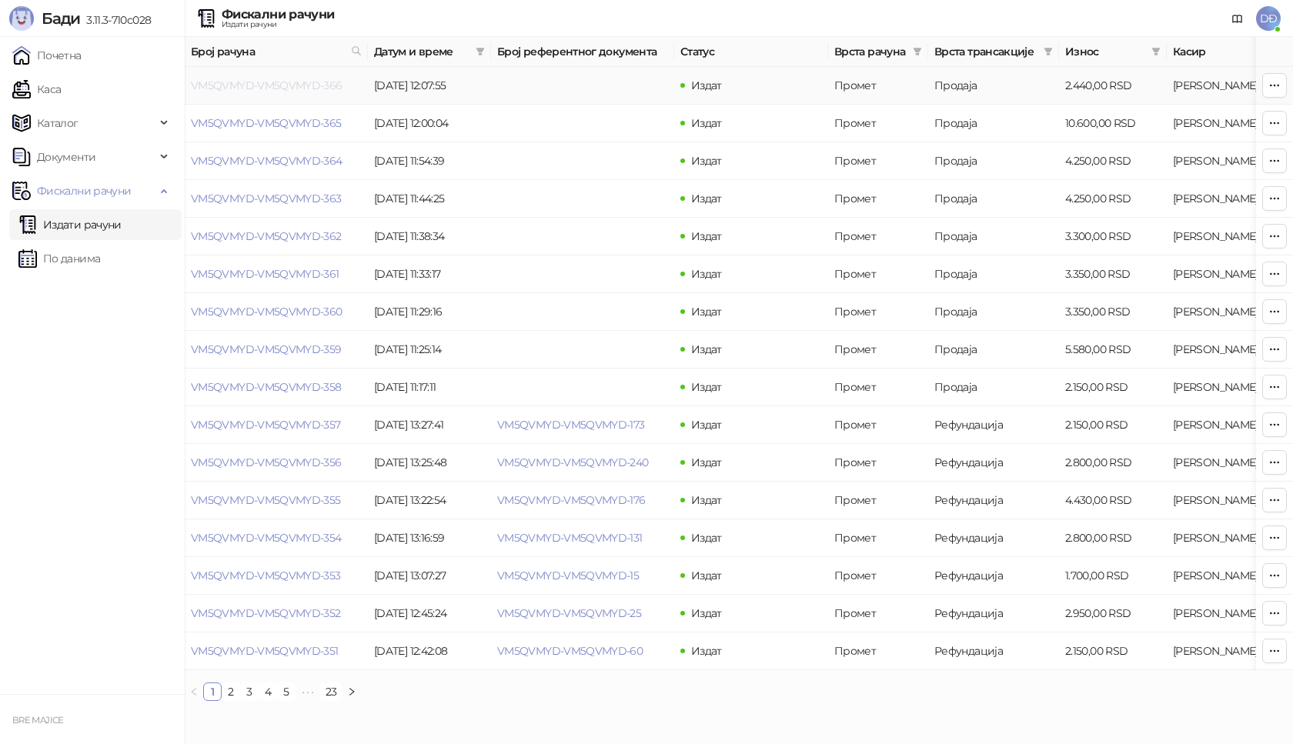
click at [238, 85] on link "VM5QVMYD-VM5QVMYD-366" at bounding box center [267, 85] width 152 height 14
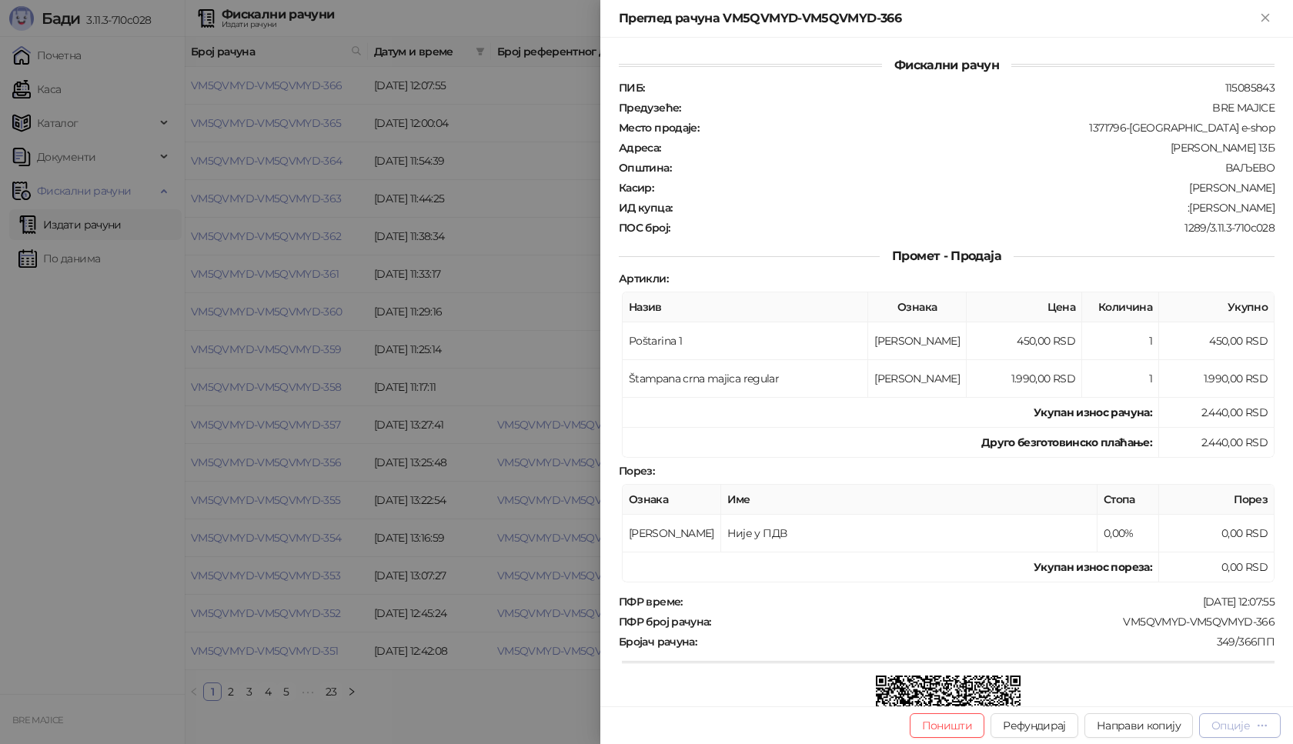
click at [1236, 721] on div "Опције" at bounding box center [1230, 726] width 38 height 14
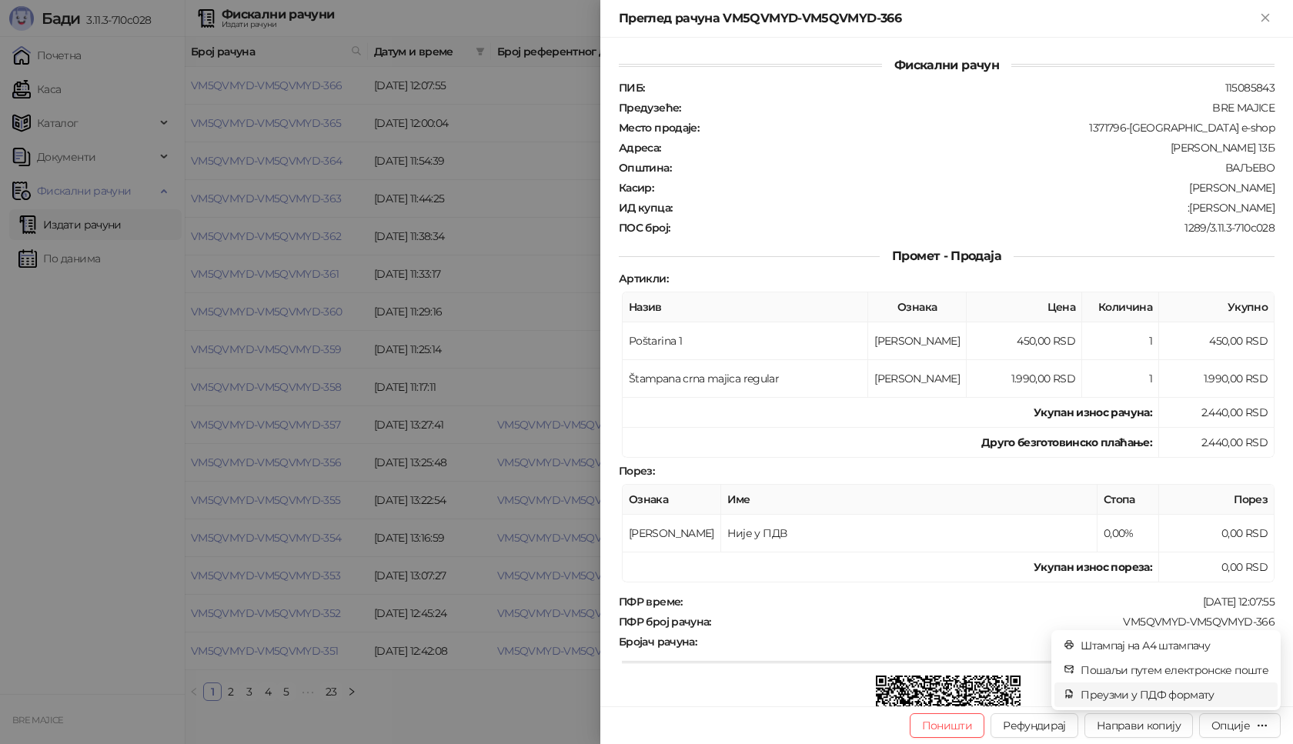
click at [1189, 692] on span "Преузми у ПДФ формату" at bounding box center [1174, 694] width 188 height 17
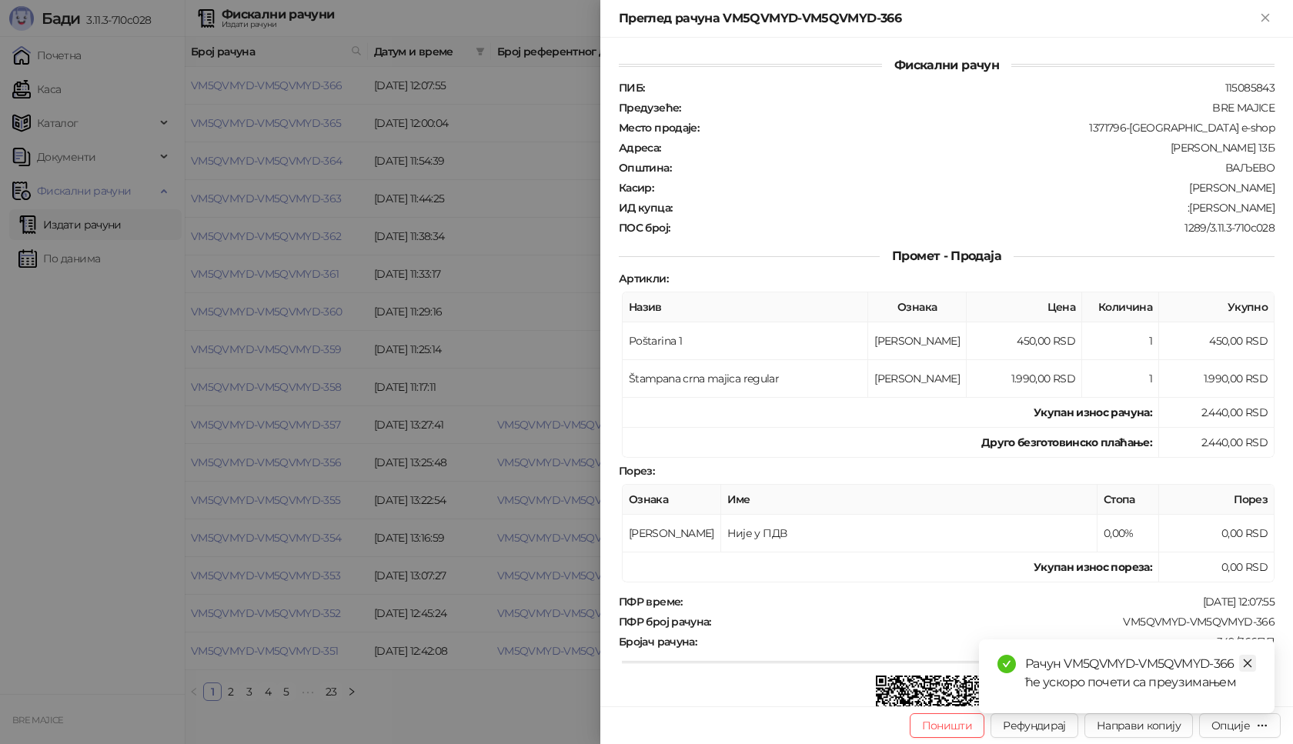
click at [1248, 659] on icon "close" at bounding box center [1247, 663] width 11 height 11
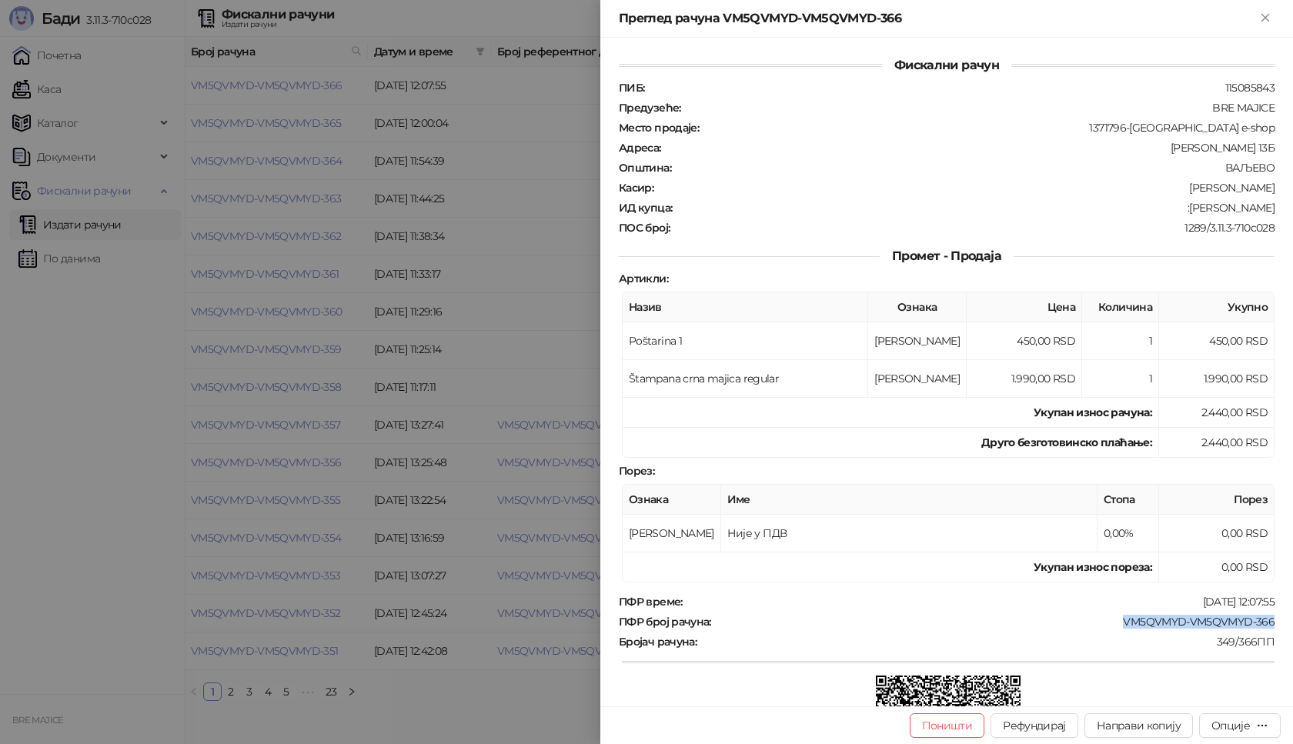
drag, startPoint x: 1269, startPoint y: 618, endPoint x: 1110, endPoint y: 624, distance: 158.6
click at [1110, 624] on div "Фискални рачун ПИБ : 115085843 Предузеће : BRE MAJICE Место продаје : 1371796-B…" at bounding box center [946, 372] width 692 height 669
drag, startPoint x: 1265, startPoint y: 208, endPoint x: 1196, endPoint y: 209, distance: 68.5
click at [1196, 209] on div "Фискални рачун ПИБ : 115085843 Предузеће : BRE MAJICE Место продаје : 1371796-B…" at bounding box center [946, 372] width 692 height 669
click at [1266, 22] on icon "Close" at bounding box center [1265, 18] width 14 height 14
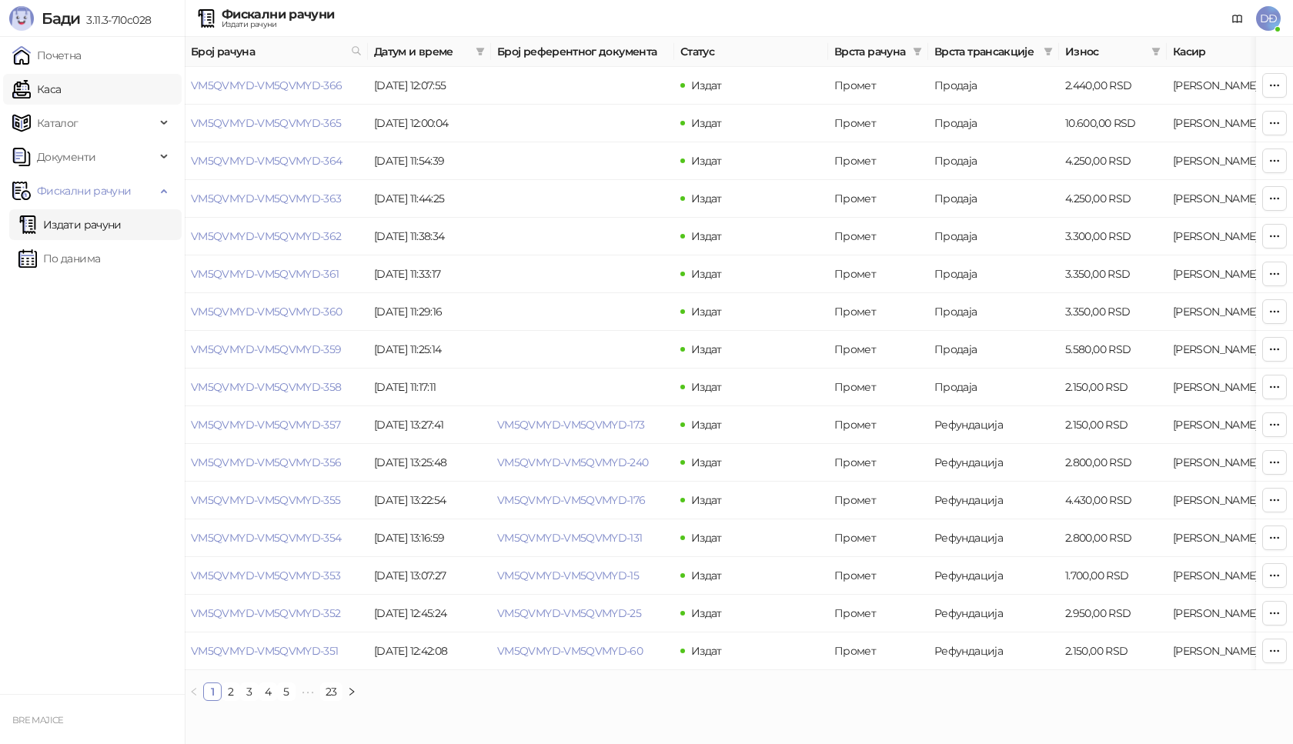
click at [54, 90] on link "Каса" at bounding box center [36, 89] width 48 height 31
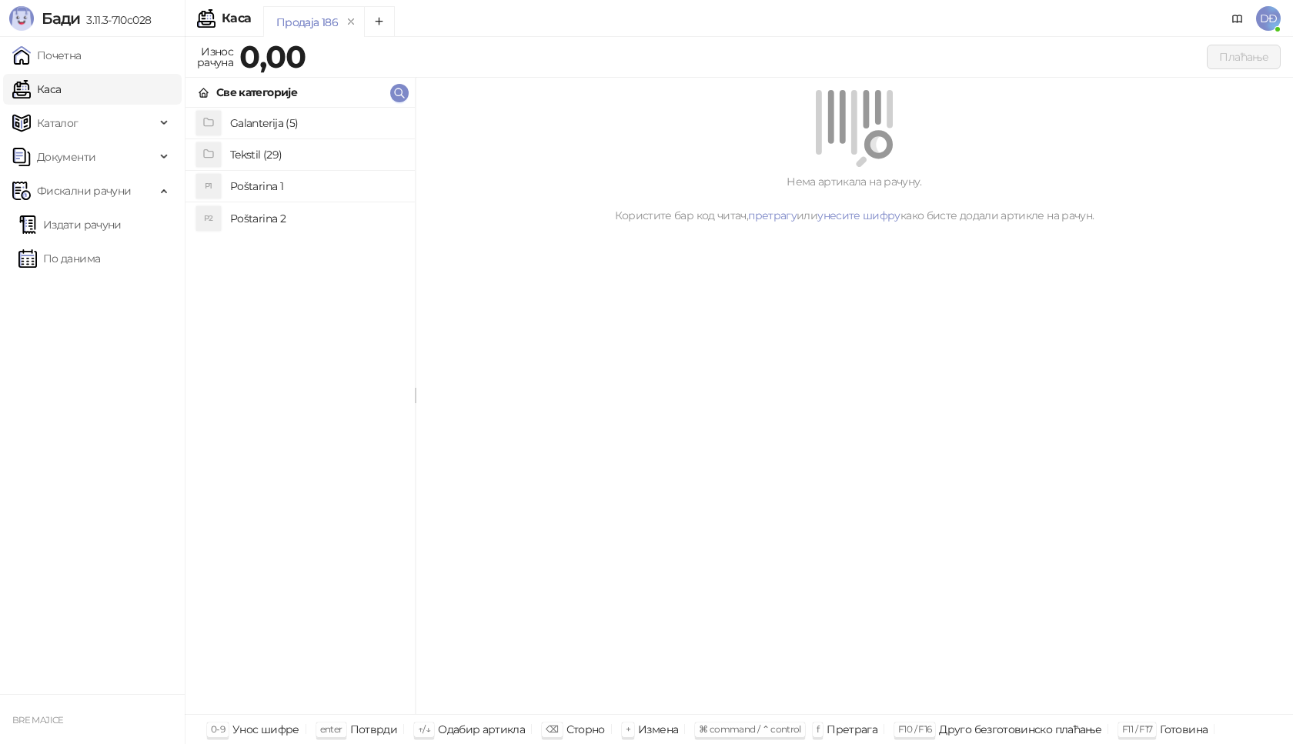
click at [255, 187] on h4 "Poštarina 1" at bounding box center [316, 186] width 172 height 25
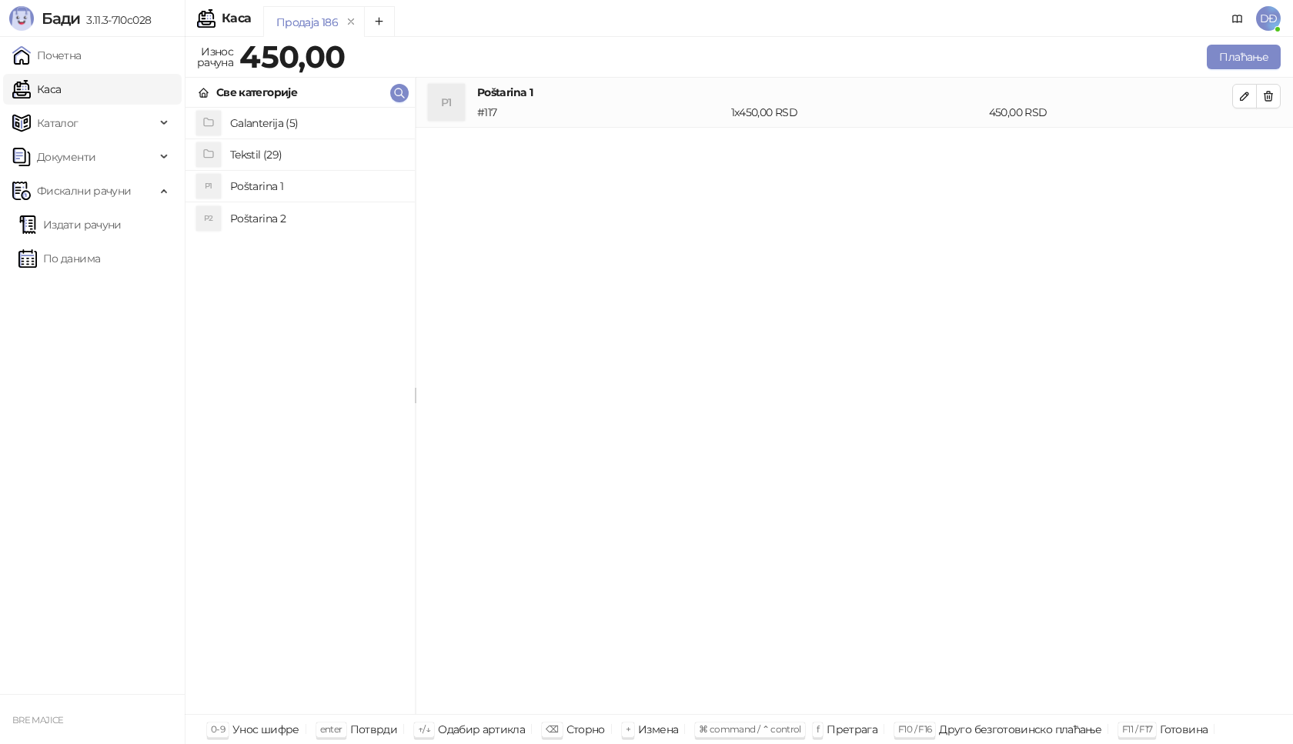
click at [252, 148] on h4 "Tekstil (29)" at bounding box center [316, 154] width 172 height 25
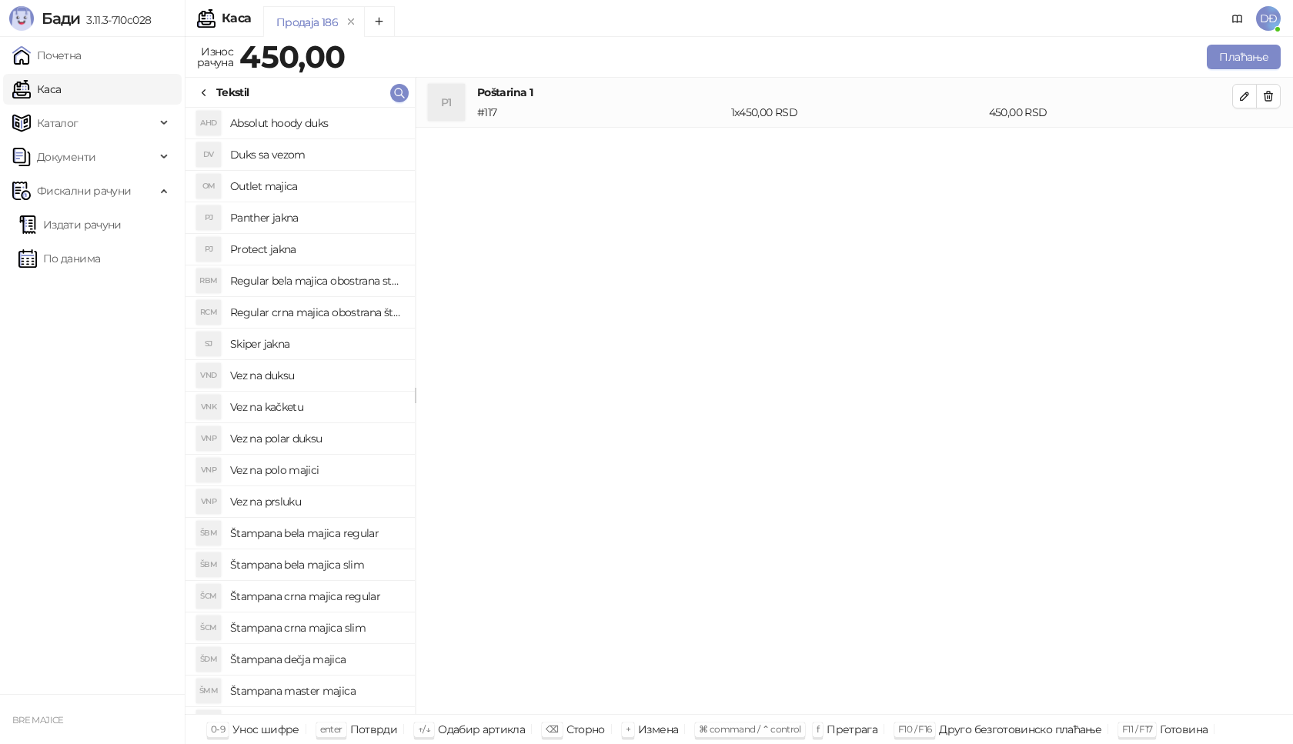
click at [283, 182] on h4 "Outlet majica" at bounding box center [316, 186] width 172 height 25
click at [1249, 151] on icon "button" at bounding box center [1244, 146] width 12 height 12
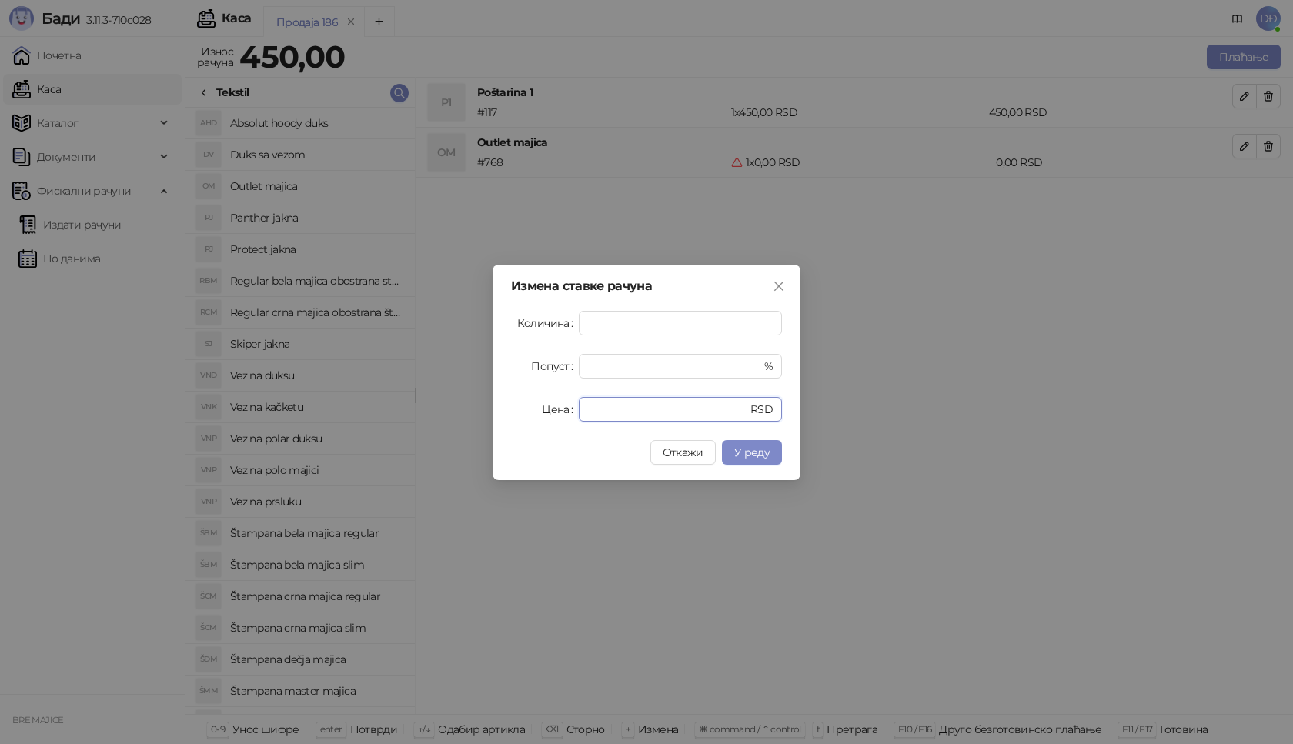
drag, startPoint x: 609, startPoint y: 411, endPoint x: 529, endPoint y: 401, distance: 80.6
click at [531, 410] on div "Цена * RSD" at bounding box center [646, 409] width 271 height 25
type input "****"
click at [761, 450] on span "У реду" at bounding box center [751, 452] width 35 height 14
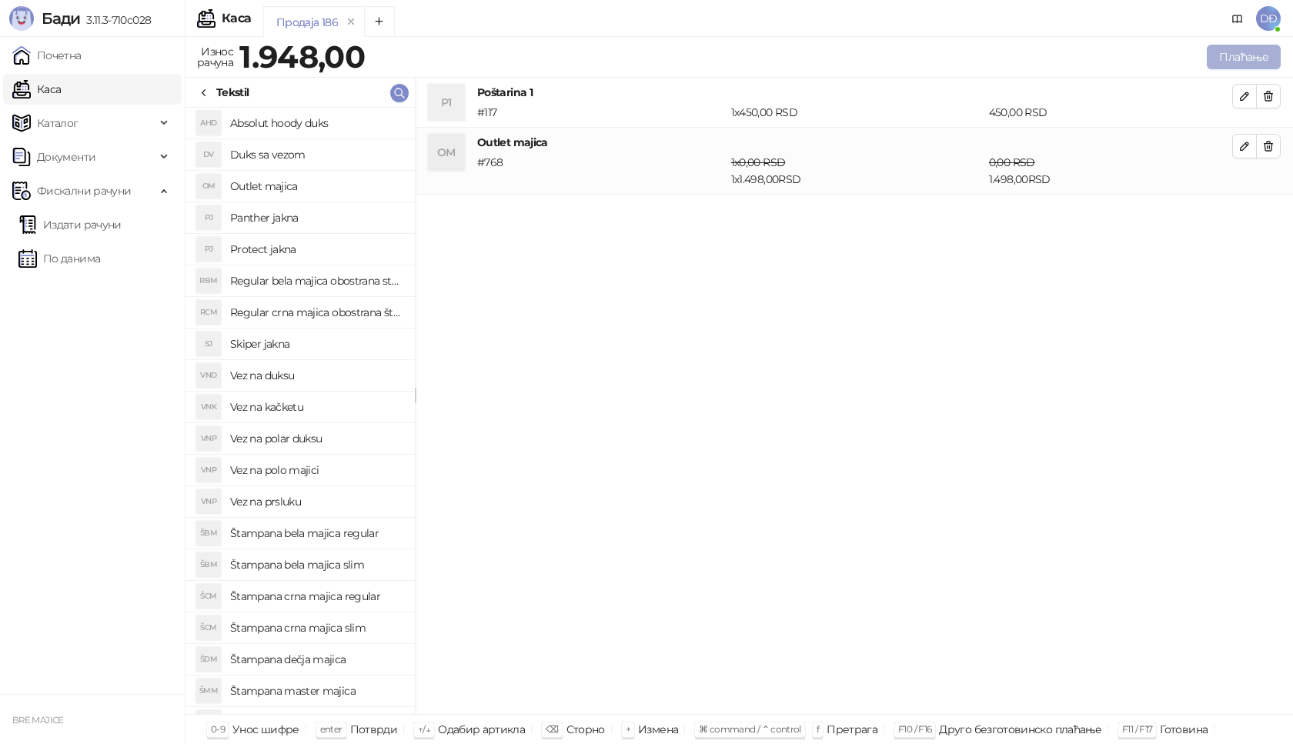
click at [1239, 64] on button "Плаћање" at bounding box center [1243, 57] width 74 height 25
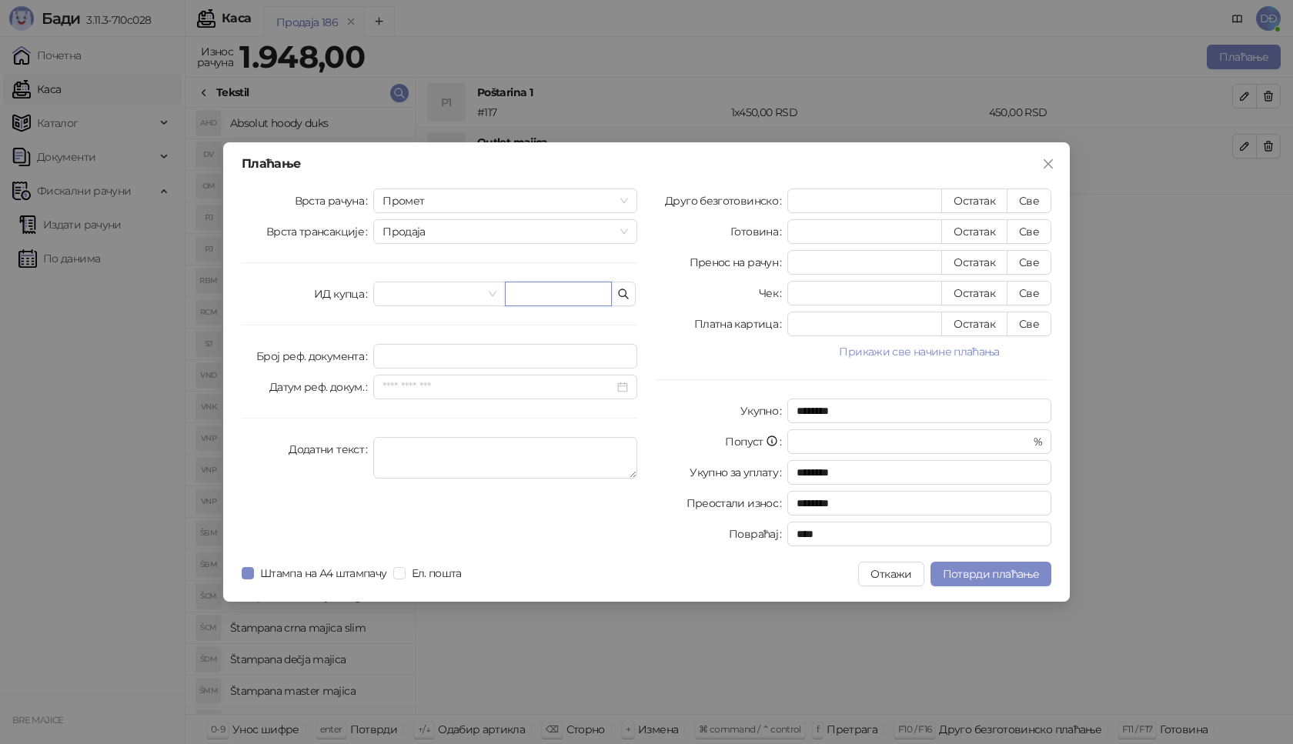
click at [557, 303] on input "text" at bounding box center [558, 294] width 107 height 25
paste input "**********"
type input "**********"
click at [1025, 199] on button "Све" at bounding box center [1028, 200] width 45 height 25
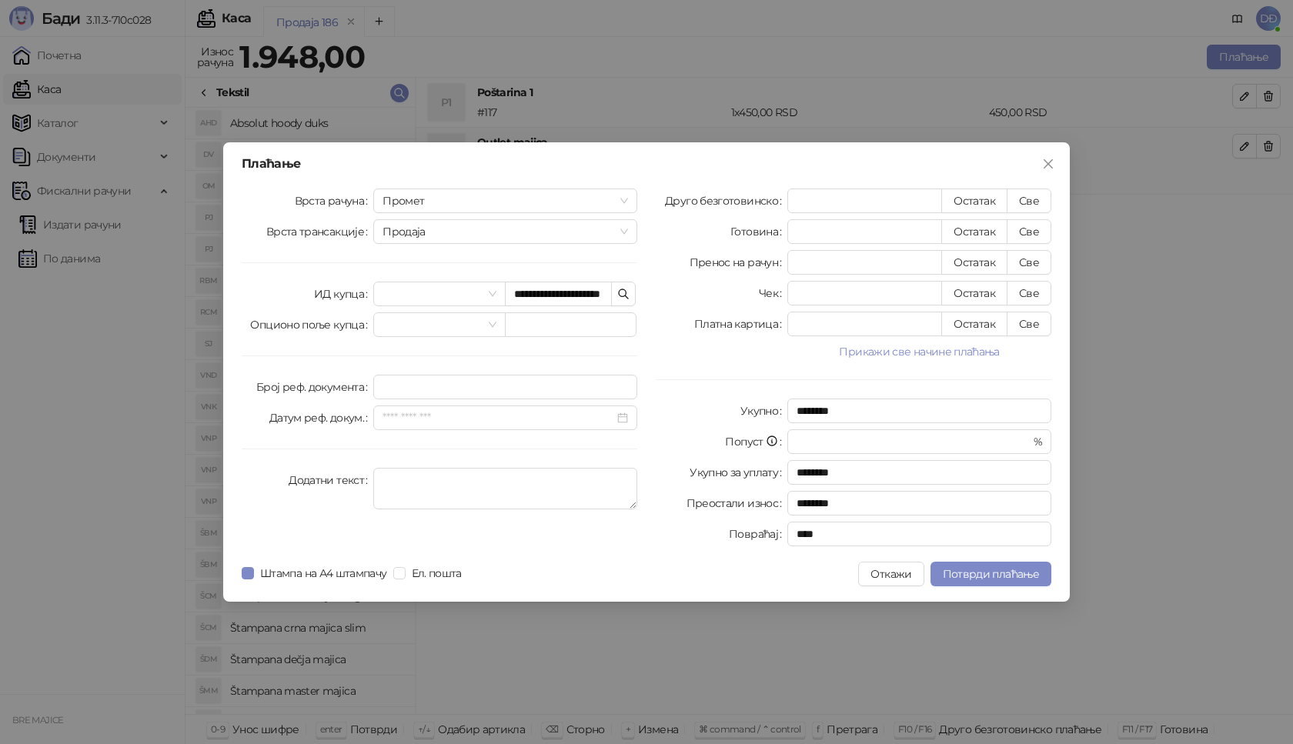
type input "****"
click at [970, 572] on span "Потврди плаћање" at bounding box center [990, 574] width 96 height 14
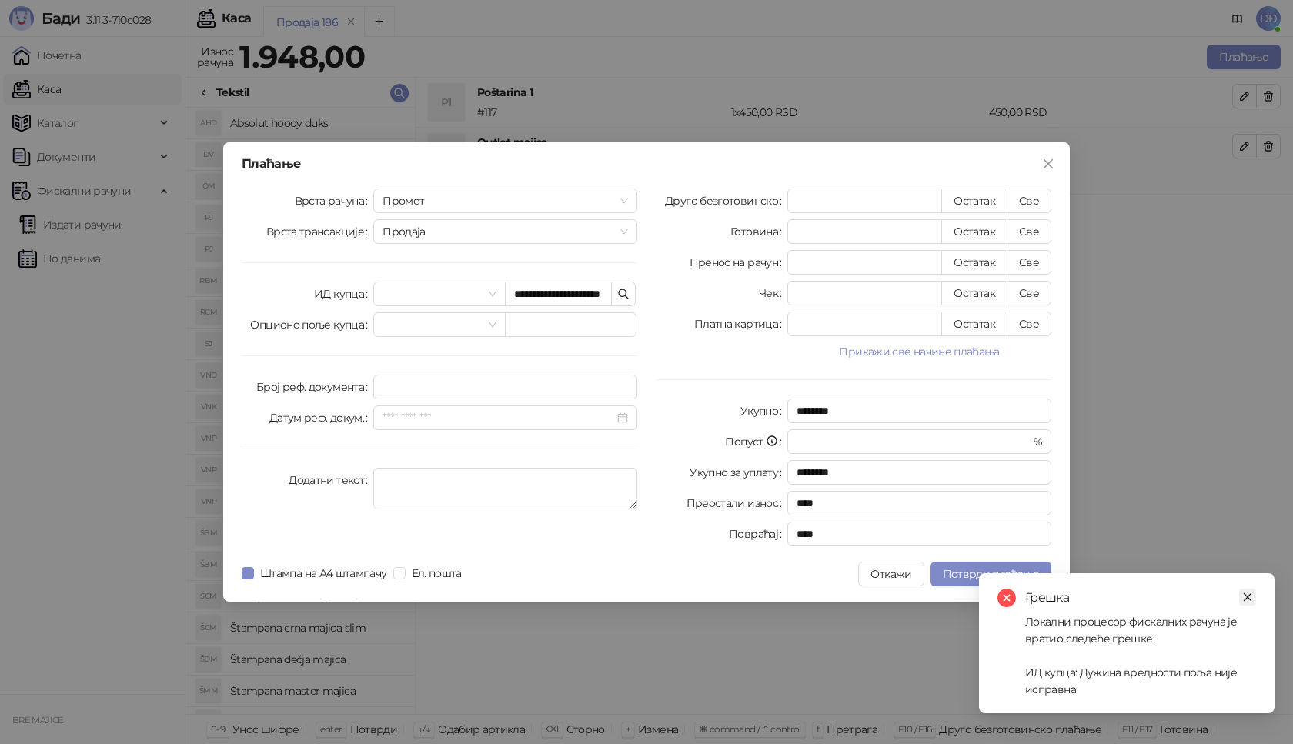
drag, startPoint x: 1253, startPoint y: 599, endPoint x: 1238, endPoint y: 585, distance: 20.7
click at [1253, 598] on link "Close" at bounding box center [1247, 597] width 17 height 17
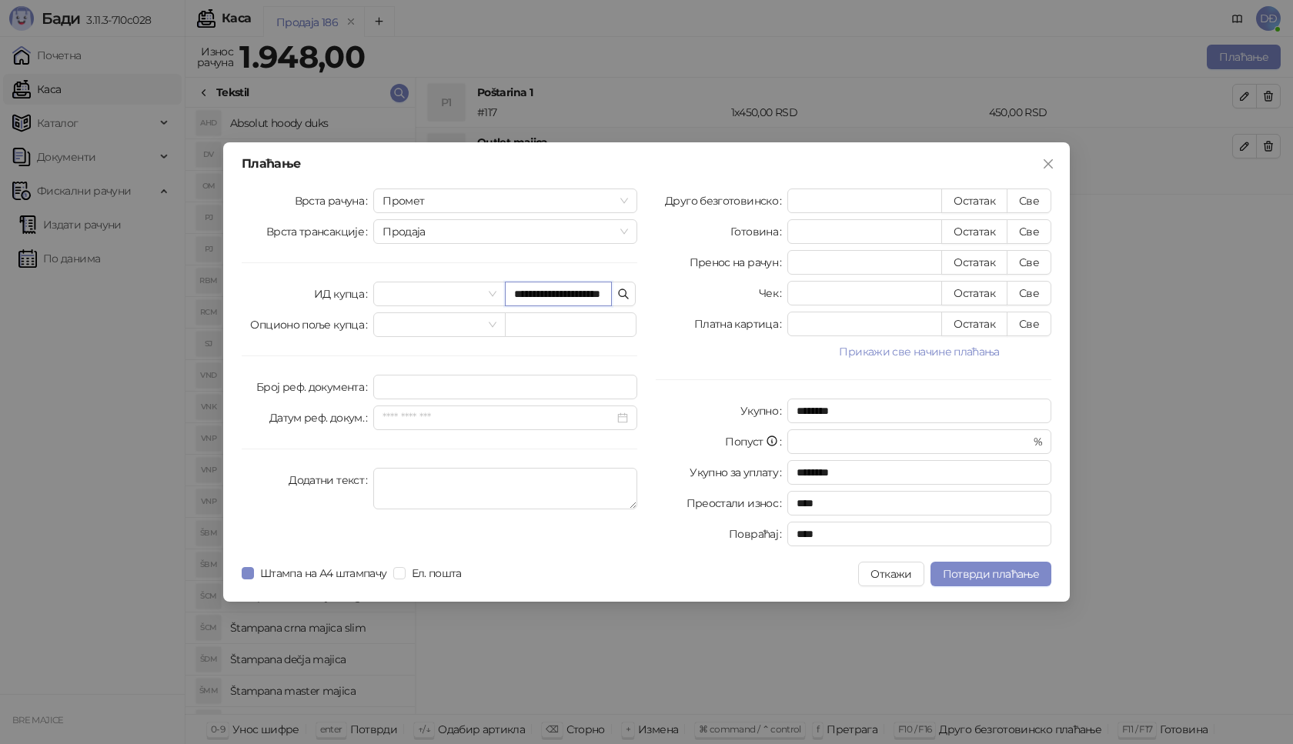
click at [552, 295] on input "**********" at bounding box center [558, 294] width 107 height 25
click at [966, 579] on span "Потврди плаћање" at bounding box center [990, 574] width 96 height 14
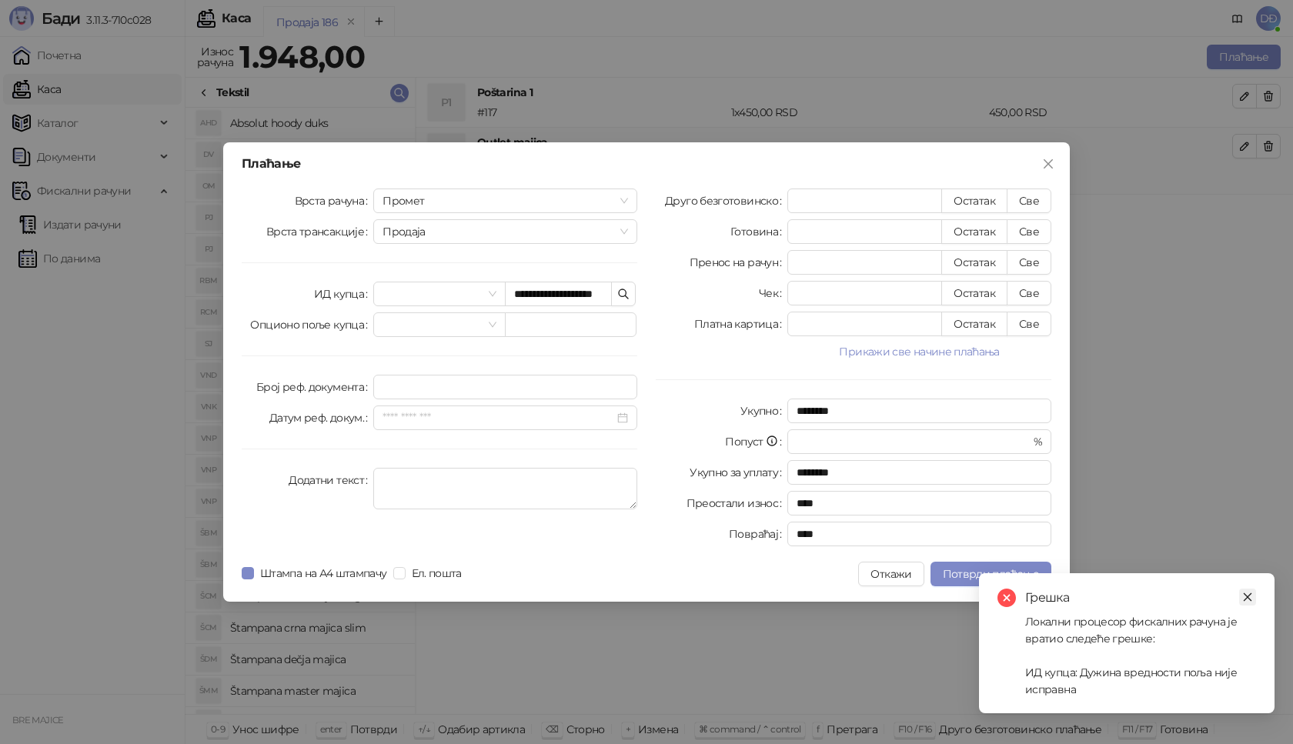
click at [1247, 599] on icon "close" at bounding box center [1247, 597] width 11 height 11
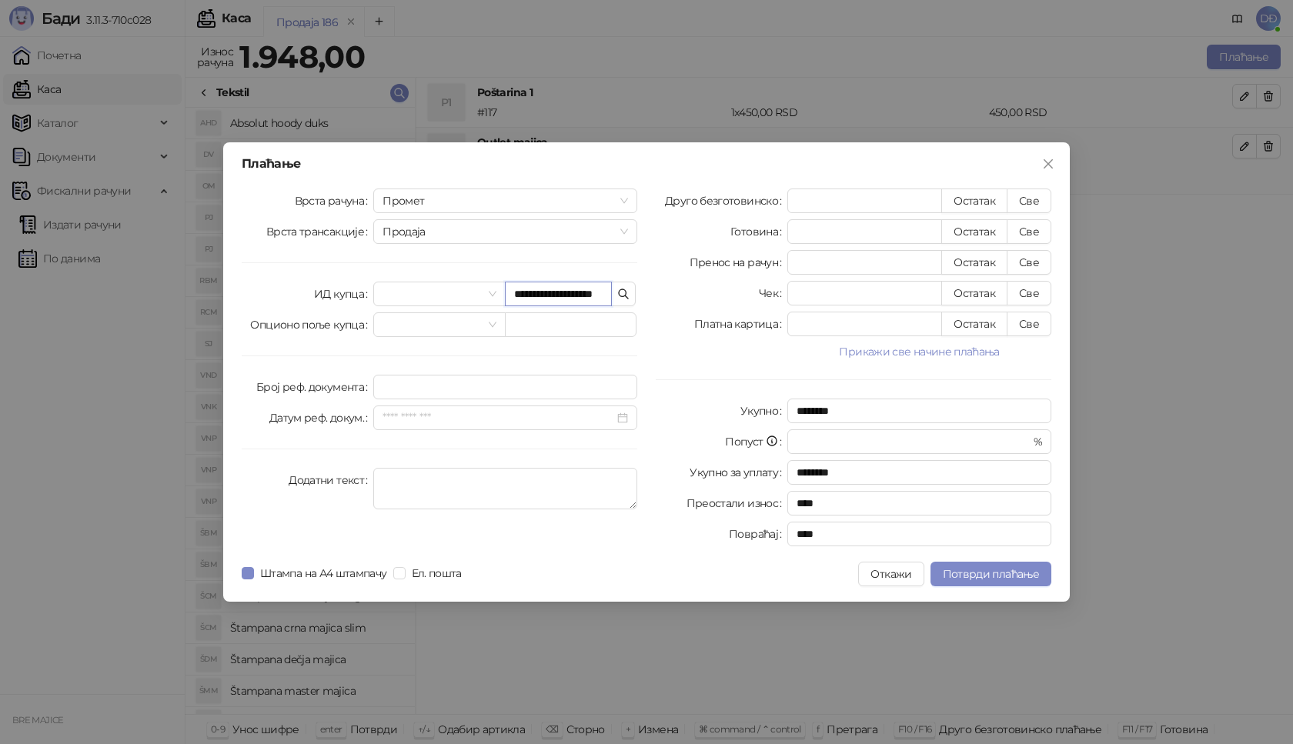
click at [589, 294] on input "**********" at bounding box center [558, 294] width 107 height 25
type input "**********"
click at [976, 573] on span "Потврди плаћање" at bounding box center [990, 574] width 96 height 14
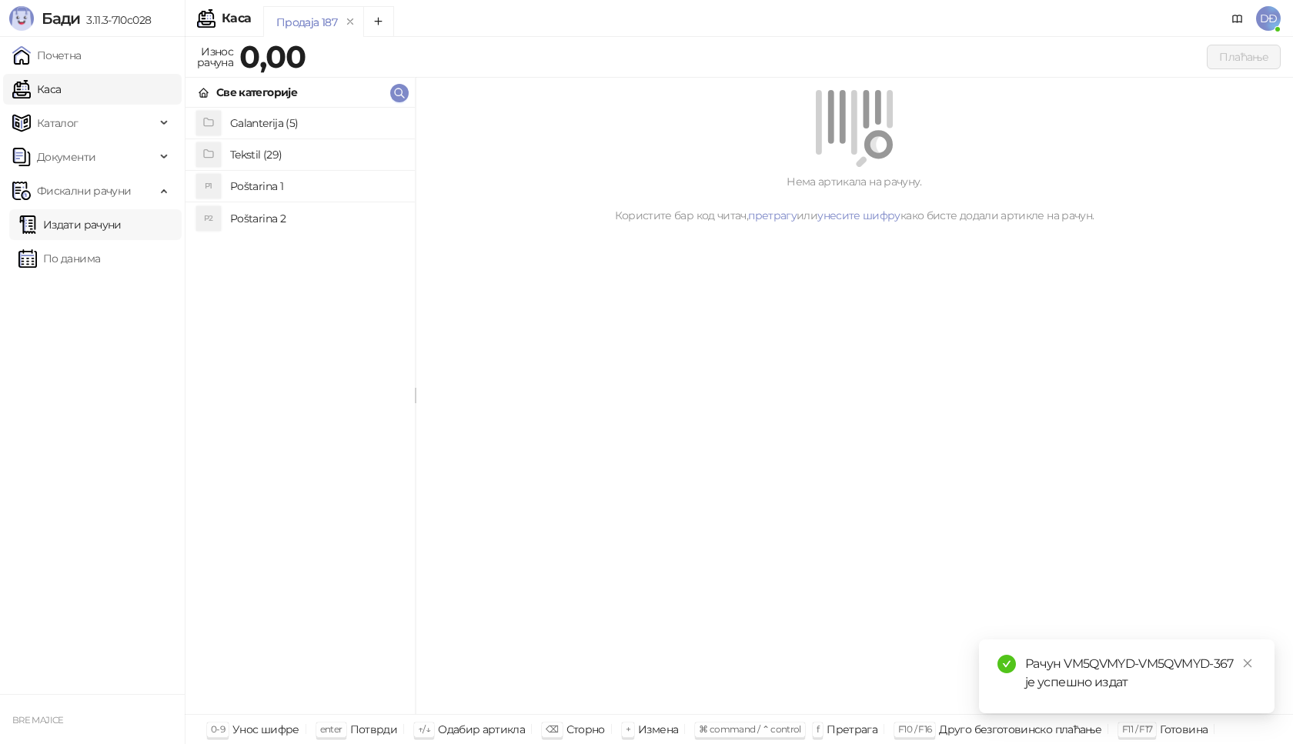
click at [115, 229] on link "Издати рачуни" at bounding box center [69, 224] width 103 height 31
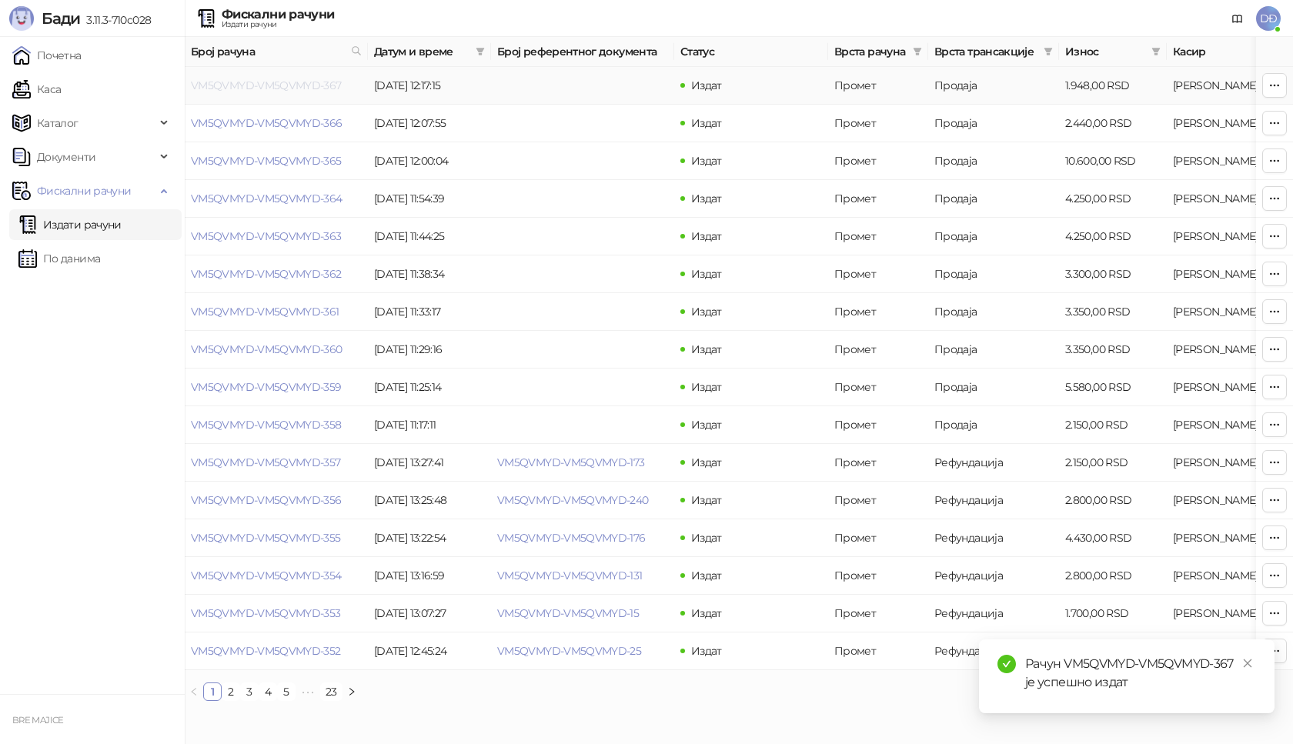
click at [241, 82] on link "VM5QVMYD-VM5QVMYD-367" at bounding box center [266, 85] width 151 height 14
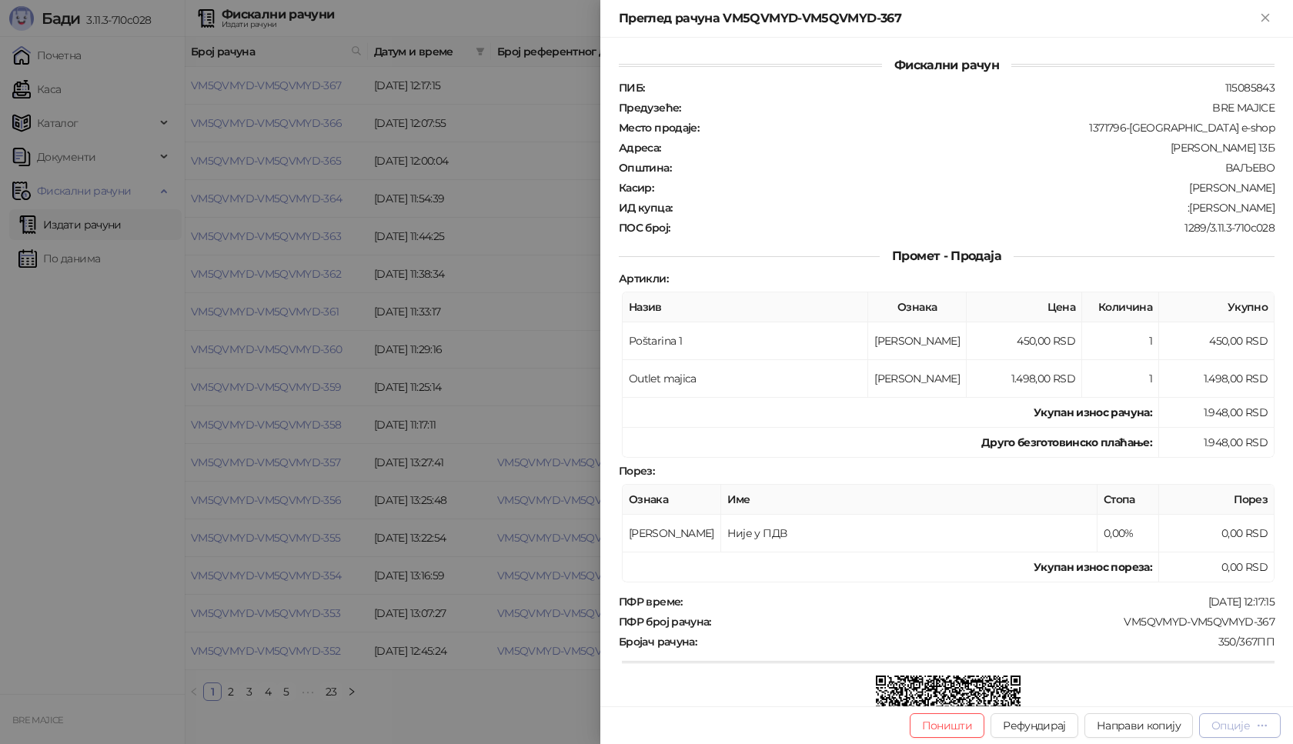
click at [1229, 725] on div "Опције" at bounding box center [1230, 726] width 38 height 14
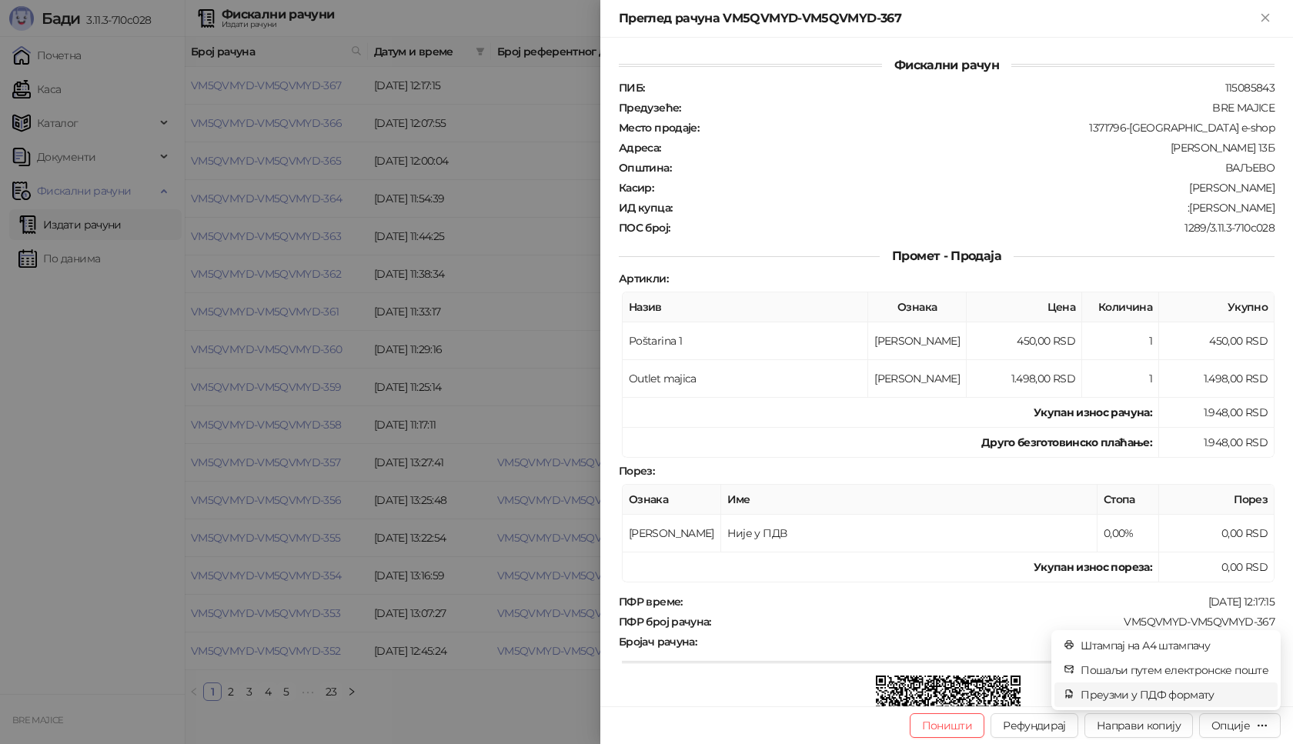
click at [1196, 696] on span "Преузми у ПДФ формату" at bounding box center [1174, 694] width 188 height 17
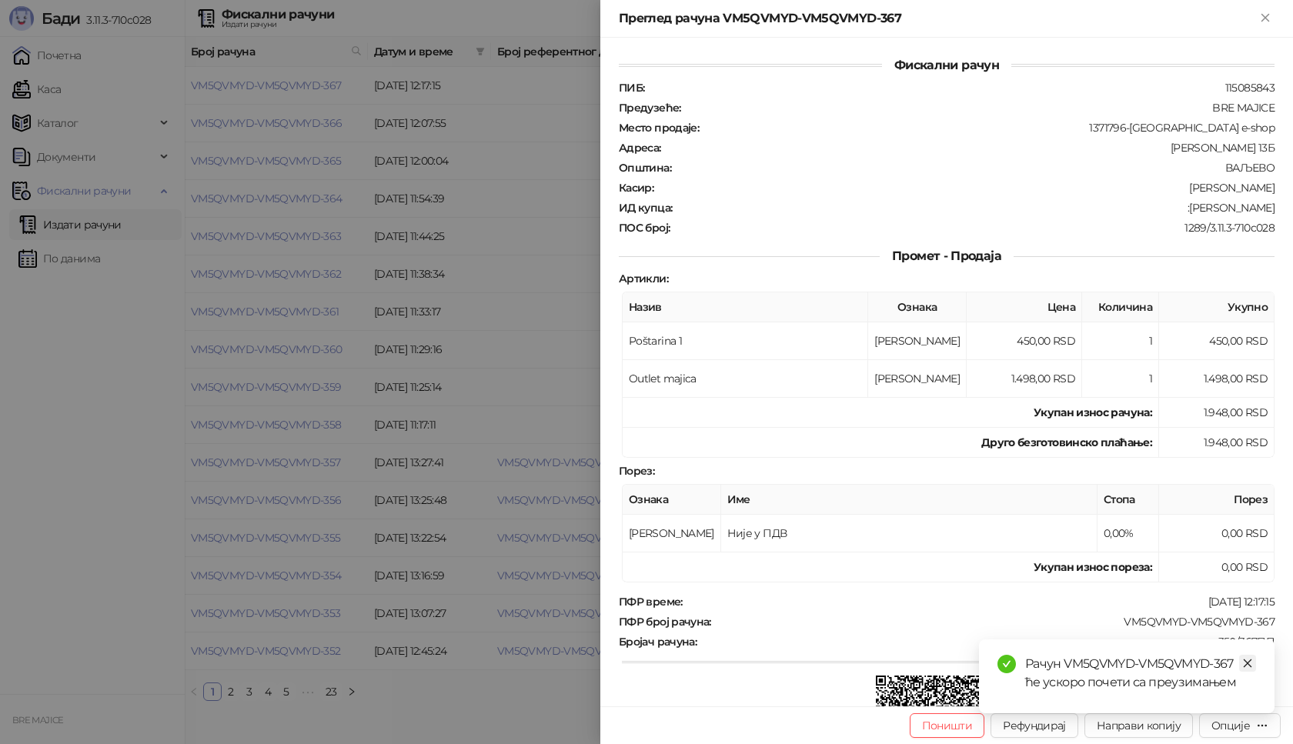
click at [1252, 663] on icon "close" at bounding box center [1247, 663] width 11 height 11
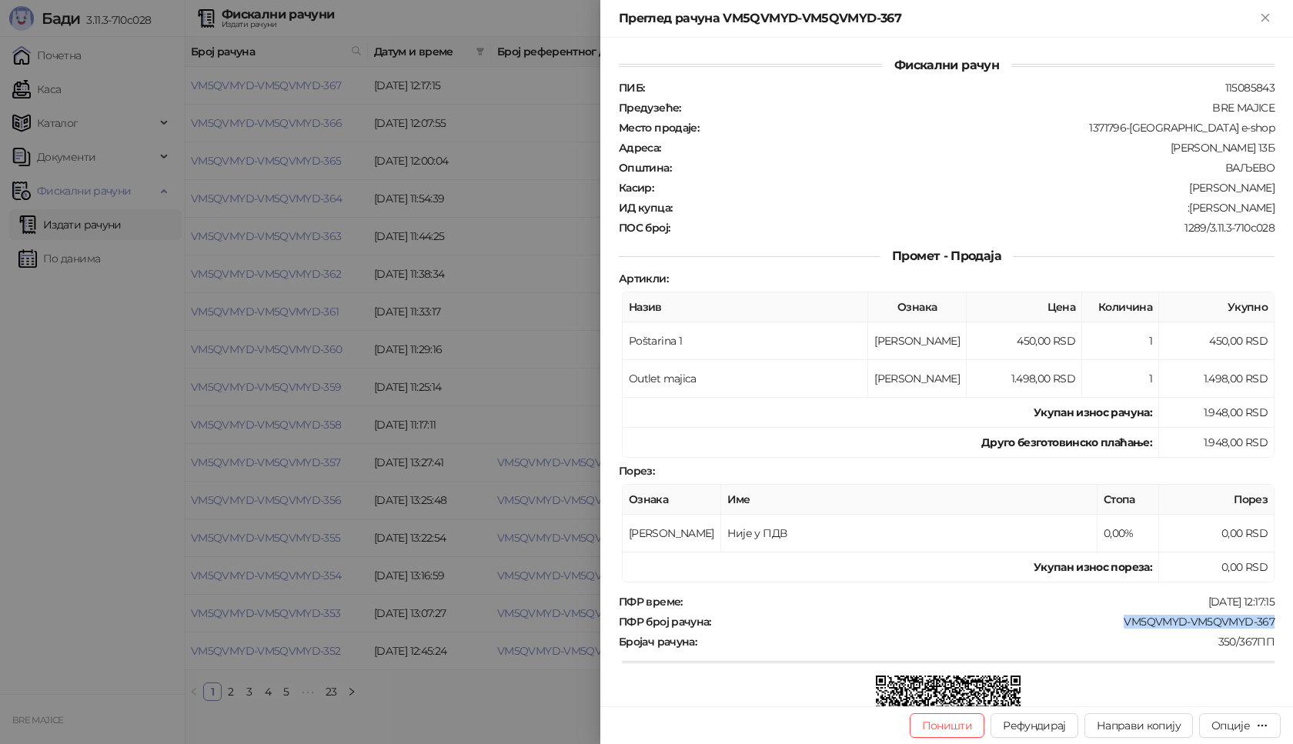
drag, startPoint x: 1265, startPoint y: 619, endPoint x: 1116, endPoint y: 627, distance: 149.5
click at [1116, 627] on div "Фискални рачун ПИБ : 115085843 Предузеће : BRE MAJICE Место продаје : 1371796-B…" at bounding box center [946, 372] width 692 height 669
drag, startPoint x: 1264, startPoint y: 205, endPoint x: 1169, endPoint y: 212, distance: 95.6
click at [1169, 212] on div "Фискални рачун ПИБ : 115085843 Предузеће : BRE MAJICE Место продаје : 1371796-B…" at bounding box center [946, 372] width 692 height 669
click at [1262, 18] on icon "Close" at bounding box center [1265, 18] width 14 height 14
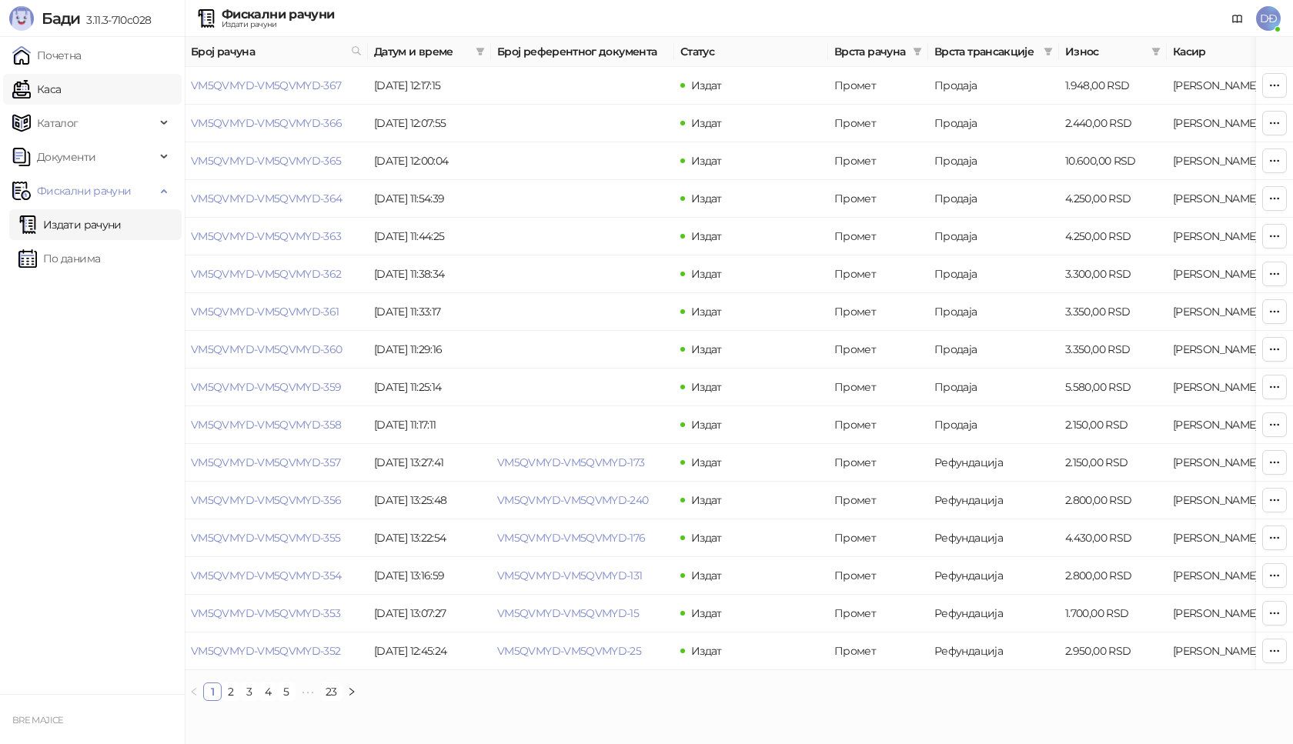
click at [61, 94] on link "Каса" at bounding box center [36, 89] width 48 height 31
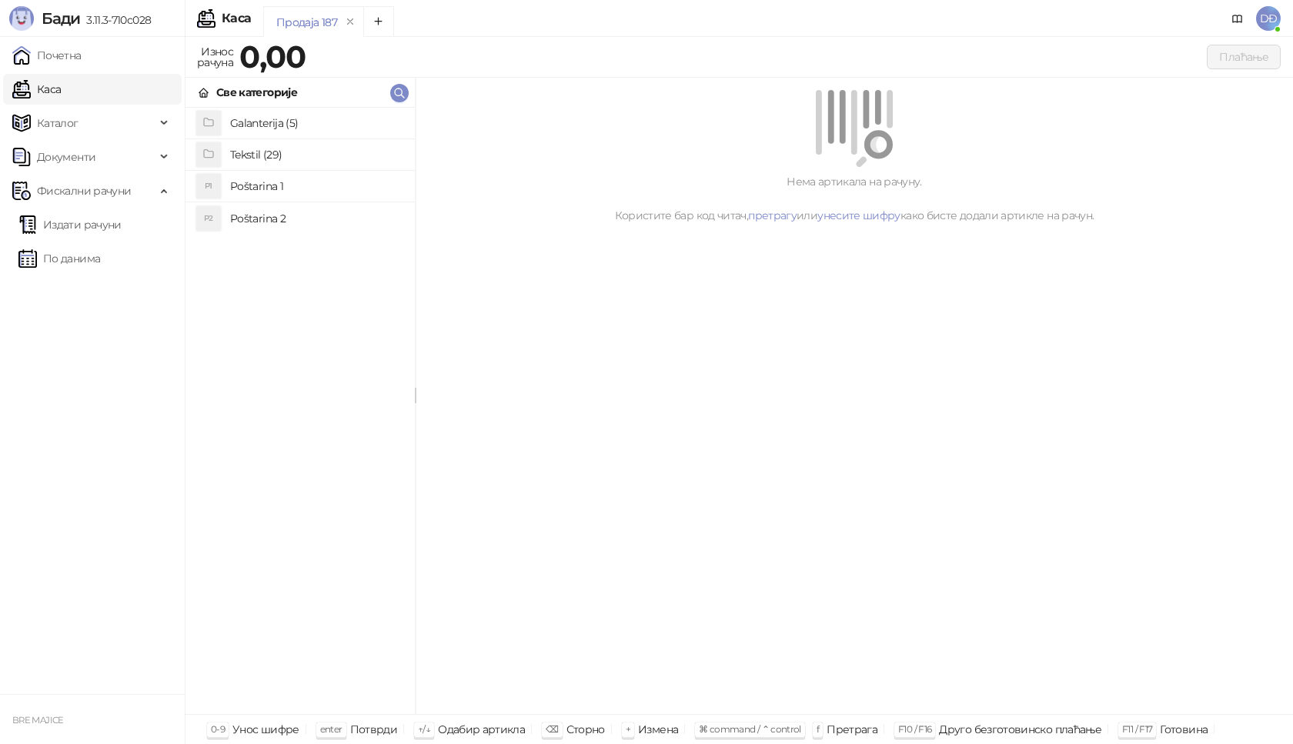
click at [249, 188] on h4 "Poštarina 1" at bounding box center [316, 186] width 172 height 25
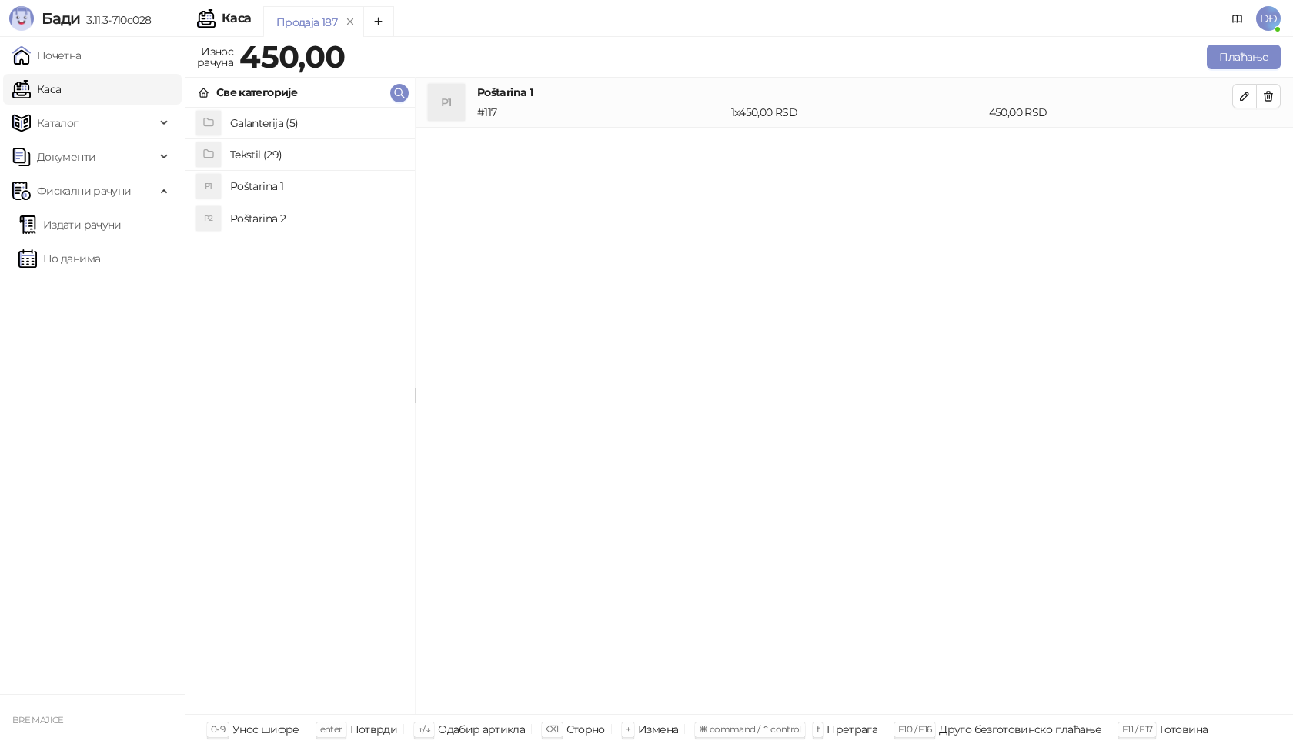
click at [252, 158] on h4 "Tekstil (29)" at bounding box center [316, 154] width 172 height 25
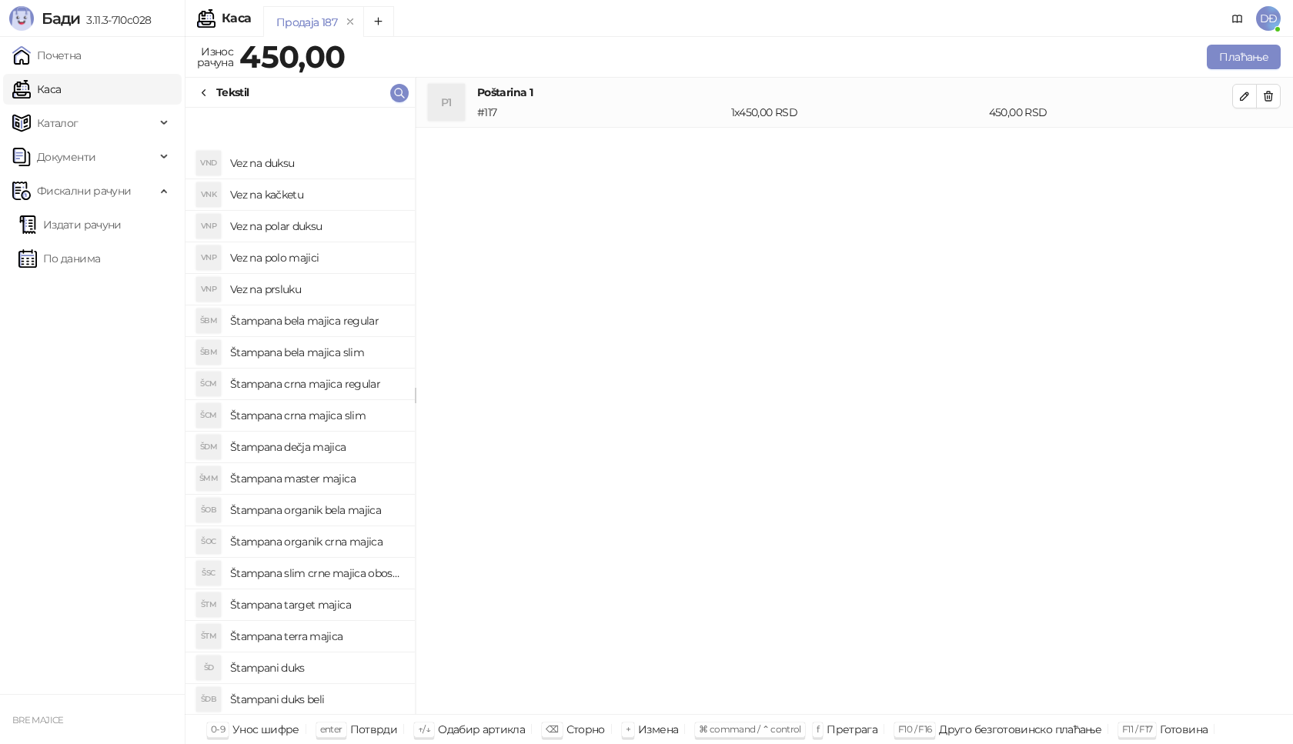
scroll to position [309, 0]
click at [301, 479] on h4 "Štampana slim crne majica obostrano" at bounding box center [316, 477] width 172 height 25
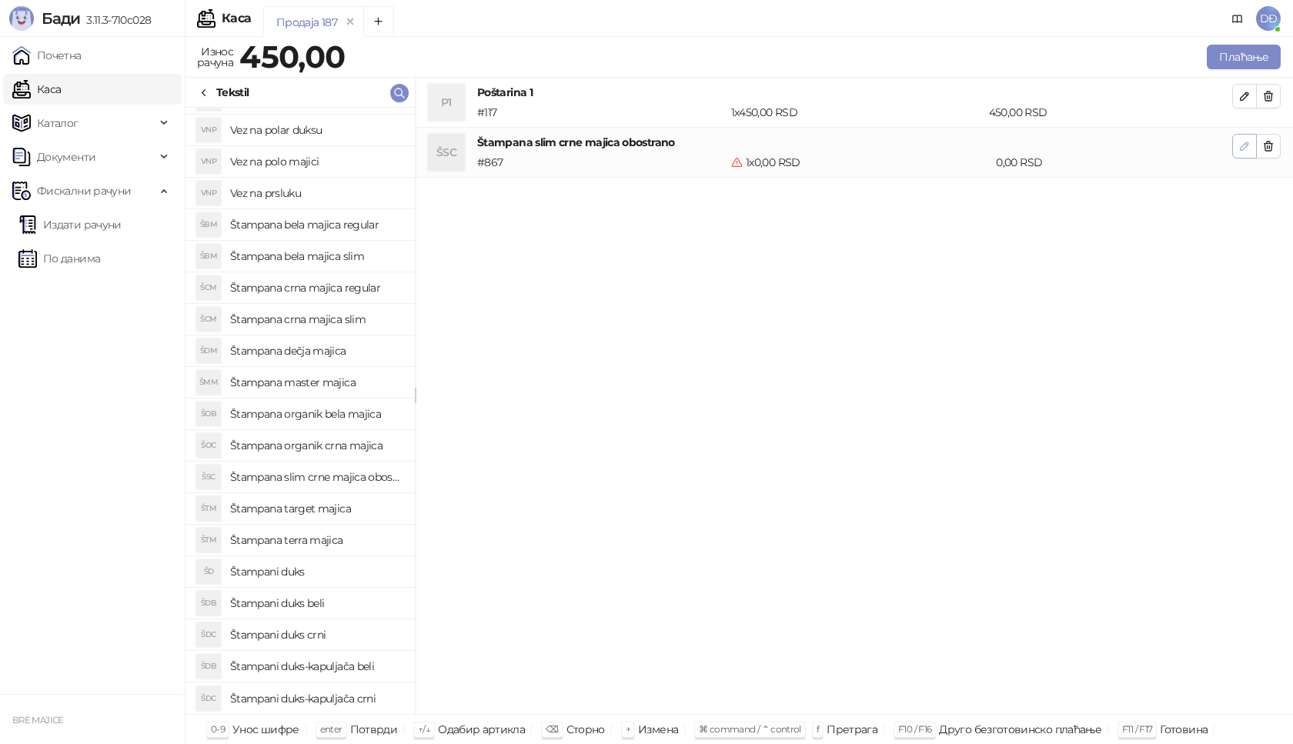
click at [1247, 149] on icon "button" at bounding box center [1244, 146] width 12 height 12
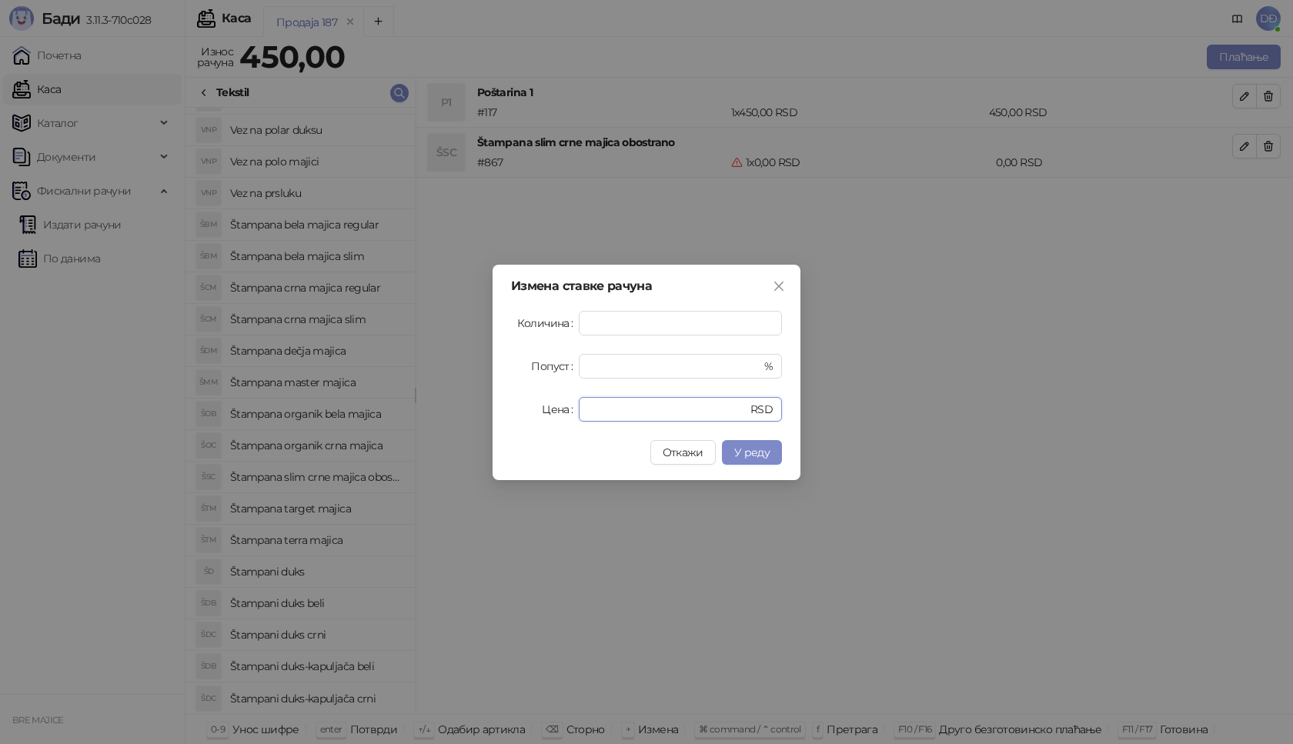
drag, startPoint x: 592, startPoint y: 414, endPoint x: 513, endPoint y: 402, distance: 79.3
click at [519, 415] on div "Цена * RSD" at bounding box center [646, 409] width 271 height 25
type input "****"
click at [748, 453] on span "У реду" at bounding box center [751, 452] width 35 height 14
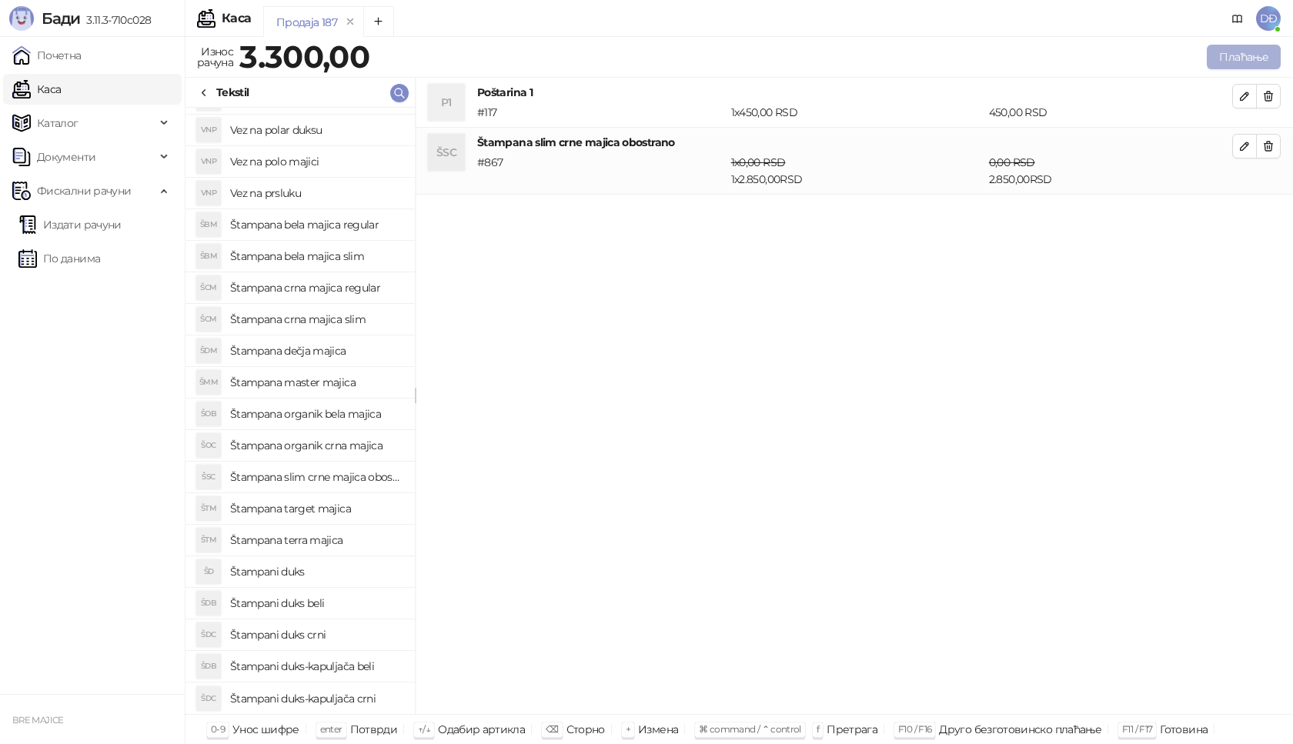
click at [1232, 49] on button "Плаћање" at bounding box center [1243, 57] width 74 height 25
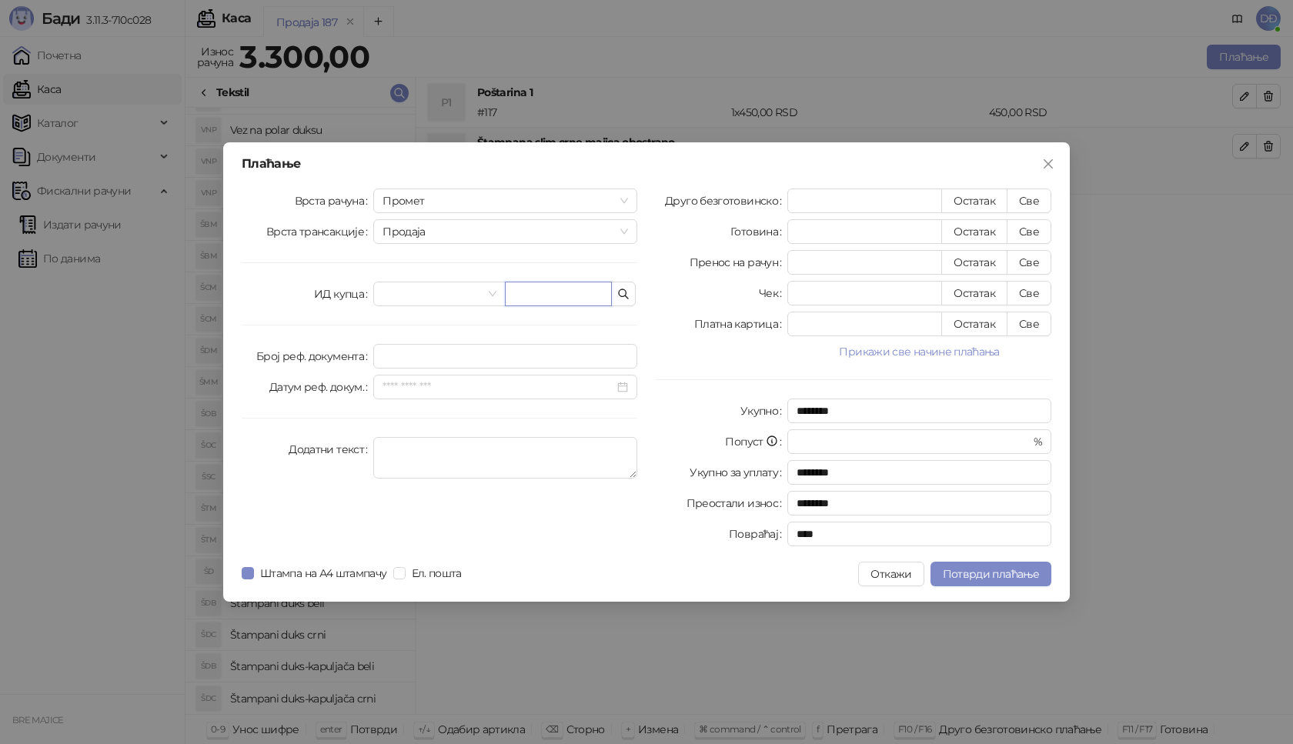
click at [550, 292] on input "text" at bounding box center [558, 294] width 107 height 25
paste input "**********"
type input "**********"
click at [1039, 199] on button "Све" at bounding box center [1028, 200] width 45 height 25
type input "****"
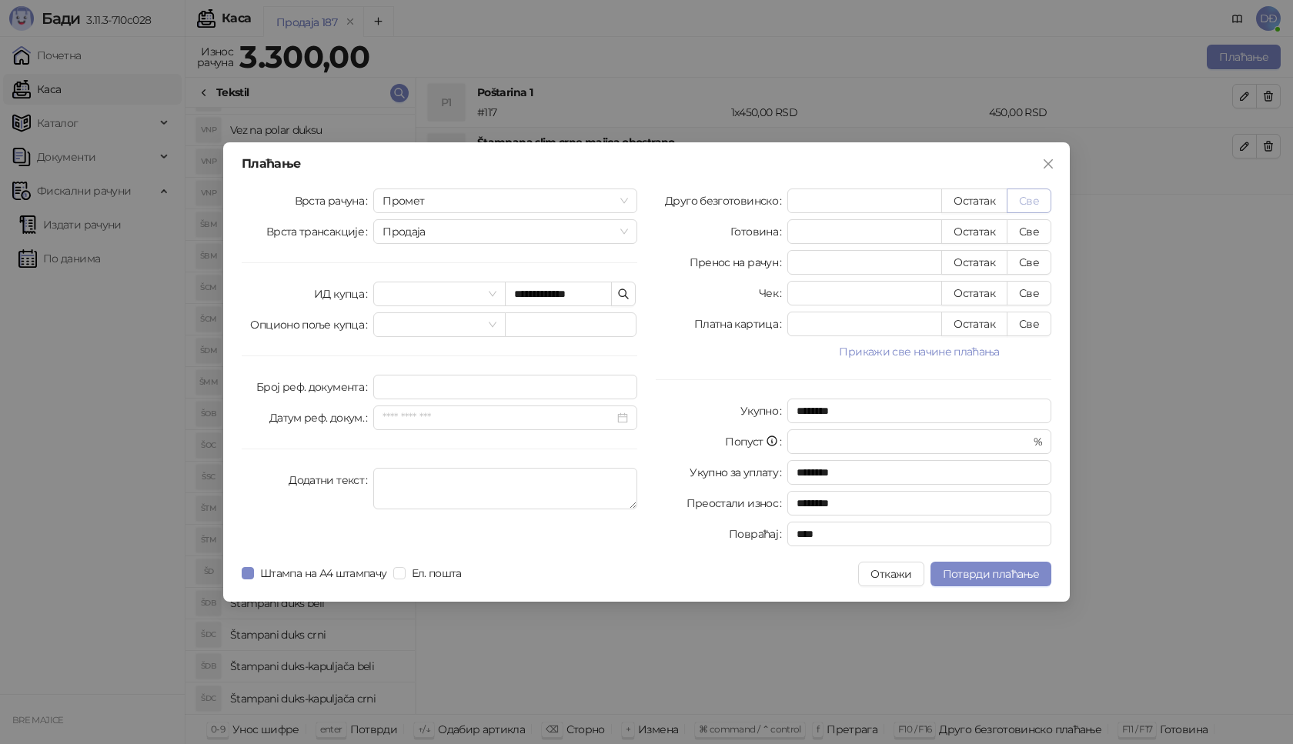
type input "****"
click at [992, 573] on span "Потврди плаћање" at bounding box center [990, 574] width 96 height 14
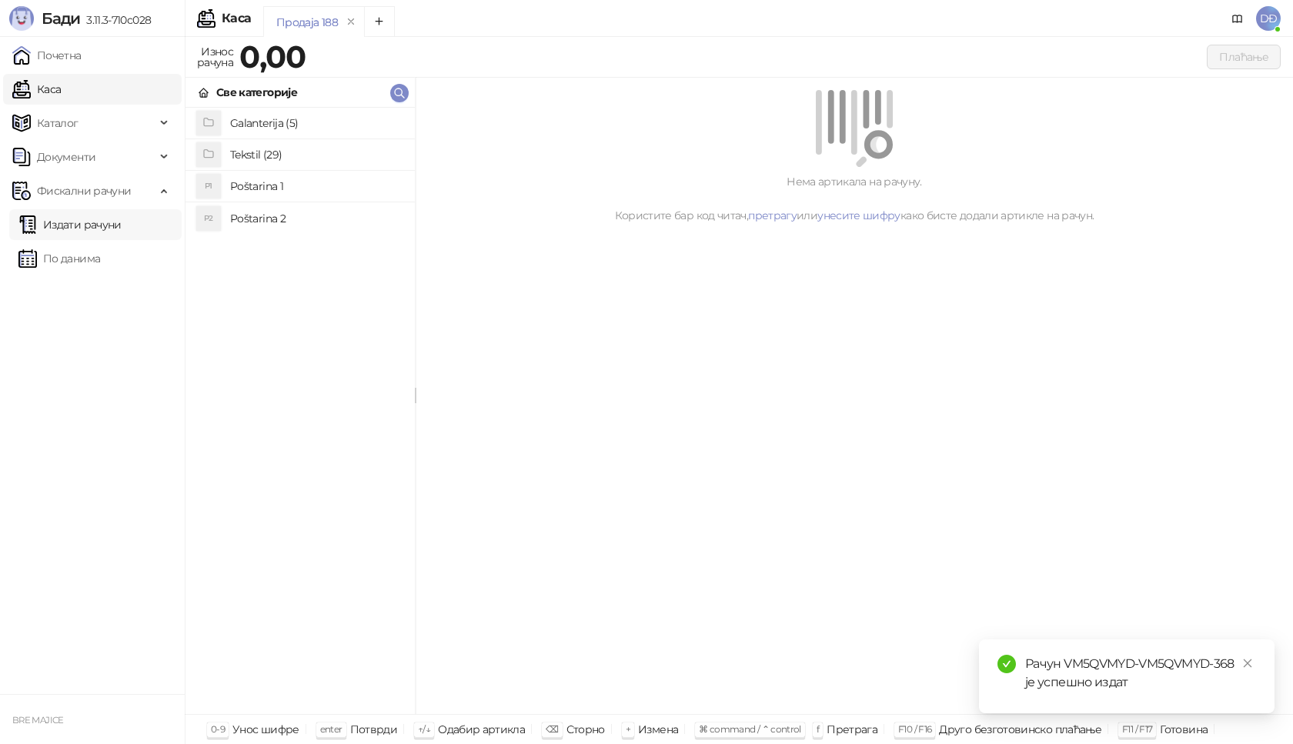
click at [119, 224] on link "Издати рачуни" at bounding box center [69, 224] width 103 height 31
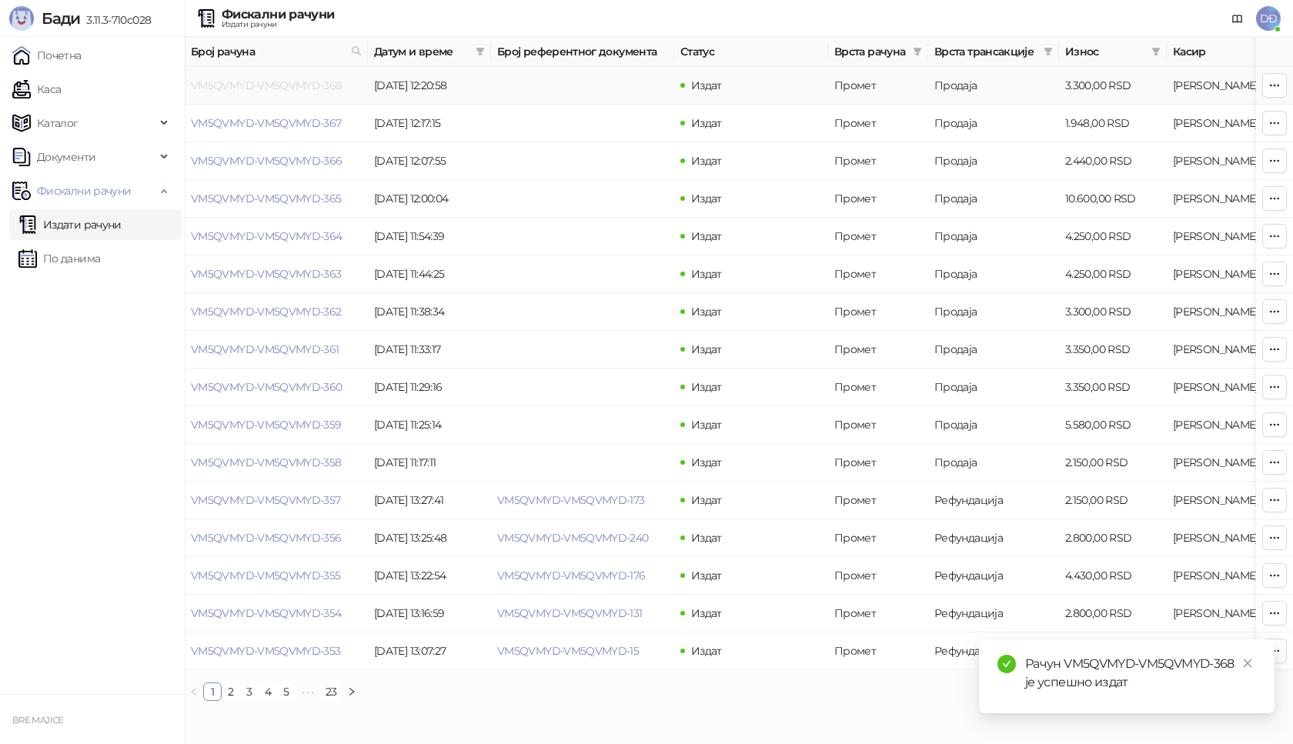
click at [262, 87] on link "VM5QVMYD-VM5QVMYD-368" at bounding box center [267, 85] width 152 height 14
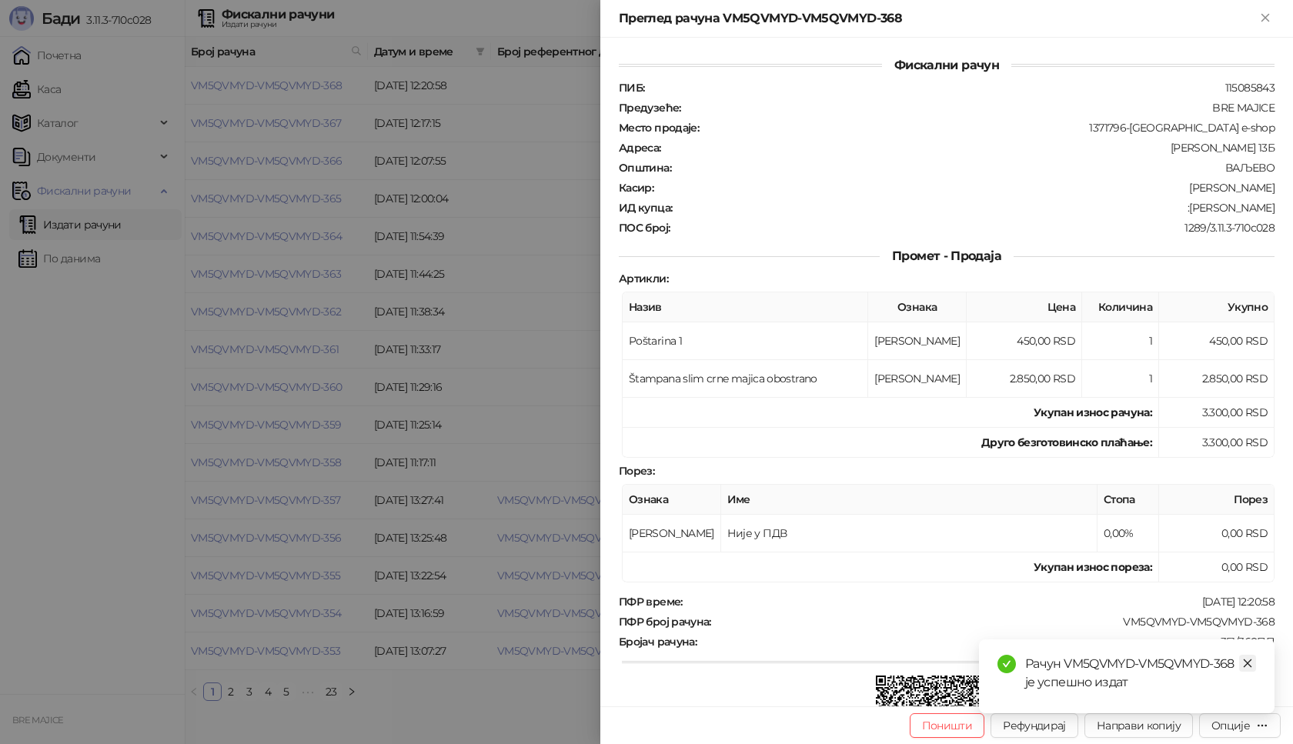
click at [1250, 662] on icon "close" at bounding box center [1247, 663] width 11 height 11
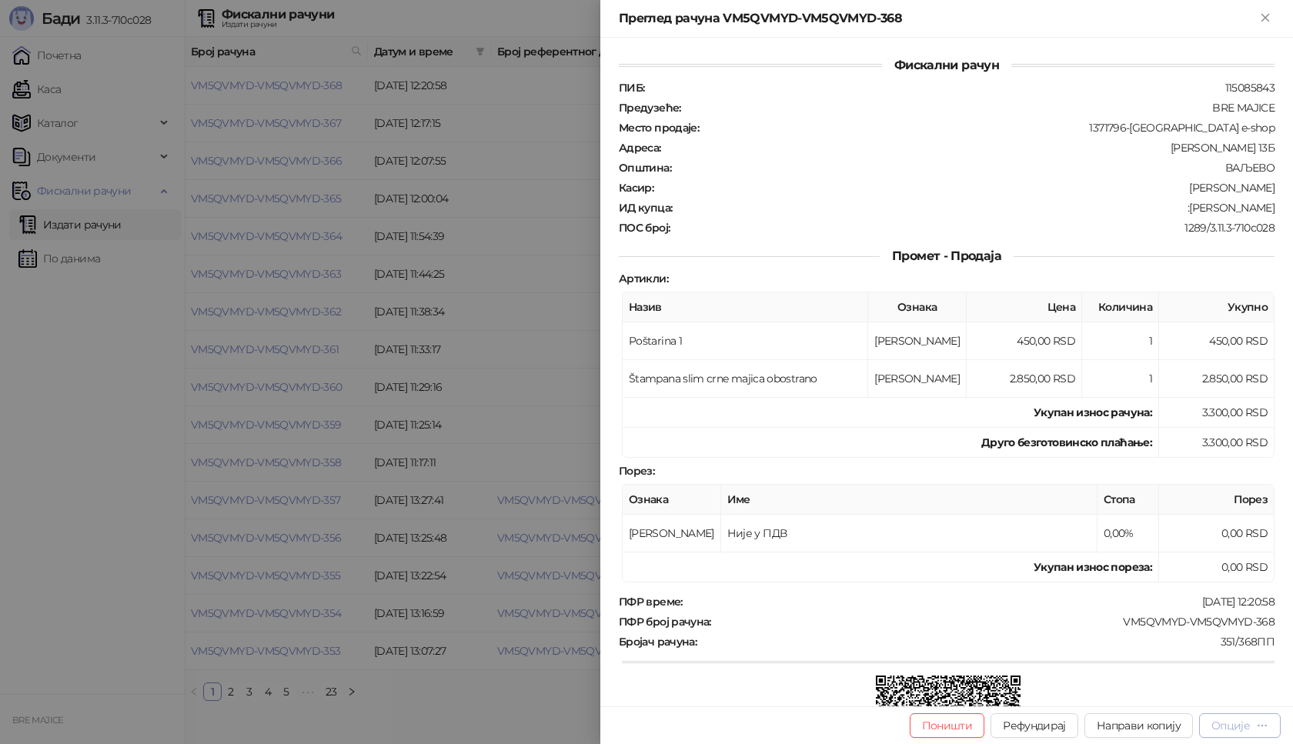
click at [1234, 727] on div "Опције" at bounding box center [1230, 726] width 38 height 14
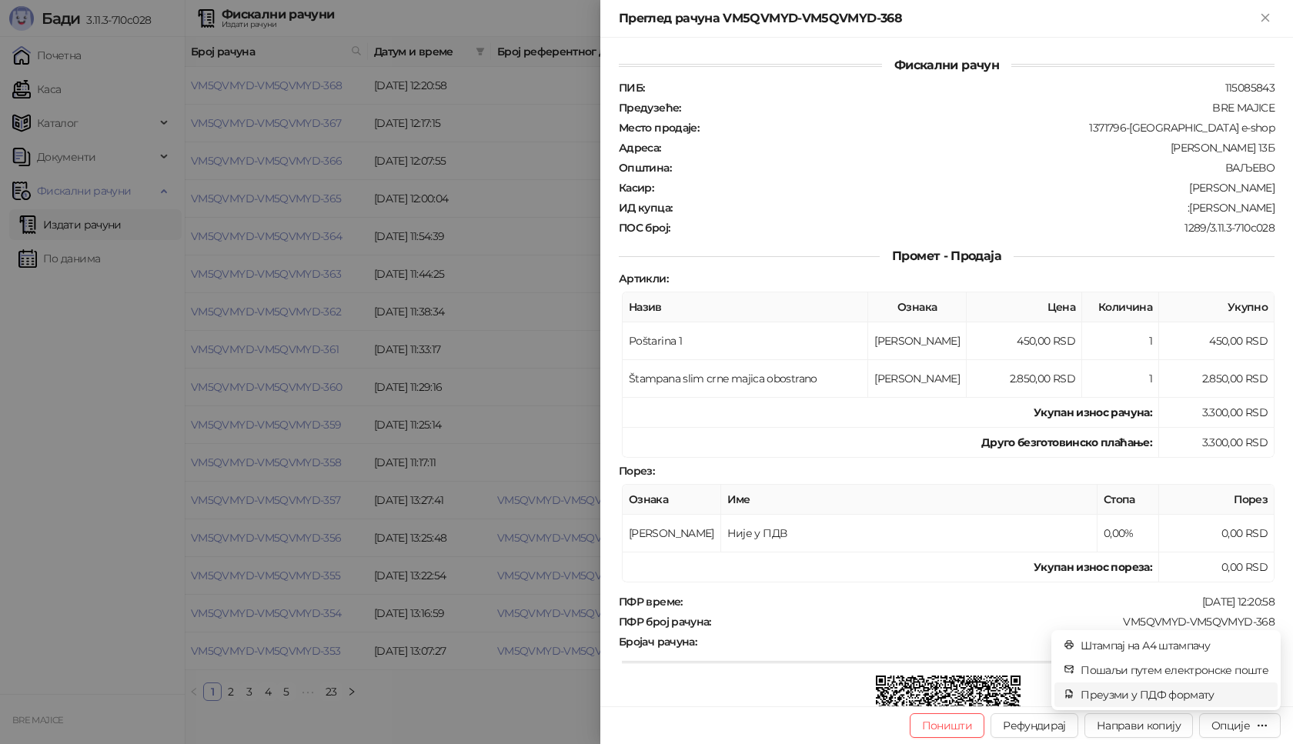
click at [1197, 699] on span "Преузми у ПДФ формату" at bounding box center [1174, 694] width 188 height 17
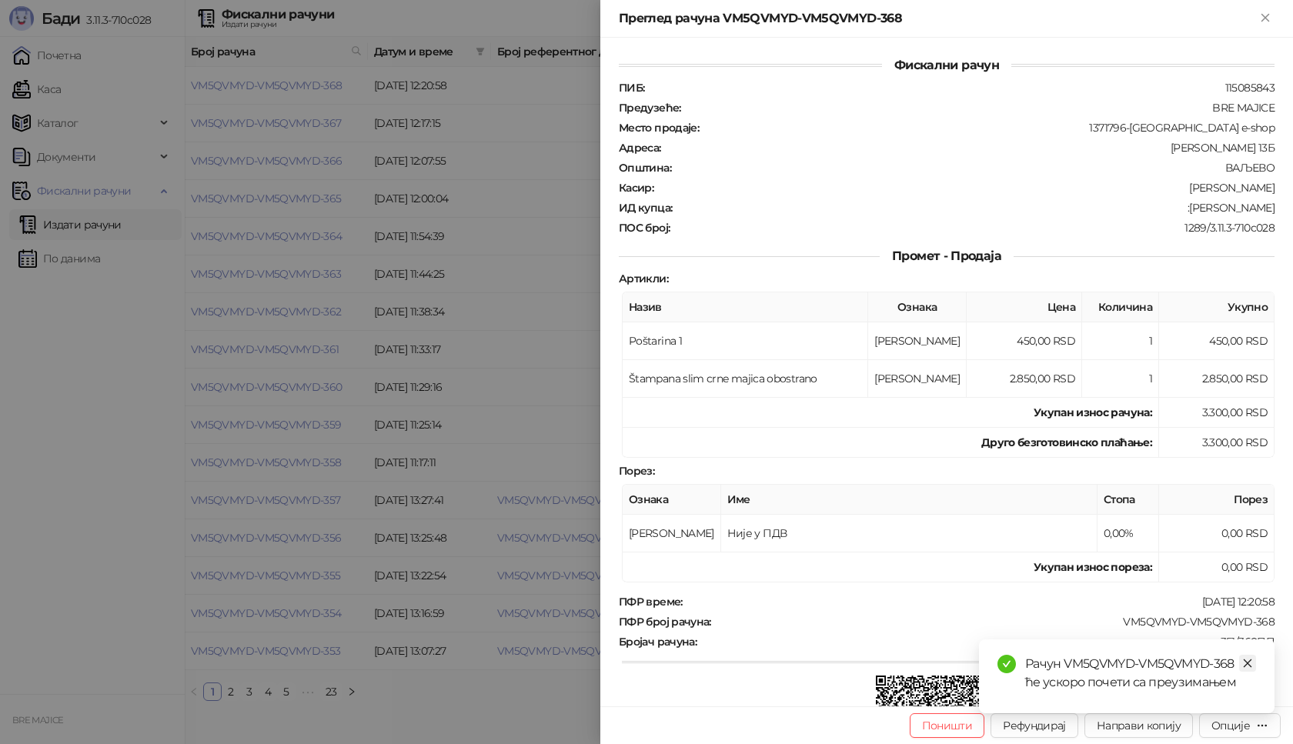
click at [1248, 662] on icon "close" at bounding box center [1247, 663] width 11 height 11
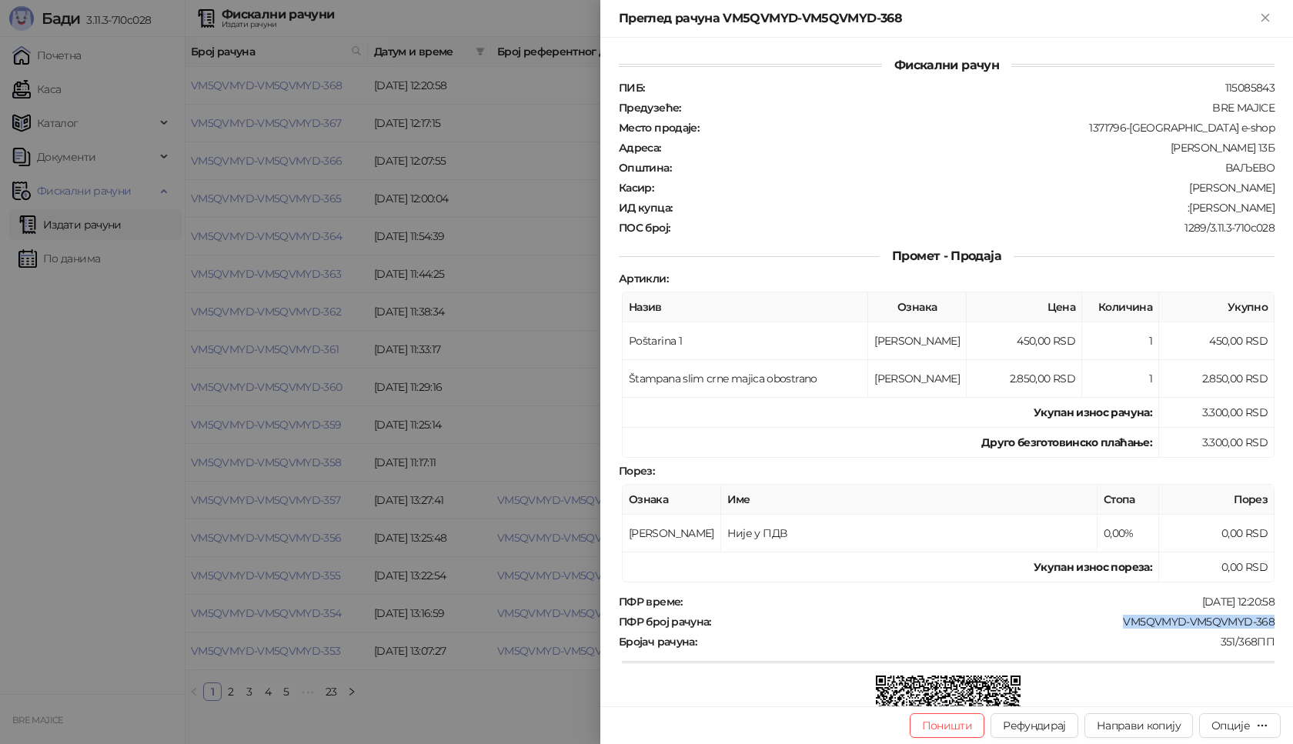
drag, startPoint x: 1273, startPoint y: 622, endPoint x: 1109, endPoint y: 621, distance: 163.9
click at [1109, 621] on div "Фискални рачун ПИБ : 115085843 Предузеће : BRE MAJICE Место продаје : 1371796-B…" at bounding box center [946, 372] width 692 height 669
drag, startPoint x: 1266, startPoint y: 212, endPoint x: 1194, endPoint y: 211, distance: 72.3
click at [1194, 211] on div "Фискални рачун ПИБ : 115085843 Предузеће : BRE MAJICE Место продаје : 1371796-B…" at bounding box center [946, 372] width 692 height 669
click at [1271, 19] on icon "Close" at bounding box center [1265, 18] width 14 height 14
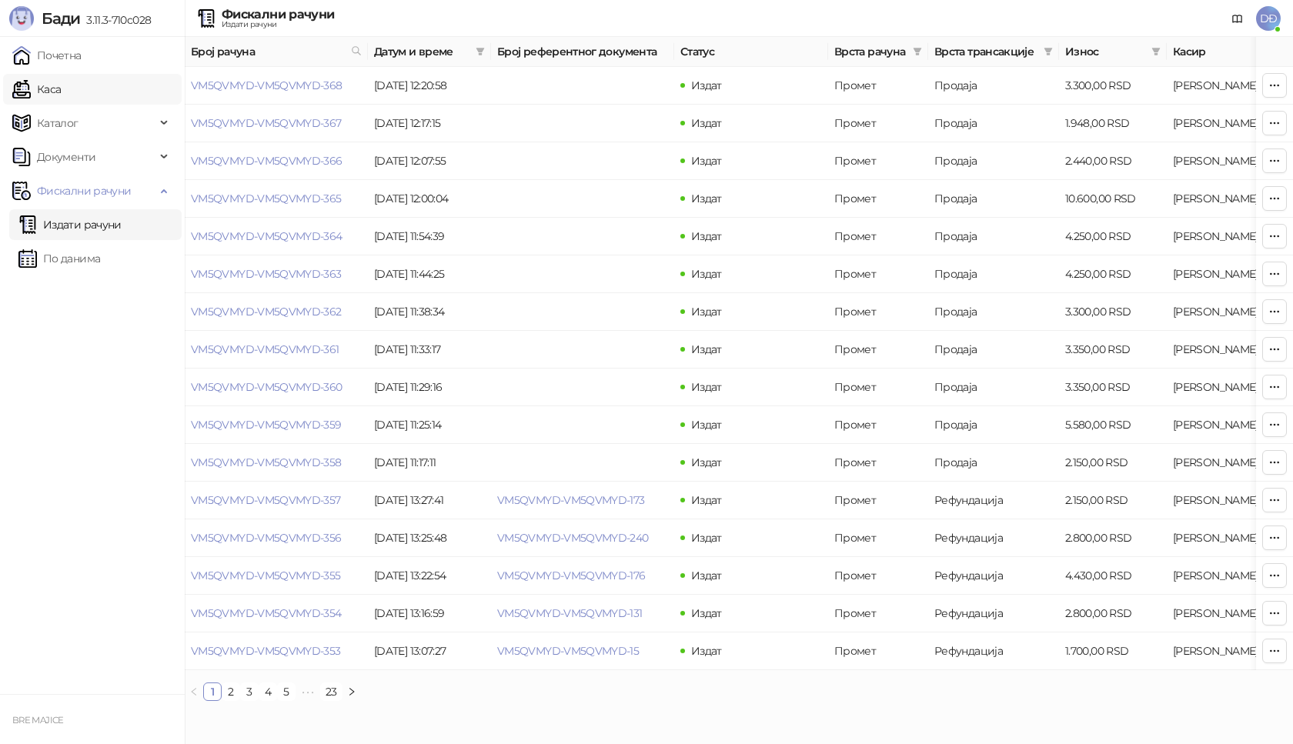
click at [50, 82] on link "Каса" at bounding box center [36, 89] width 48 height 31
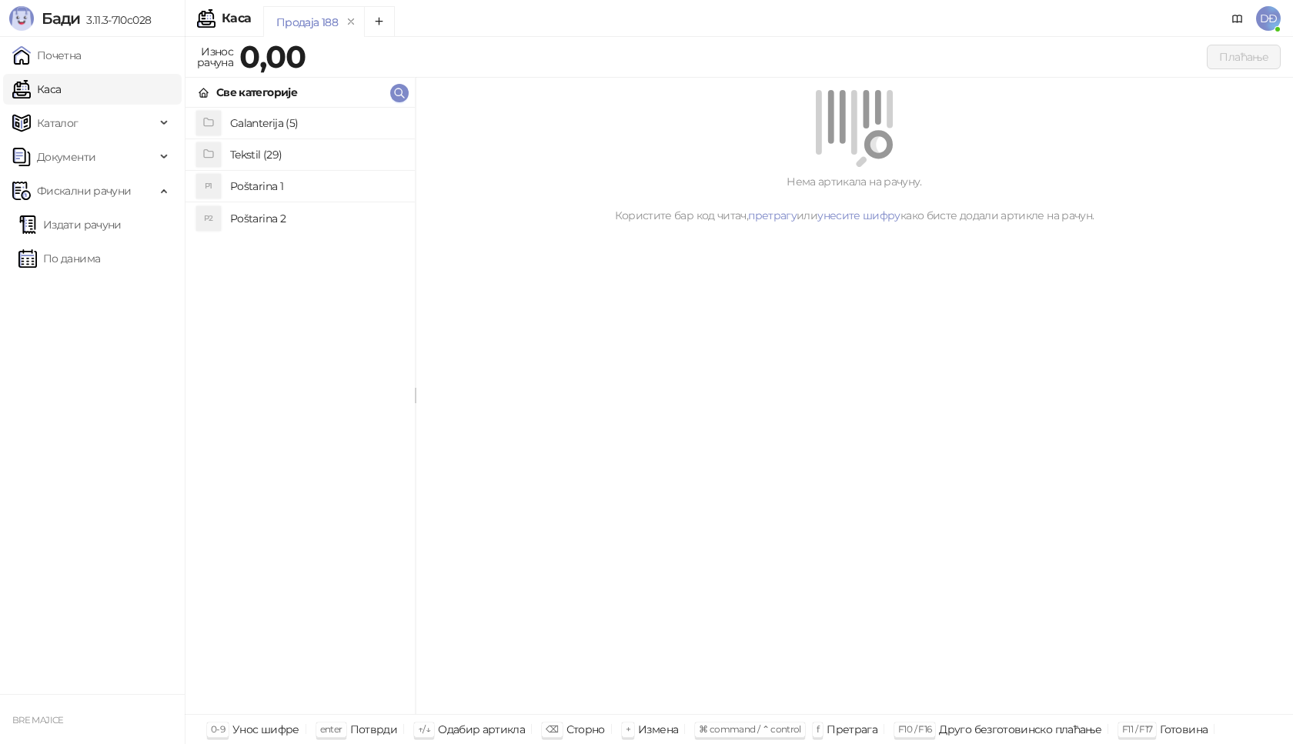
click at [279, 184] on h4 "Poštarina 1" at bounding box center [316, 186] width 172 height 25
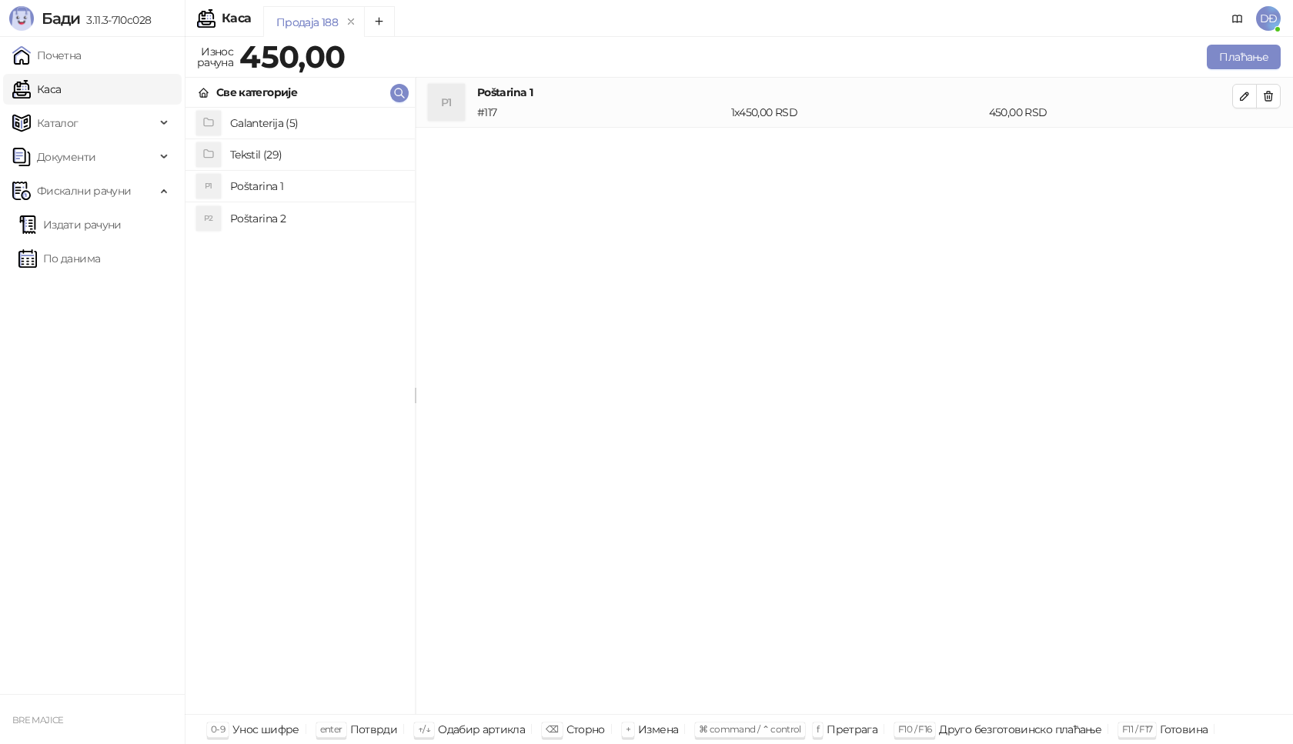
click at [272, 159] on h4 "Tekstil (29)" at bounding box center [316, 154] width 172 height 25
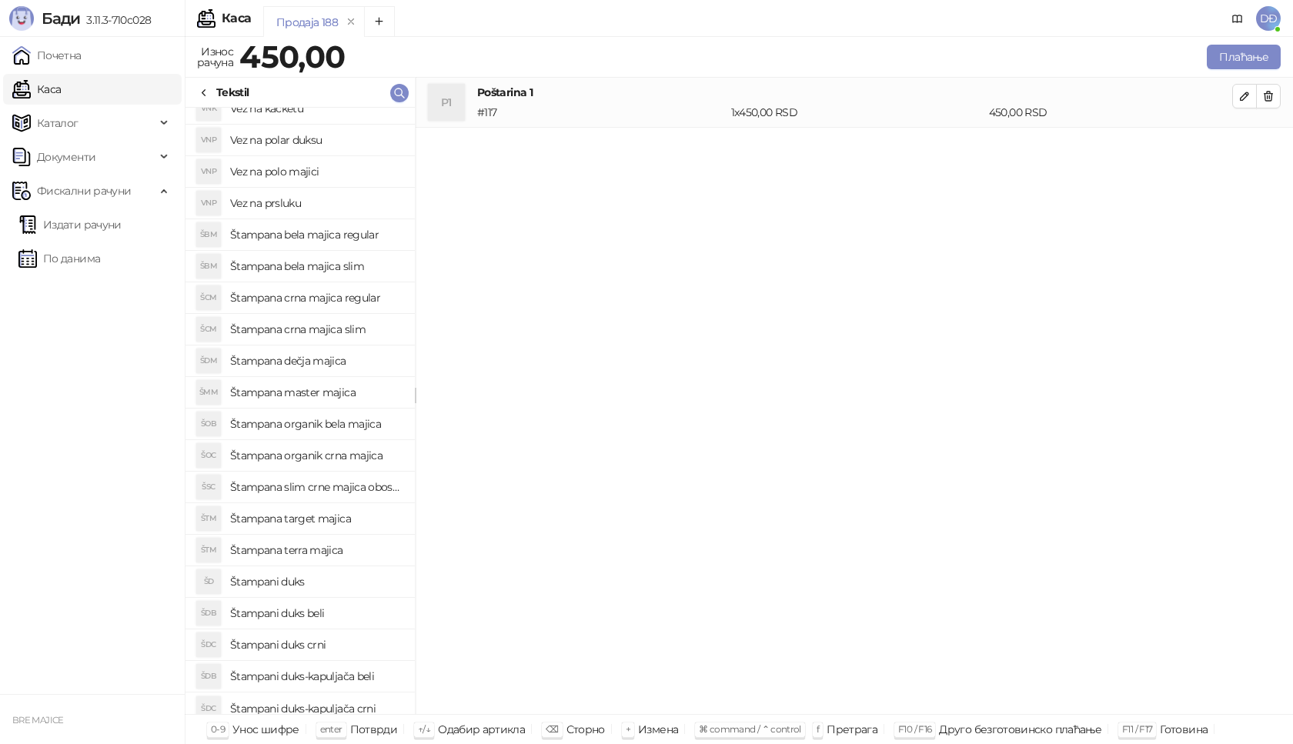
scroll to position [308, 0]
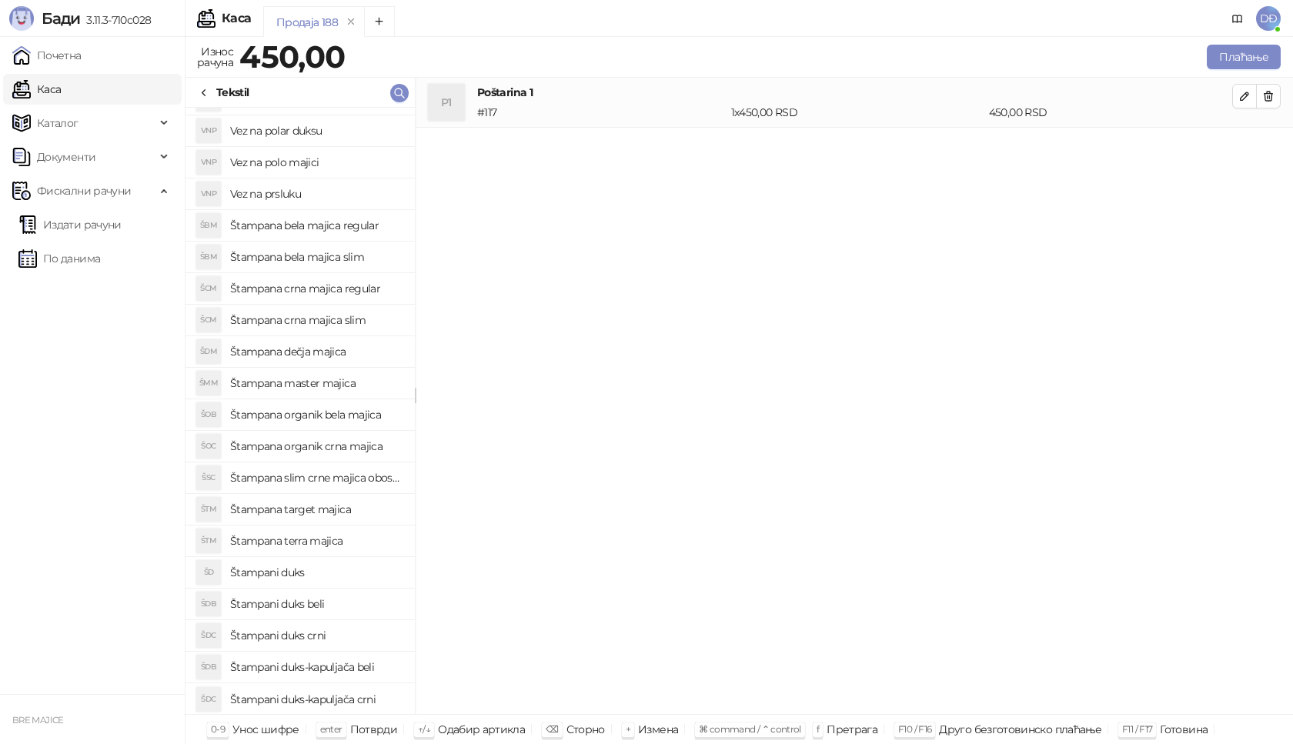
click at [299, 572] on h4 "Štampani duks" at bounding box center [316, 572] width 172 height 25
click at [1246, 147] on icon "button" at bounding box center [1244, 146] width 12 height 12
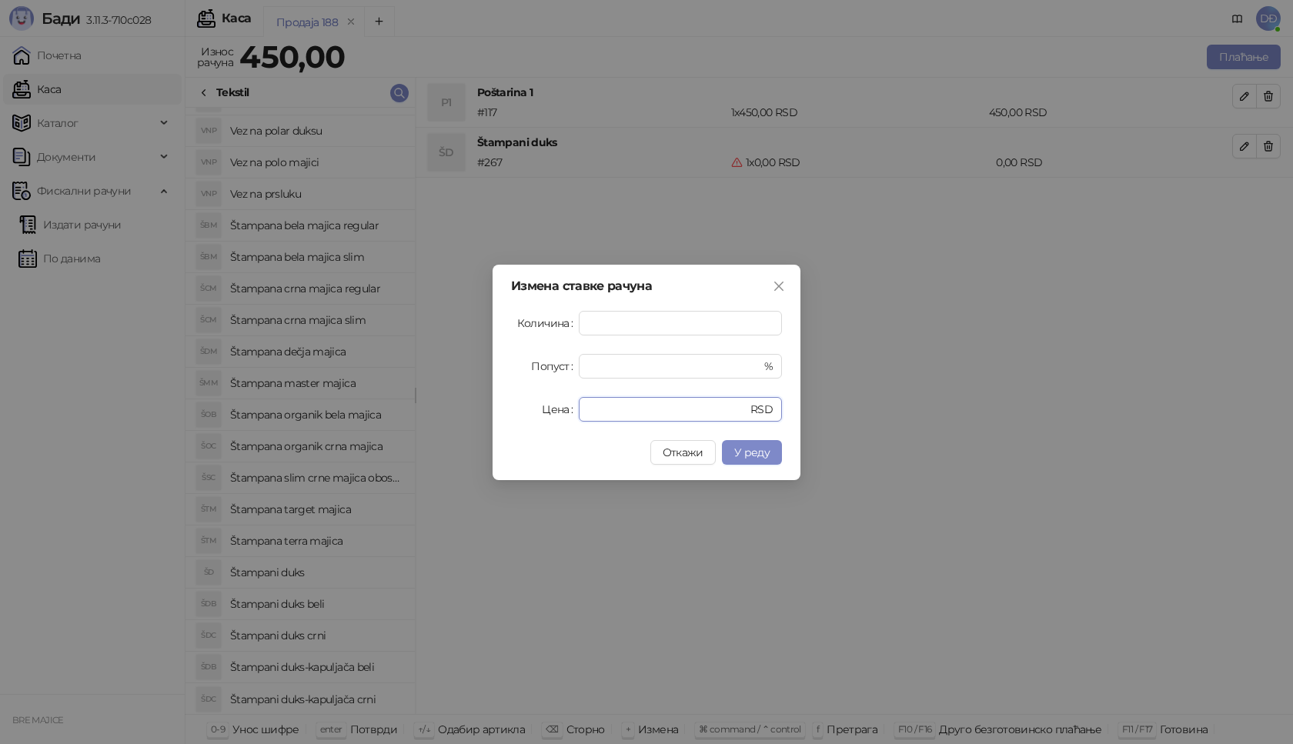
drag, startPoint x: 609, startPoint y: 403, endPoint x: 523, endPoint y: 409, distance: 85.6
click at [523, 409] on div "Цена * RSD" at bounding box center [646, 409] width 271 height 25
type input "****"
click at [747, 448] on span "У реду" at bounding box center [751, 452] width 35 height 14
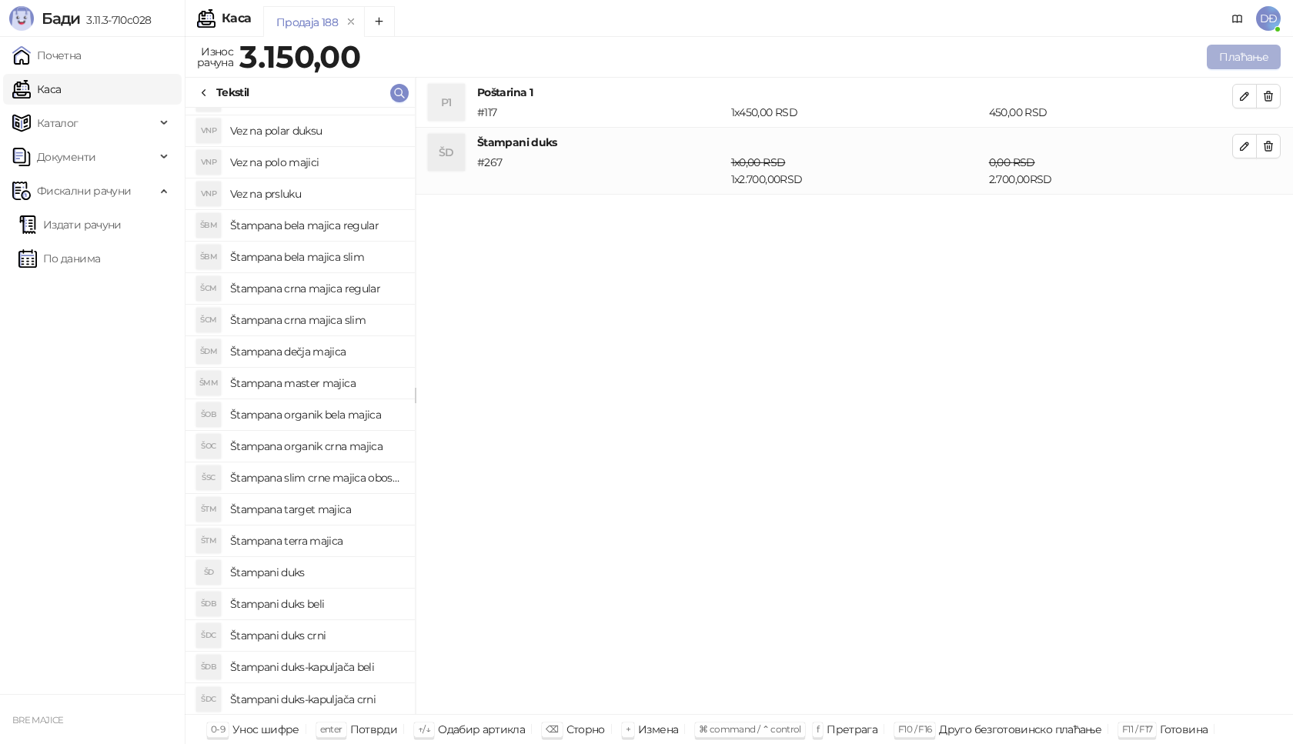
click at [1263, 49] on button "Плаћање" at bounding box center [1243, 57] width 74 height 25
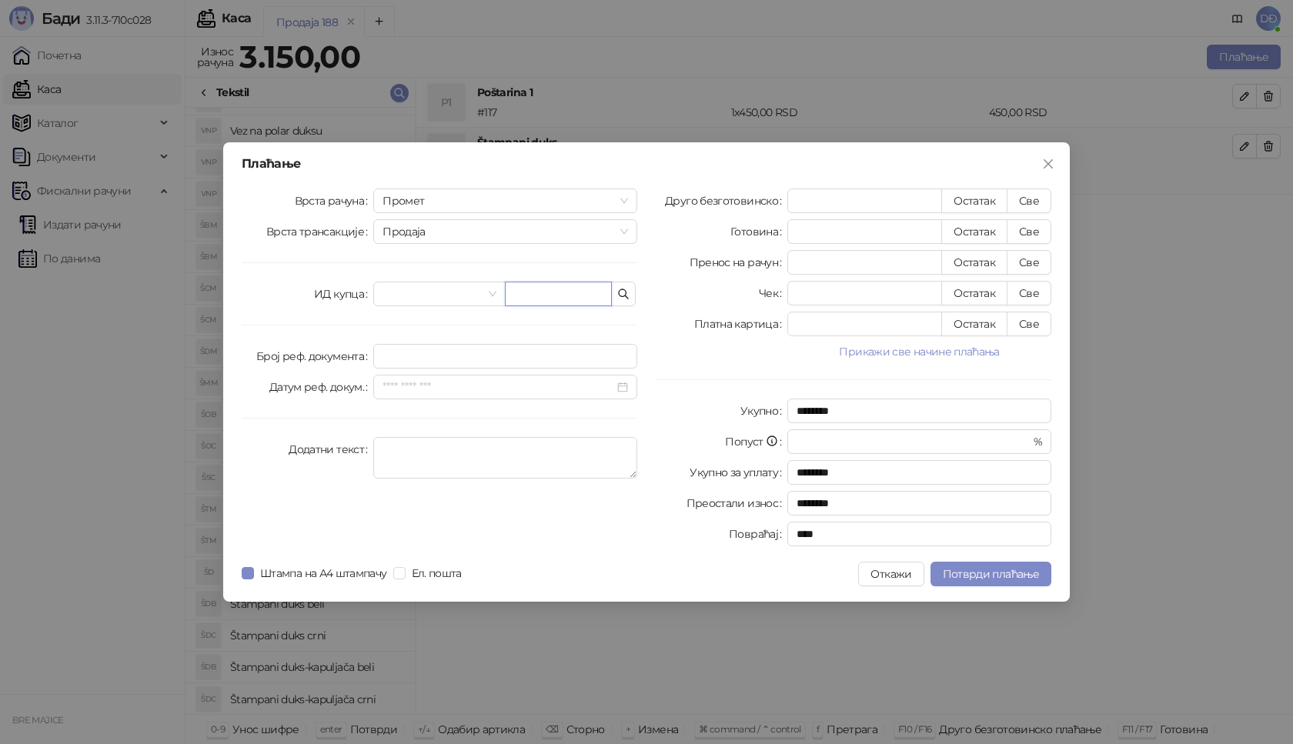
click at [565, 295] on input "text" at bounding box center [558, 294] width 107 height 25
paste input "**********"
type input "**********"
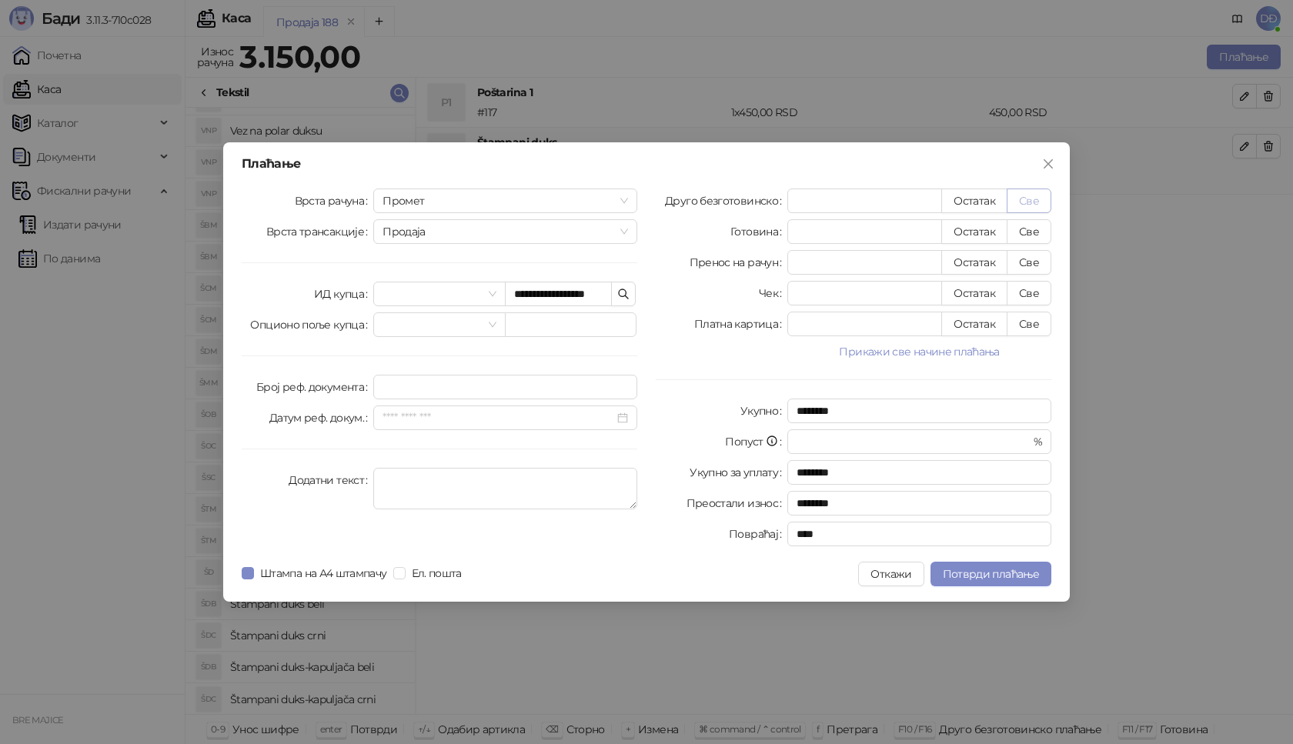
click at [1029, 199] on button "Све" at bounding box center [1028, 200] width 45 height 25
type input "****"
click at [994, 572] on span "Потврди плаћање" at bounding box center [990, 574] width 96 height 14
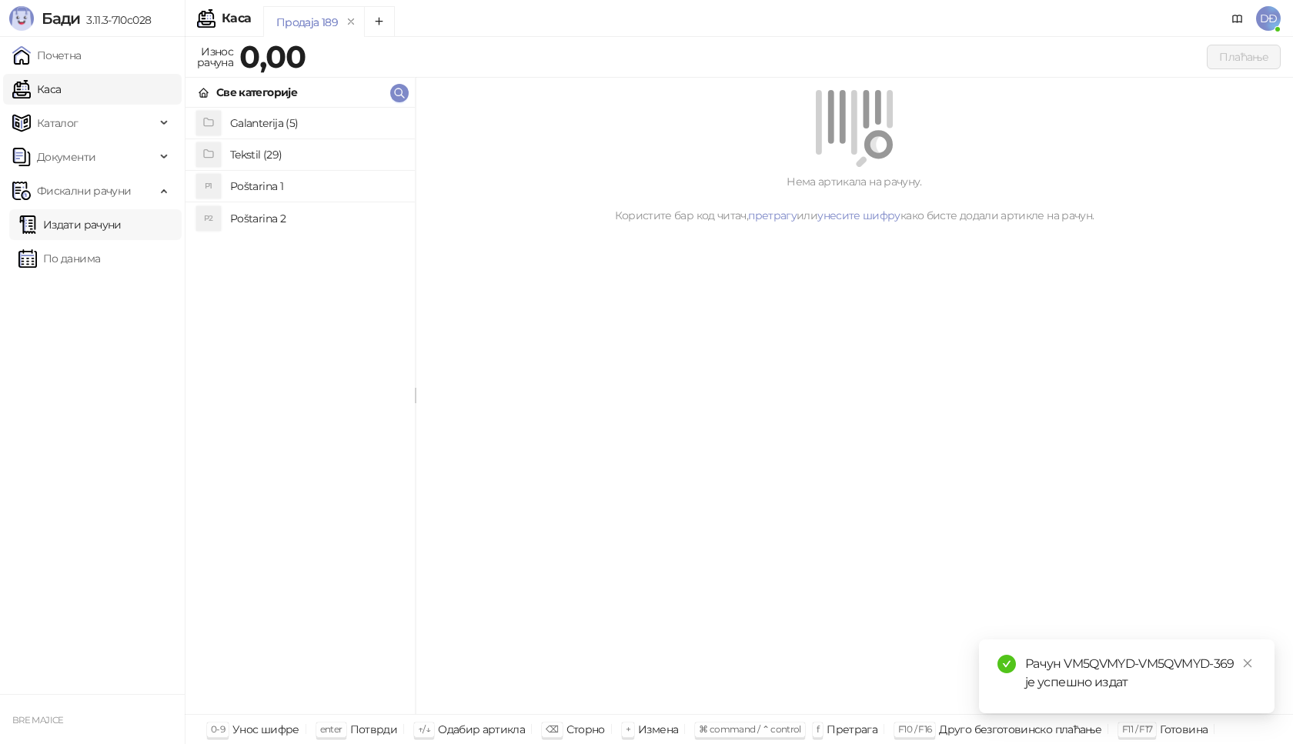
click at [118, 223] on link "Издати рачуни" at bounding box center [69, 224] width 103 height 31
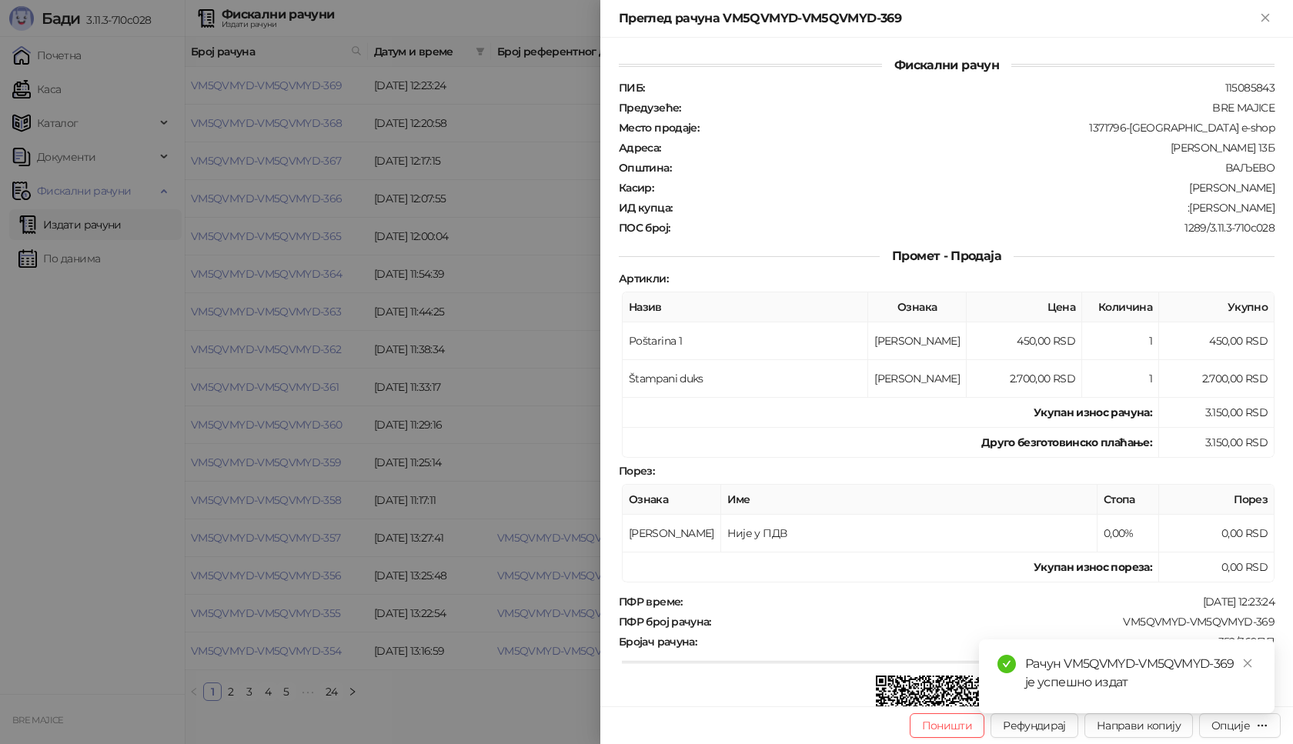
click at [261, 86] on div at bounding box center [646, 372] width 1293 height 744
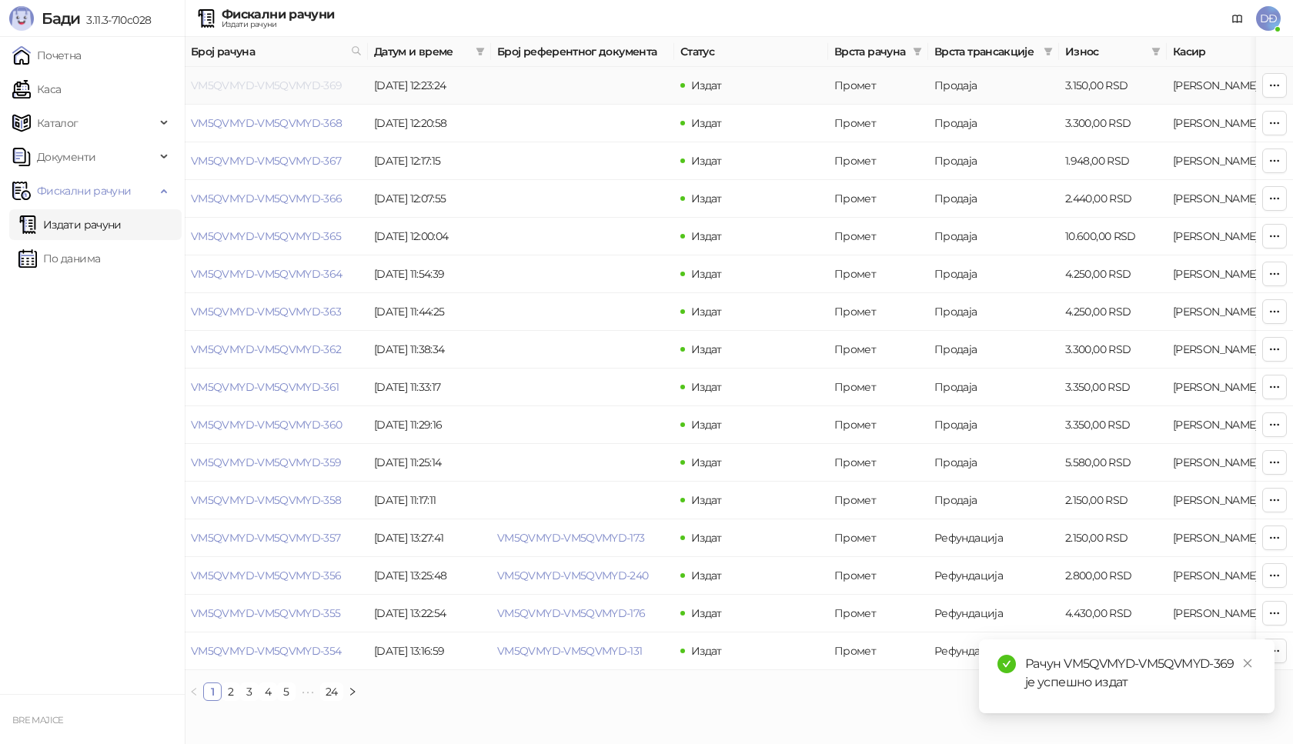
click at [295, 86] on link "VM5QVMYD-VM5QVMYD-369" at bounding box center [267, 85] width 152 height 14
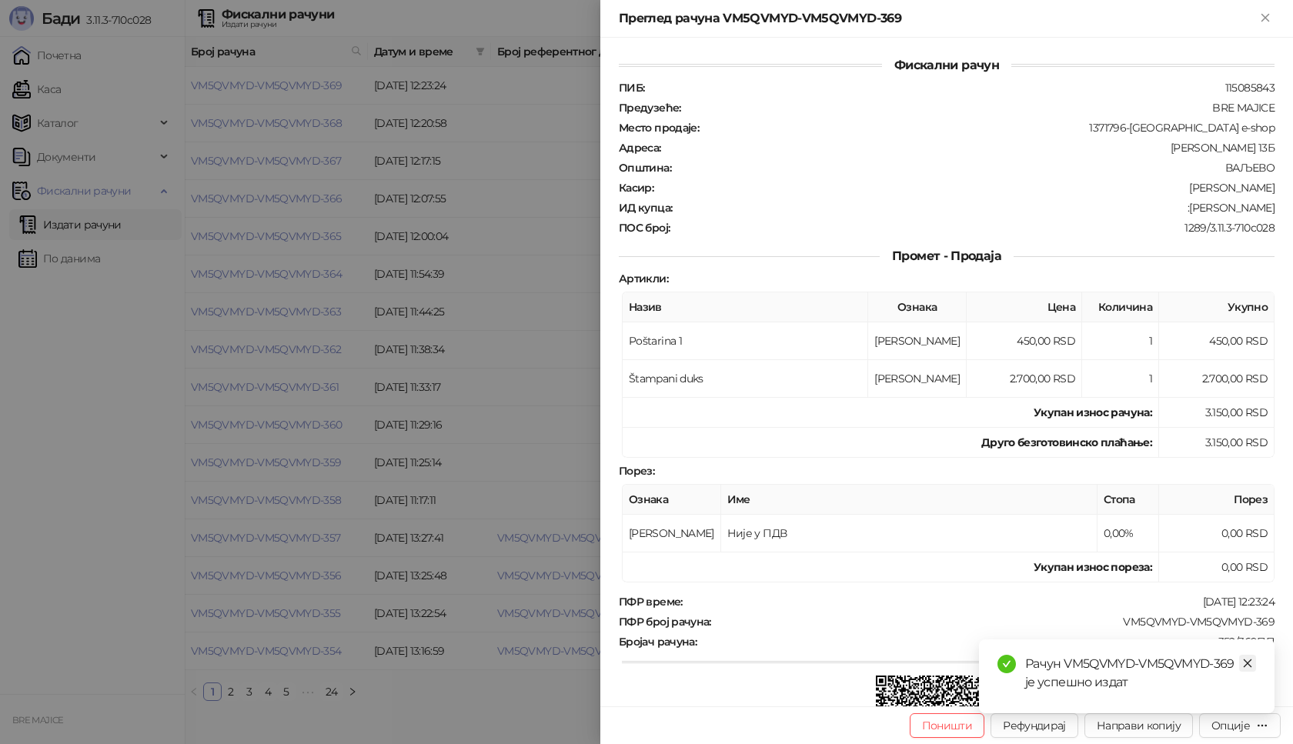
click at [1249, 657] on link "Close" at bounding box center [1247, 663] width 17 height 17
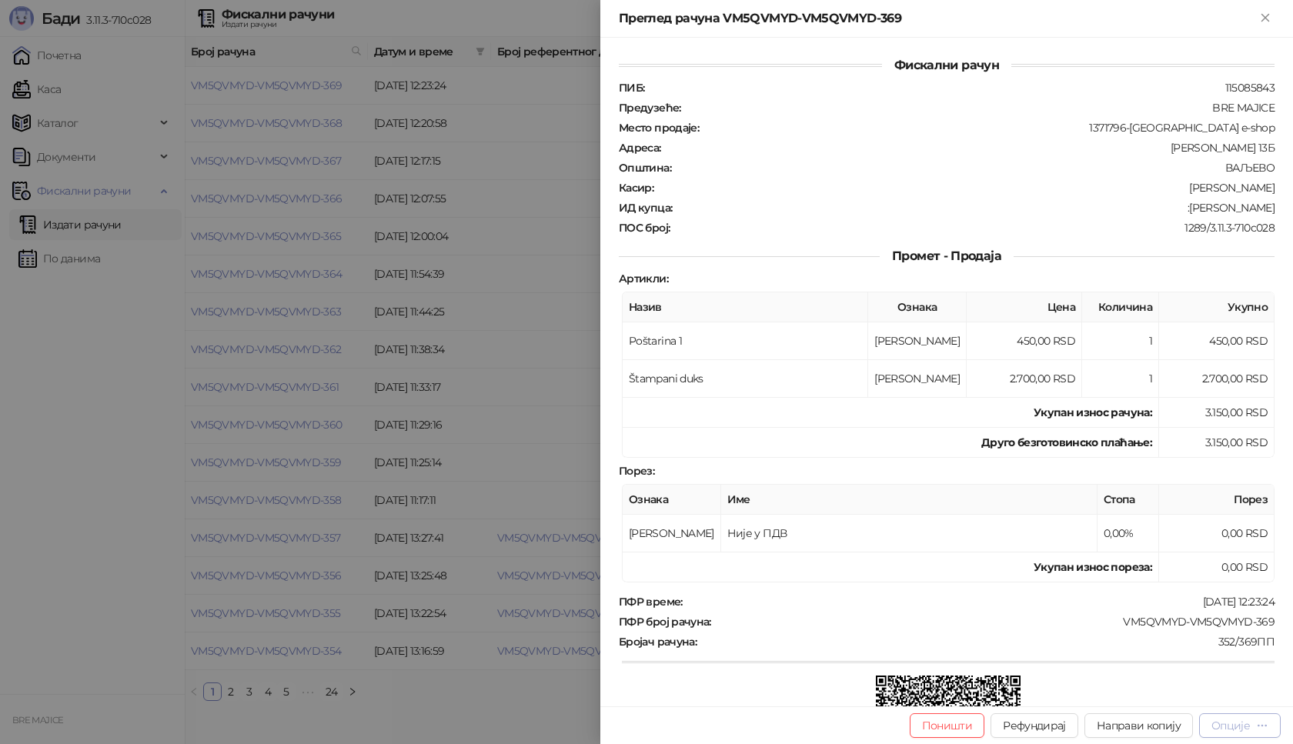
click at [1238, 729] on div "Опције" at bounding box center [1230, 726] width 38 height 14
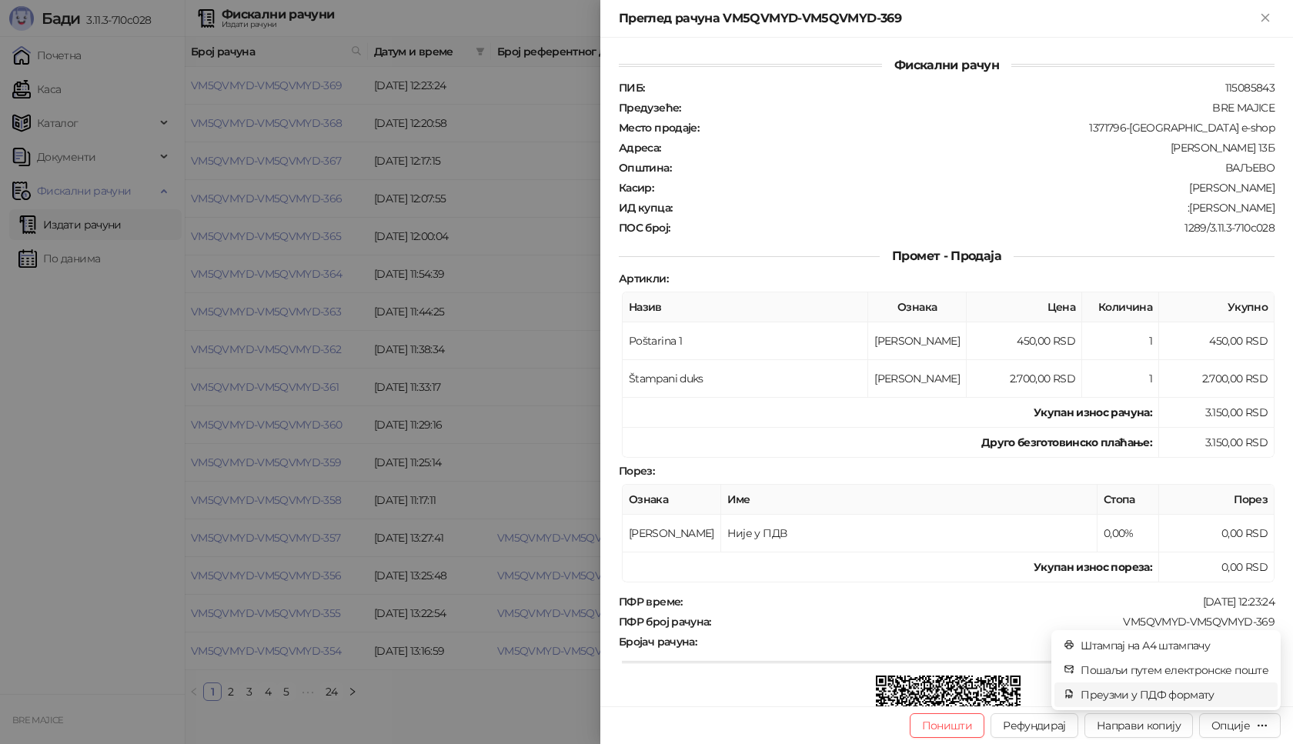
click at [1201, 698] on span "Преузми у ПДФ формату" at bounding box center [1174, 694] width 188 height 17
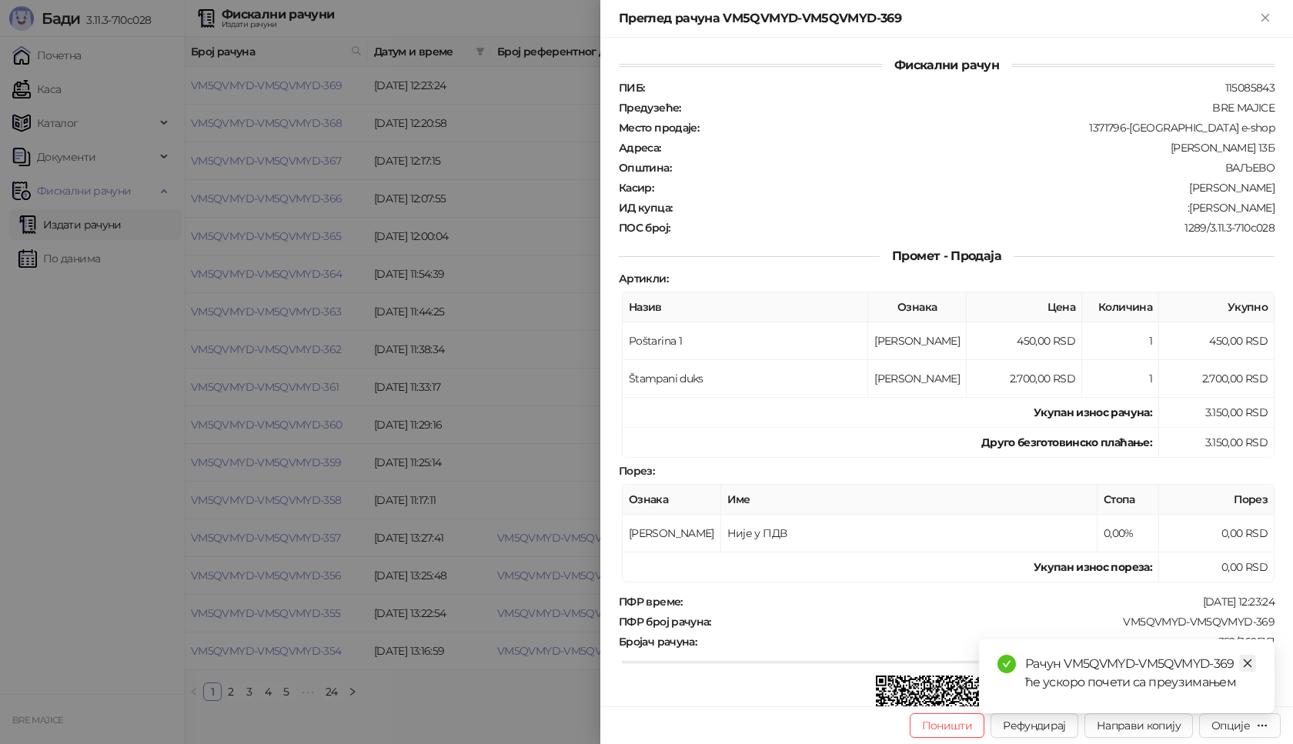
click at [1246, 664] on icon "close" at bounding box center [1247, 663] width 8 height 8
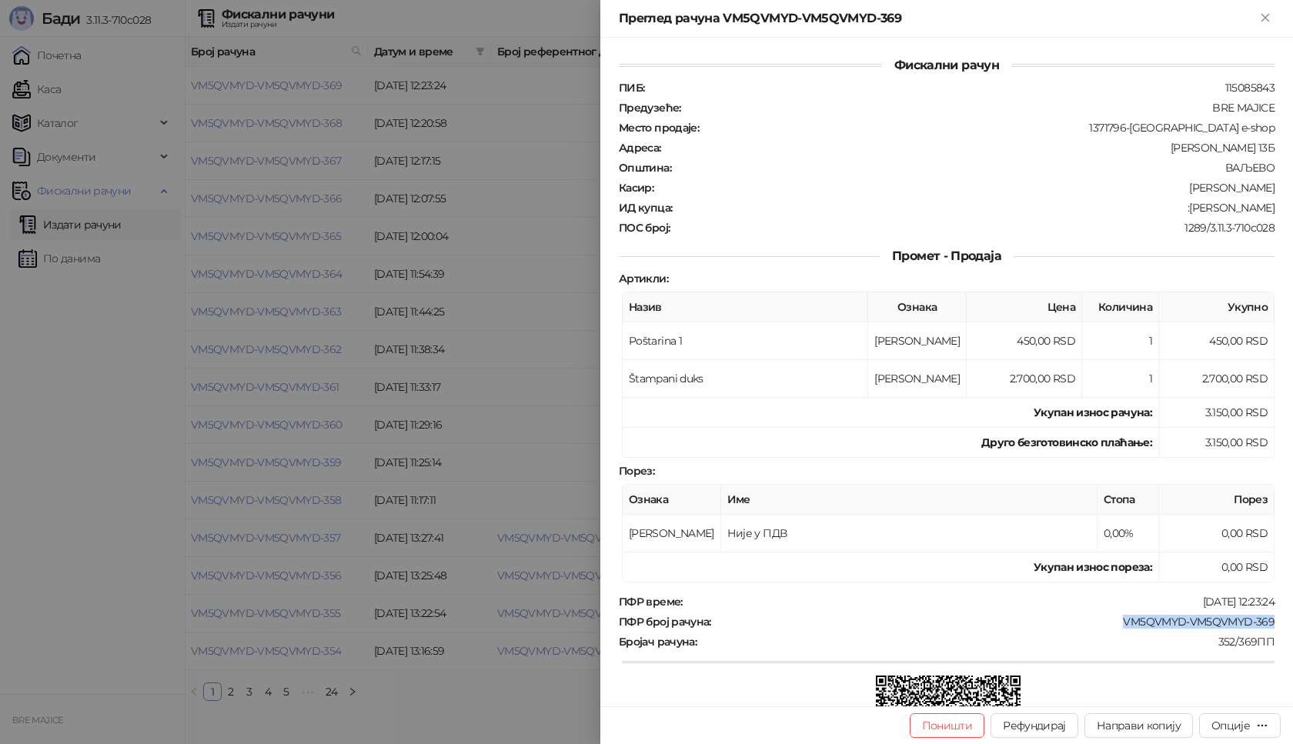
drag, startPoint x: 1262, startPoint y: 623, endPoint x: 1108, endPoint y: 624, distance: 153.9
click at [1109, 625] on div "VM5QVMYD-VM5QVMYD-369" at bounding box center [993, 622] width 563 height 14
drag, startPoint x: 1263, startPoint y: 205, endPoint x: 1173, endPoint y: 208, distance: 90.1
click at [1173, 208] on div "ИД купца : :Milos Kostadinovic" at bounding box center [946, 208] width 662 height 14
